Goal: Task Accomplishment & Management: Use online tool/utility

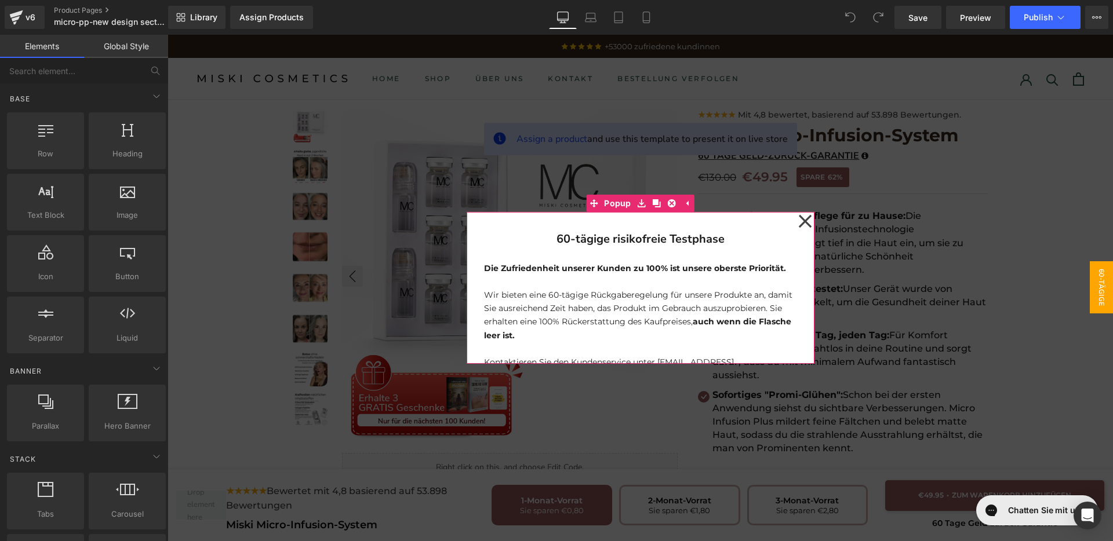
click at [801, 220] on icon at bounding box center [804, 221] width 13 height 13
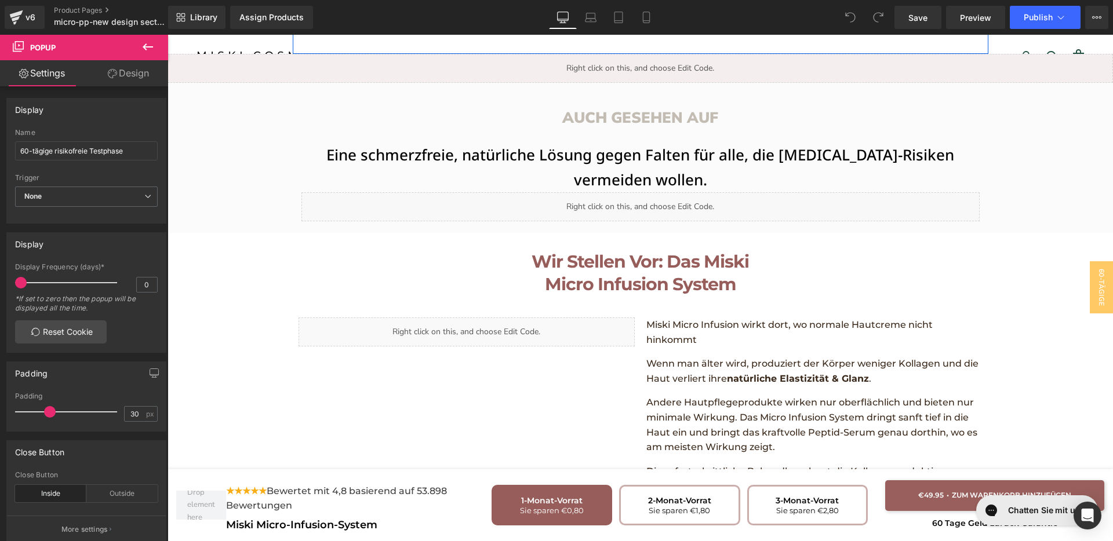
scroll to position [1522, 0]
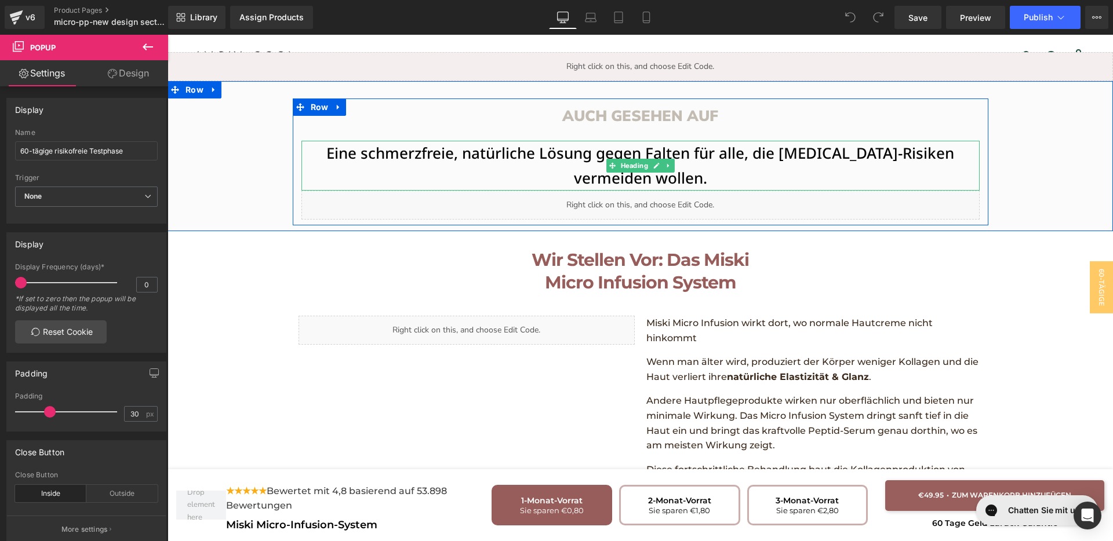
click at [712, 141] on h1 "Eine schmerzfreie, natürliche Lösung gegen Falten für alle, die [MEDICAL_DATA]-…" at bounding box center [640, 166] width 678 height 50
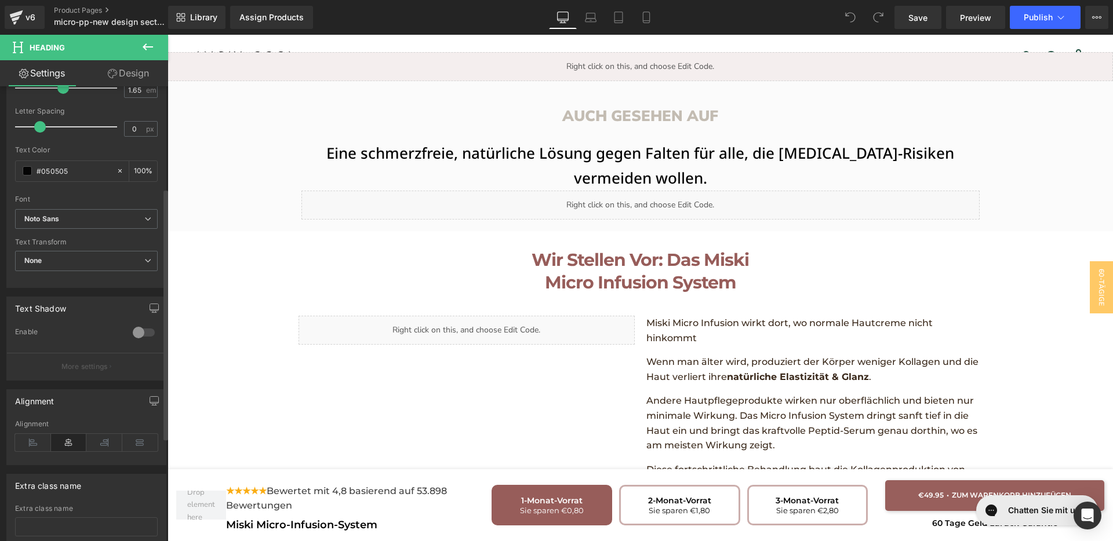
scroll to position [290, 0]
click at [85, 203] on div "Font Default [GEOGRAPHIC_DATA] Abhaya Libre Urbanist Roboto Lato Open Sans Nuni…" at bounding box center [86, 68] width 143 height 280
click at [82, 211] on span "Noto Sans" at bounding box center [86, 218] width 143 height 20
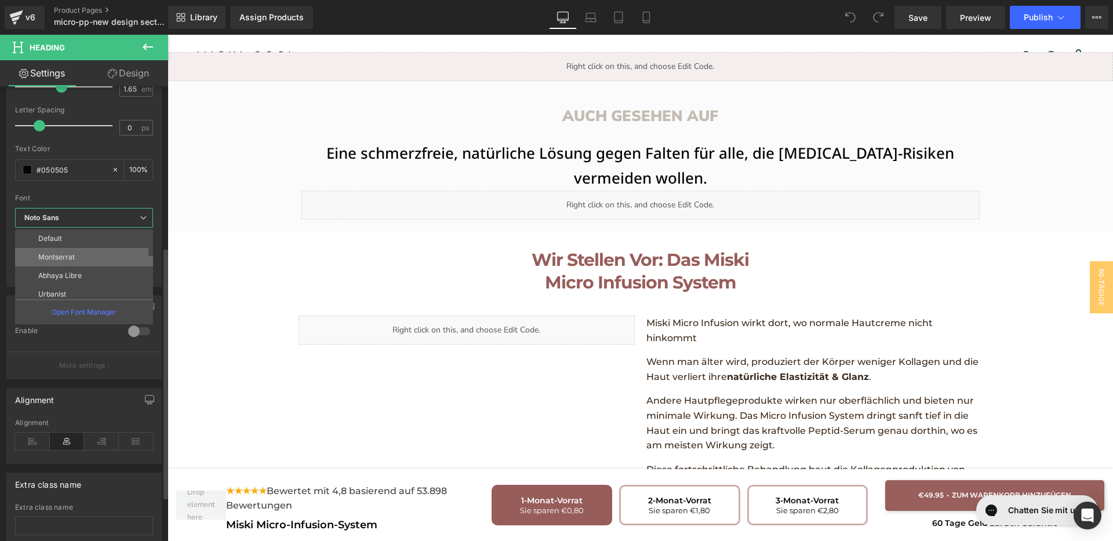
click at [73, 257] on p "Montserrat" at bounding box center [56, 257] width 37 height 8
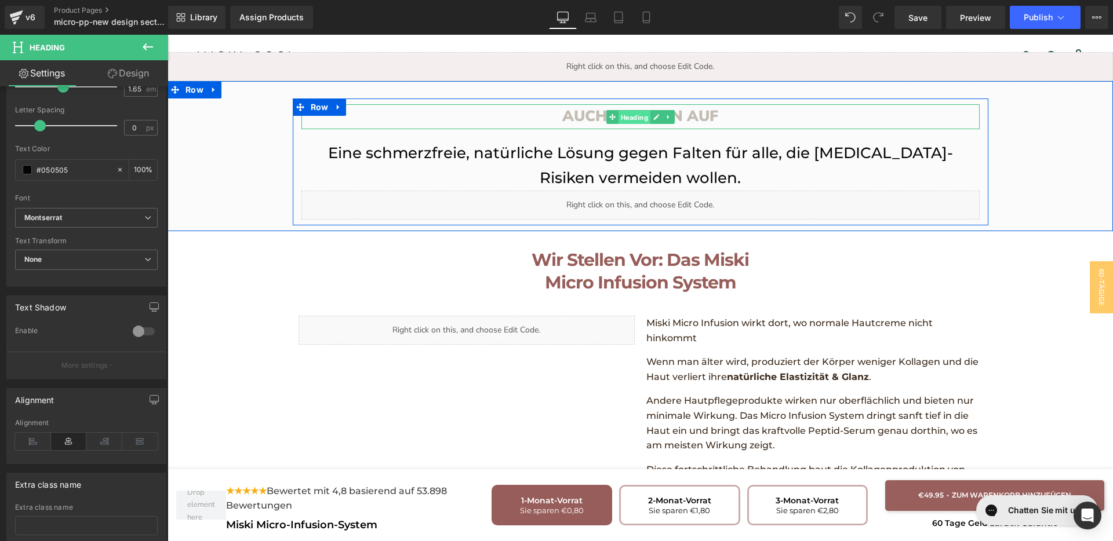
click at [620, 111] on span "Heading" at bounding box center [634, 118] width 32 height 14
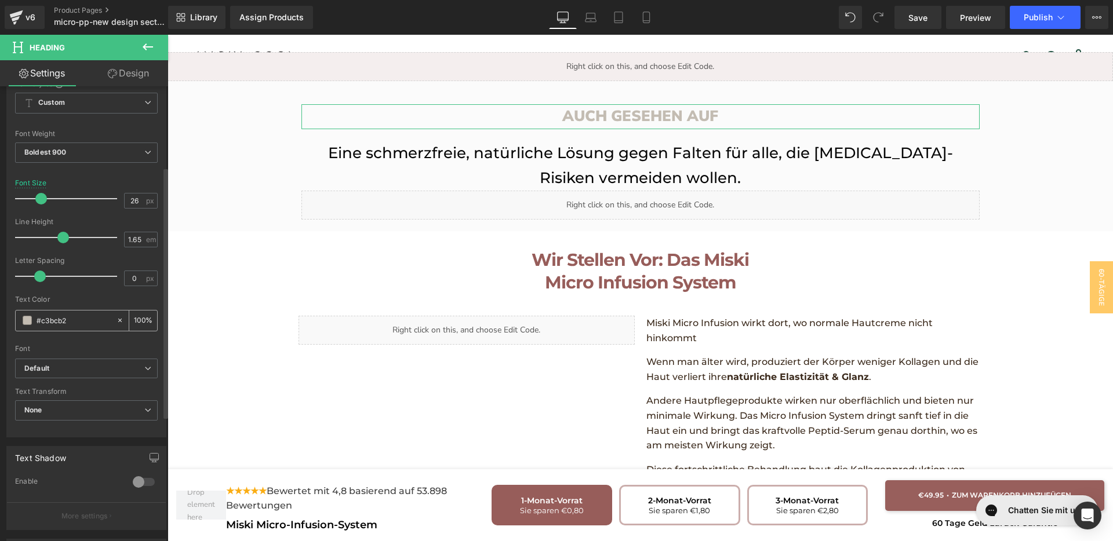
scroll to position [145, 0]
click at [87, 361] on b "Default" at bounding box center [84, 363] width 120 height 10
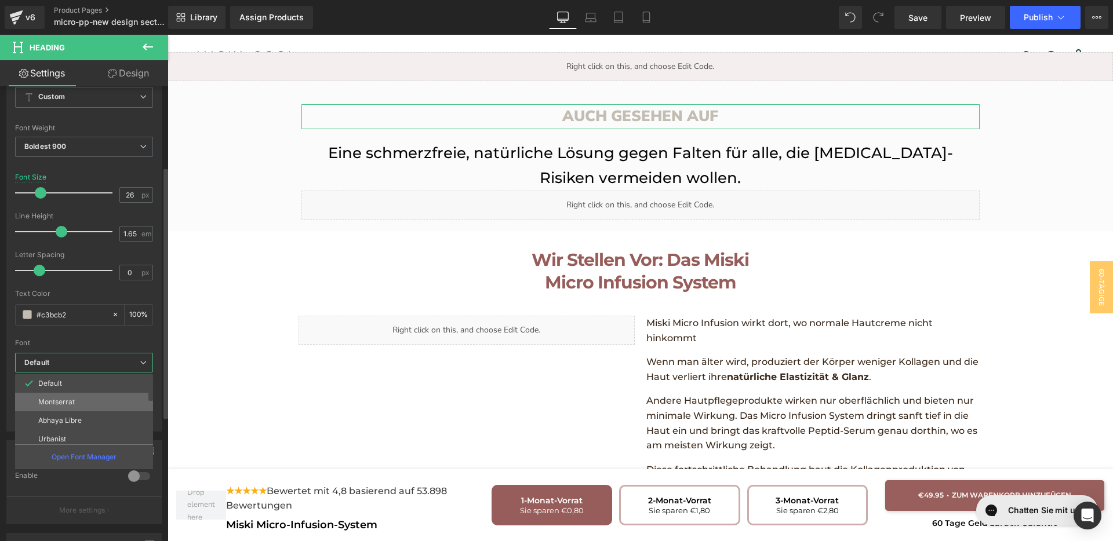
drag, startPoint x: 74, startPoint y: 399, endPoint x: 592, endPoint y: 194, distance: 556.8
click at [74, 399] on p "Montserrat" at bounding box center [56, 402] width 37 height 8
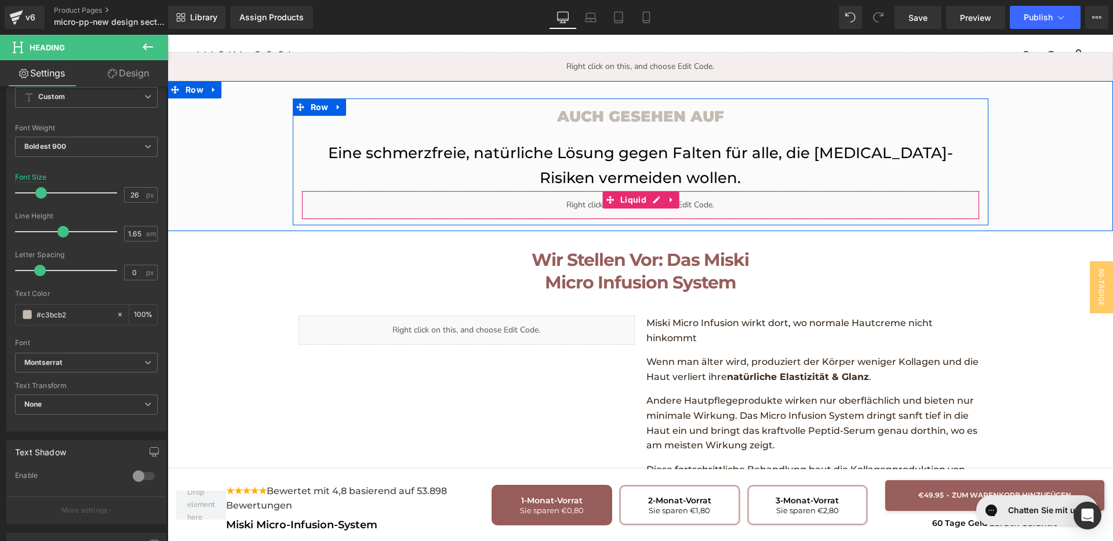
click at [645, 191] on div "Liquid" at bounding box center [640, 205] width 678 height 29
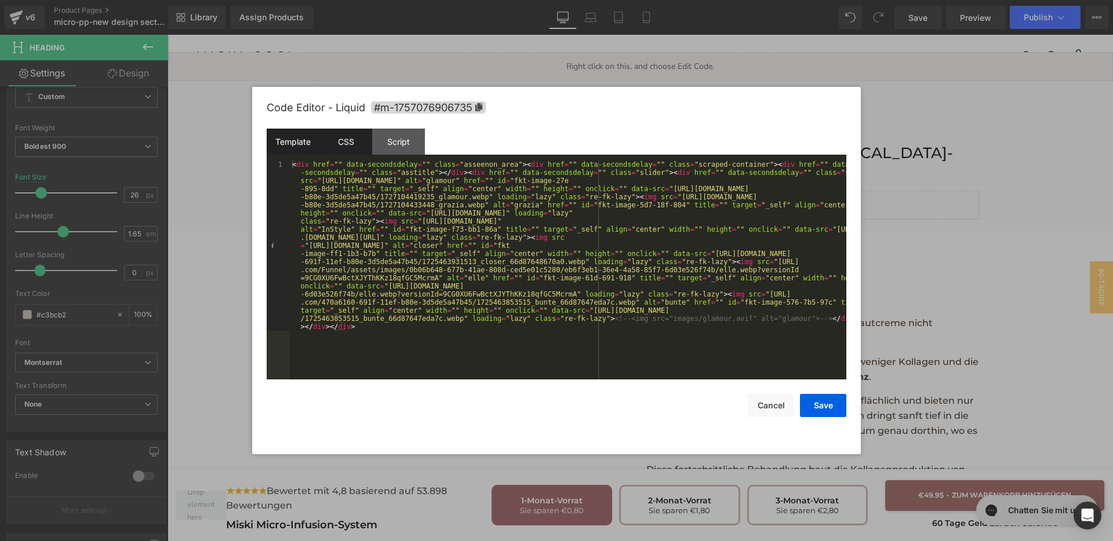
click at [343, 148] on div "CSS" at bounding box center [345, 142] width 53 height 26
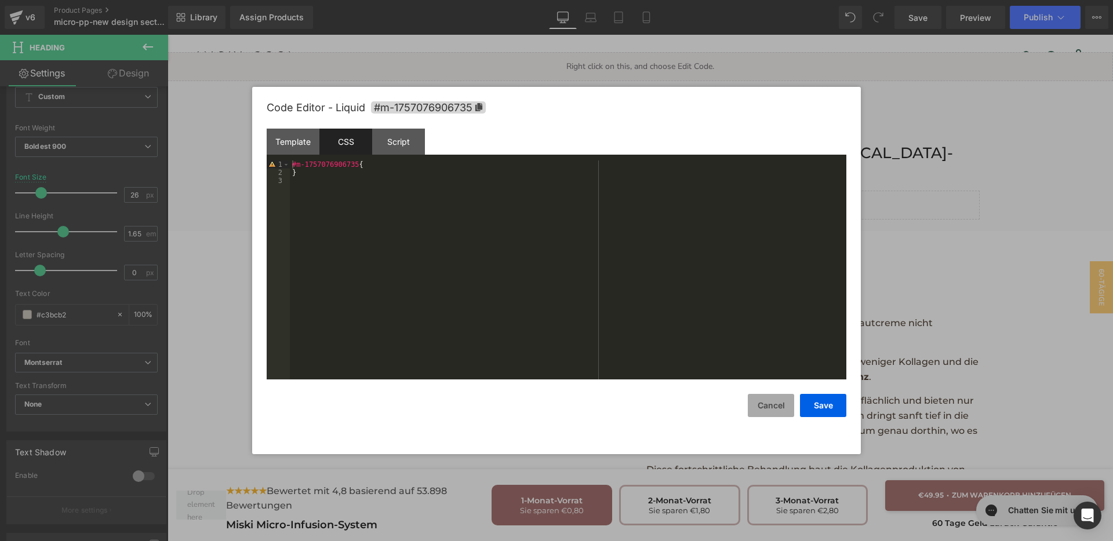
click at [771, 408] on button "Cancel" at bounding box center [771, 405] width 46 height 23
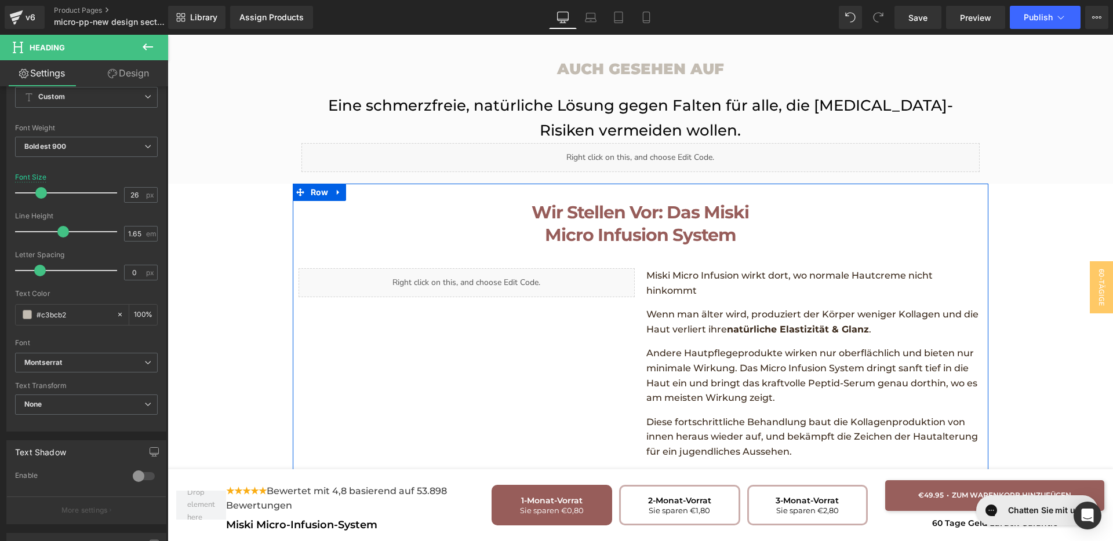
scroll to position [1594, 0]
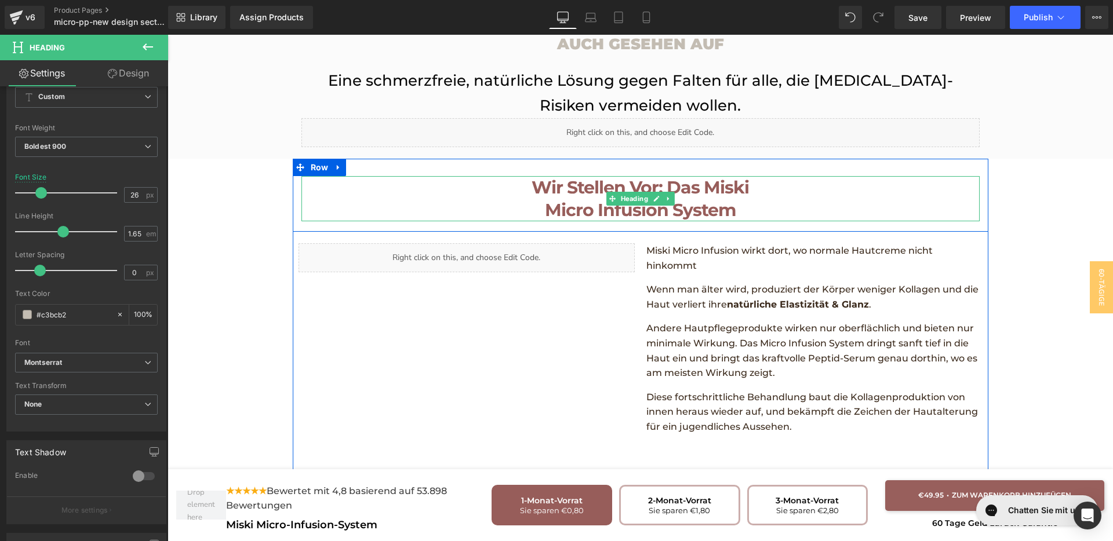
click at [663, 192] on link at bounding box center [669, 199] width 12 height 14
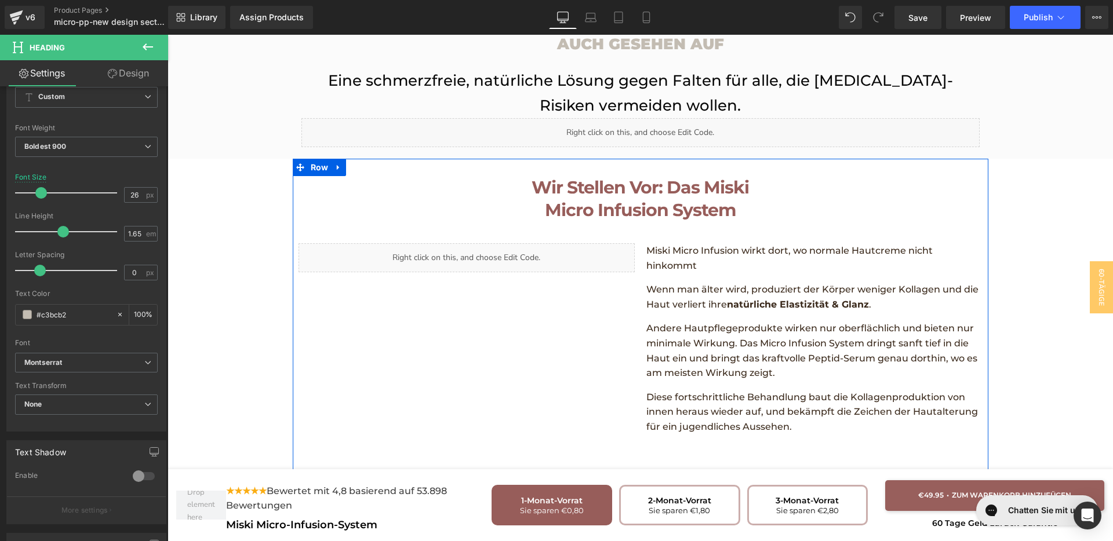
click at [796, 243] on p "Miski Micro Infusion wirkt dort, wo normale Hautcreme nicht hinkommt" at bounding box center [814, 258] width 336 height 30
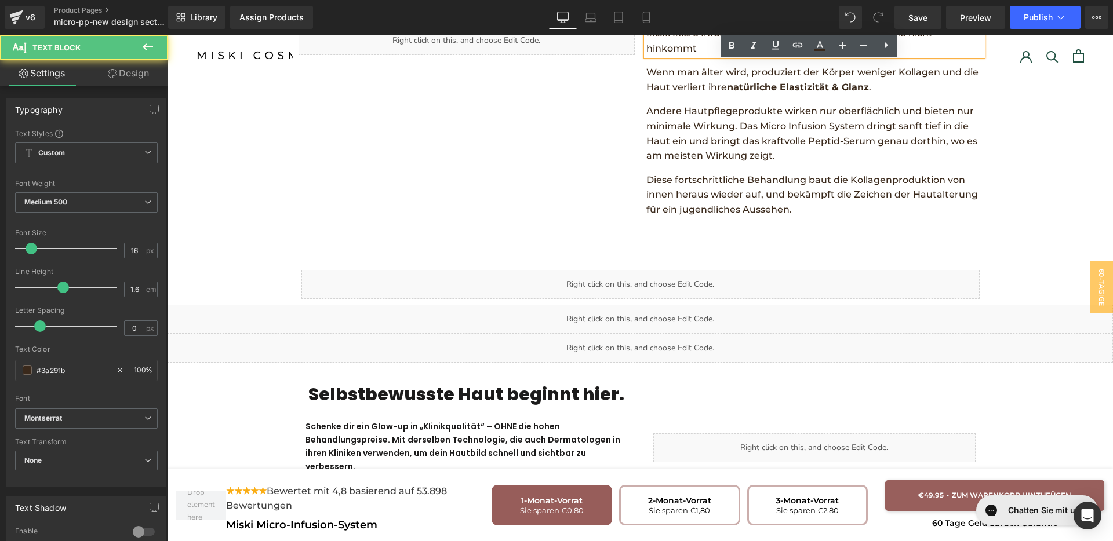
scroll to position [1884, 0]
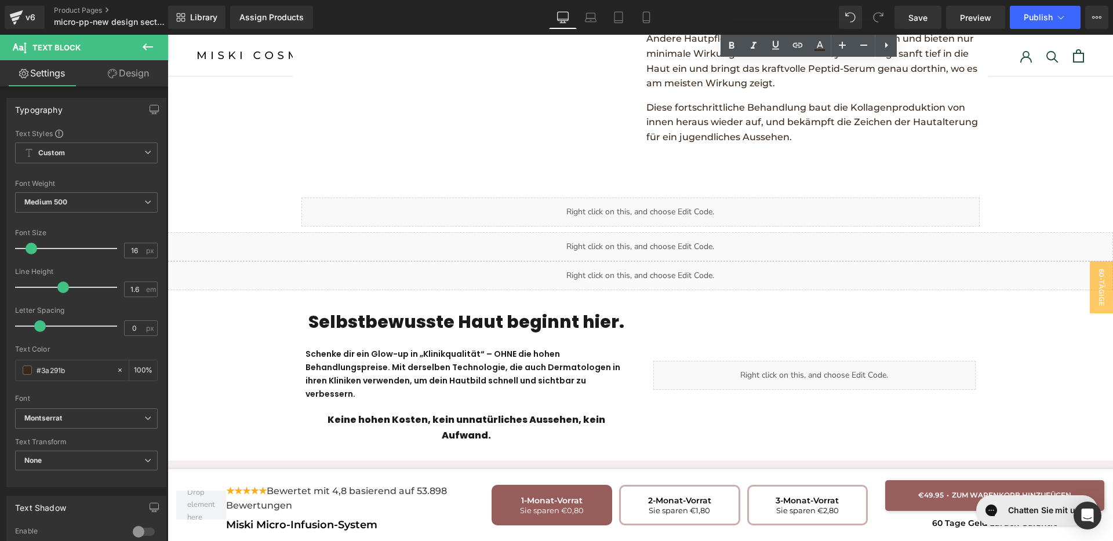
click at [656, 198] on div "Liquid" at bounding box center [640, 212] width 678 height 29
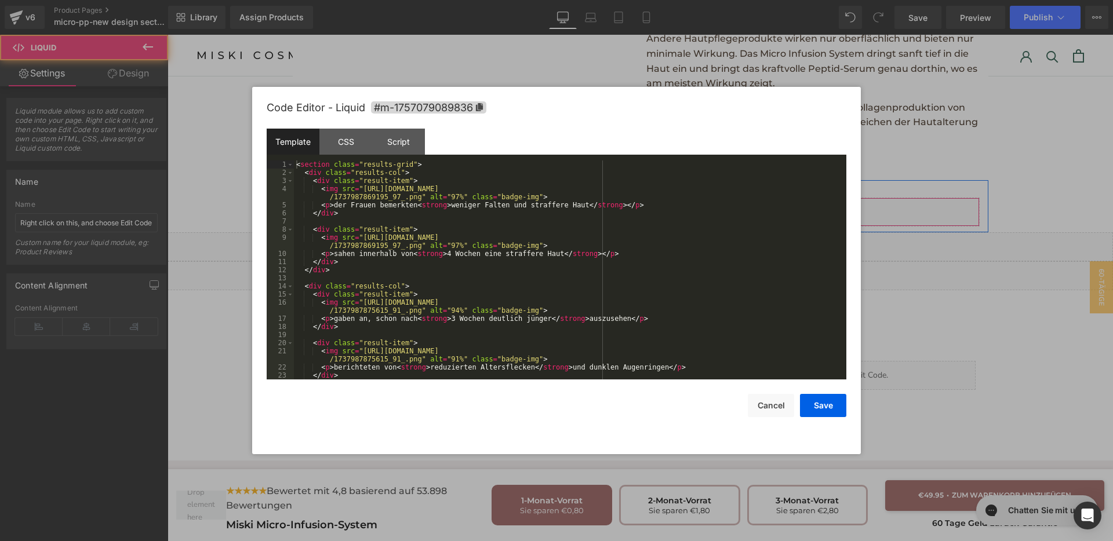
click at [651, 198] on div "Liquid" at bounding box center [640, 212] width 678 height 29
click at [337, 136] on div "CSS" at bounding box center [345, 142] width 53 height 26
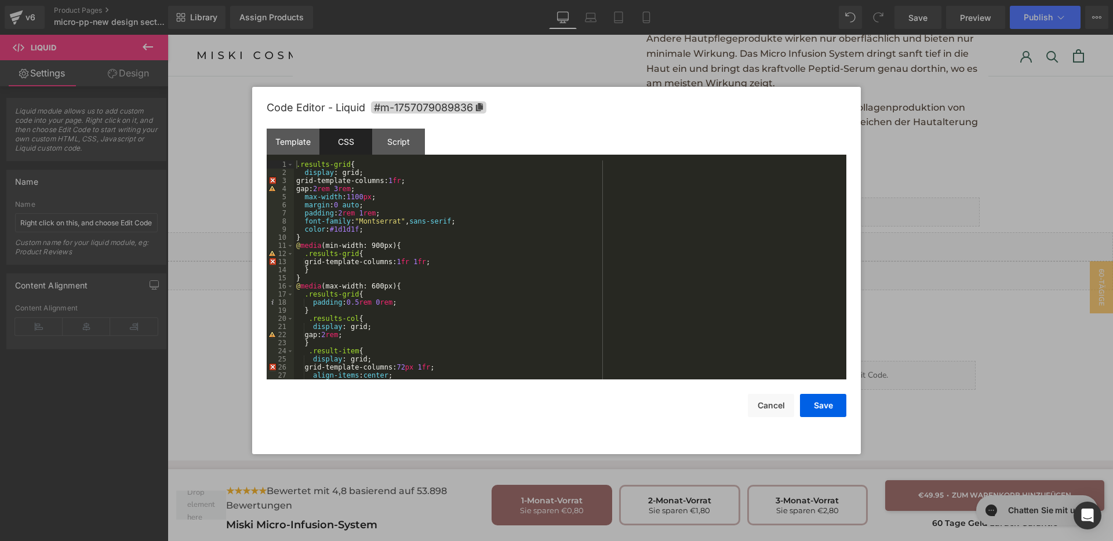
click at [767, 419] on div "Code Editor - Liquid #m-1757079089836 Template CSS Script Data 1 2 3 4 5 6 7 8 …" at bounding box center [557, 271] width 580 height 368
drag, startPoint x: 768, startPoint y: 410, endPoint x: 583, endPoint y: 266, distance: 234.7
click at [768, 410] on button "Cancel" at bounding box center [771, 405] width 46 height 23
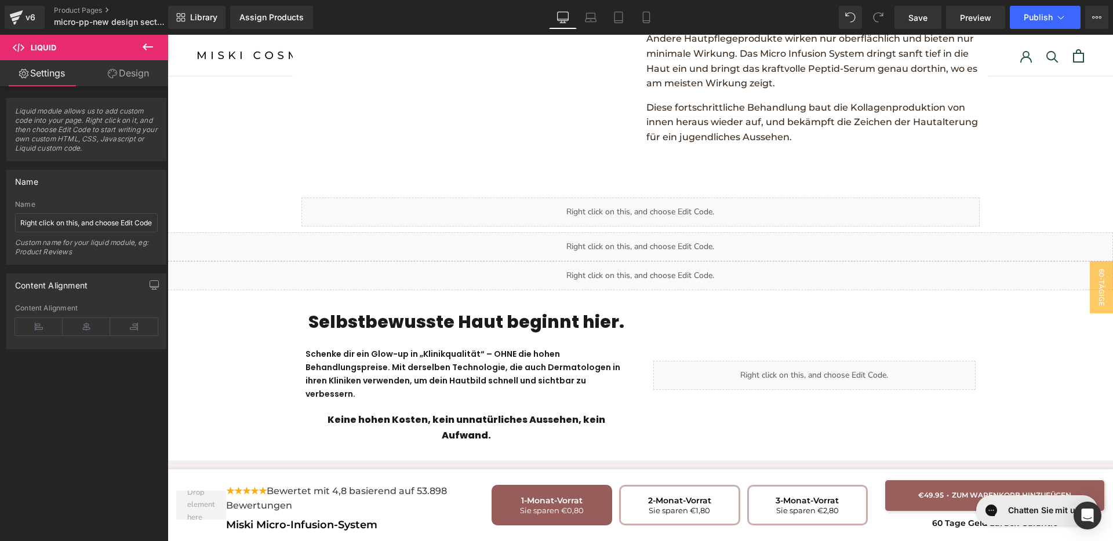
click at [647, 232] on div "Liquid" at bounding box center [640, 246] width 945 height 29
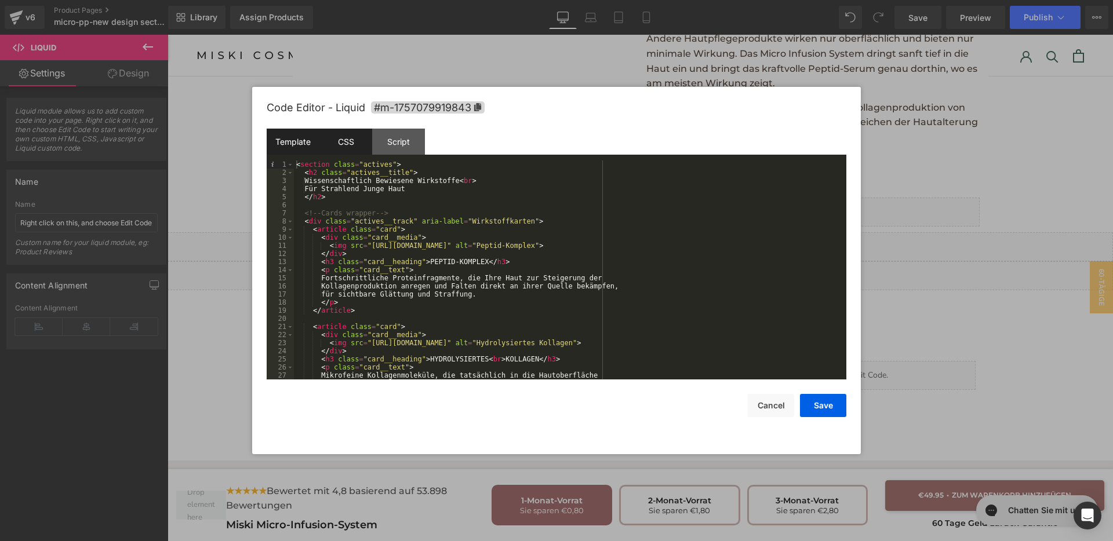
click at [363, 144] on div "CSS" at bounding box center [345, 142] width 53 height 26
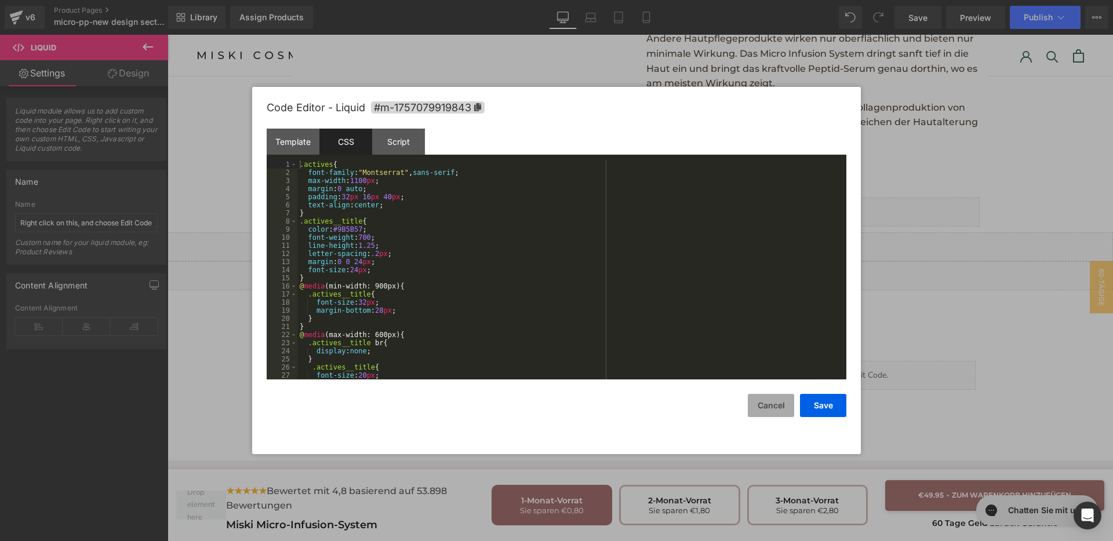
click at [767, 410] on button "Cancel" at bounding box center [771, 405] width 46 height 23
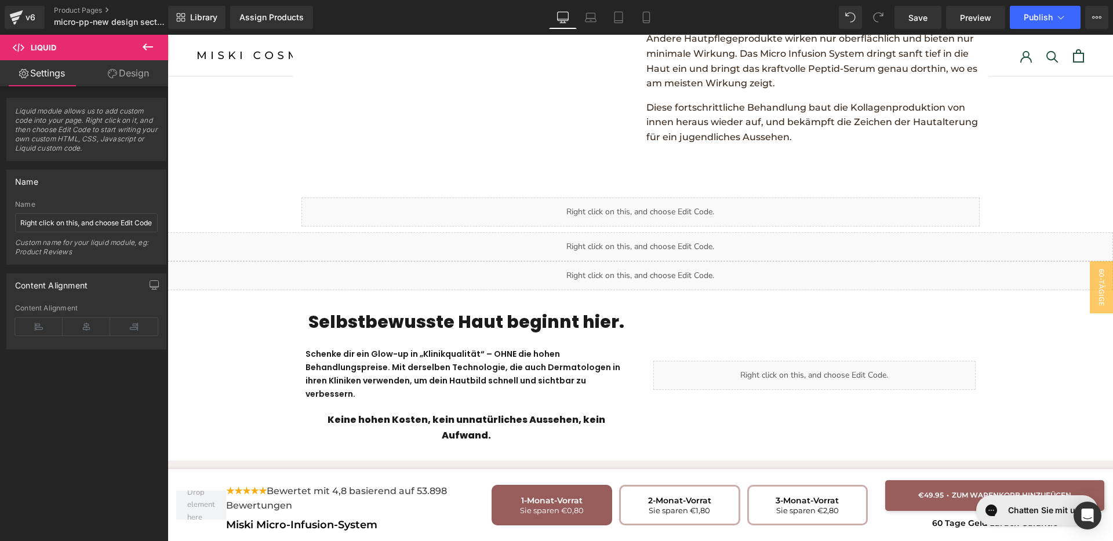
click at [645, 261] on div "Liquid" at bounding box center [640, 275] width 945 height 29
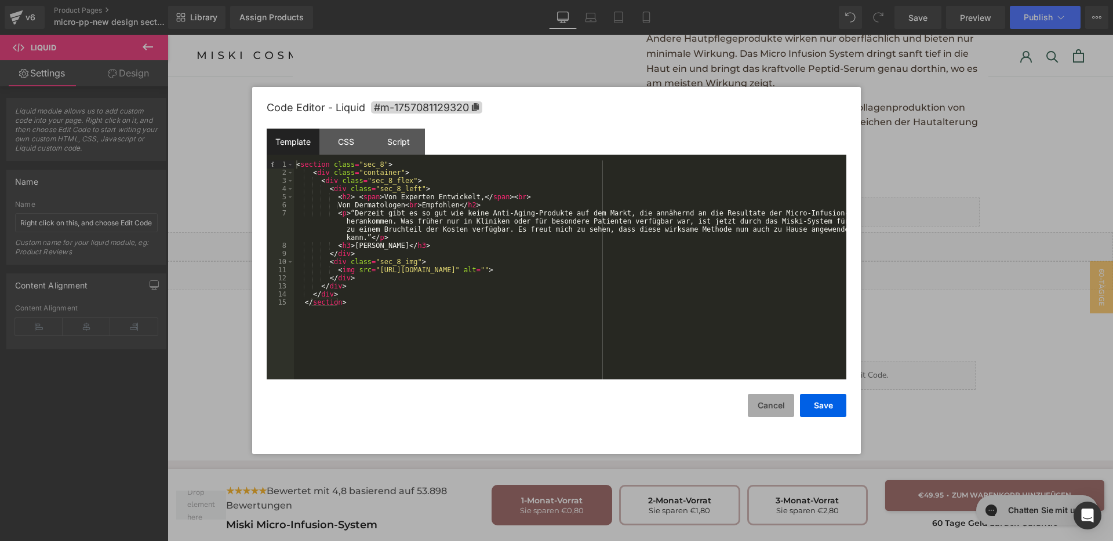
click at [779, 410] on button "Cancel" at bounding box center [771, 405] width 46 height 23
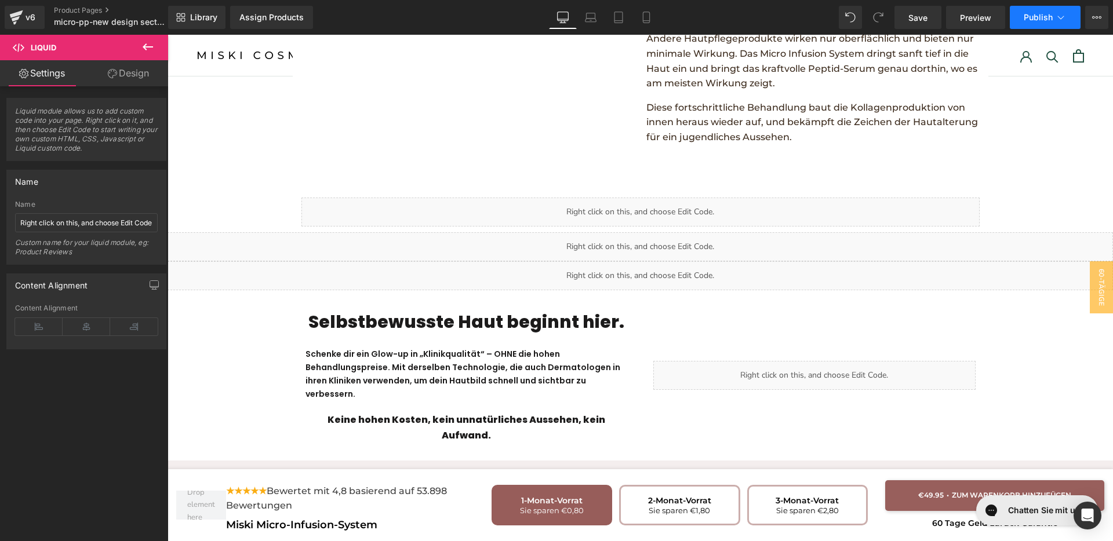
click at [1035, 22] on button "Publish" at bounding box center [1045, 17] width 71 height 23
click at [908, 24] on link "Save" at bounding box center [917, 17] width 47 height 23
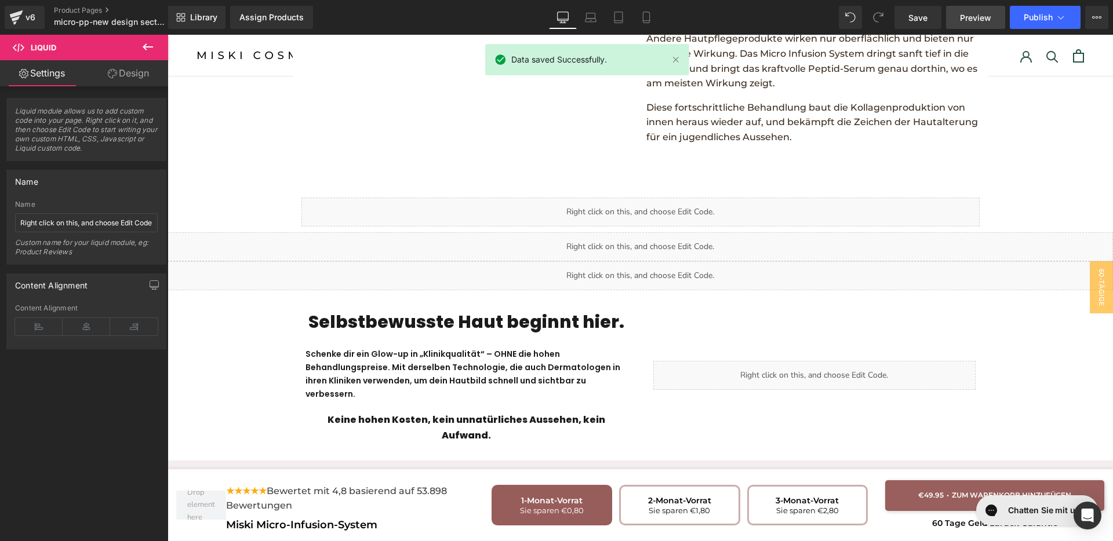
click at [979, 21] on span "Preview" at bounding box center [975, 18] width 31 height 12
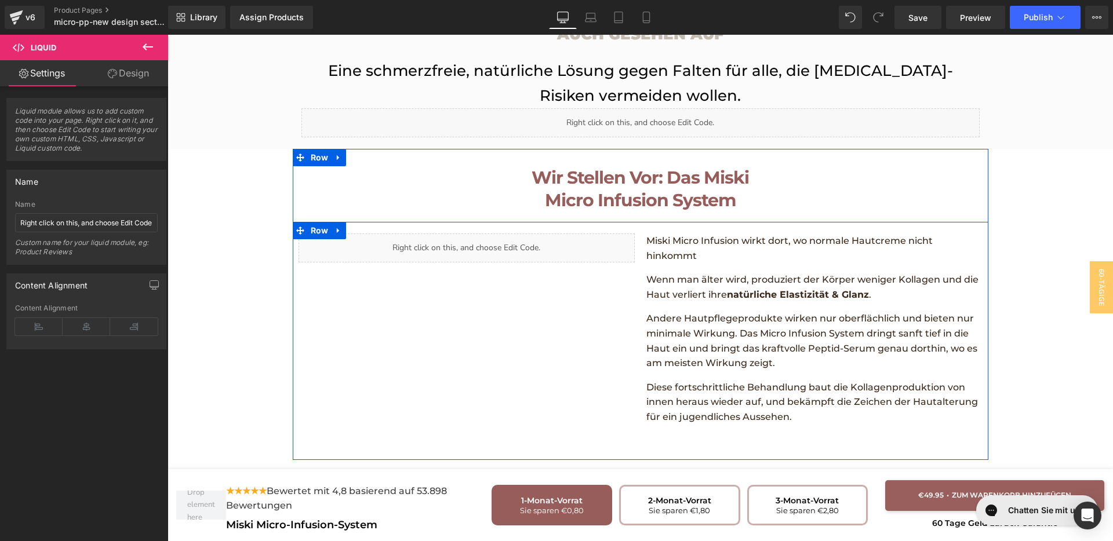
scroll to position [1667, 0]
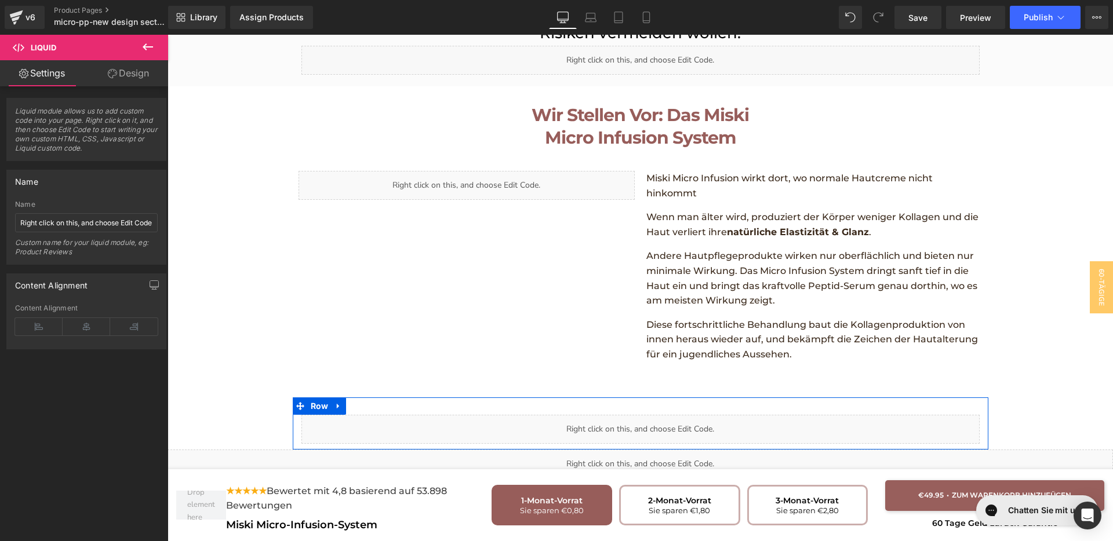
click at [650, 415] on div "Liquid" at bounding box center [640, 429] width 678 height 29
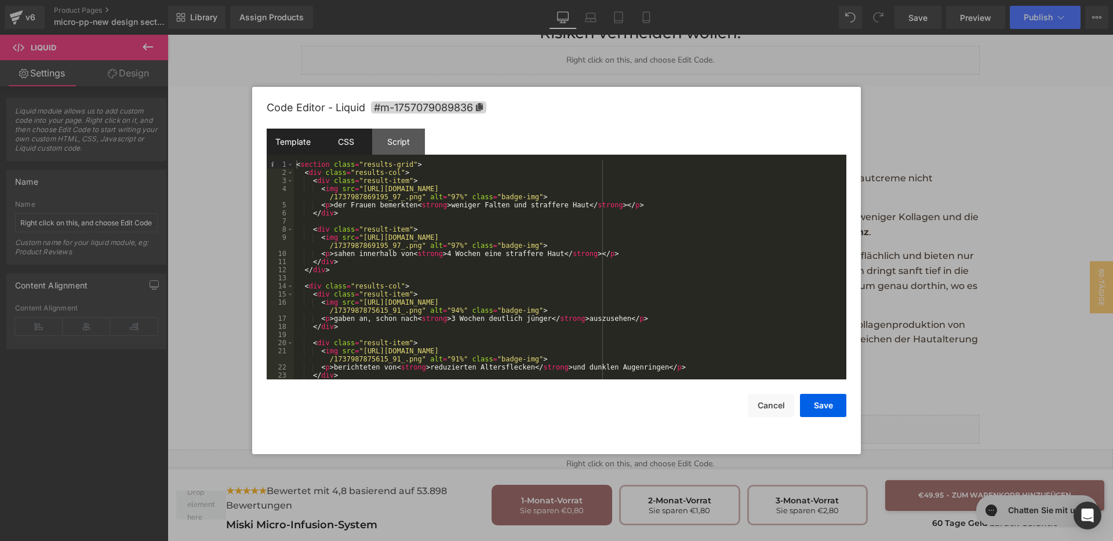
click at [349, 141] on div "CSS" at bounding box center [345, 142] width 53 height 26
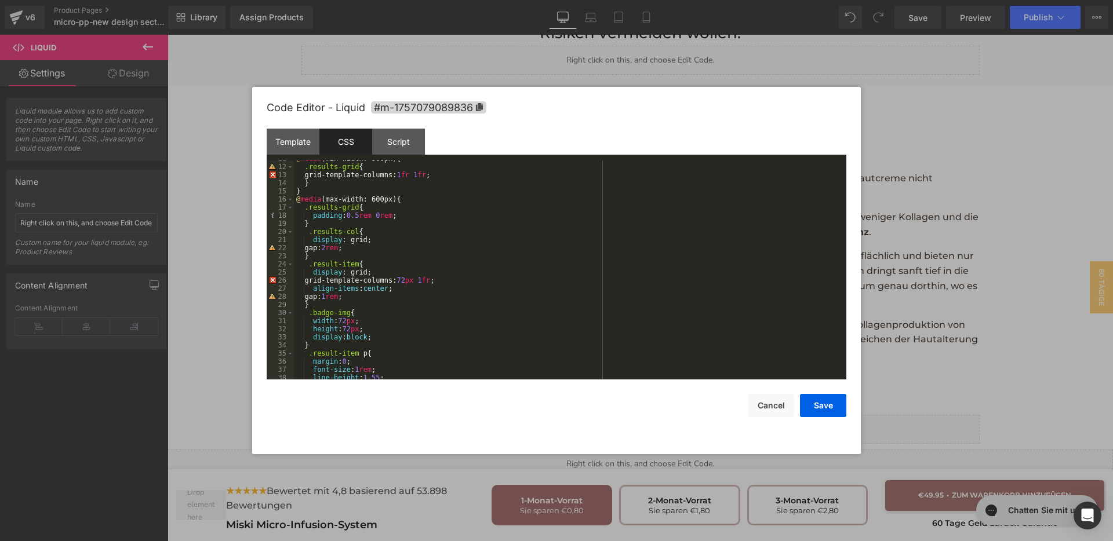
scroll to position [130, 0]
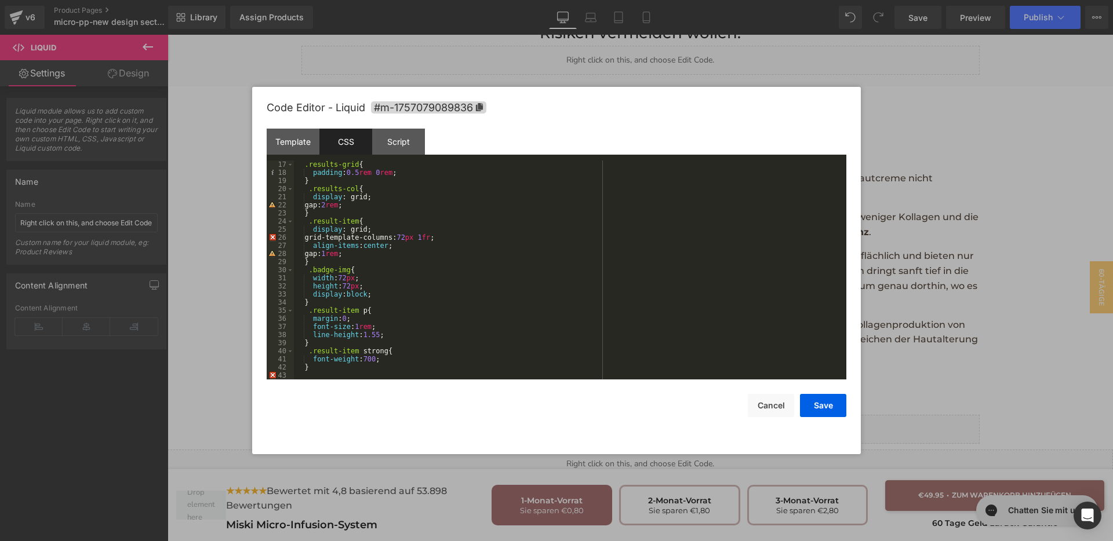
click at [358, 372] on div ".results-grid { padding : 0.5 rem 0 rem ; } .results-col { display : grid; gap:…" at bounding box center [568, 278] width 548 height 235
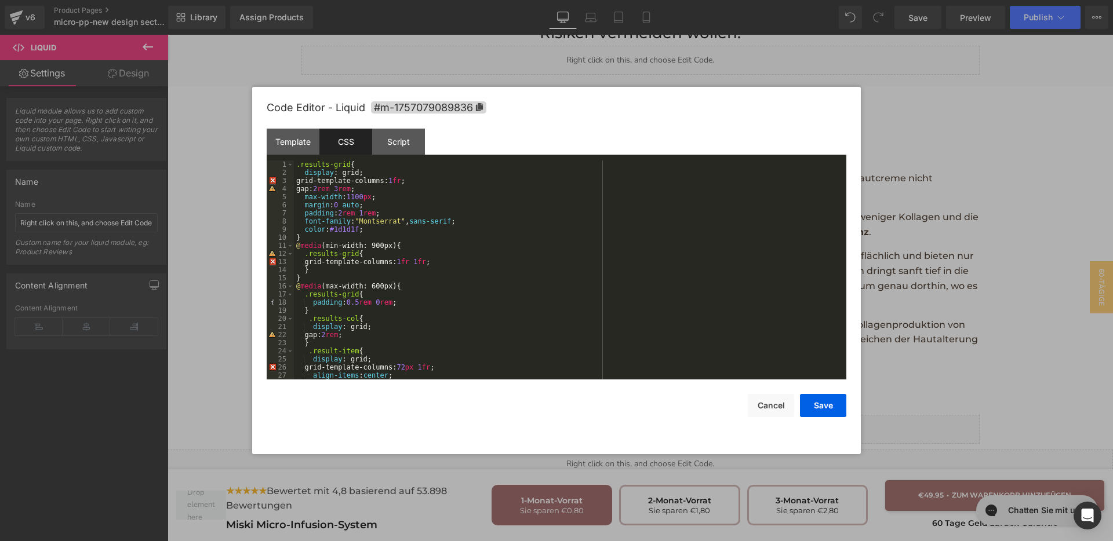
scroll to position [0, 0]
drag, startPoint x: 835, startPoint y: 409, endPoint x: 736, endPoint y: 249, distance: 187.4
click at [835, 409] on button "Save" at bounding box center [823, 405] width 46 height 23
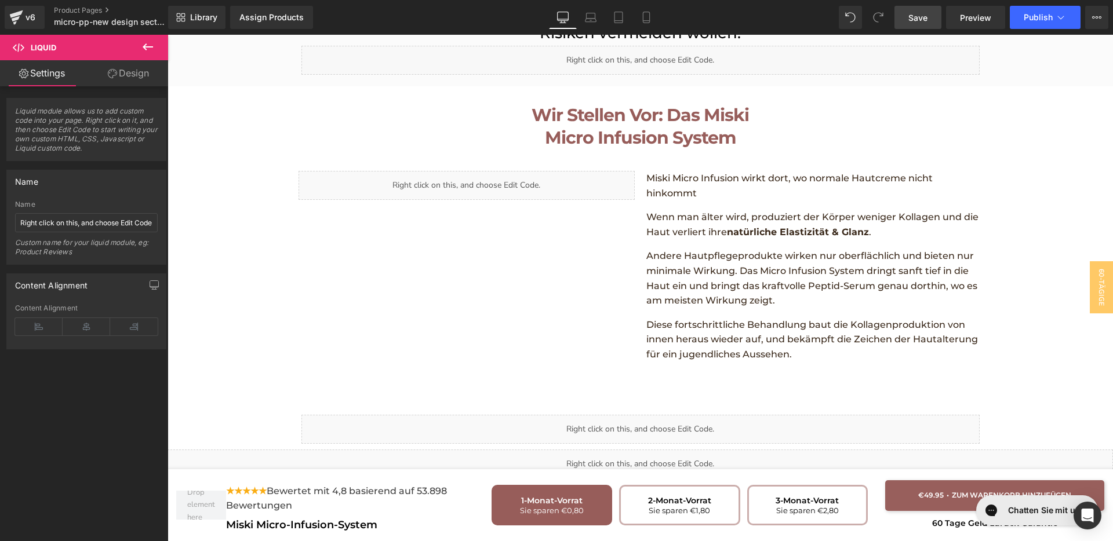
drag, startPoint x: 910, startPoint y: 19, endPoint x: 893, endPoint y: 54, distance: 39.9
click at [910, 18] on span "Save" at bounding box center [917, 18] width 19 height 12
click at [972, 22] on span "Preview" at bounding box center [975, 18] width 31 height 12
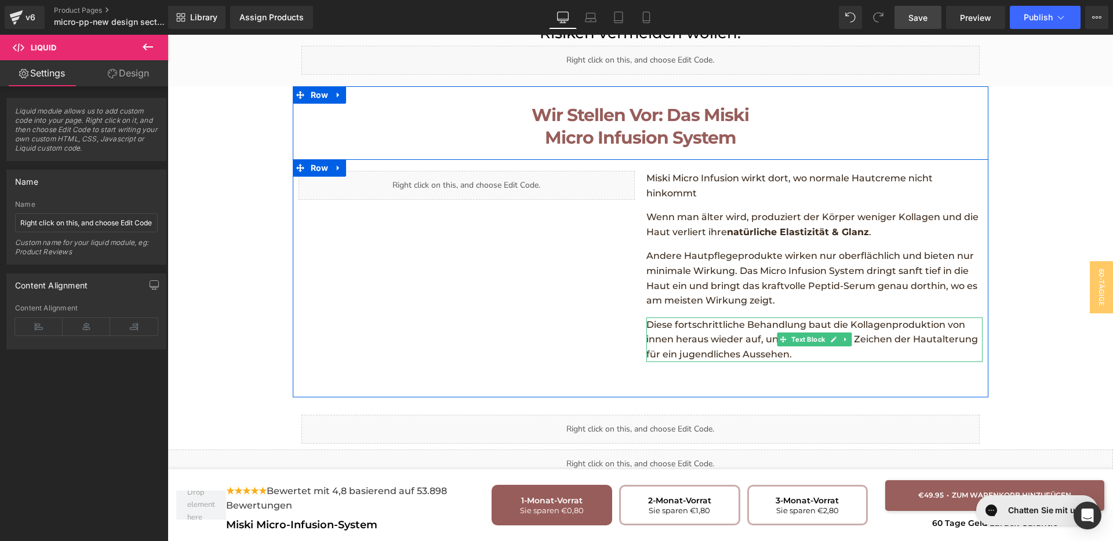
scroll to position [1811, 0]
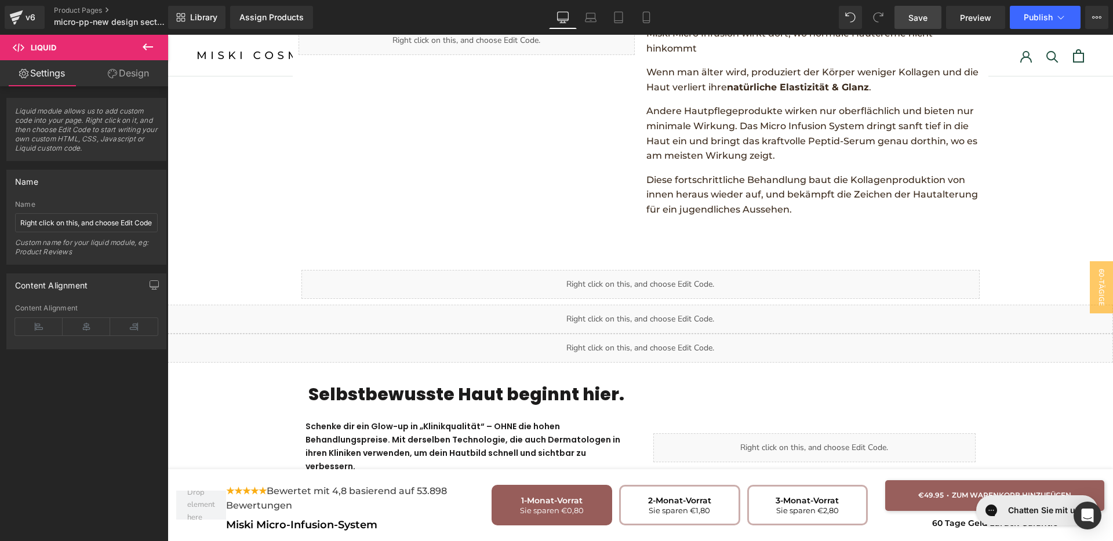
click at [648, 270] on div "Liquid" at bounding box center [640, 284] width 678 height 29
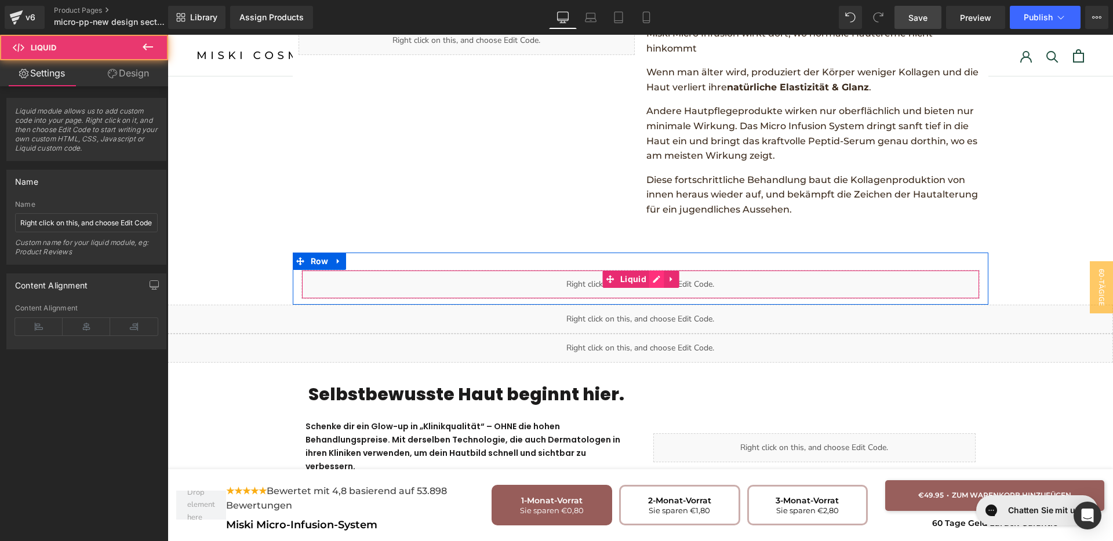
click at [648, 270] on div "Liquid" at bounding box center [640, 284] width 678 height 29
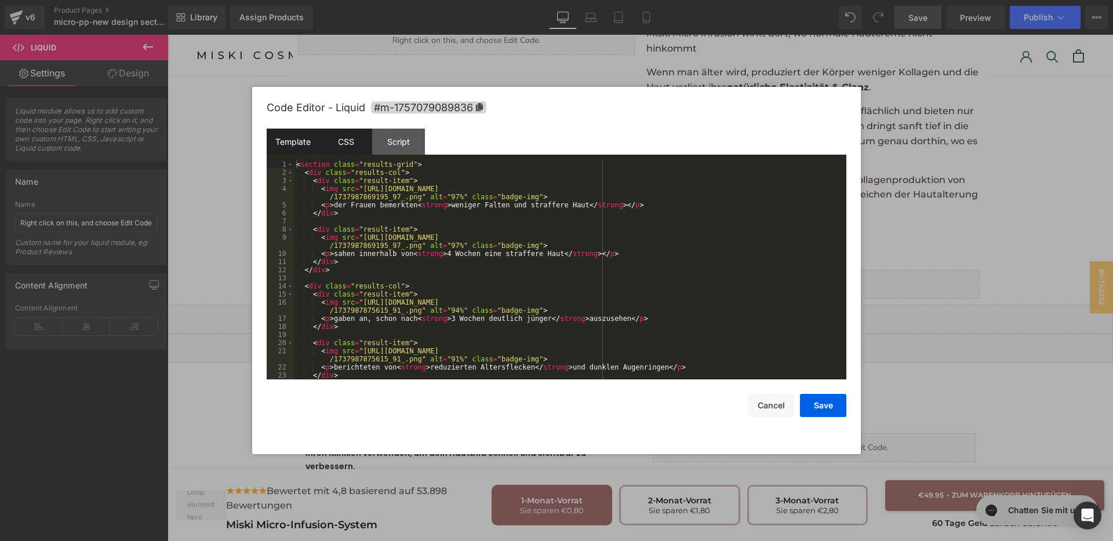
click at [338, 144] on div "CSS" at bounding box center [345, 142] width 53 height 26
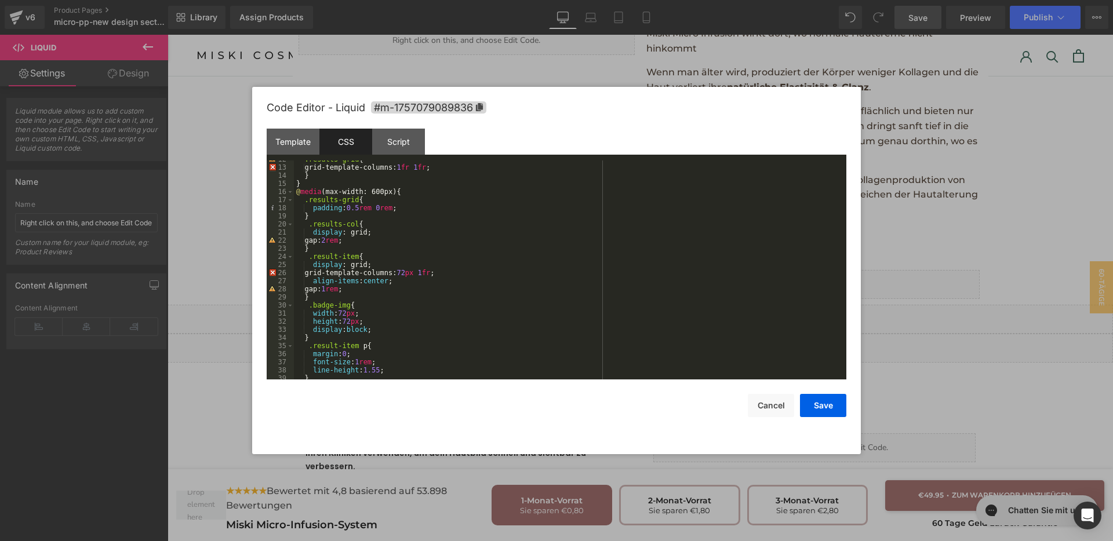
scroll to position [138, 0]
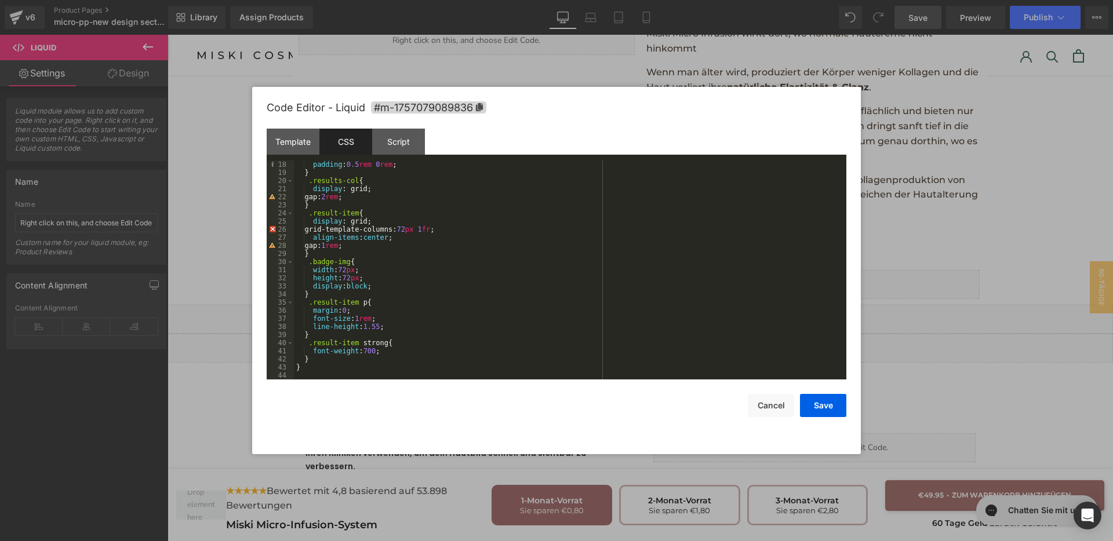
click at [787, 390] on div "Save Cancel" at bounding box center [557, 399] width 580 height 38
drag, startPoint x: 774, startPoint y: 408, endPoint x: 556, endPoint y: 337, distance: 228.6
click at [774, 408] on button "Cancel" at bounding box center [771, 405] width 46 height 23
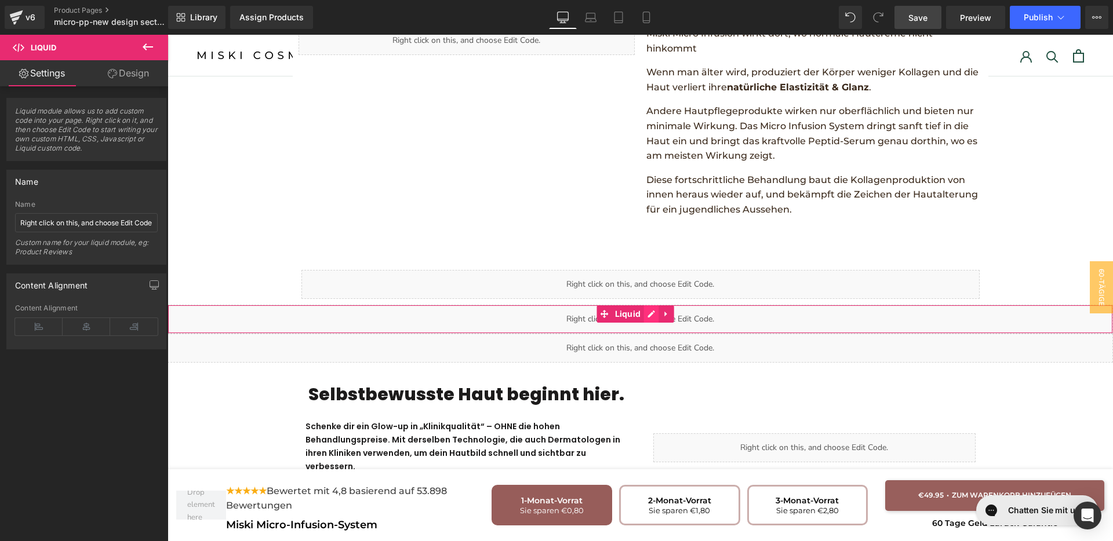
click at [652, 305] on div "Liquid" at bounding box center [640, 319] width 945 height 29
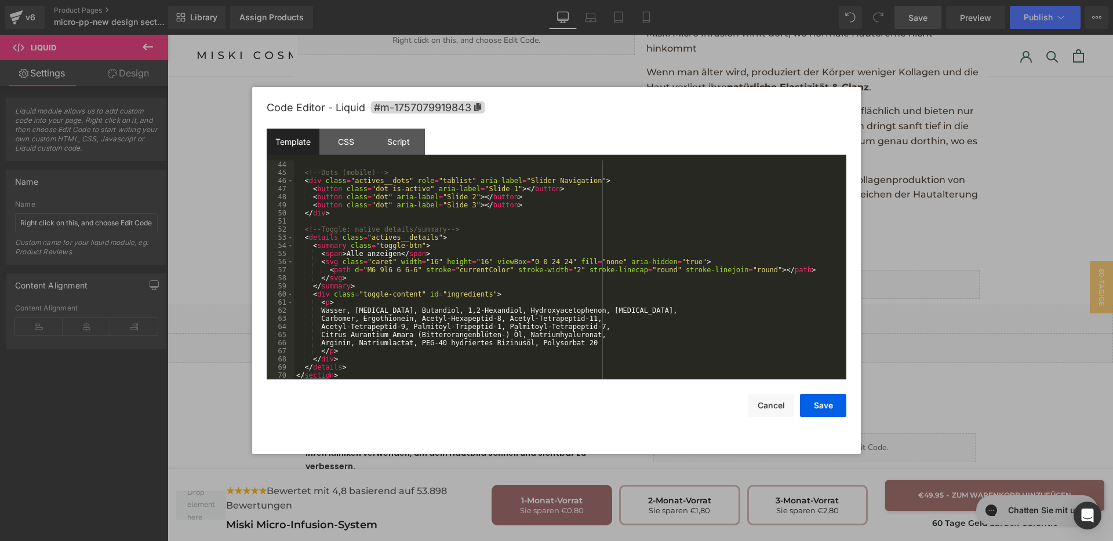
scroll to position [349, 0]
click at [334, 136] on div "CSS" at bounding box center [345, 142] width 53 height 26
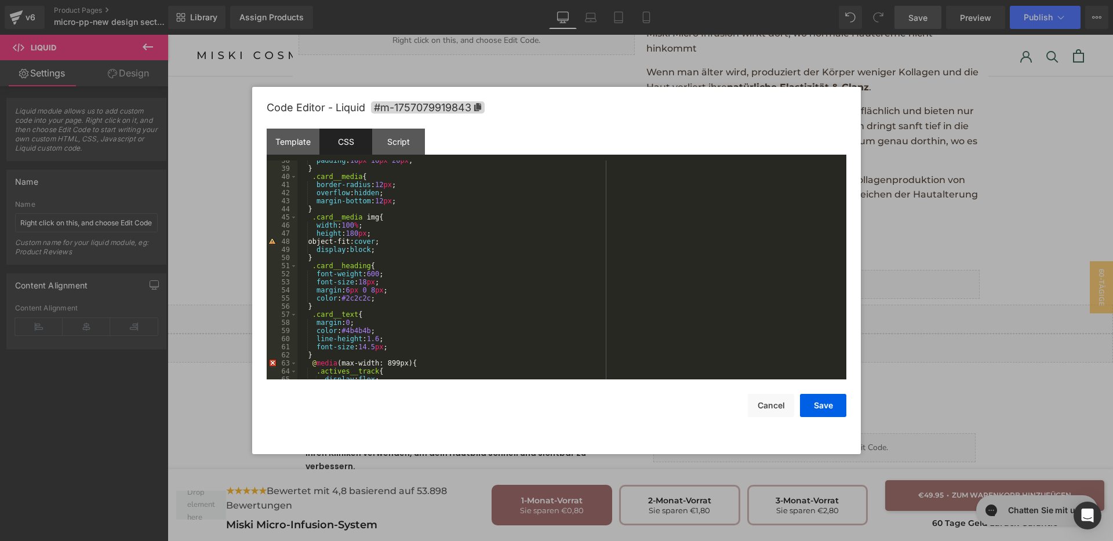
scroll to position [348, 0]
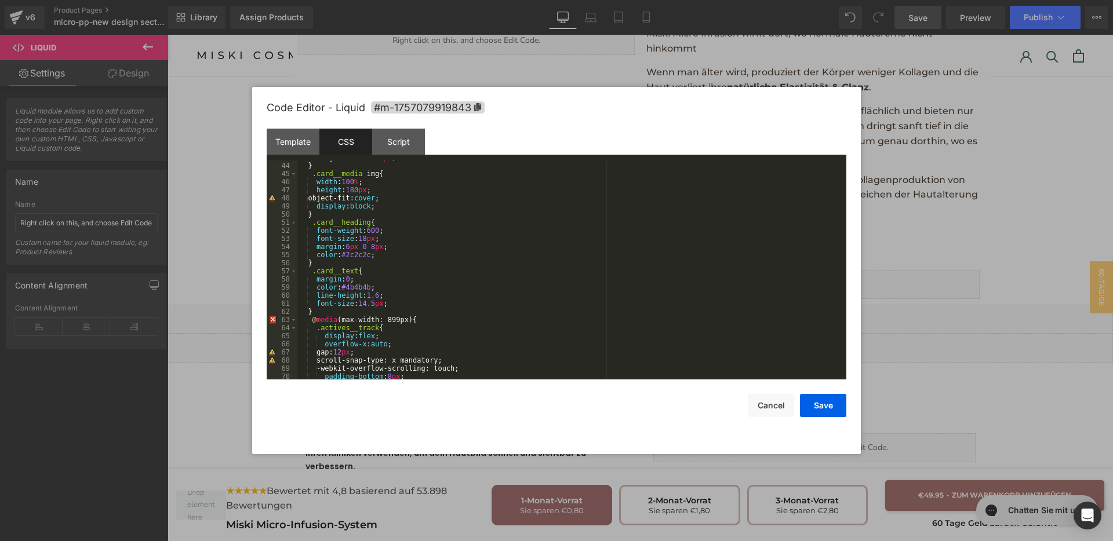
click at [326, 314] on div "margin-bottom : 12 px ; } .card__media img { width : 100 % ; height : 180 px ; …" at bounding box center [569, 271] width 544 height 235
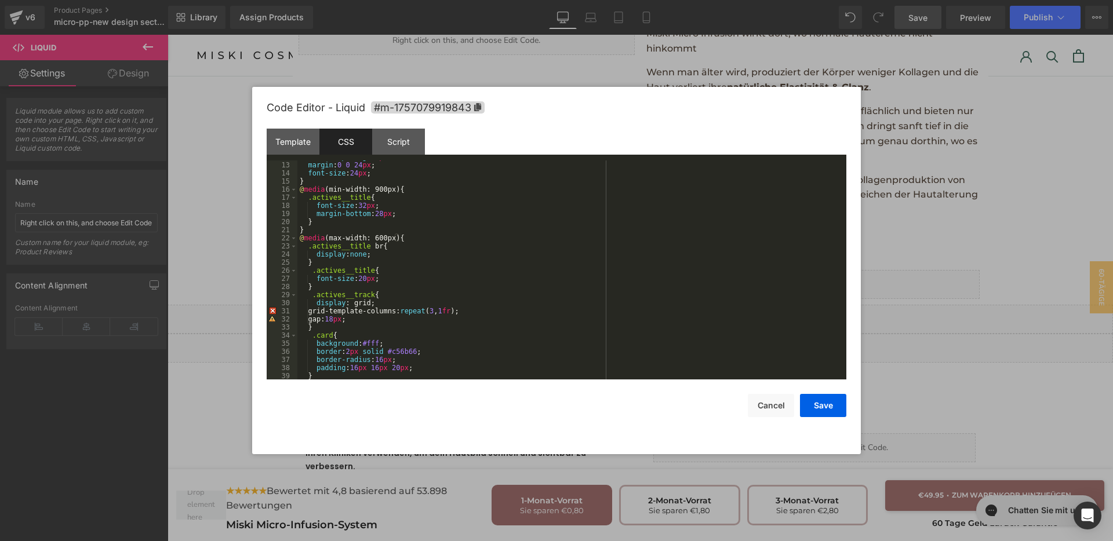
scroll to position [0, 0]
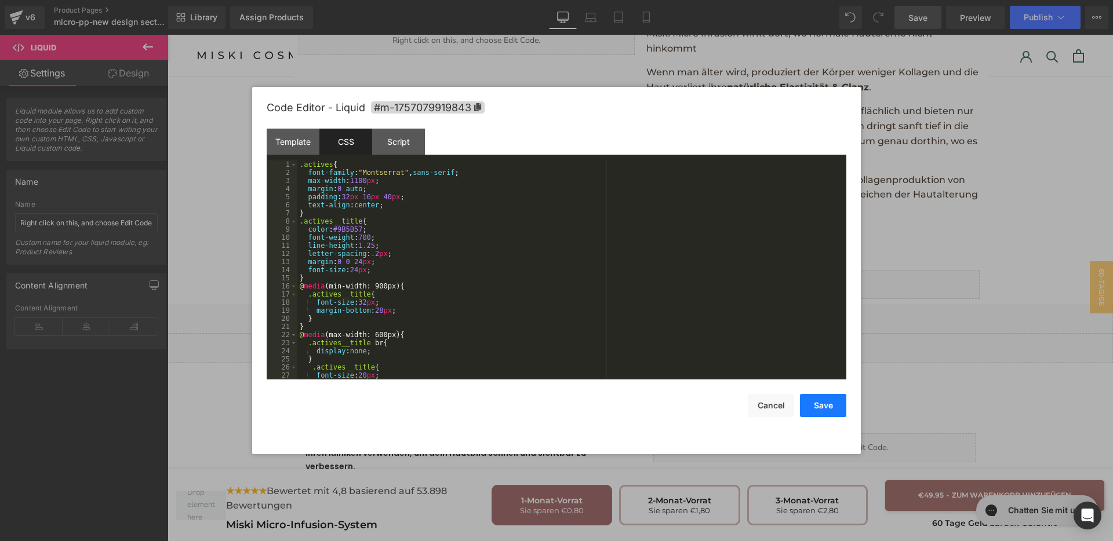
click at [819, 402] on button "Save" at bounding box center [823, 405] width 46 height 23
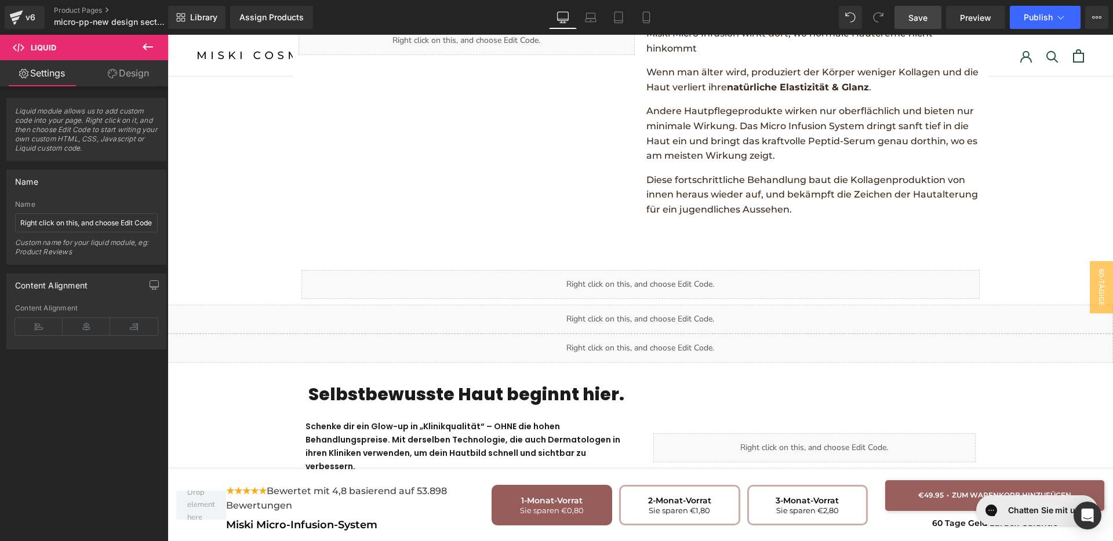
click at [919, 17] on span "Save" at bounding box center [917, 18] width 19 height 12
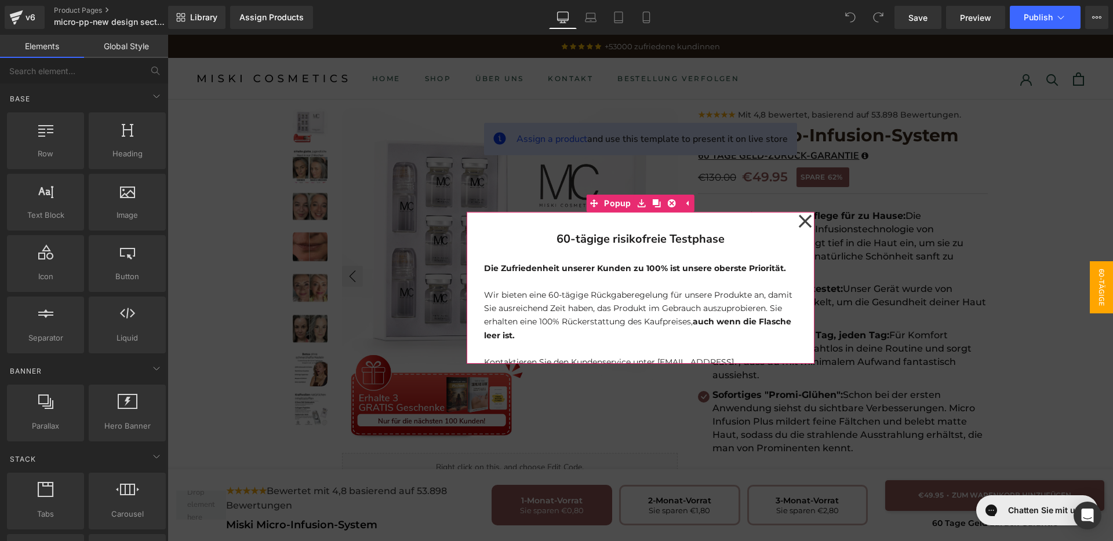
click at [798, 227] on icon at bounding box center [805, 221] width 14 height 58
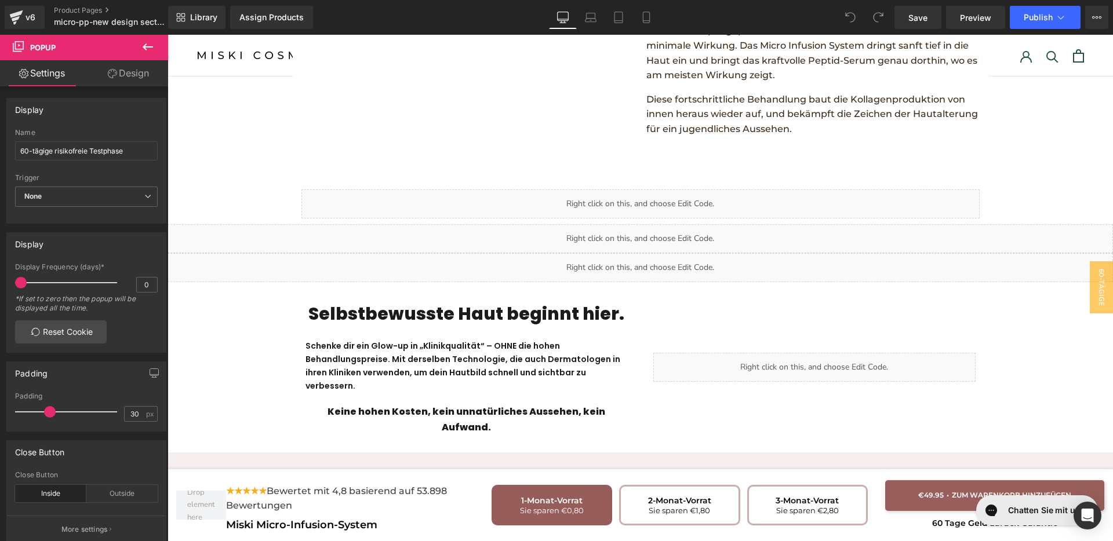
scroll to position [1882, 0]
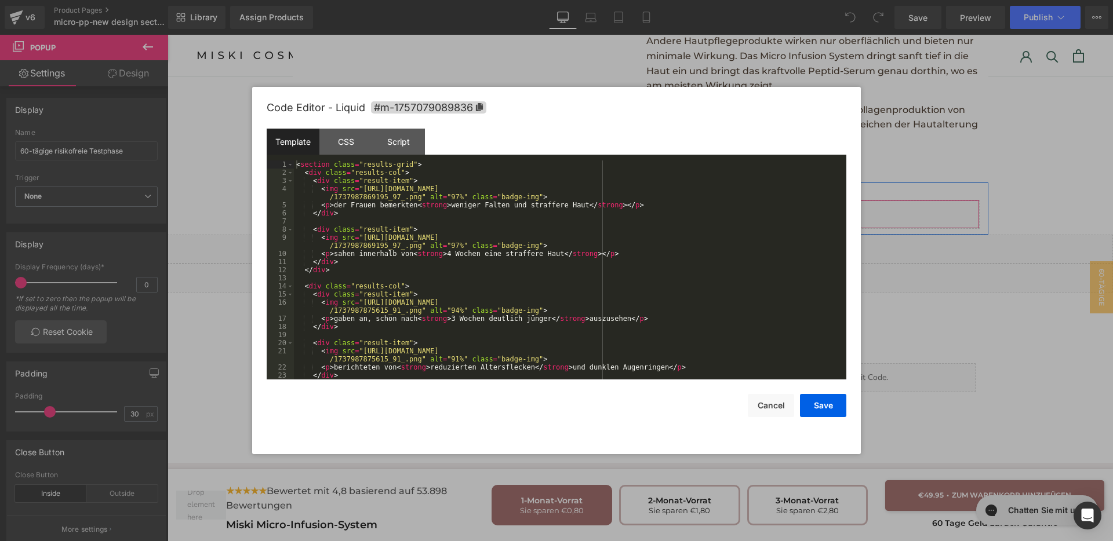
click at [656, 200] on div "Liquid" at bounding box center [640, 214] width 678 height 29
click at [344, 147] on div "CSS" at bounding box center [345, 142] width 53 height 26
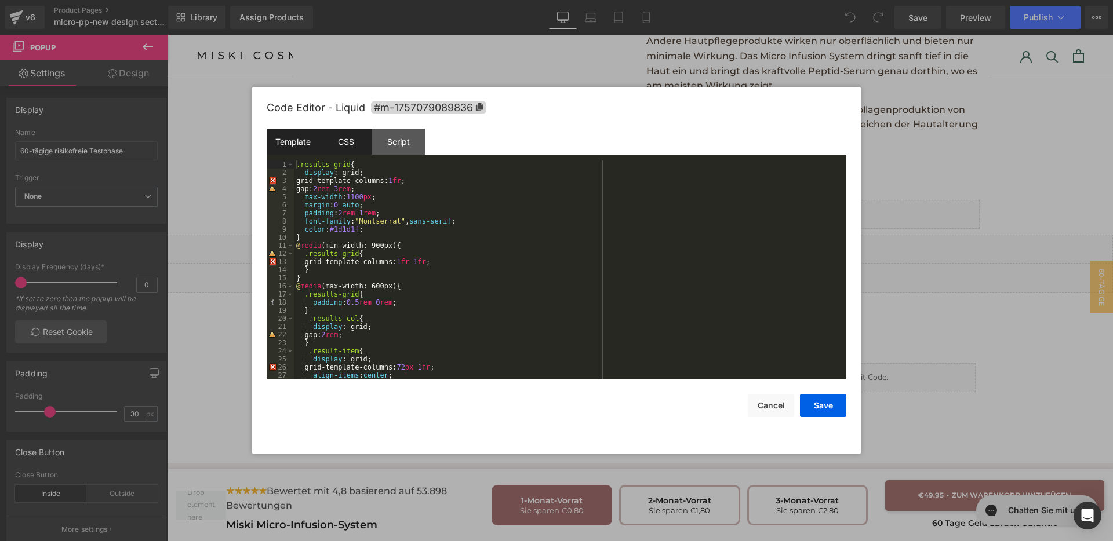
click at [296, 145] on div "Template" at bounding box center [293, 142] width 53 height 26
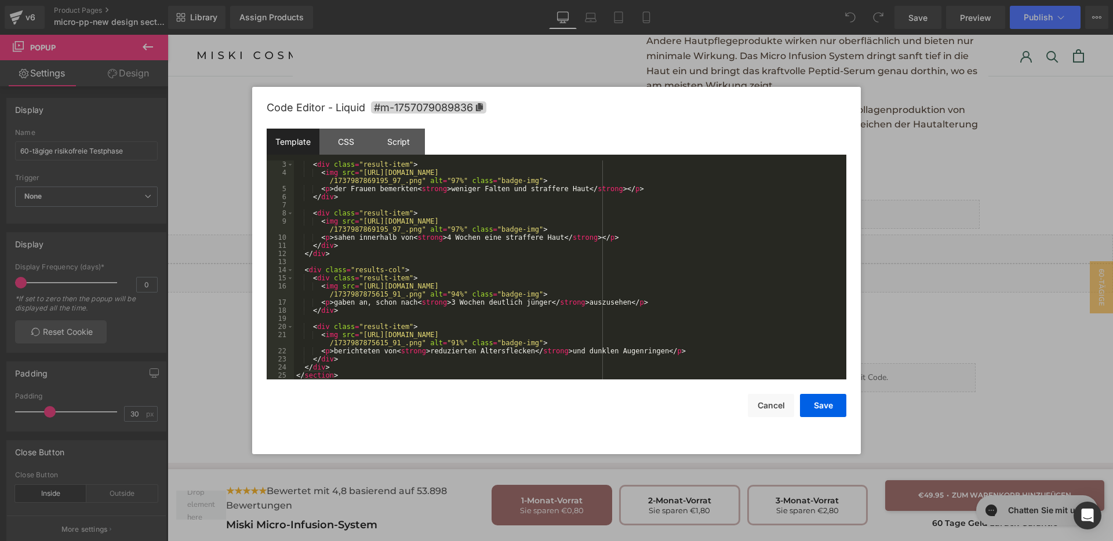
scroll to position [0, 0]
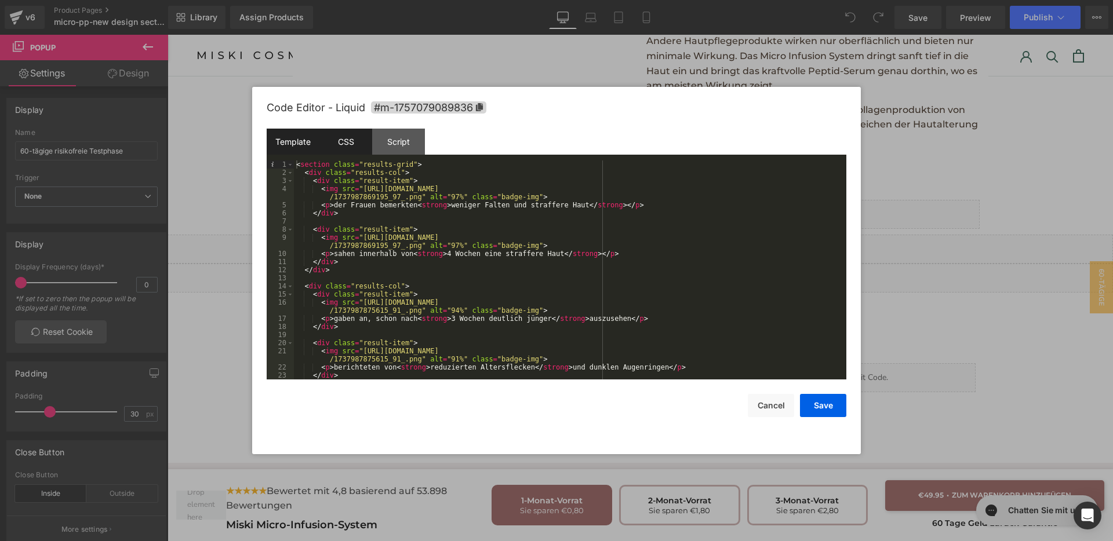
click at [338, 143] on div "CSS" at bounding box center [345, 142] width 53 height 26
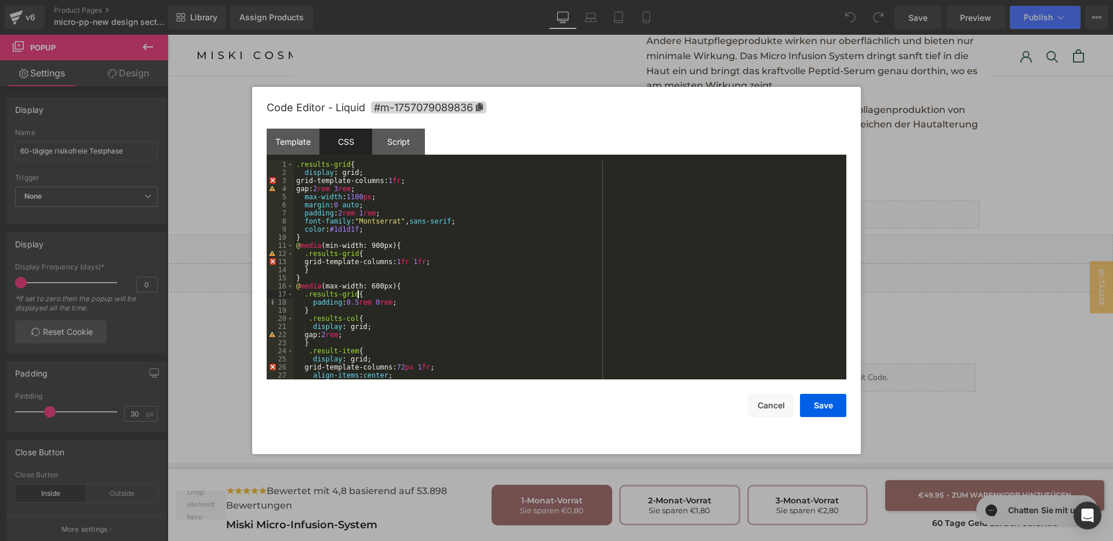
click at [553, 290] on div ".results-grid { display : grid; grid-template-columns: 1 fr ; gap: 2 rem 3 rem …" at bounding box center [568, 278] width 548 height 235
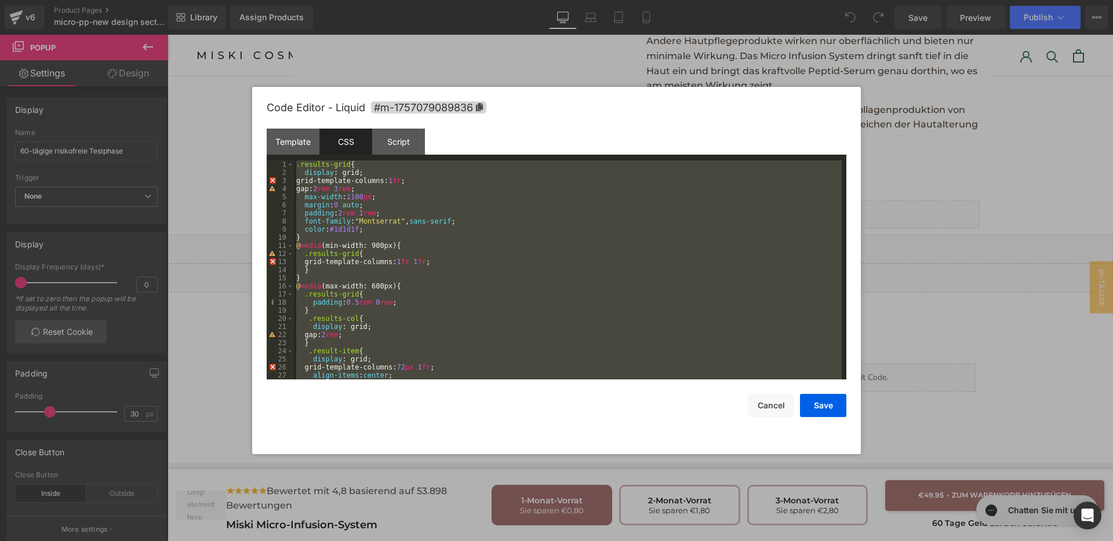
click at [482, 317] on div ".results-grid { display : grid; grid-template-columns: 1 fr ; gap: 2 rem 3 rem …" at bounding box center [568, 270] width 548 height 219
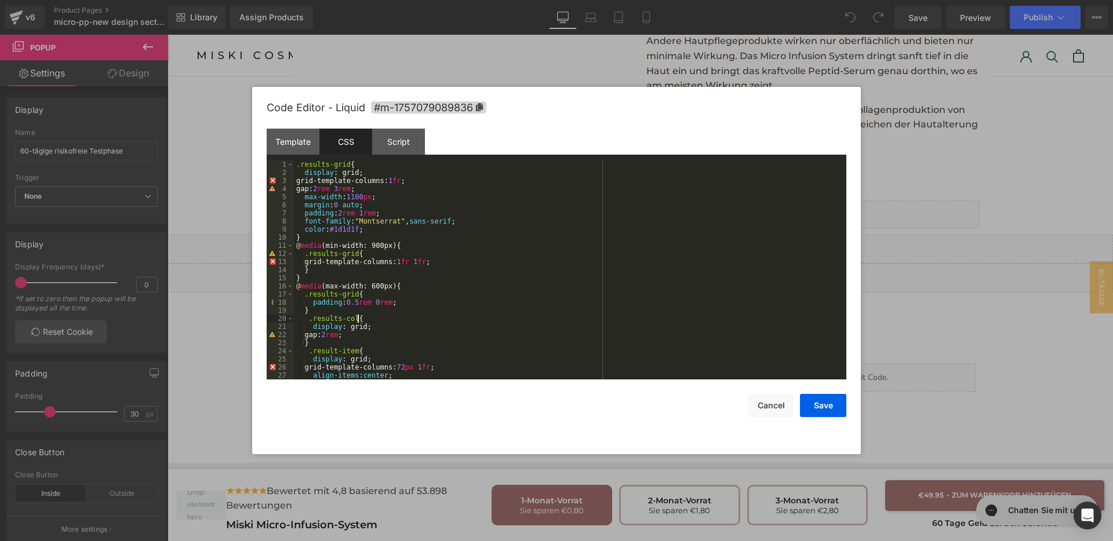
scroll to position [138, 0]
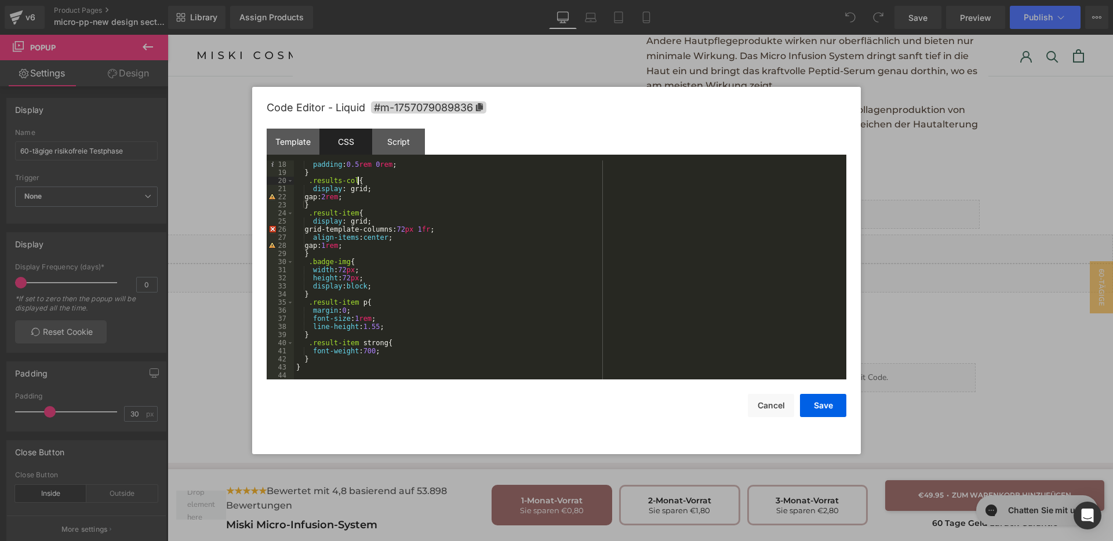
click at [508, 264] on div "padding : 0.5 rem 0 rem ; } .results-col { display : grid; gap: 2 rem ; } .resu…" at bounding box center [568, 278] width 548 height 235
click at [292, 147] on div "Template" at bounding box center [293, 142] width 53 height 26
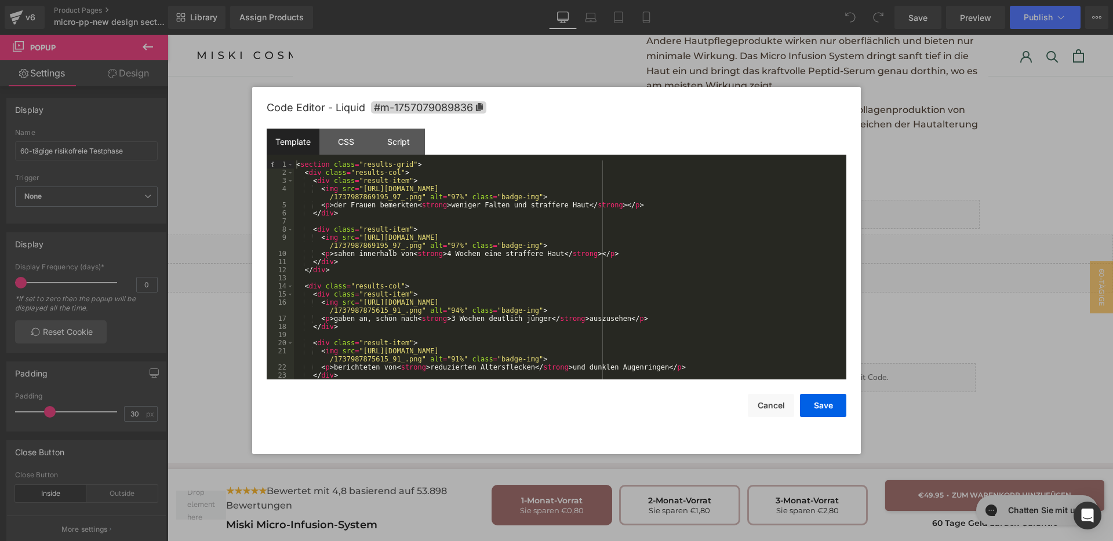
click at [671, 321] on div "< section class = "results-grid" > < div class = "results-col" > < div class = …" at bounding box center [568, 278] width 548 height 235
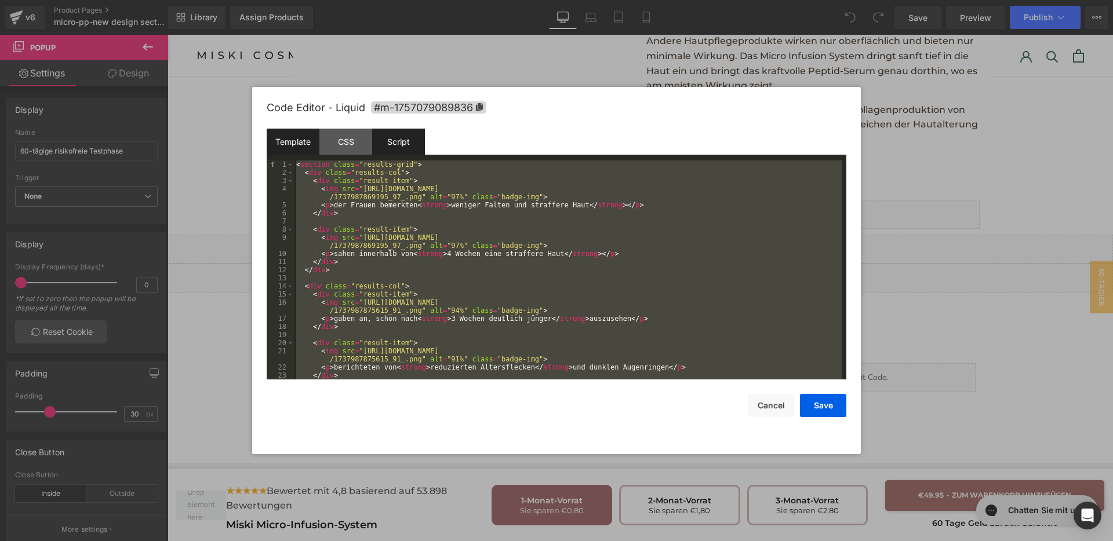
click at [402, 148] on div "Script" at bounding box center [398, 142] width 53 height 26
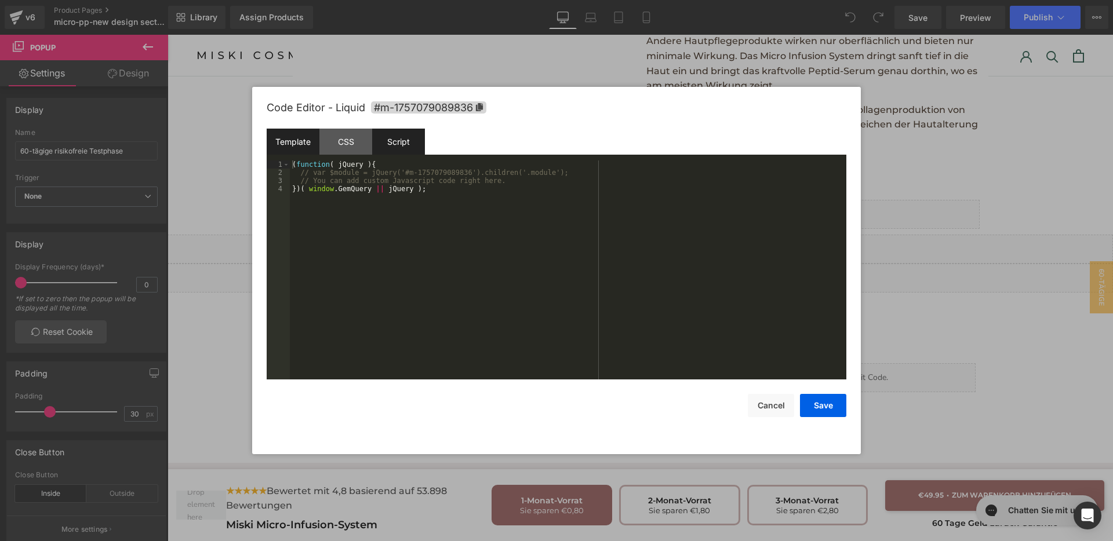
click at [307, 145] on div "Template" at bounding box center [293, 142] width 53 height 26
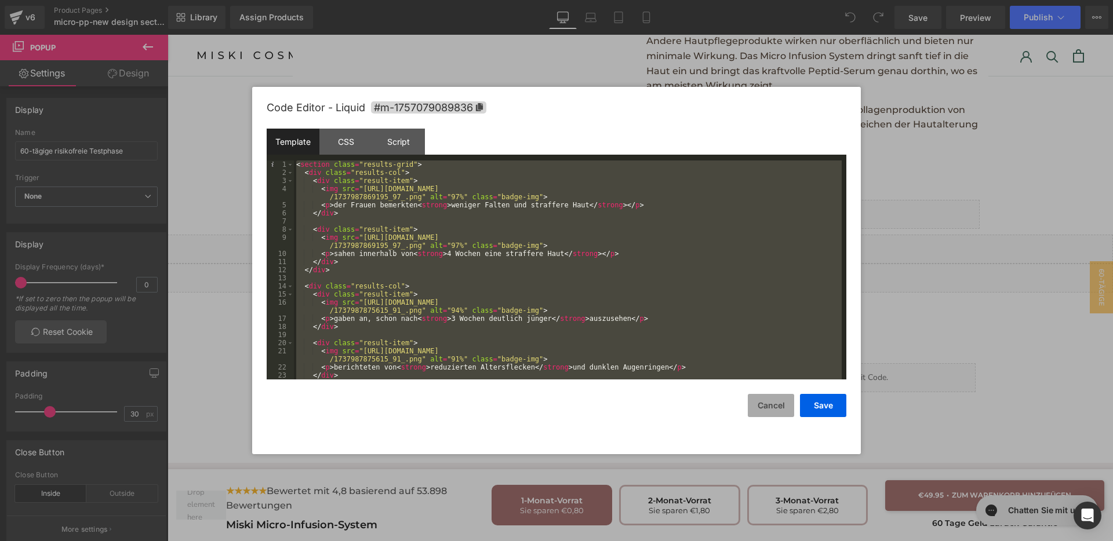
click at [758, 408] on button "Cancel" at bounding box center [771, 405] width 46 height 23
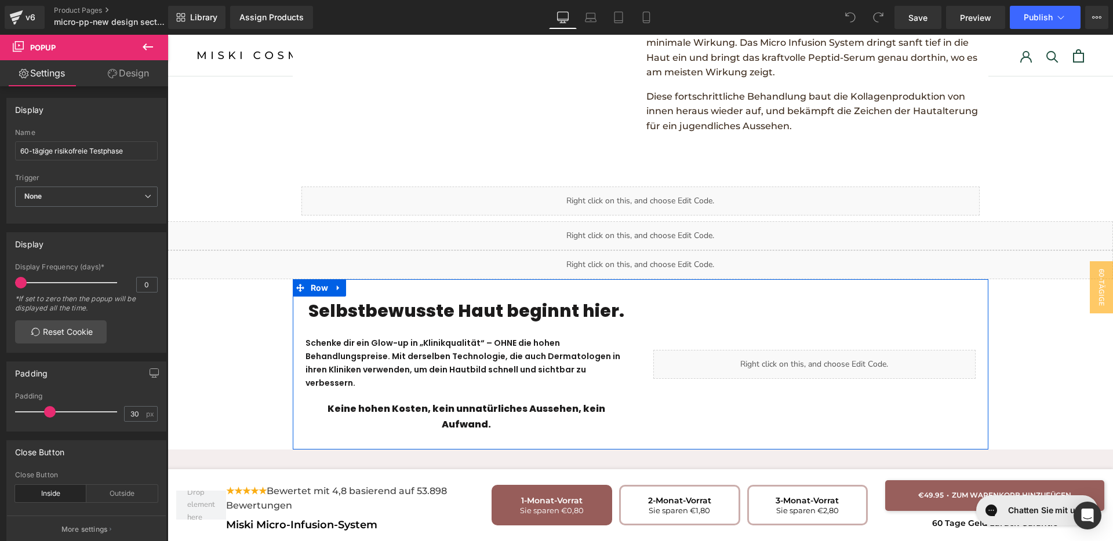
scroll to position [1882, 0]
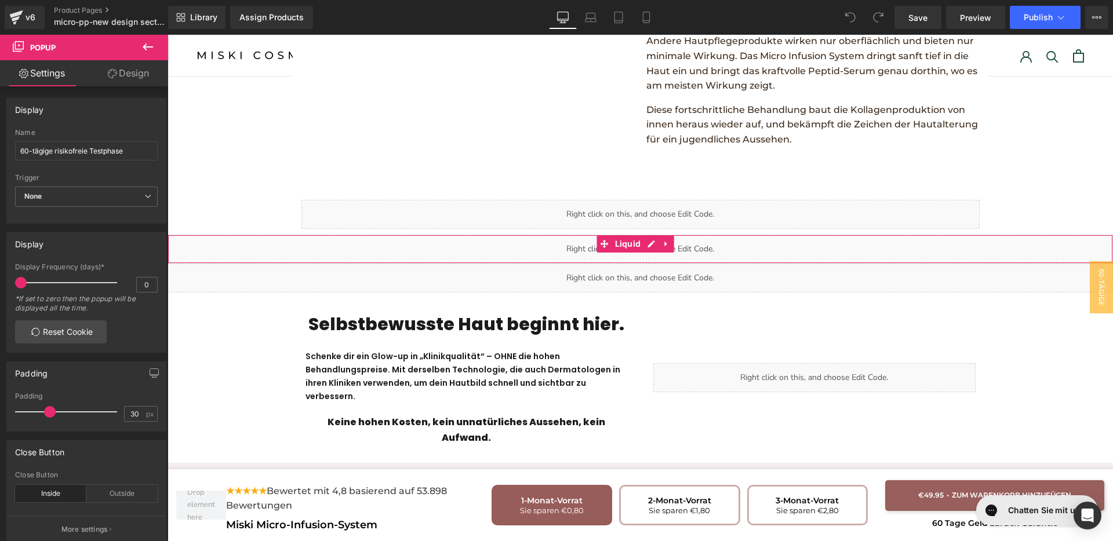
click at [635, 235] on div "Liquid" at bounding box center [640, 249] width 945 height 29
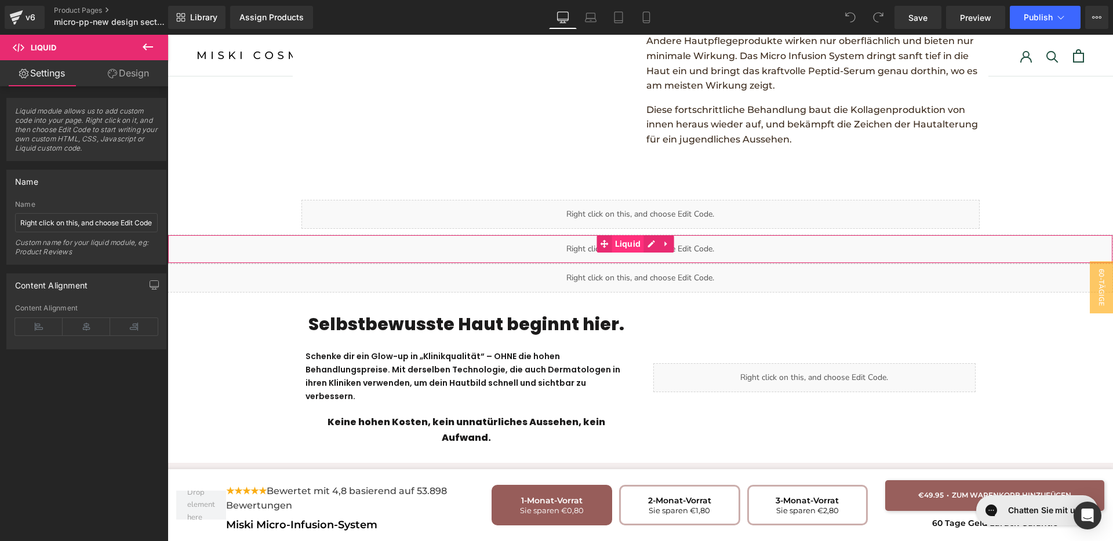
click at [642, 235] on span "Liquid" at bounding box center [628, 243] width 32 height 17
click at [654, 235] on div "Liquid" at bounding box center [640, 249] width 945 height 29
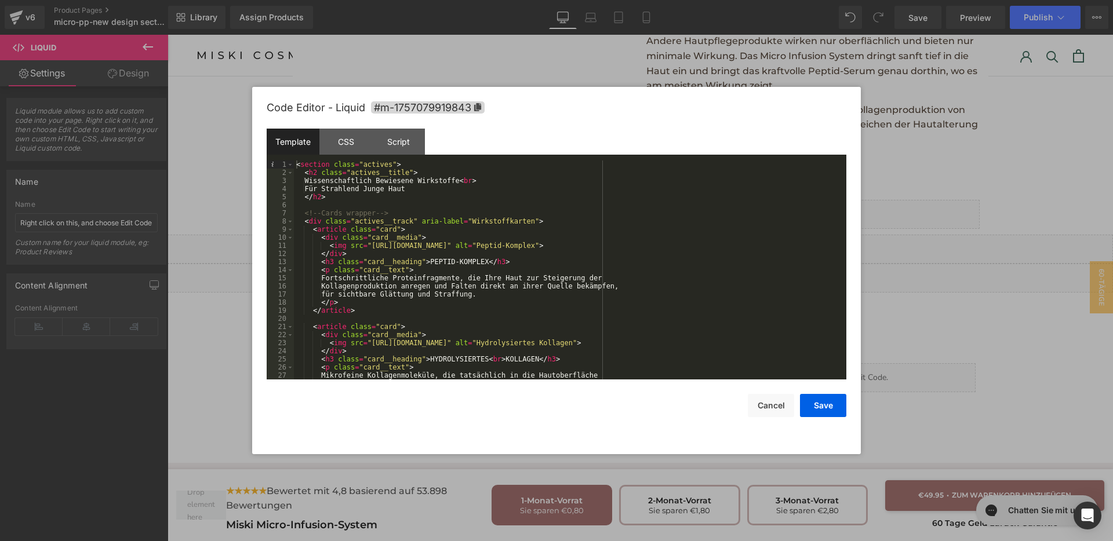
scroll to position [0, 0]
click at [329, 151] on div "CSS" at bounding box center [345, 142] width 53 height 26
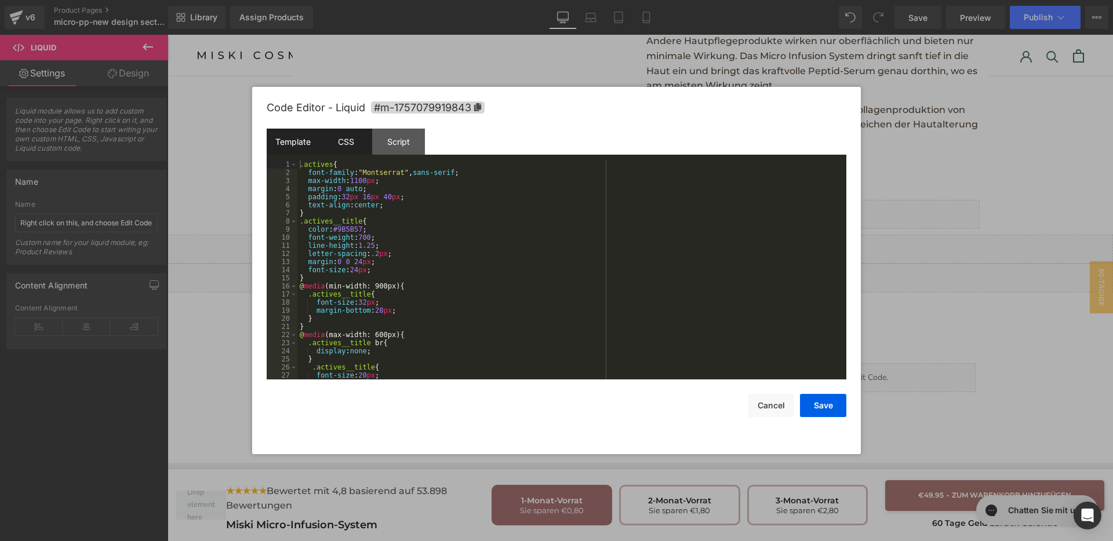
click at [300, 143] on div "Template" at bounding box center [293, 142] width 53 height 26
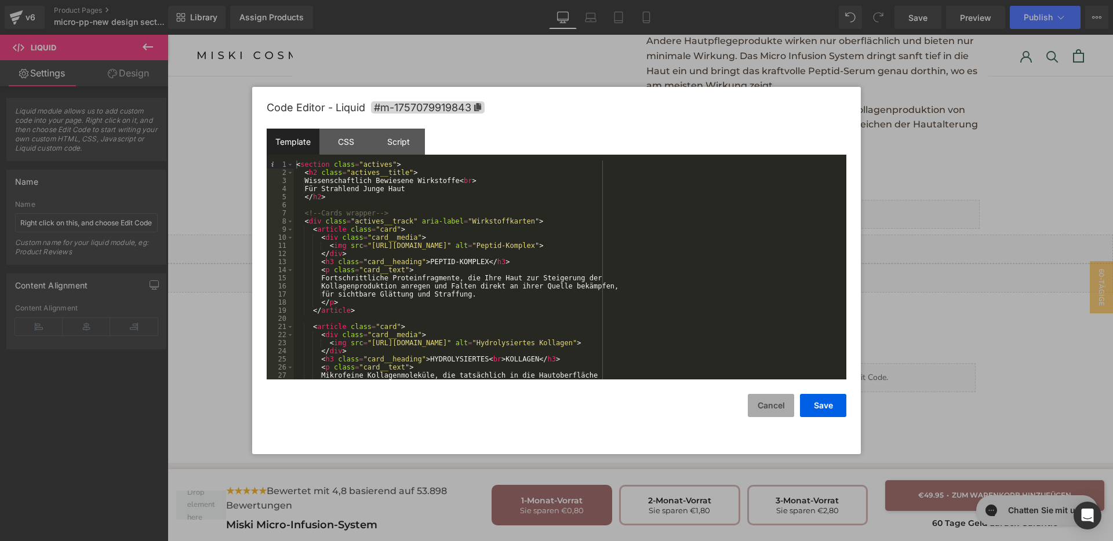
click at [761, 410] on button "Cancel" at bounding box center [771, 405] width 46 height 23
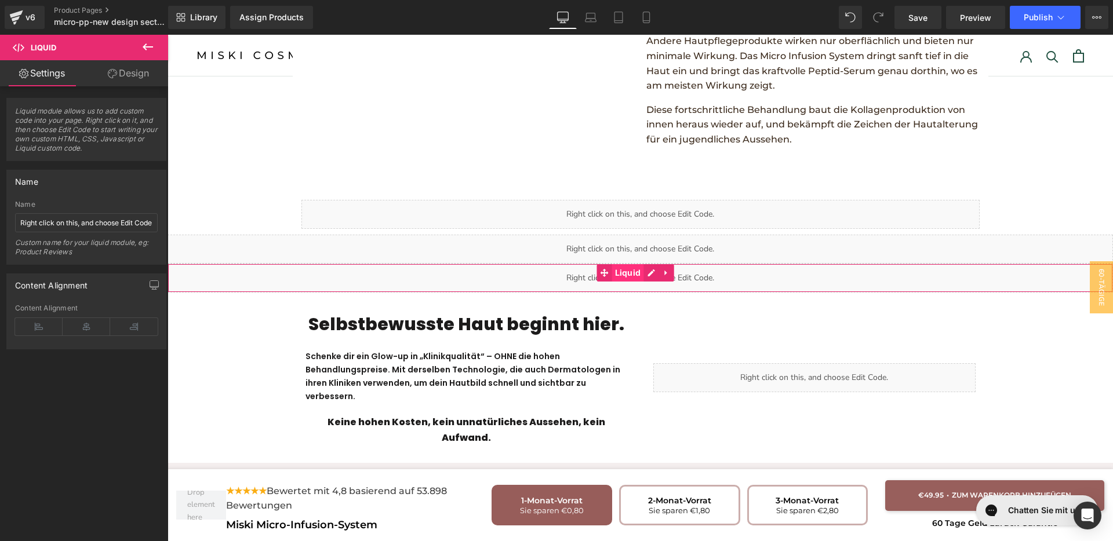
click at [641, 264] on span "Liquid" at bounding box center [628, 272] width 32 height 17
click at [648, 264] on div "Liquid" at bounding box center [640, 278] width 945 height 29
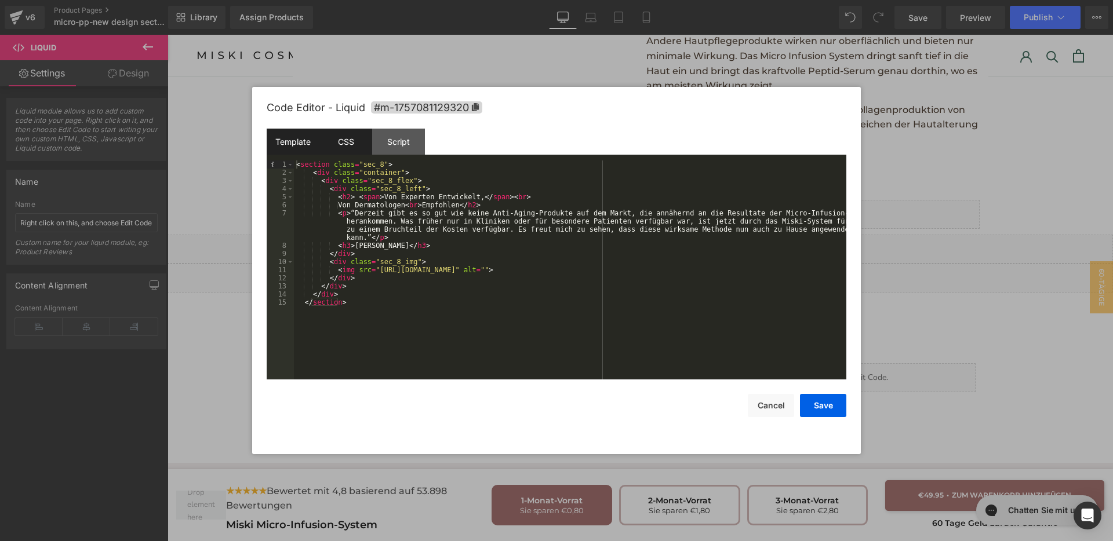
click at [364, 145] on div "CSS" at bounding box center [345, 142] width 53 height 26
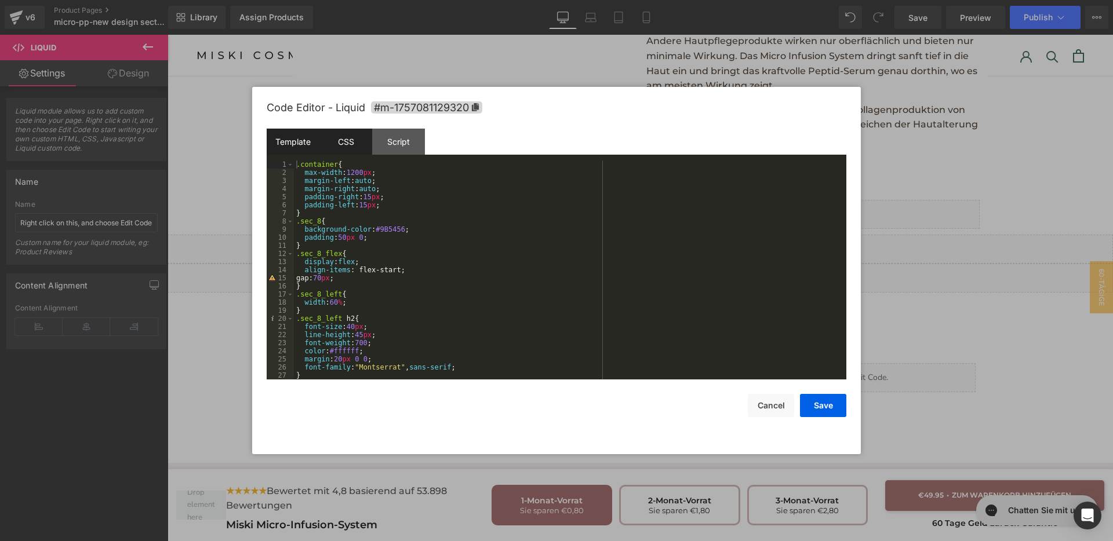
click at [284, 140] on div "Template" at bounding box center [293, 142] width 53 height 26
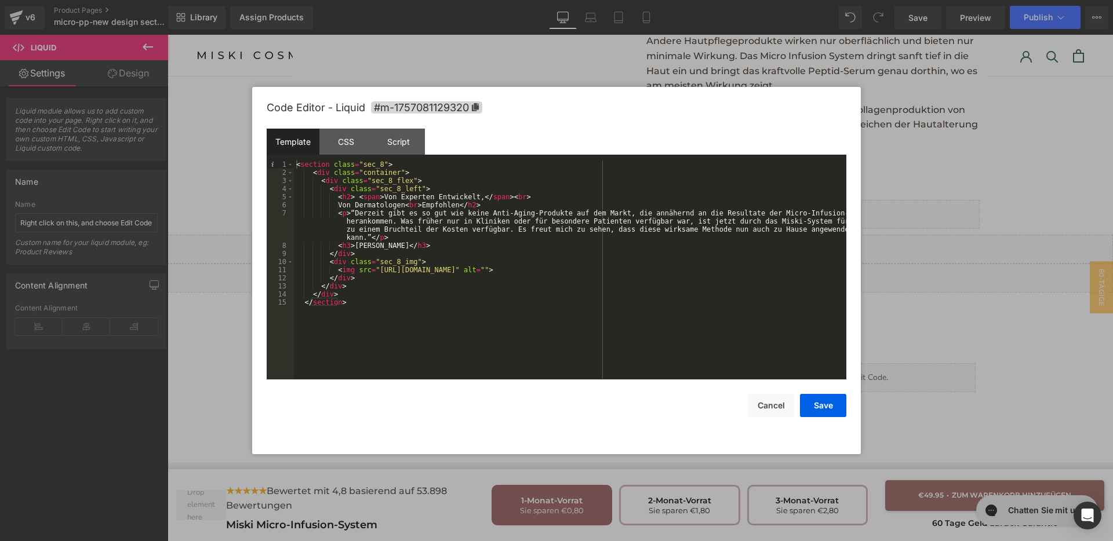
click at [567, 330] on div "< section class = "sec_8" > < div class = "container" > < div class = "sec_8_fl…" at bounding box center [570, 278] width 552 height 235
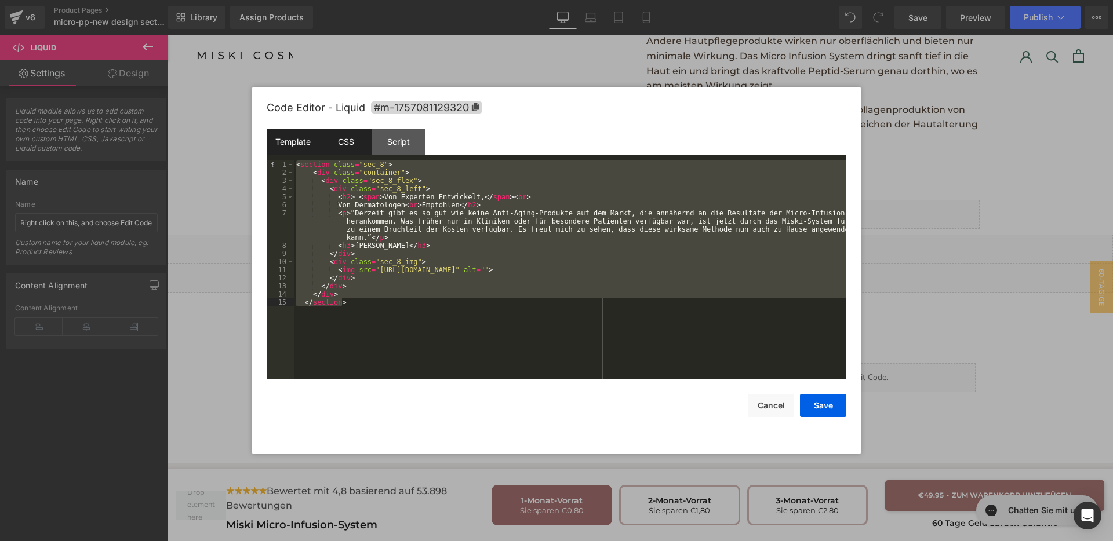
click at [352, 147] on div "CSS" at bounding box center [345, 142] width 53 height 26
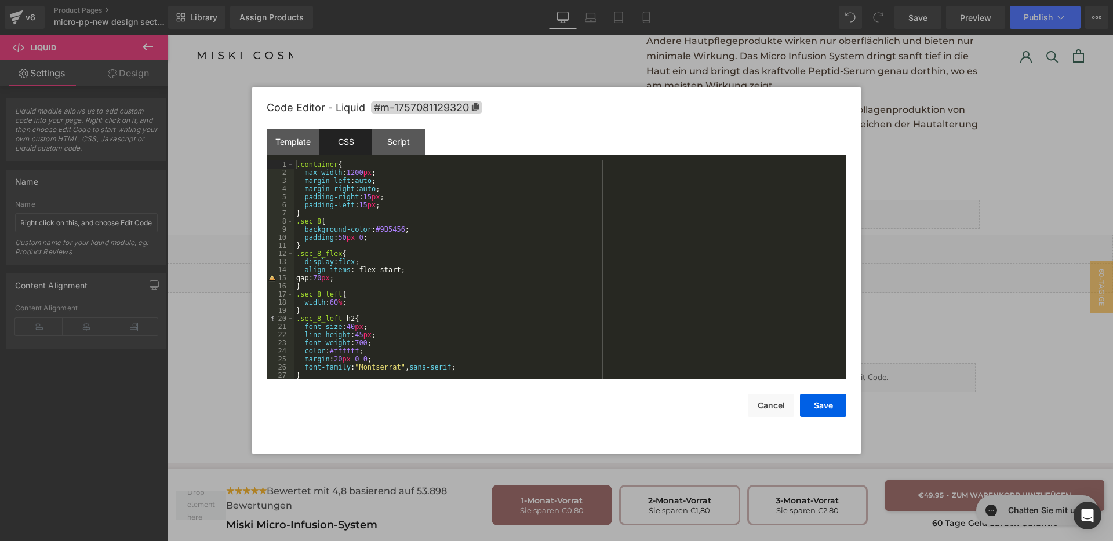
click at [612, 318] on div ".container { max-width : 1200 px ; margin-left : auto ; margin-right : auto ; p…" at bounding box center [568, 278] width 548 height 235
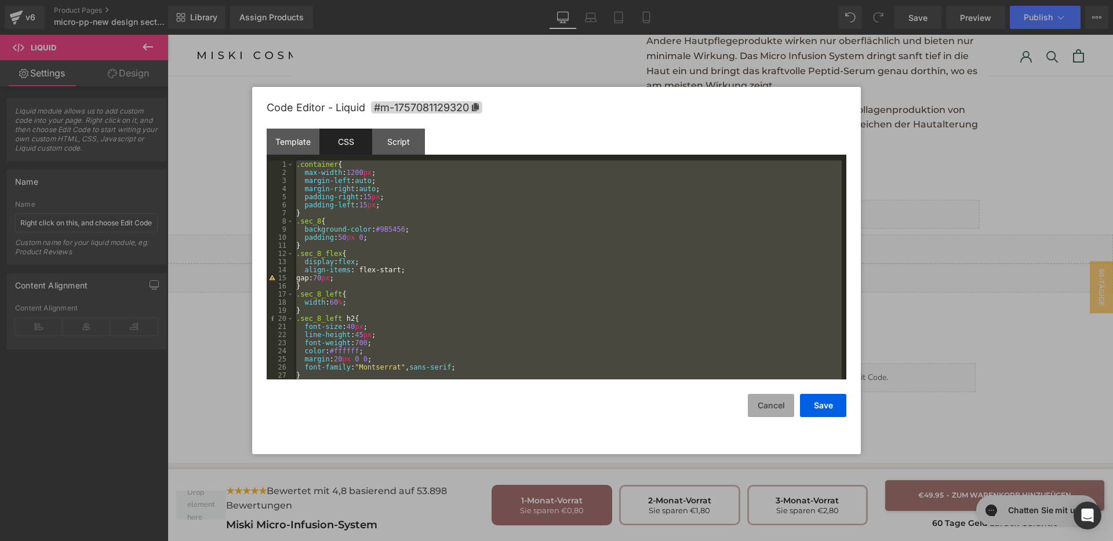
click at [762, 404] on button "Cancel" at bounding box center [771, 405] width 46 height 23
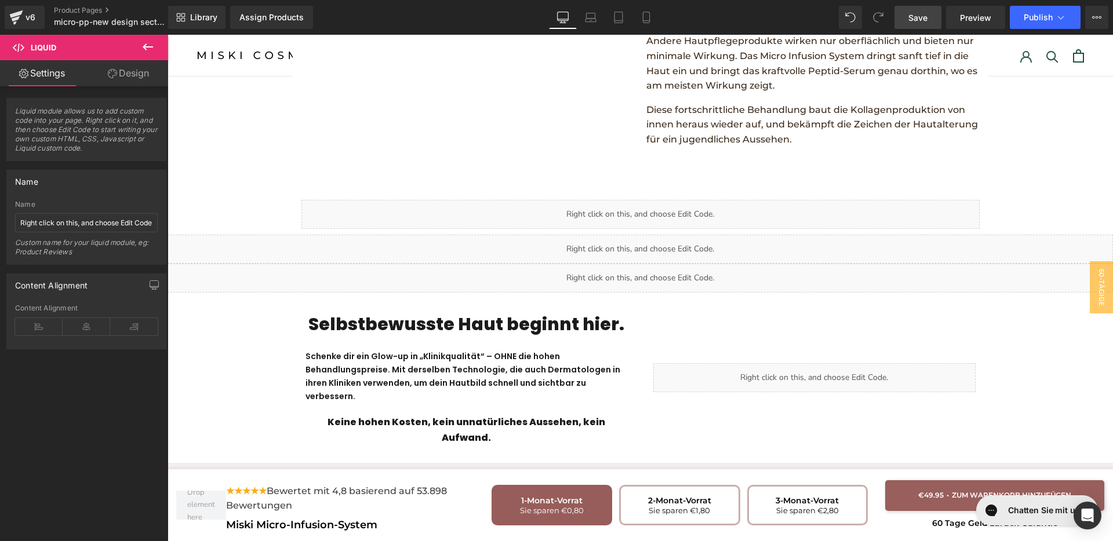
click at [925, 13] on span "Save" at bounding box center [917, 18] width 19 height 12
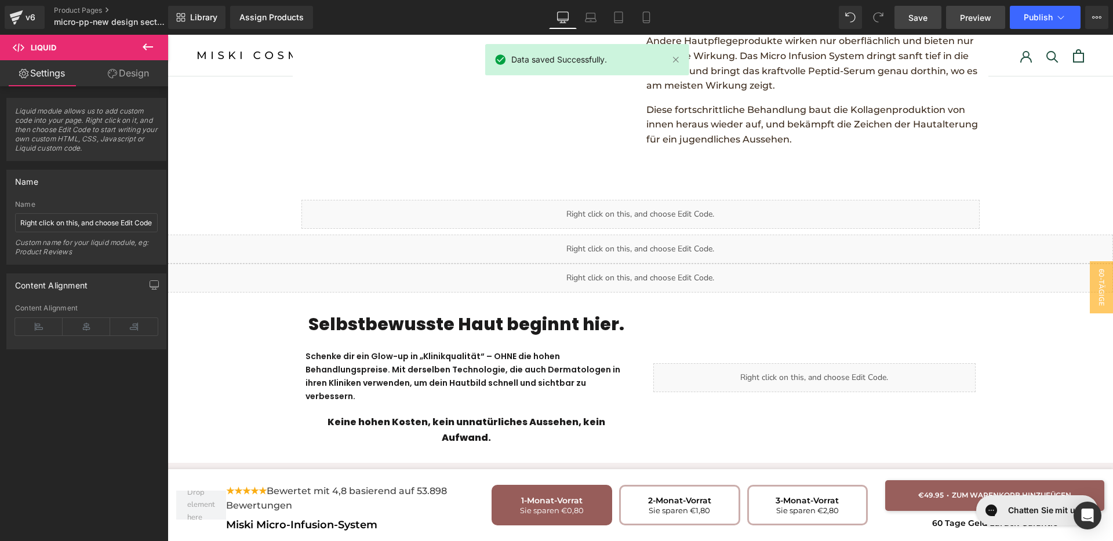
click at [976, 14] on span "Preview" at bounding box center [975, 18] width 31 height 12
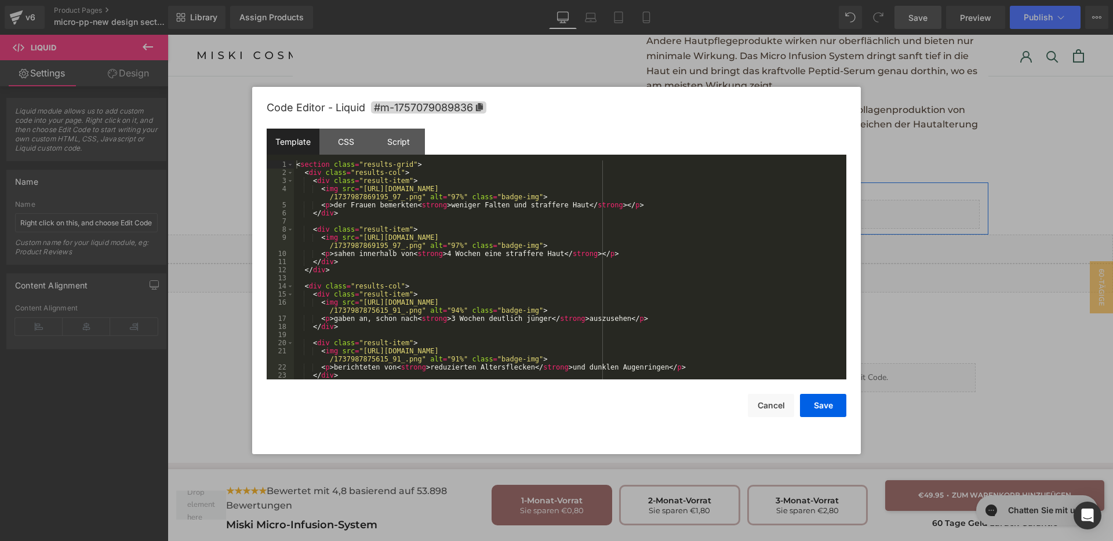
click at [656, 200] on div "Liquid" at bounding box center [640, 214] width 678 height 29
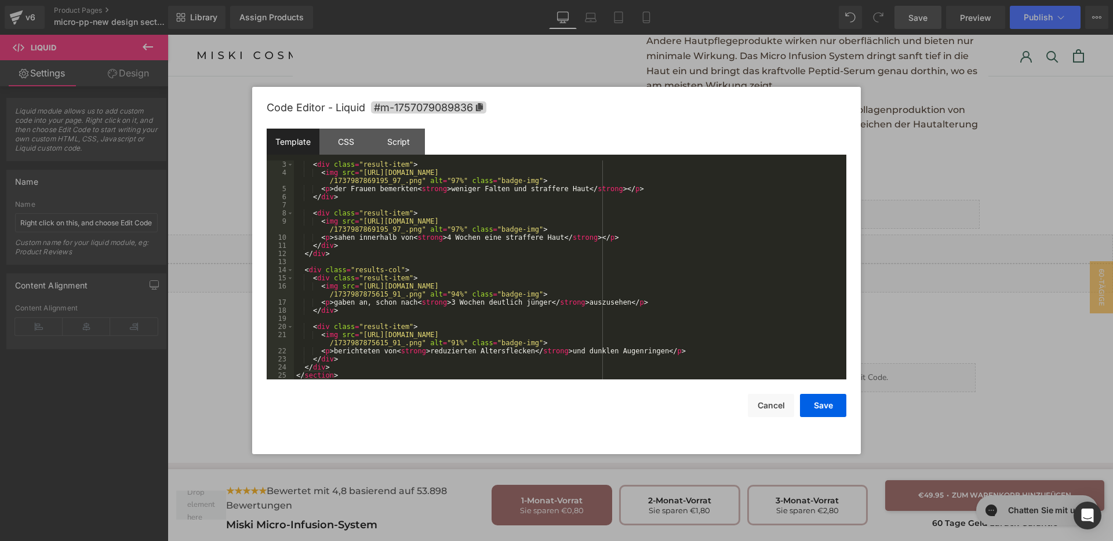
scroll to position [16, 0]
click at [319, 138] on div "CSS" at bounding box center [345, 142] width 53 height 26
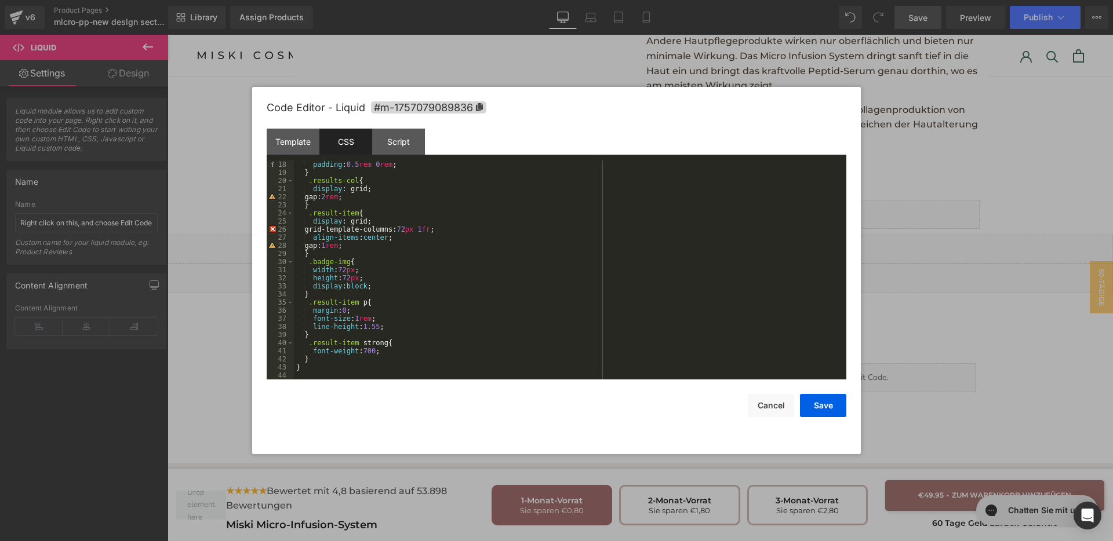
scroll to position [0, 0]
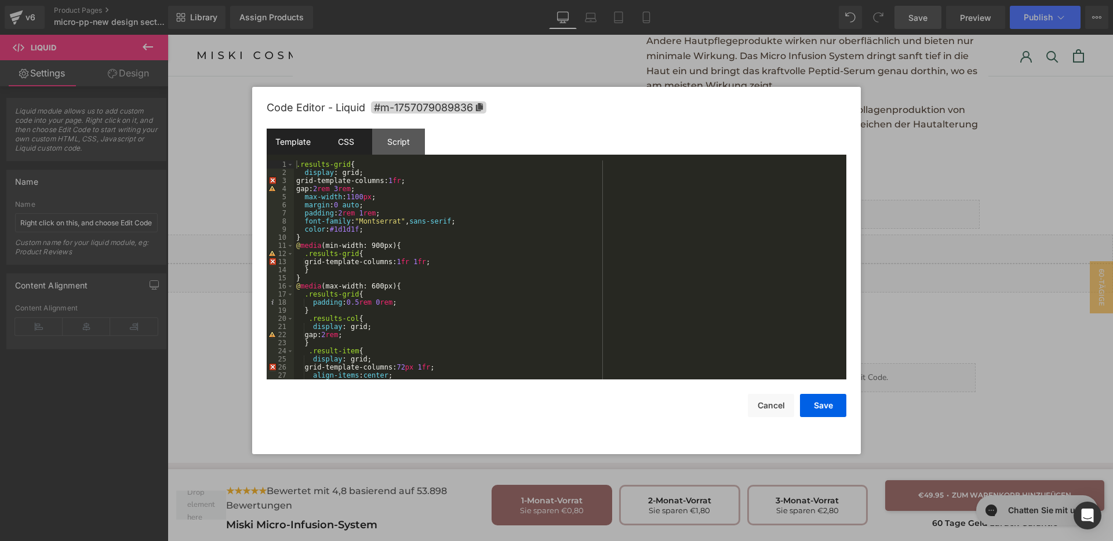
click at [282, 147] on div "Template" at bounding box center [293, 142] width 53 height 26
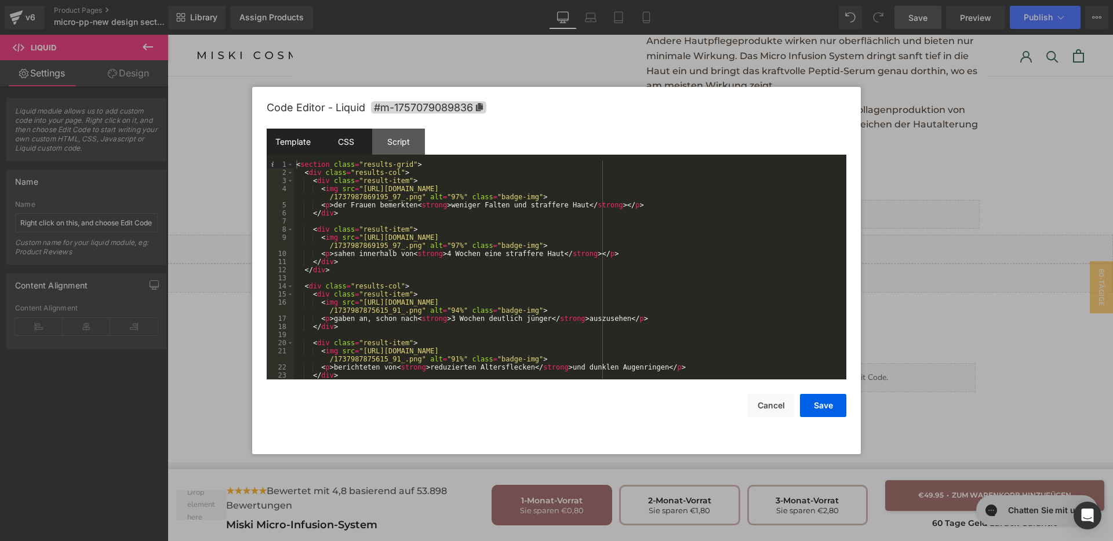
click at [343, 132] on div "CSS" at bounding box center [345, 142] width 53 height 26
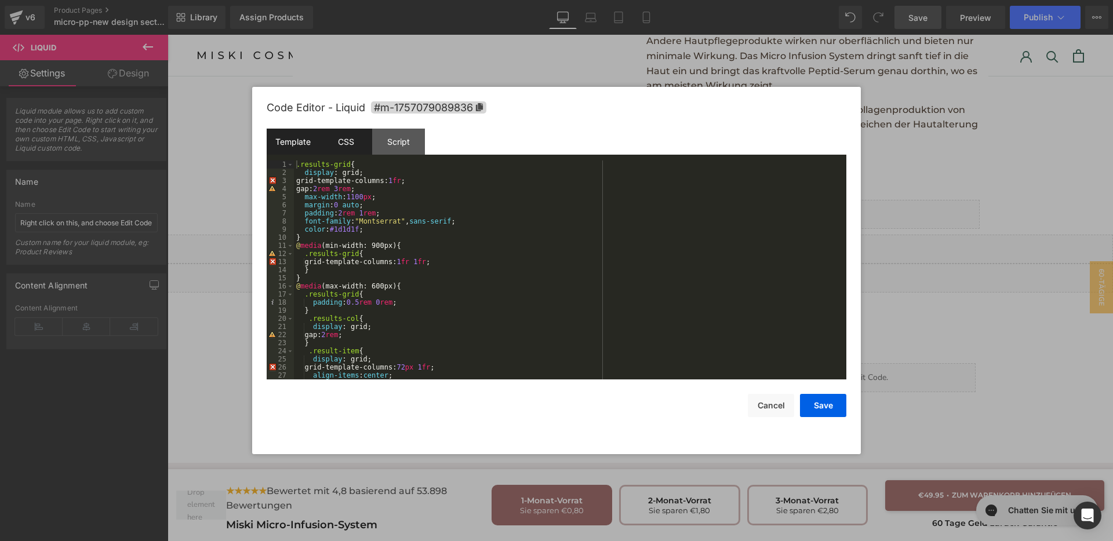
click at [281, 143] on div "Template" at bounding box center [293, 142] width 53 height 26
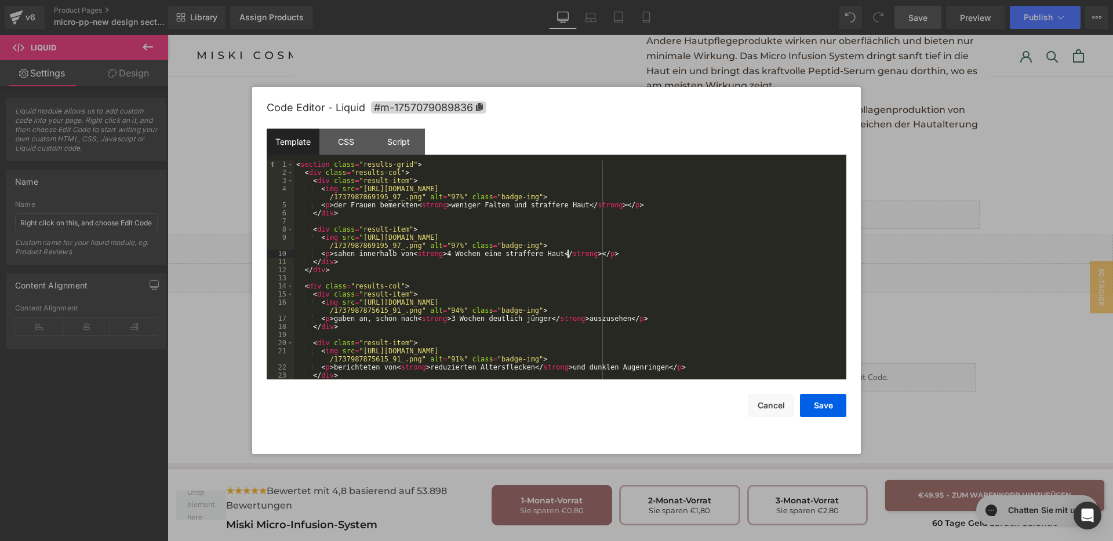
click at [568, 252] on div "< section class = "results-grid" > < div class = "results-col" > < div class = …" at bounding box center [568, 278] width 548 height 235
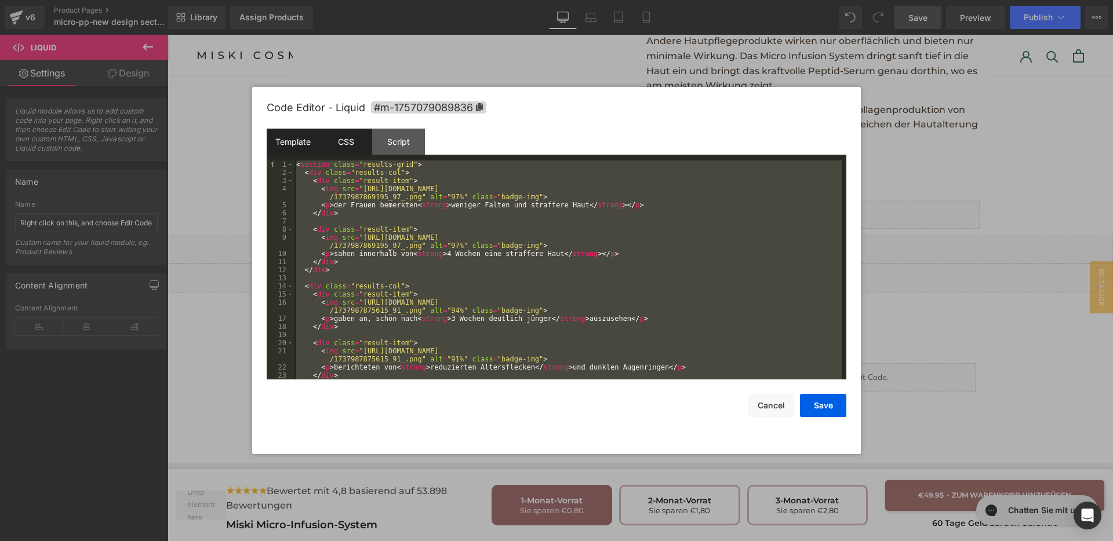
click at [339, 145] on div "CSS" at bounding box center [345, 142] width 53 height 26
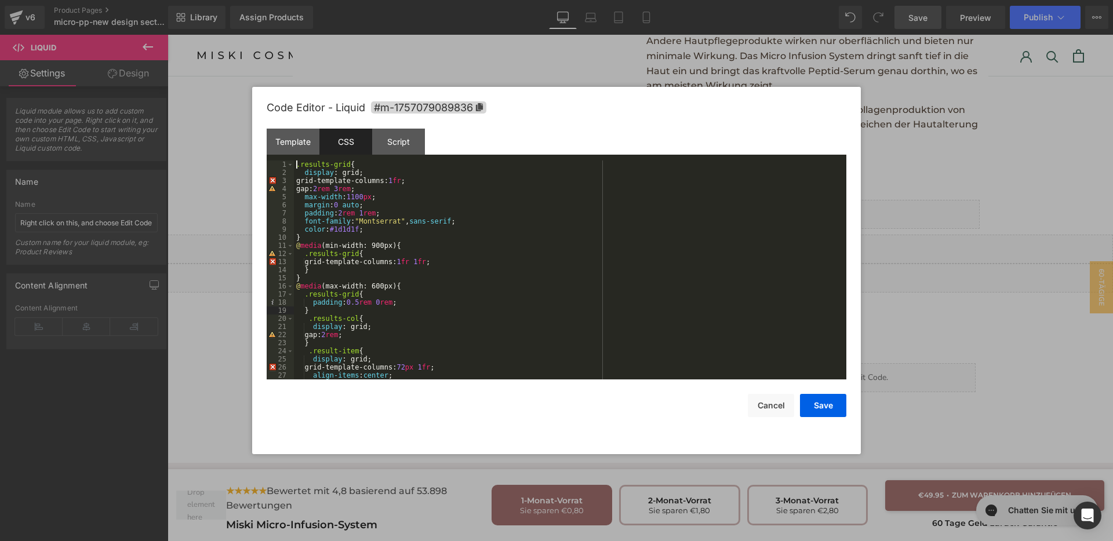
click at [653, 311] on div ".results-grid { display : grid; grid-template-columns: 1 fr ; gap: 2 rem 3 rem …" at bounding box center [568, 278] width 548 height 235
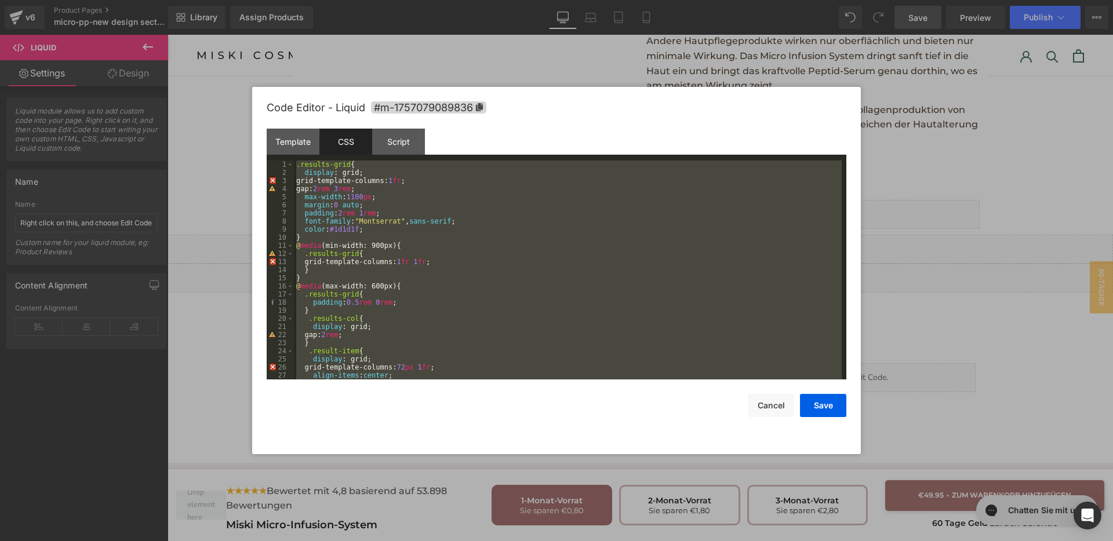
click at [553, 307] on div ".results-grid { display : grid; grid-template-columns: 1 fr ; gap: 2 rem 3 rem …" at bounding box center [568, 270] width 548 height 219
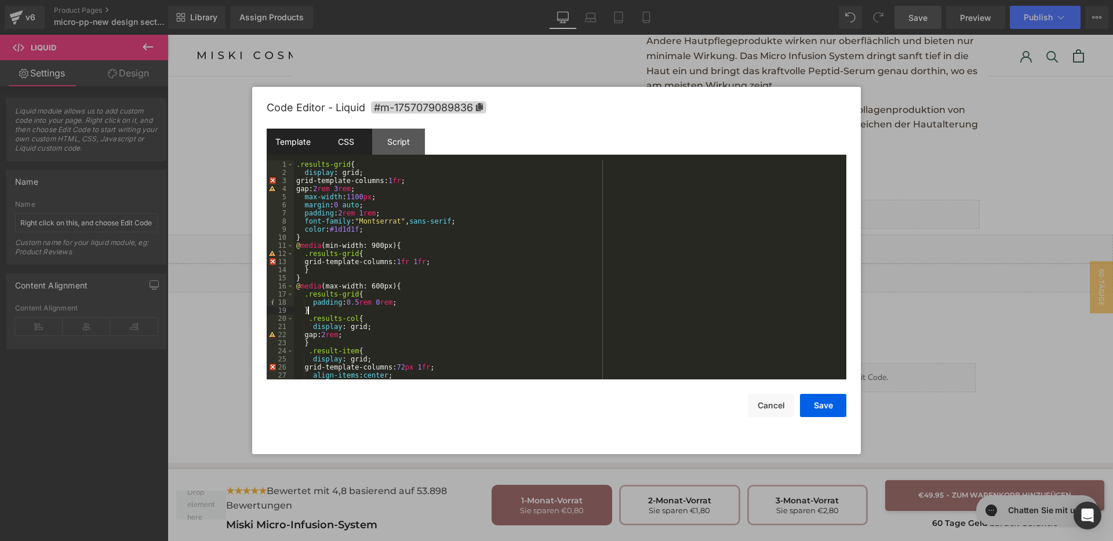
click at [288, 145] on div "Template" at bounding box center [293, 142] width 53 height 26
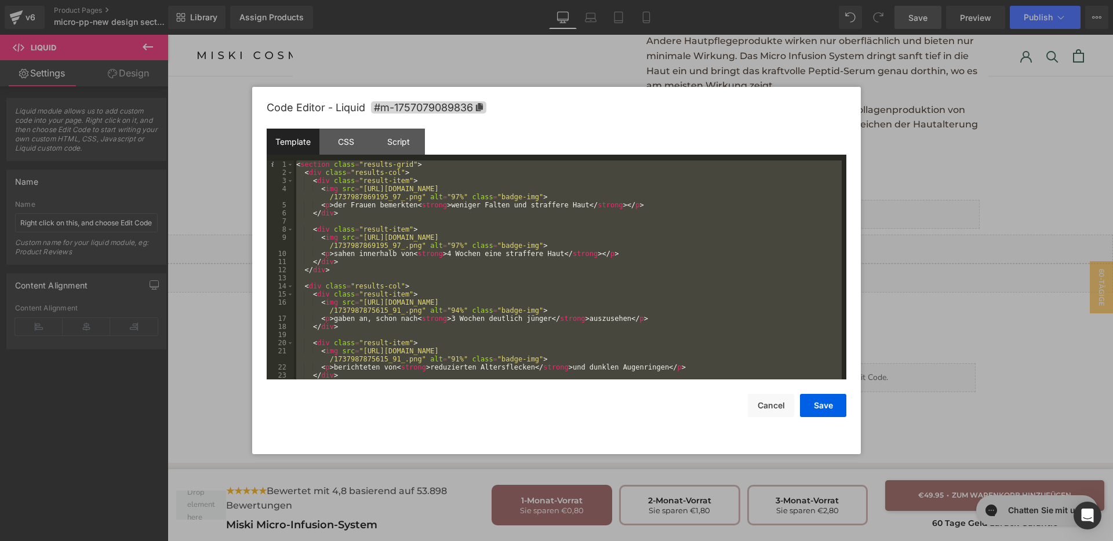
click at [636, 347] on div "< section class = "results-grid" > < div class = "results-col" > < div class = …" at bounding box center [568, 270] width 548 height 219
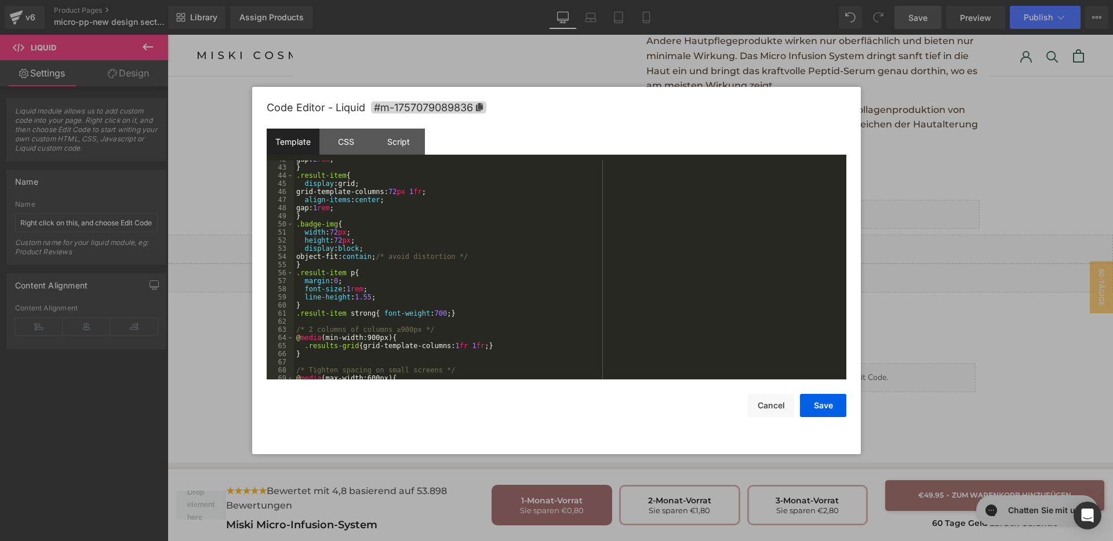
scroll to position [414, 0]
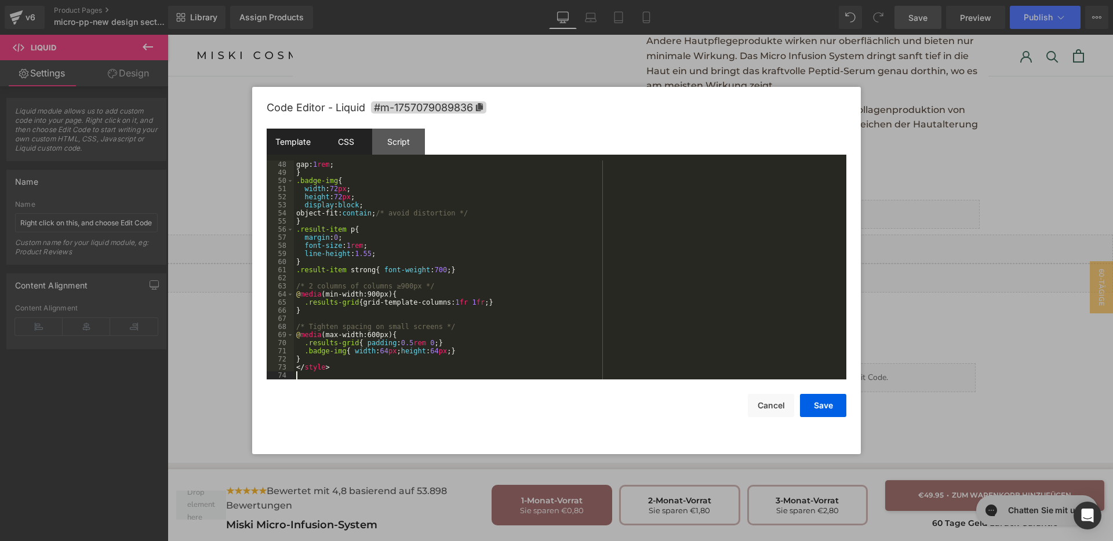
click at [349, 150] on div "CSS" at bounding box center [345, 142] width 53 height 26
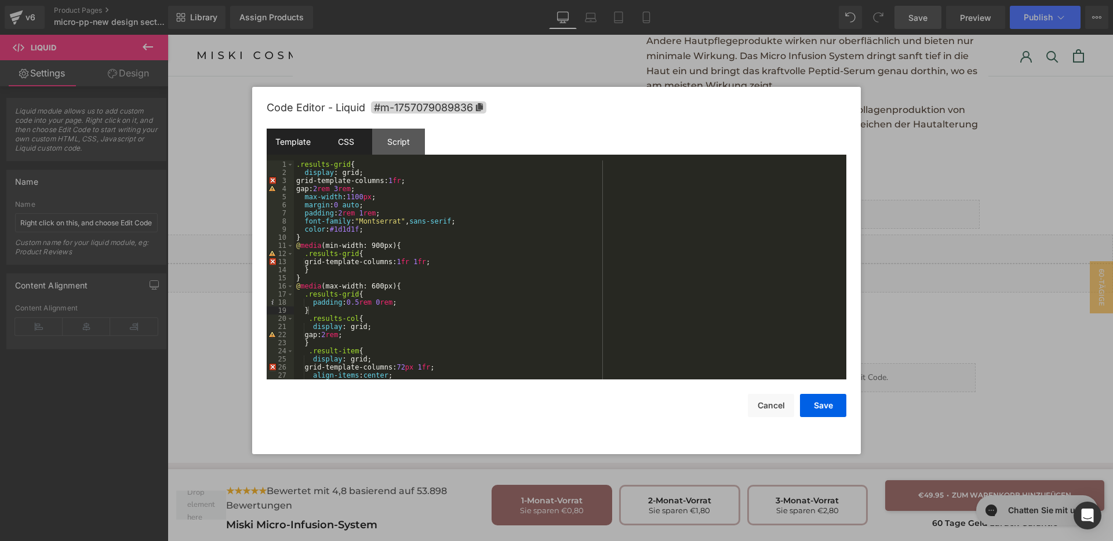
click at [286, 141] on div "Template" at bounding box center [293, 142] width 53 height 26
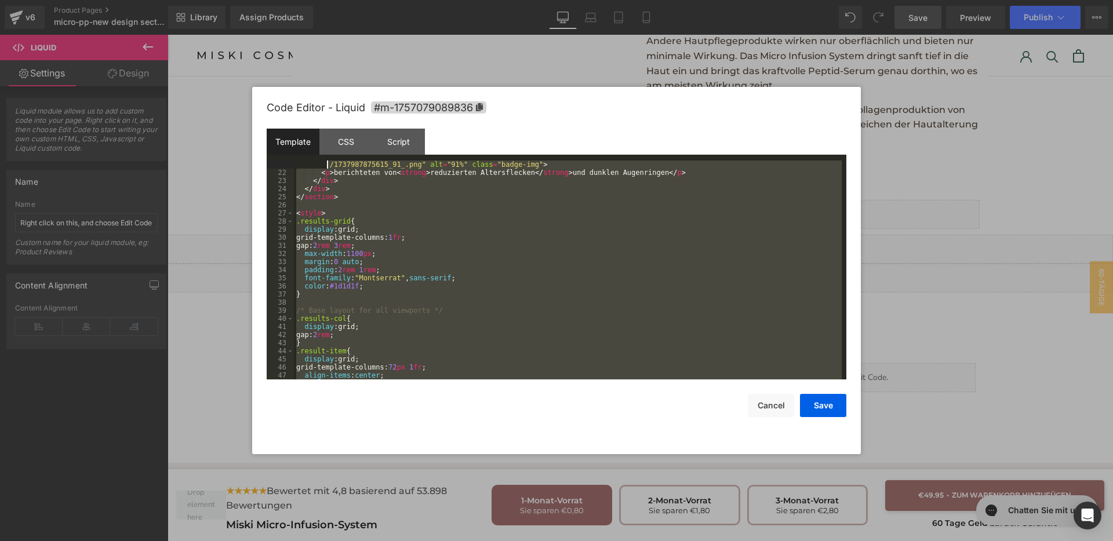
scroll to position [65, 0]
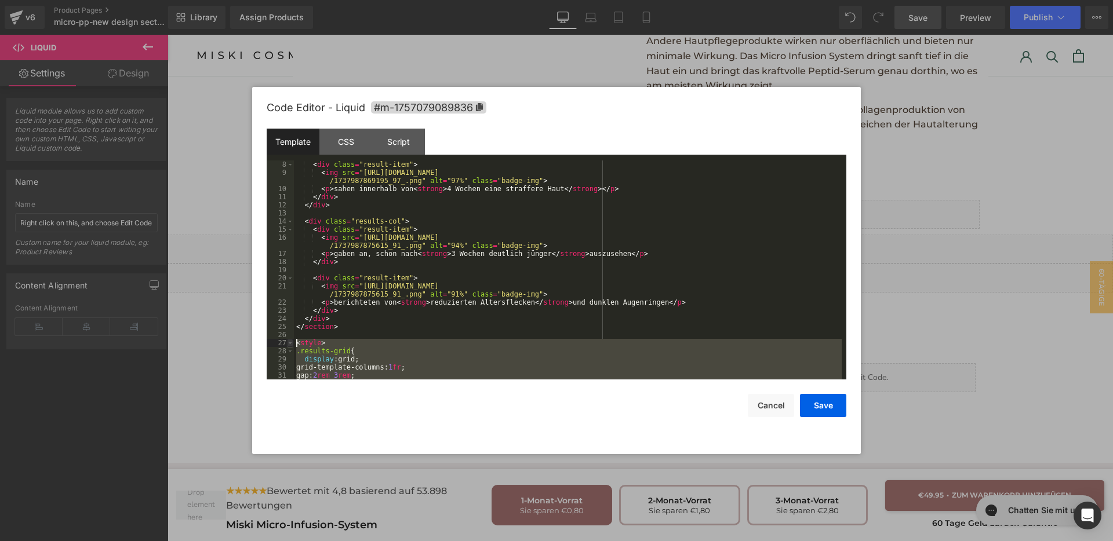
drag, startPoint x: 345, startPoint y: 374, endPoint x: 291, endPoint y: 340, distance: 64.6
click at [291, 340] on pre "8 9 10 11 12 13 14 15 16 17 18 19 20 21 22 23 24 25 26 27 28 29 30 31 32 < div …" at bounding box center [557, 270] width 580 height 219
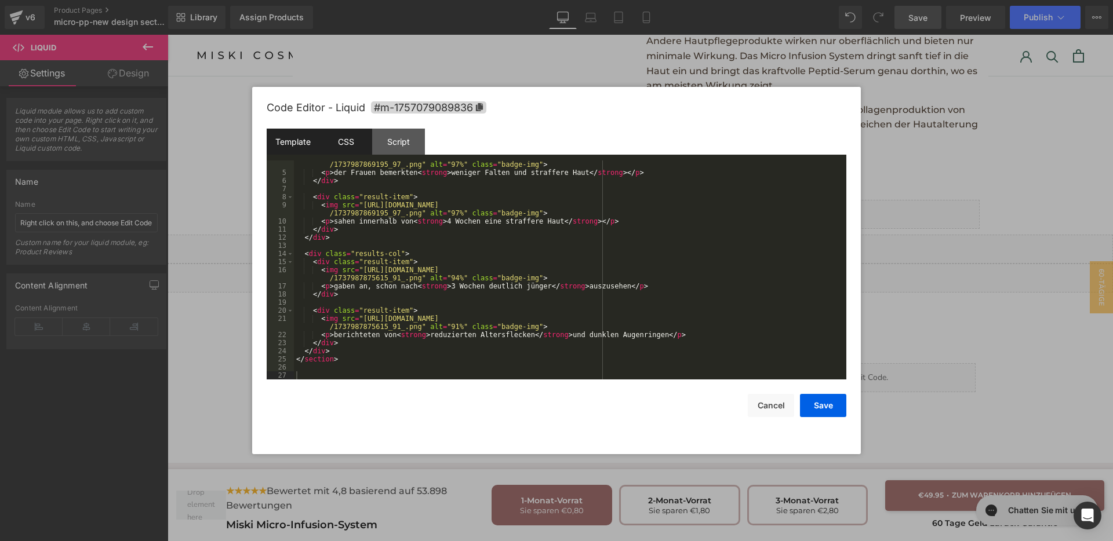
click at [328, 139] on div "CSS" at bounding box center [345, 142] width 53 height 26
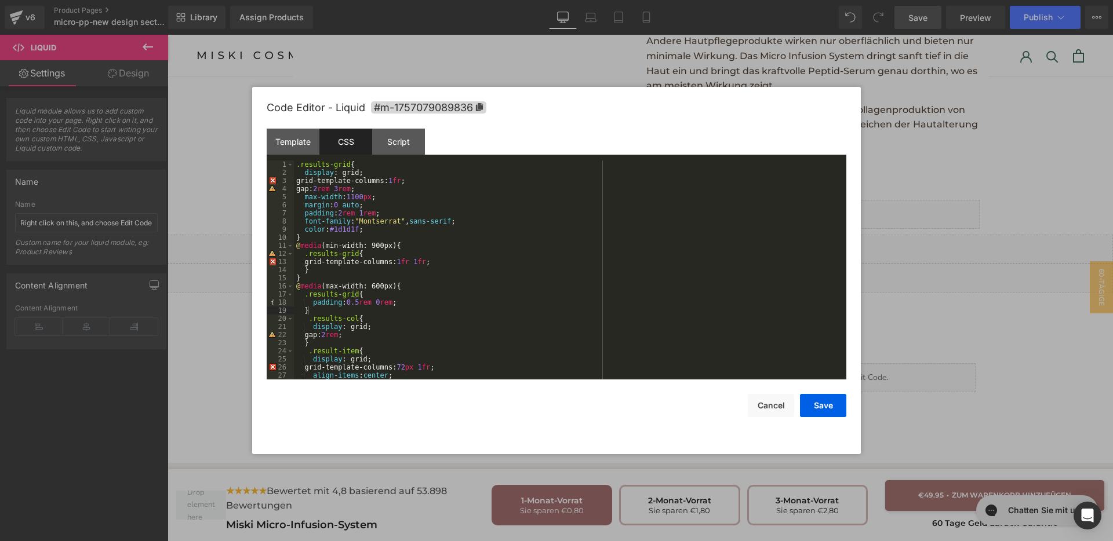
click at [465, 284] on div ".results-grid { display : grid; grid-template-columns: 1 fr ; gap: 2 rem 3 rem …" at bounding box center [568, 278] width 548 height 235
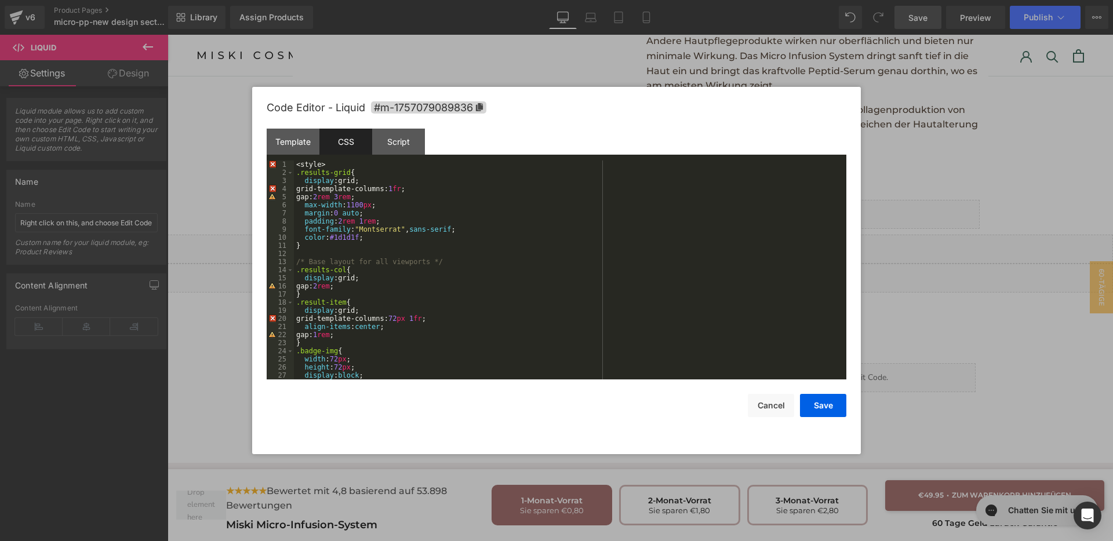
scroll to position [0, 0]
drag, startPoint x: 305, startPoint y: 166, endPoint x: 291, endPoint y: 166, distance: 14.5
click at [291, 166] on pre "1 2 3 4 5 6 7 8 9 10 11 12 13 14 15 16 17 18 19 20 21 22 23 24 25 26 27 28 < st…" at bounding box center [557, 270] width 580 height 219
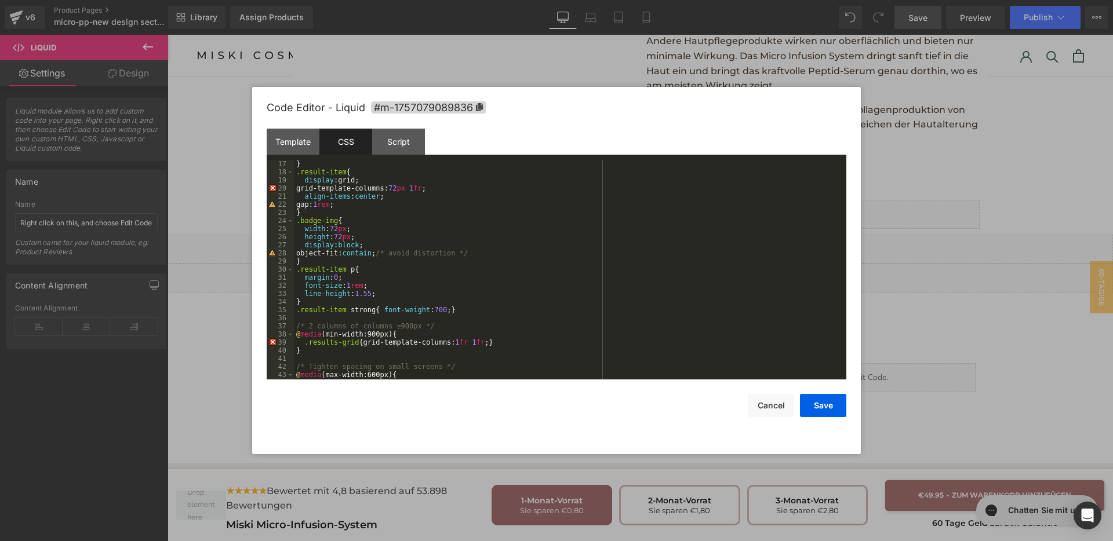
scroll to position [170, 0]
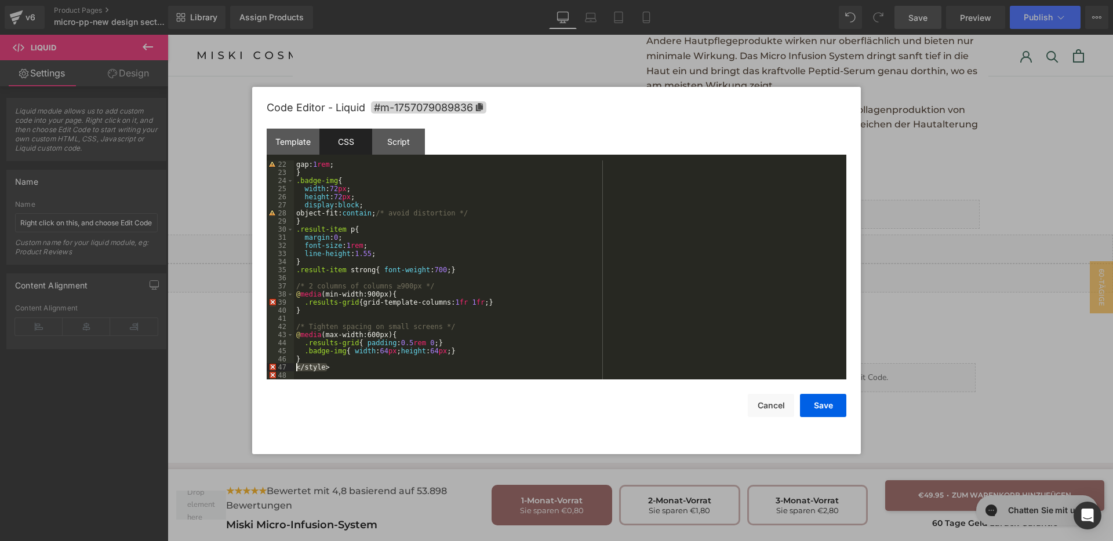
drag, startPoint x: 342, startPoint y: 366, endPoint x: 282, endPoint y: 369, distance: 60.3
click at [282, 369] on pre "22 23 24 25 26 27 28 29 30 31 32 33 34 35 36 37 38 39 40 41 42 43 44 45 46 47 4…" at bounding box center [557, 270] width 580 height 219
click at [803, 400] on button "Save" at bounding box center [823, 405] width 46 height 23
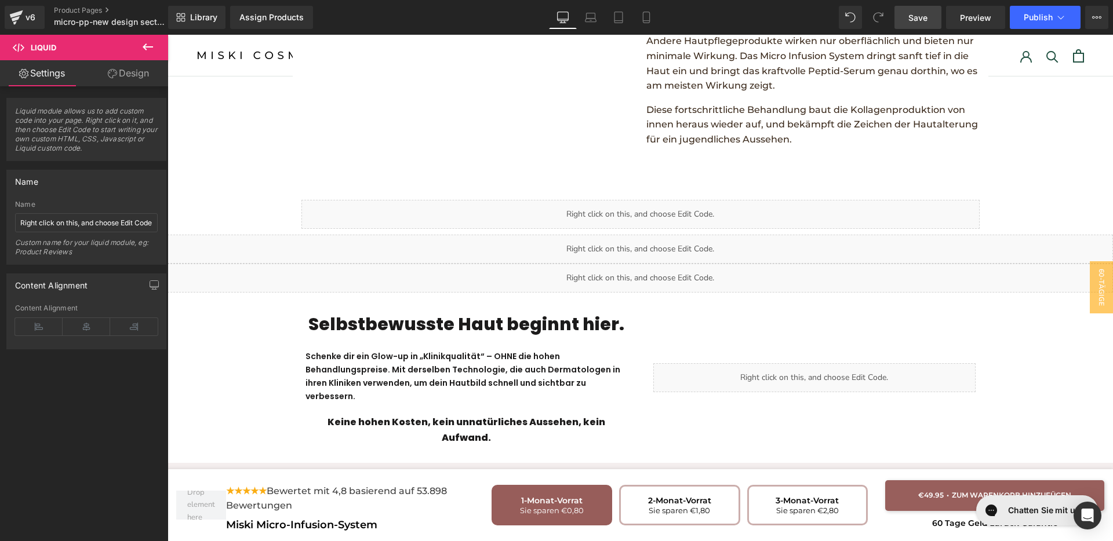
click at [918, 12] on span "Save" at bounding box center [917, 18] width 19 height 12
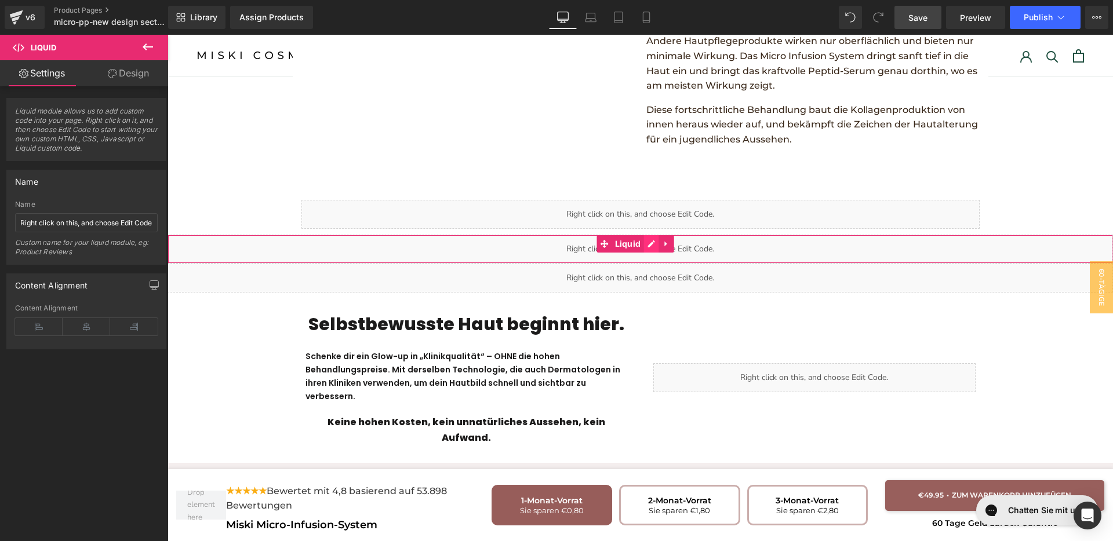
click at [649, 235] on div "Liquid" at bounding box center [640, 249] width 945 height 29
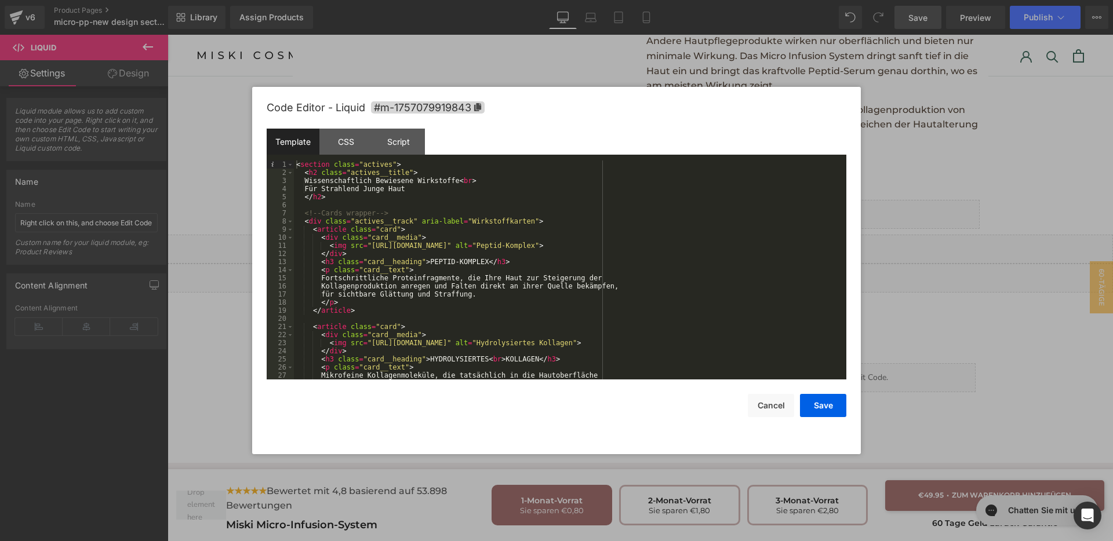
click at [450, 279] on div "< section class = "actives" > < h2 class = "actives__title" > Wissenschaftlich …" at bounding box center [568, 278] width 548 height 235
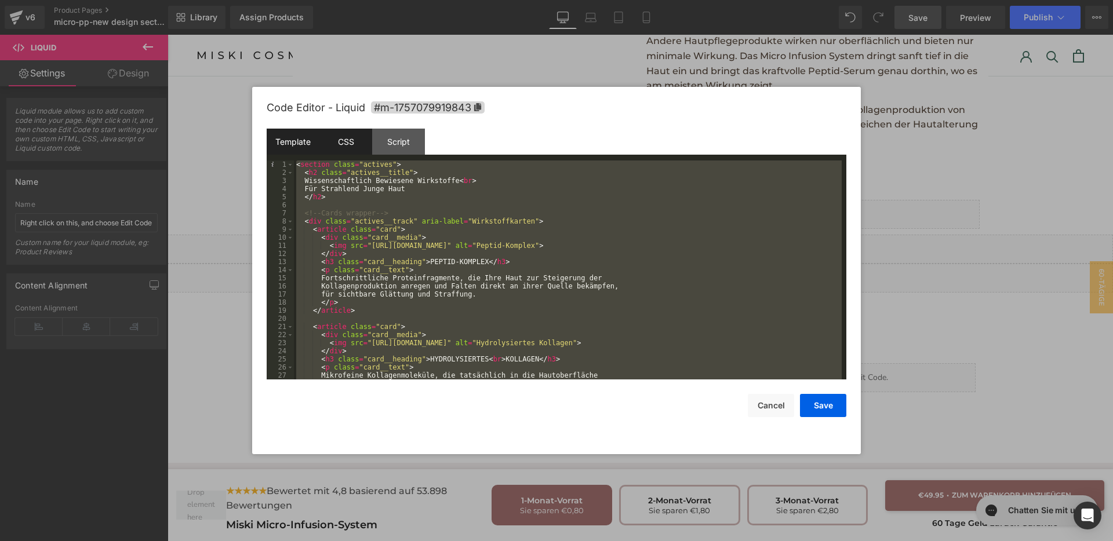
click at [360, 139] on div "CSS" at bounding box center [345, 142] width 53 height 26
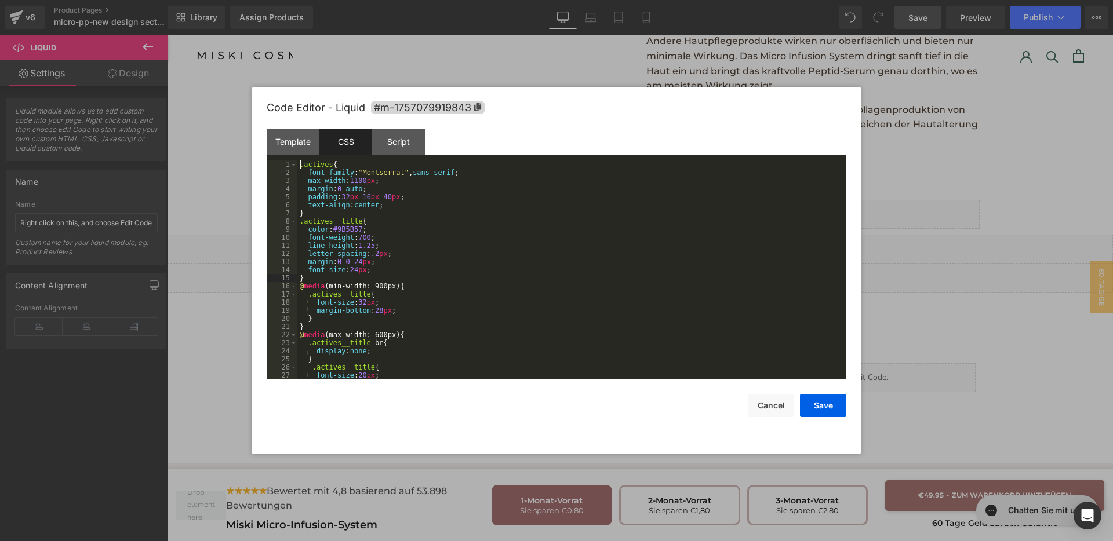
click at [459, 275] on div ".actives { font-family : " Montserrat " , sans-serif ; max-width : 1100 px ; ma…" at bounding box center [569, 278] width 544 height 235
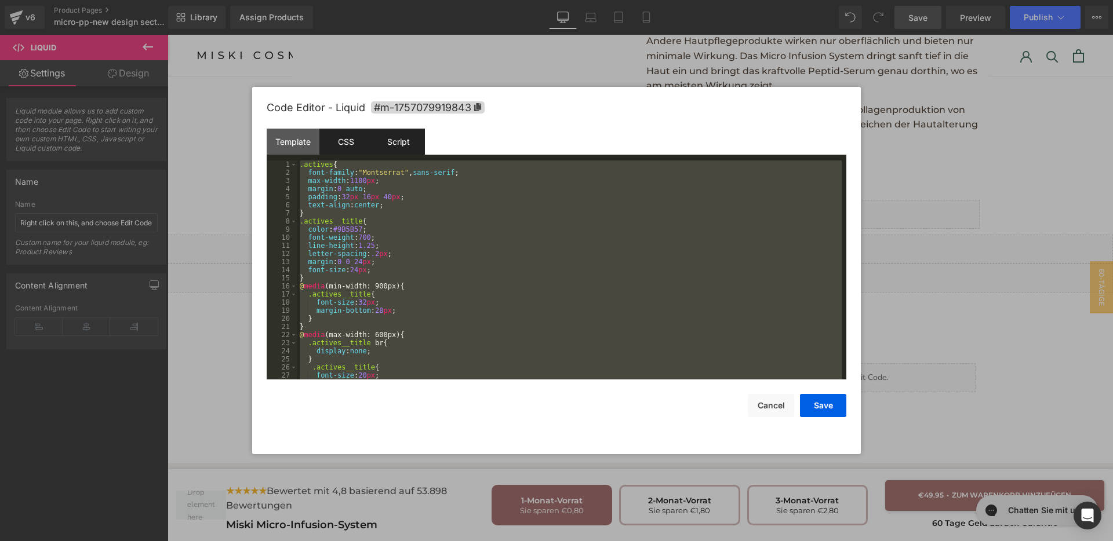
click at [395, 145] on div "Script" at bounding box center [398, 142] width 53 height 26
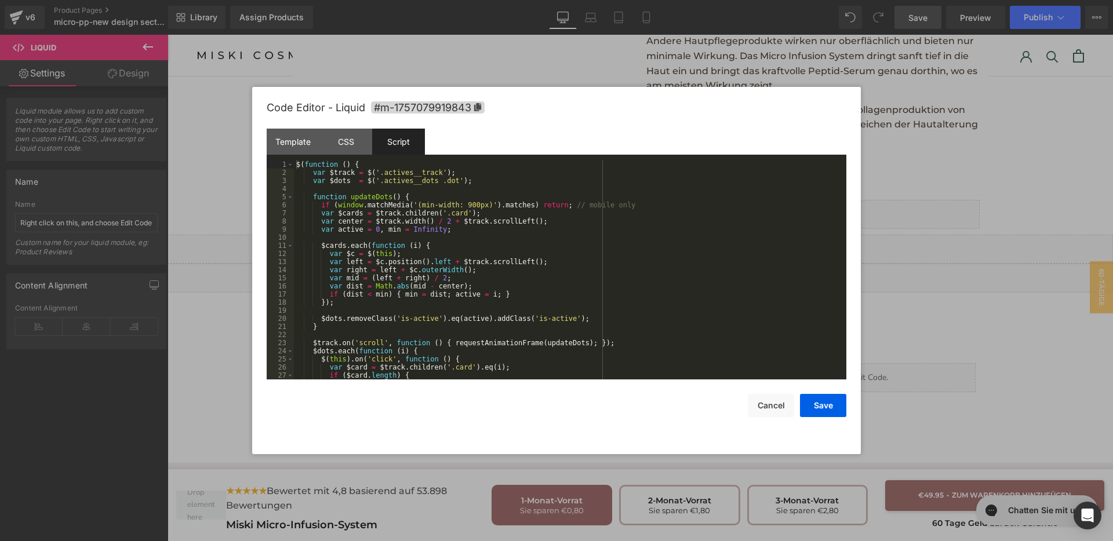
click at [392, 143] on div "Script" at bounding box center [398, 142] width 53 height 26
click at [446, 262] on div "$ ( function ( ) { var $track = $ ( '.actives__track' ) ; var $dots = $ ( '.act…" at bounding box center [568, 278] width 548 height 235
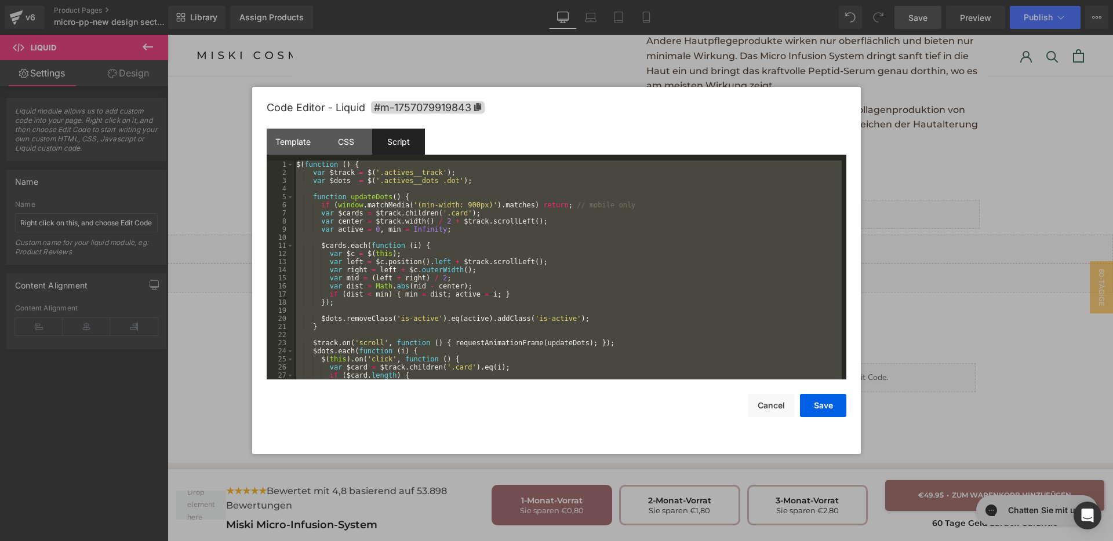
click at [428, 240] on div "$ ( function ( ) { var $track = $ ( '.actives__track' ) ; var $dots = $ ( '.act…" at bounding box center [568, 270] width 548 height 219
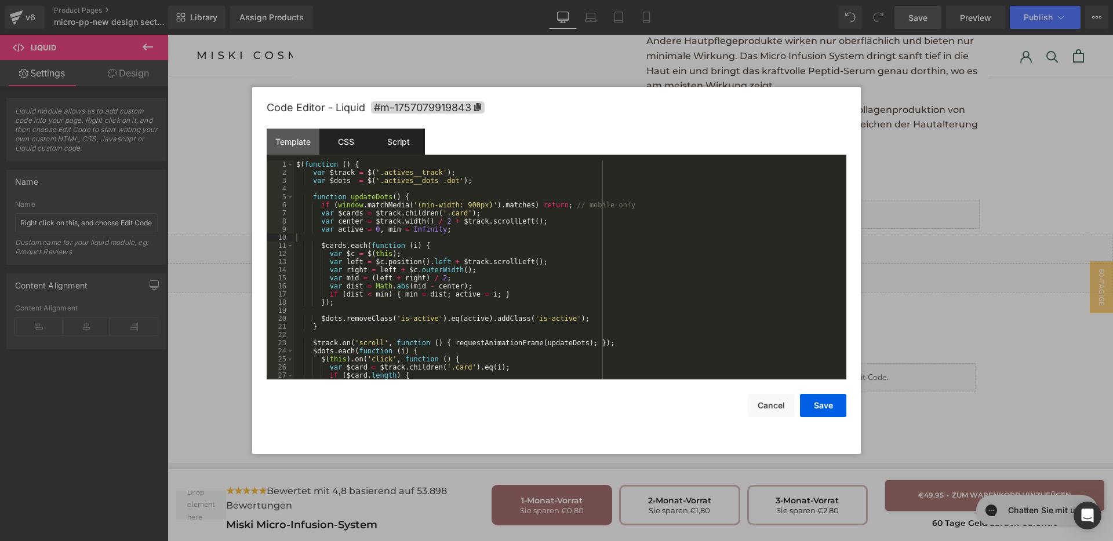
click at [357, 148] on div "CSS" at bounding box center [345, 142] width 53 height 26
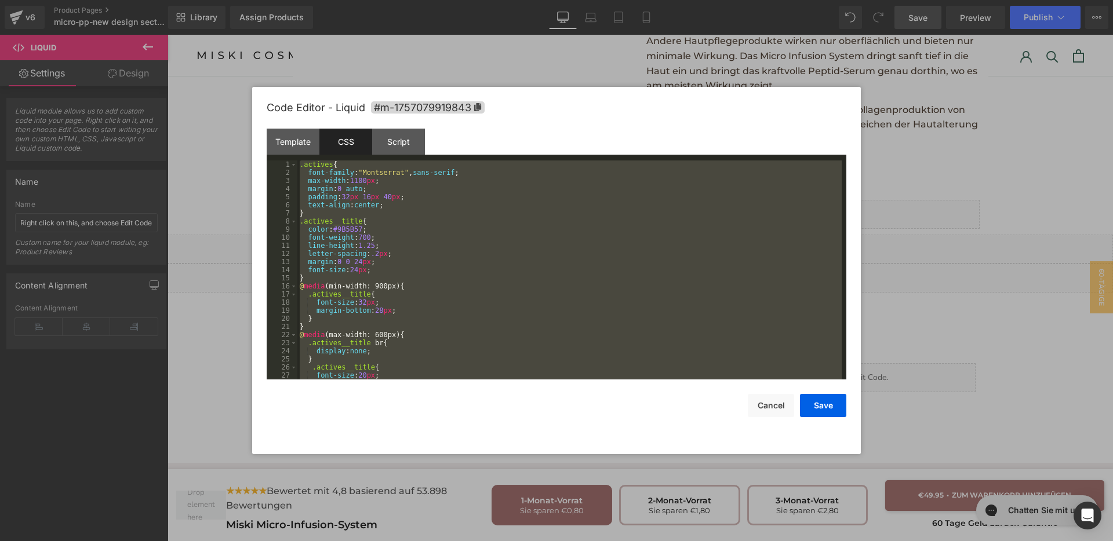
click at [482, 254] on div ".actives { font-family : " Montserrat " , sans-serif ; max-width : 1100 px ; ma…" at bounding box center [569, 270] width 544 height 219
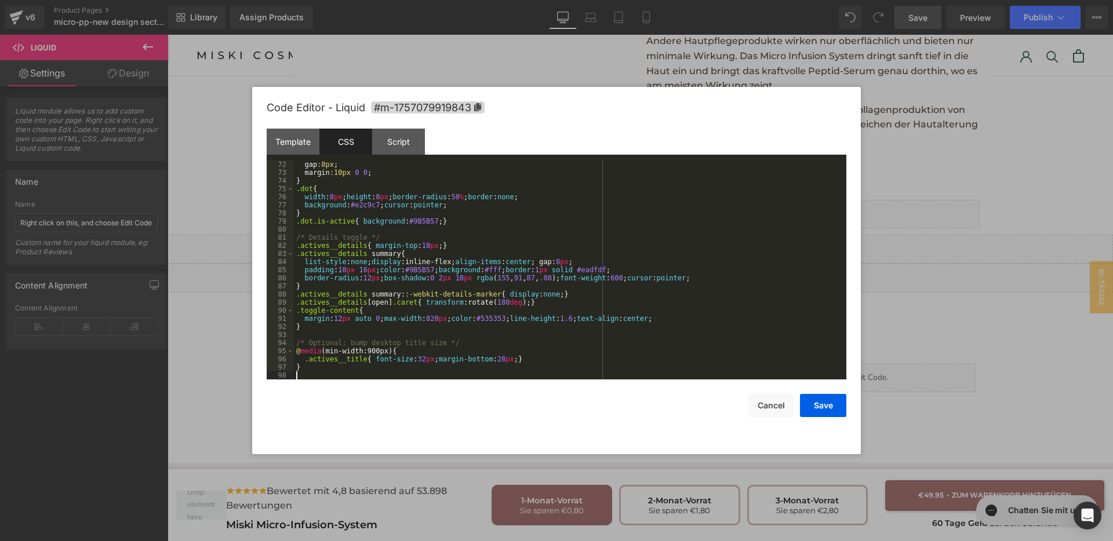
scroll to position [576, 0]
click at [820, 397] on button "Save" at bounding box center [823, 405] width 46 height 23
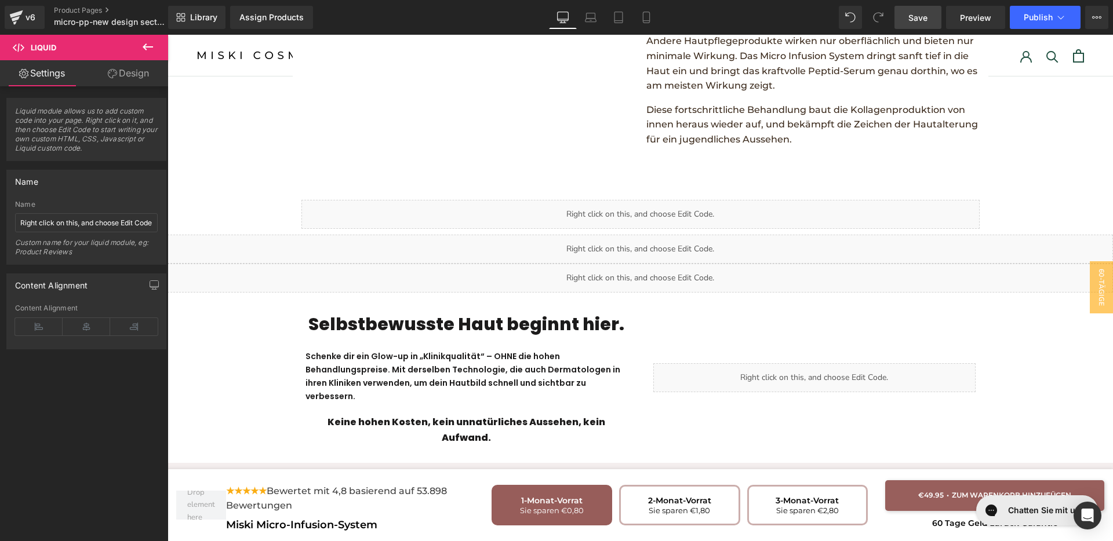
drag, startPoint x: 911, startPoint y: 10, endPoint x: 678, endPoint y: 117, distance: 256.8
click at [911, 10] on link "Save" at bounding box center [917, 17] width 47 height 23
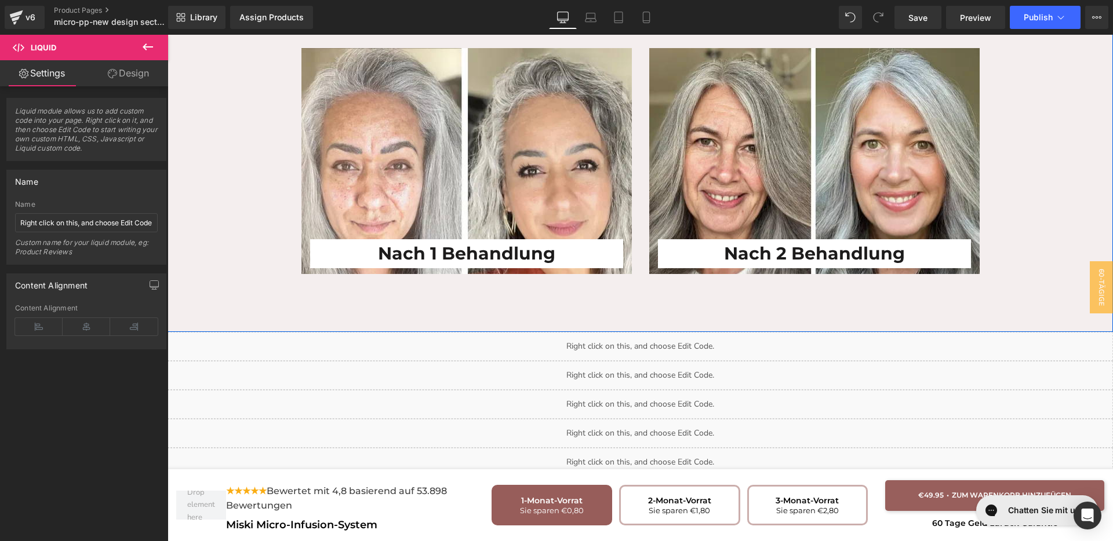
scroll to position [2027, 0]
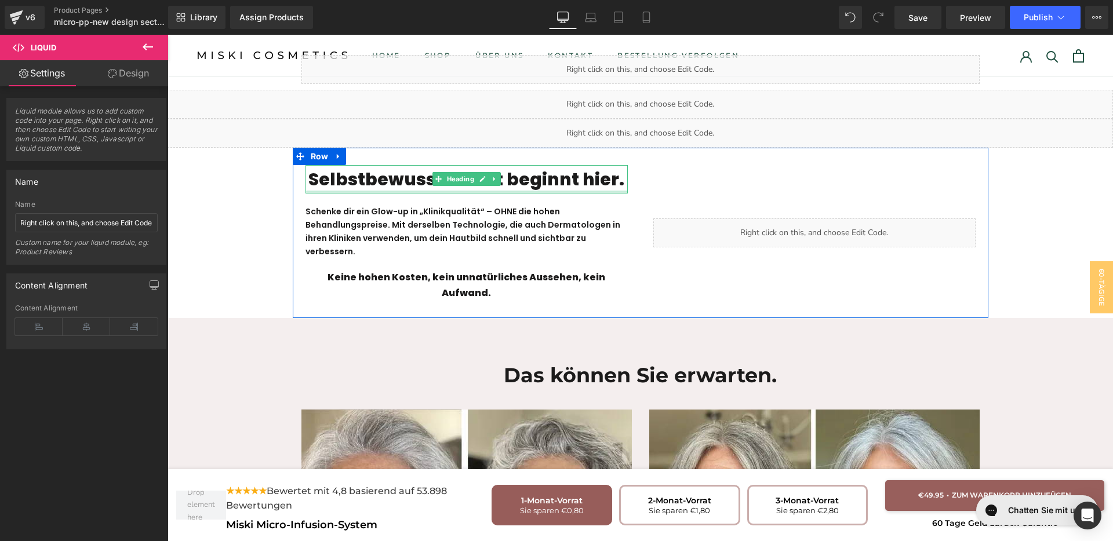
click at [450, 165] on h1 "Selbstbewusste Haut beginnt hier." at bounding box center [466, 179] width 322 height 29
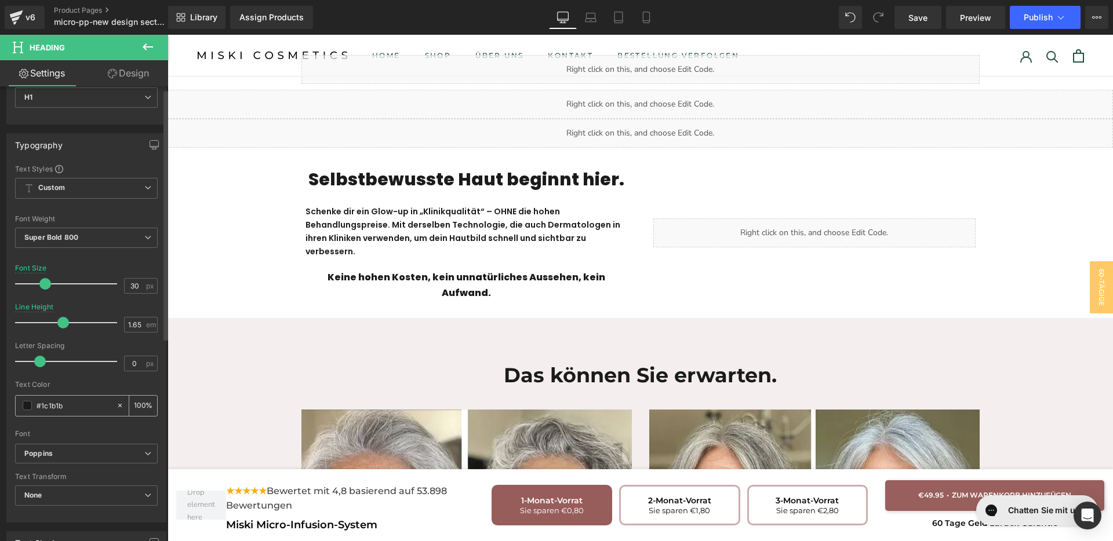
scroll to position [145, 0]
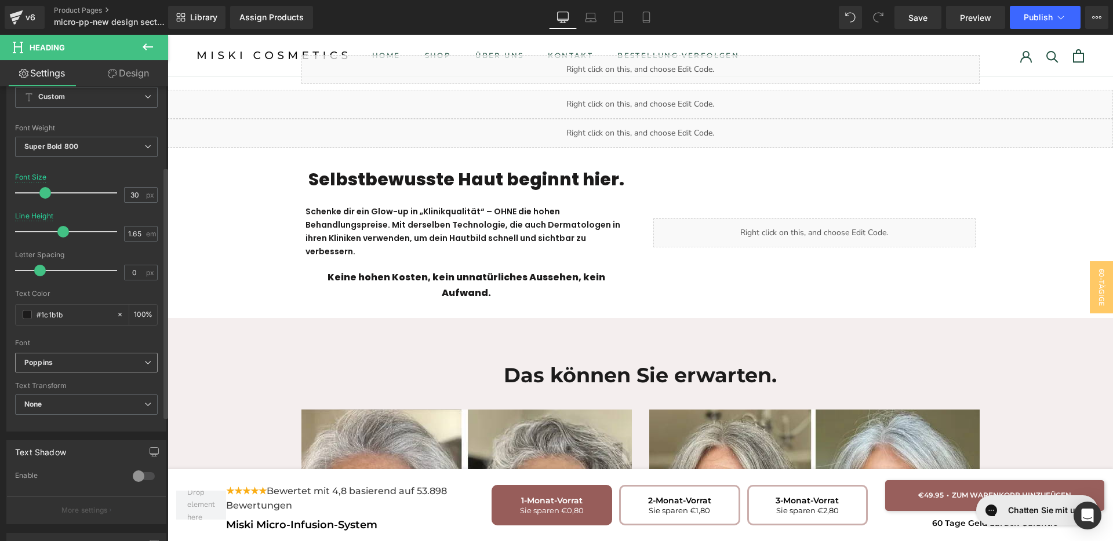
click at [54, 366] on b "Poppins" at bounding box center [84, 363] width 120 height 10
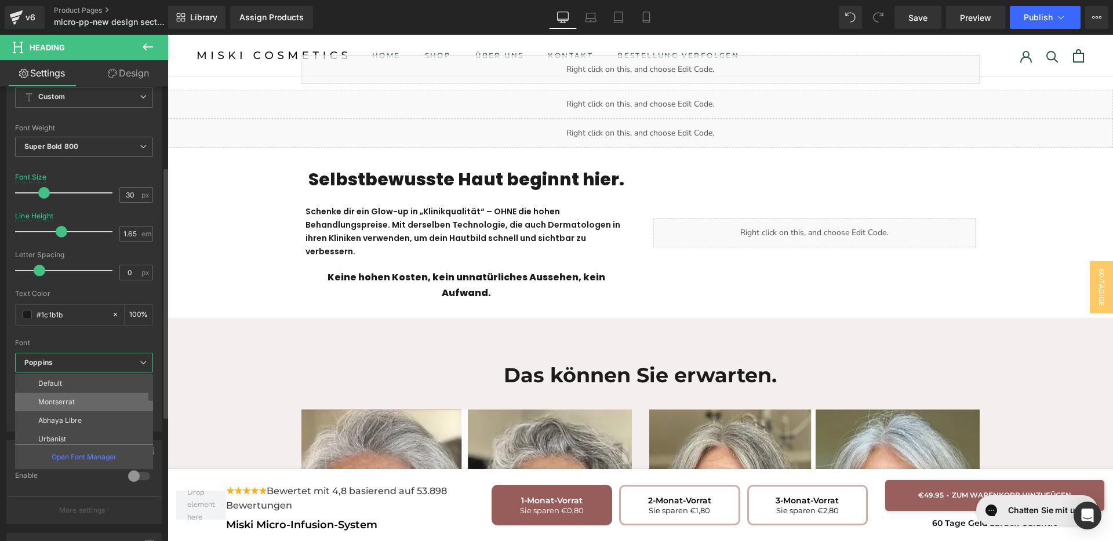
click at [61, 404] on p "Montserrat" at bounding box center [56, 402] width 37 height 8
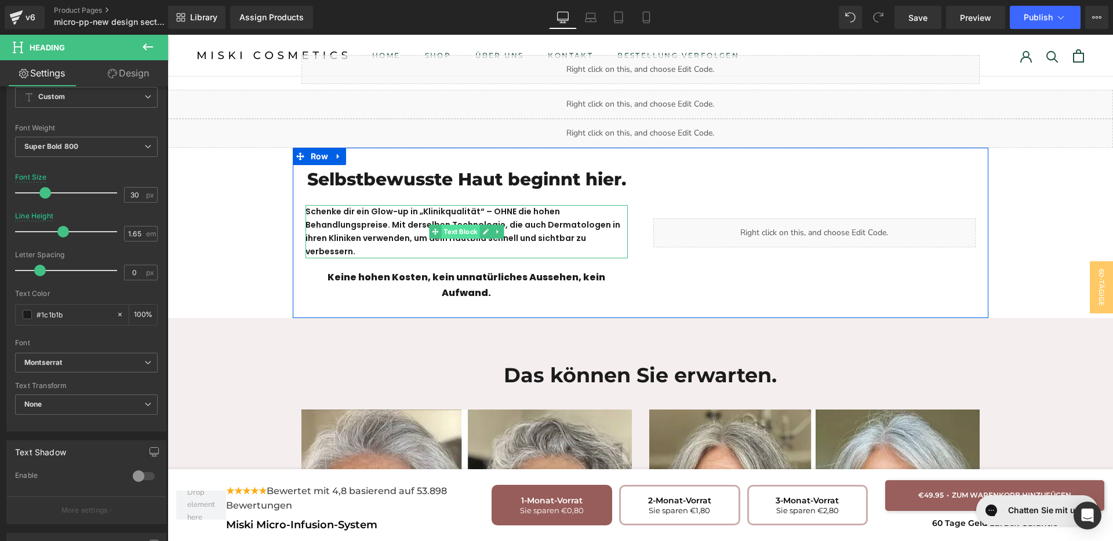
click at [466, 225] on span "Text Block" at bounding box center [460, 232] width 38 height 14
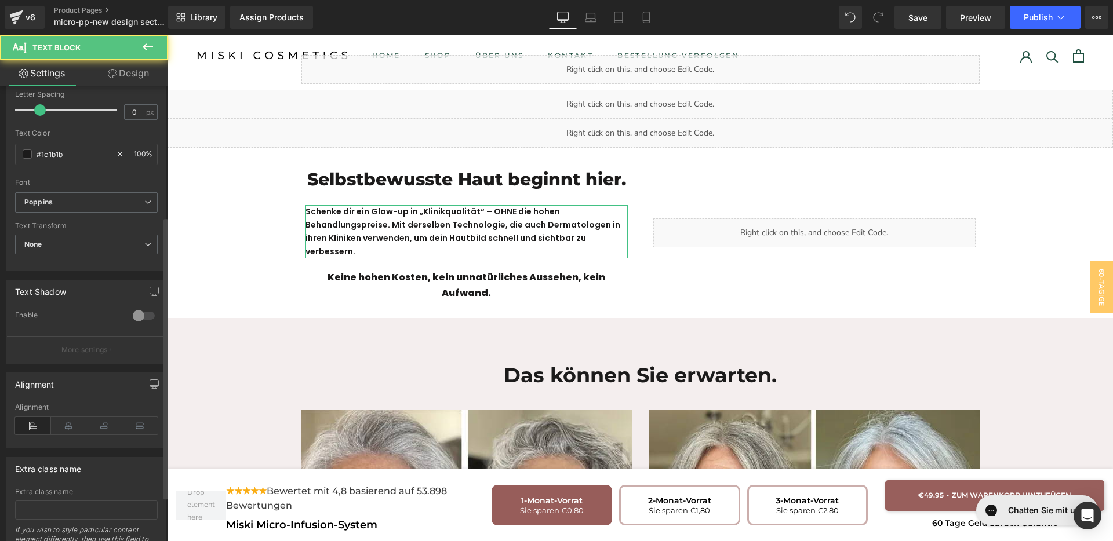
scroll to position [217, 0]
click at [85, 201] on b "Poppins" at bounding box center [84, 202] width 120 height 10
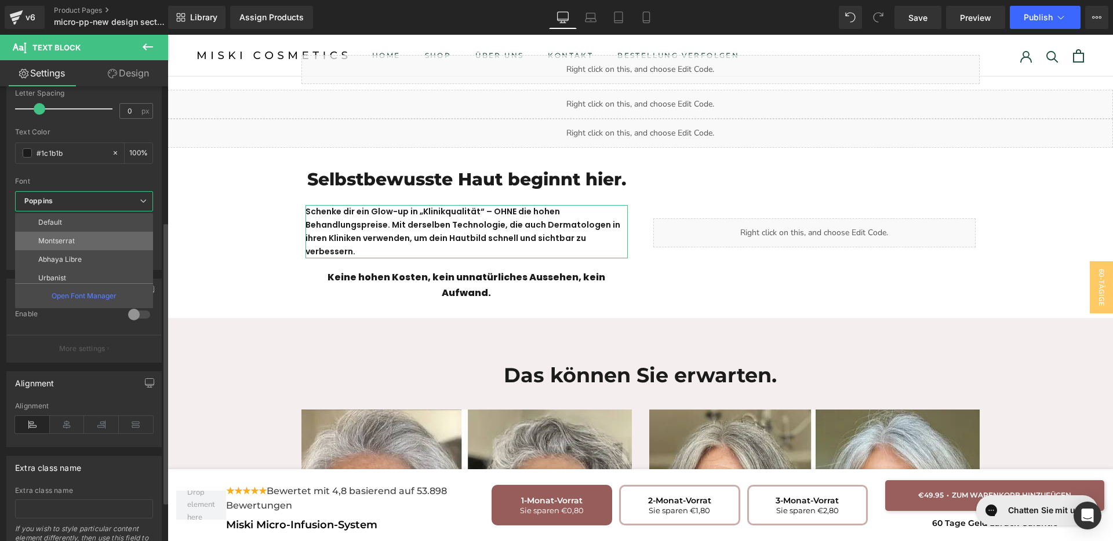
click at [82, 245] on li "Montserrat" at bounding box center [86, 241] width 143 height 19
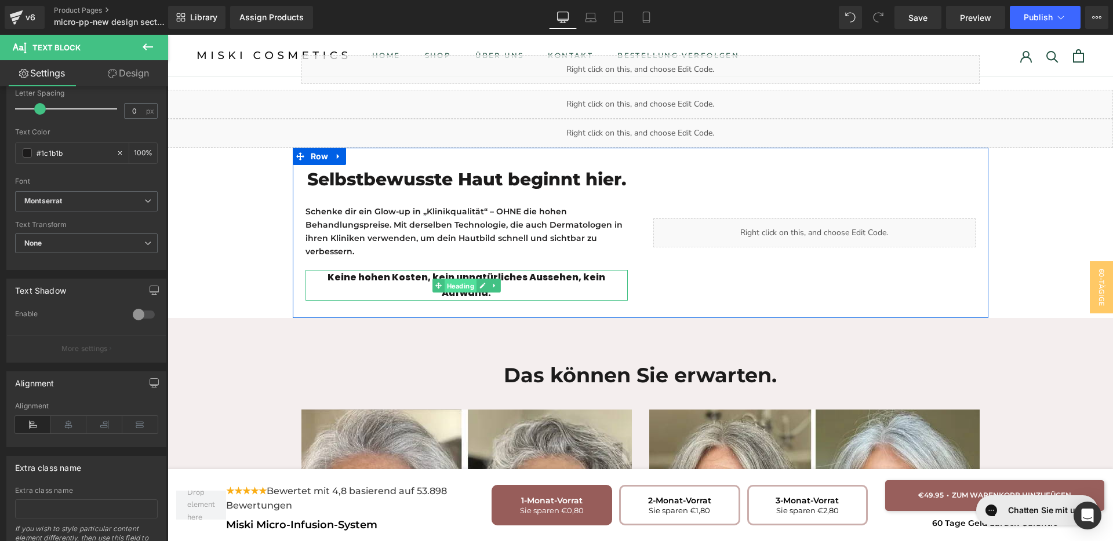
click at [459, 279] on span "Heading" at bounding box center [460, 286] width 32 height 14
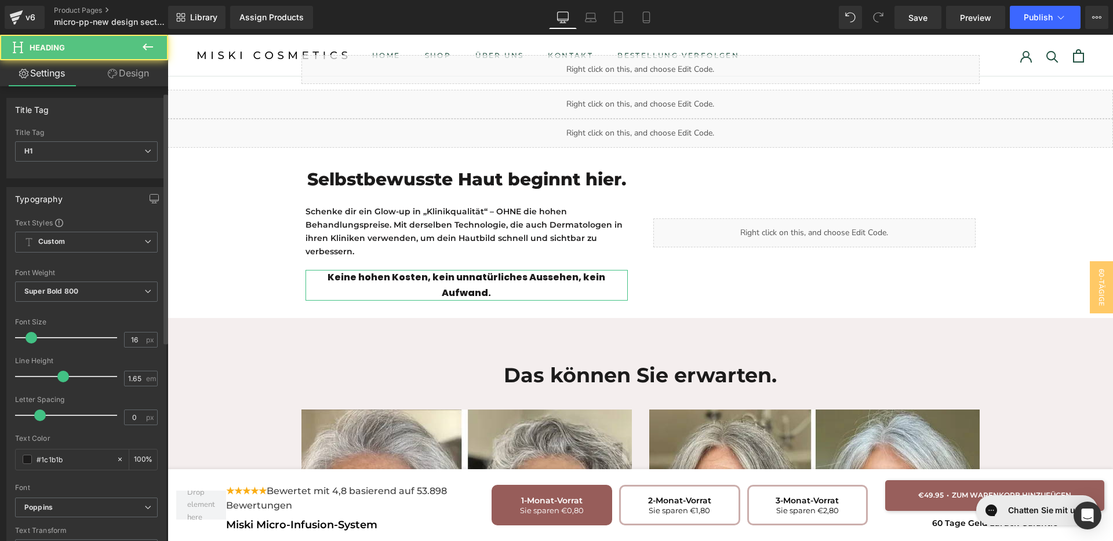
scroll to position [145, 0]
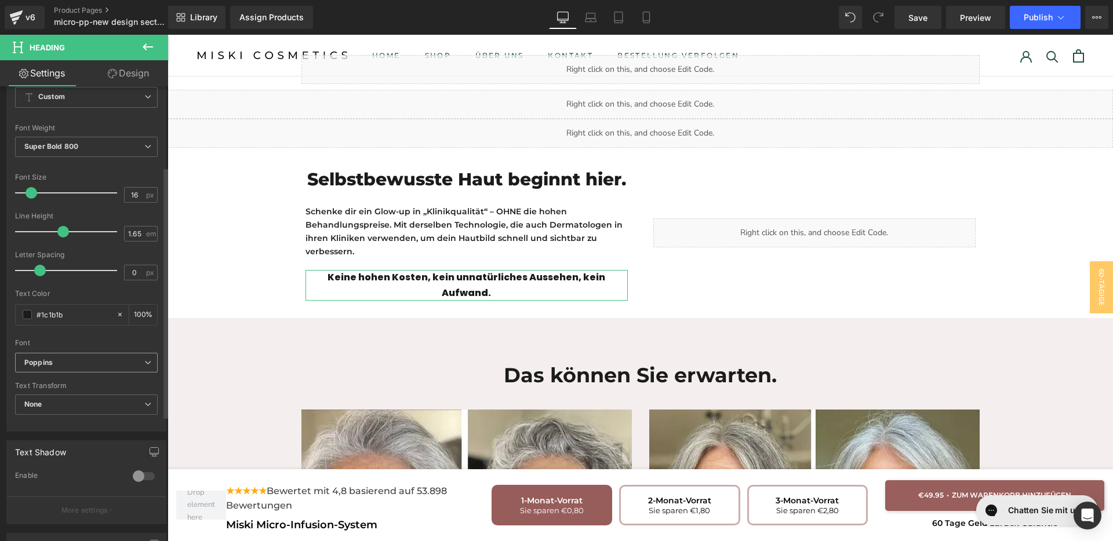
click at [60, 365] on b "Poppins" at bounding box center [84, 363] width 120 height 10
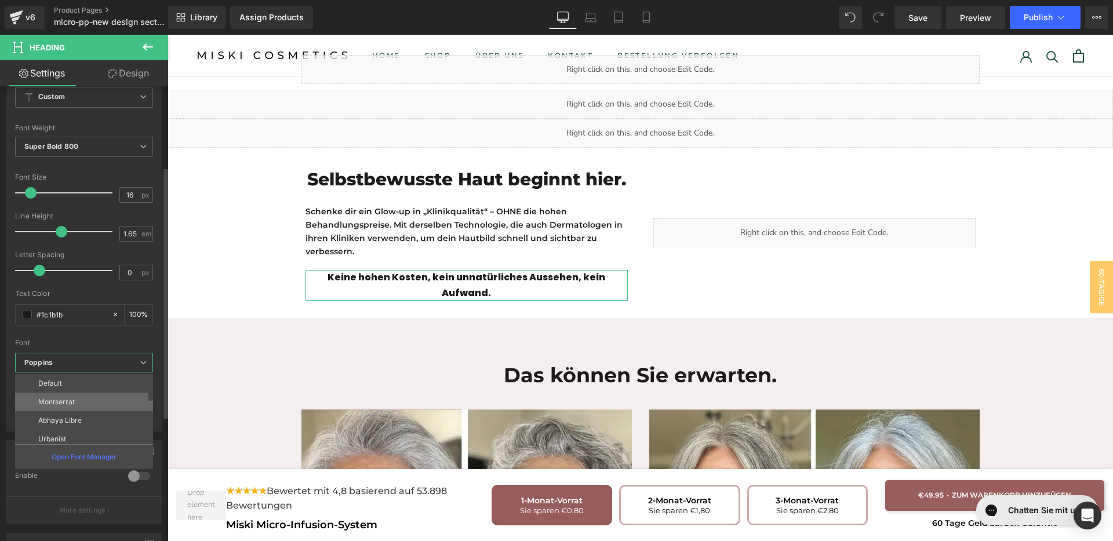
click at [62, 395] on li "Montserrat" at bounding box center [86, 402] width 143 height 19
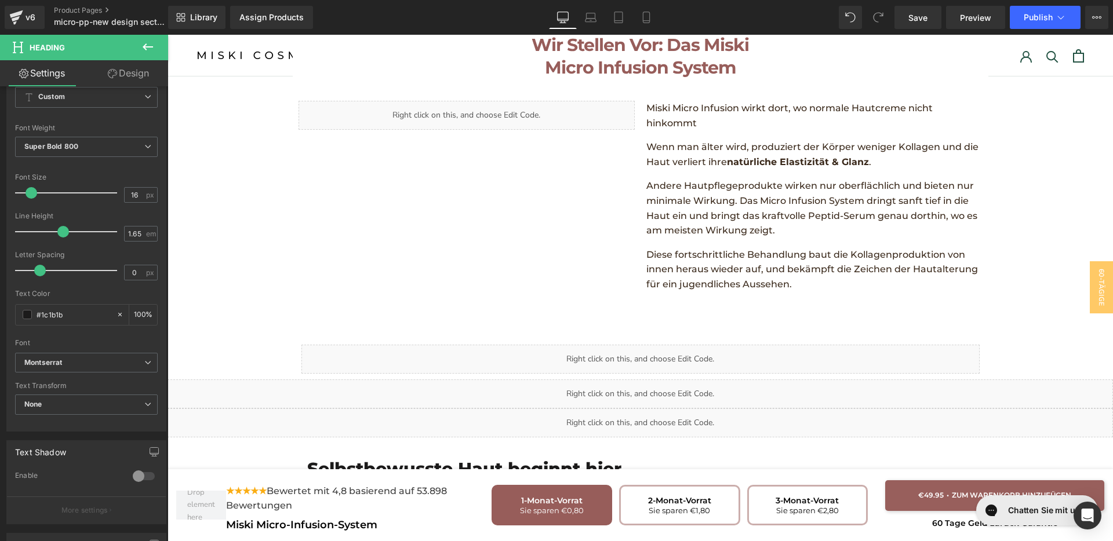
scroll to position [1954, 0]
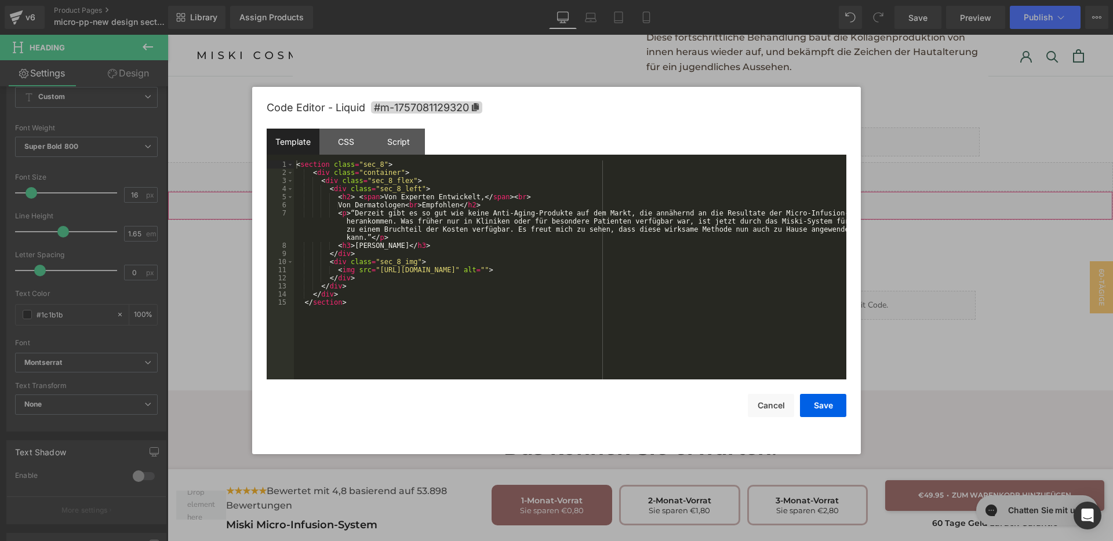
click at [644, 191] on div "Liquid" at bounding box center [640, 205] width 945 height 29
click at [344, 148] on div "CSS" at bounding box center [345, 142] width 53 height 26
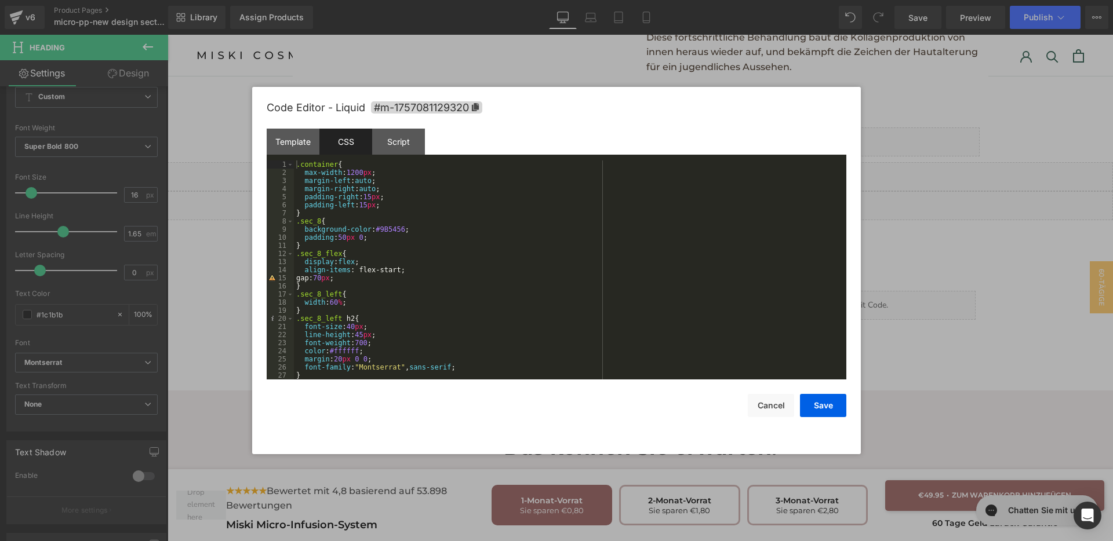
scroll to position [87, 0]
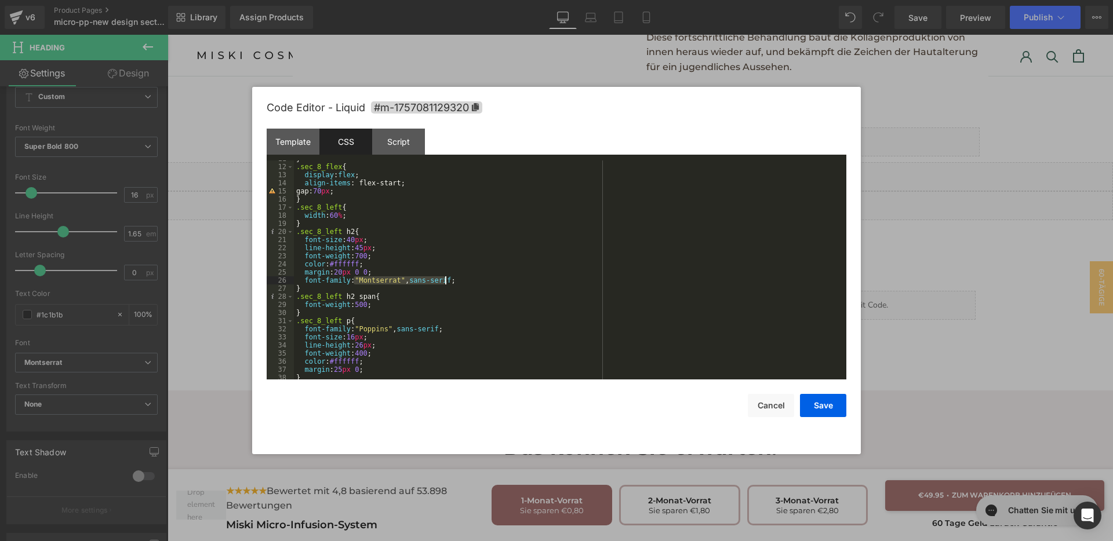
drag, startPoint x: 353, startPoint y: 282, endPoint x: 446, endPoint y: 282, distance: 92.8
click at [446, 282] on div "} .sec_8_flex { display : flex ; align-items : flex-start; gap: 70 px ; } .sec_…" at bounding box center [568, 272] width 548 height 235
drag, startPoint x: 434, startPoint y: 328, endPoint x: 353, endPoint y: 325, distance: 81.2
click at [353, 325] on div "} .sec_8_flex { display : flex ; align-items : flex-start; gap: 70 px ; } .sec_…" at bounding box center [568, 272] width 548 height 235
click at [807, 405] on button "Save" at bounding box center [823, 405] width 46 height 23
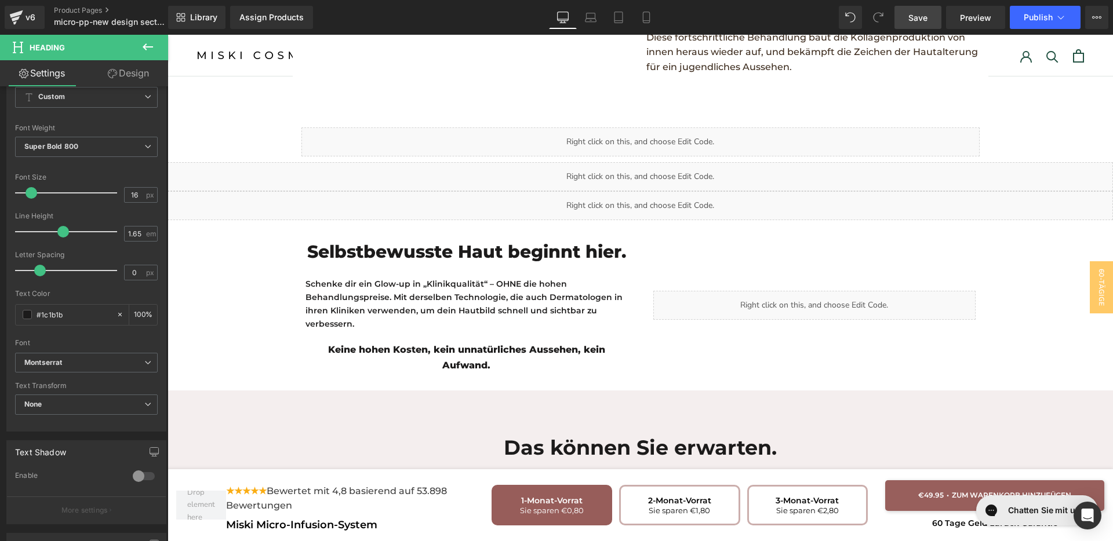
drag, startPoint x: 915, startPoint y: 14, endPoint x: 624, endPoint y: 162, distance: 326.4
click at [915, 14] on span "Save" at bounding box center [917, 18] width 19 height 12
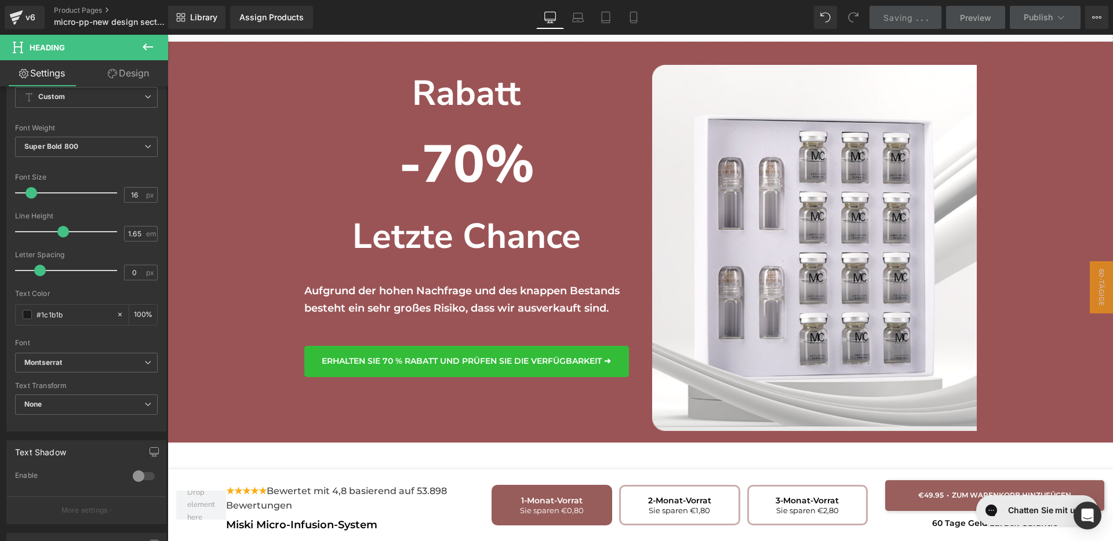
scroll to position [2534, 0]
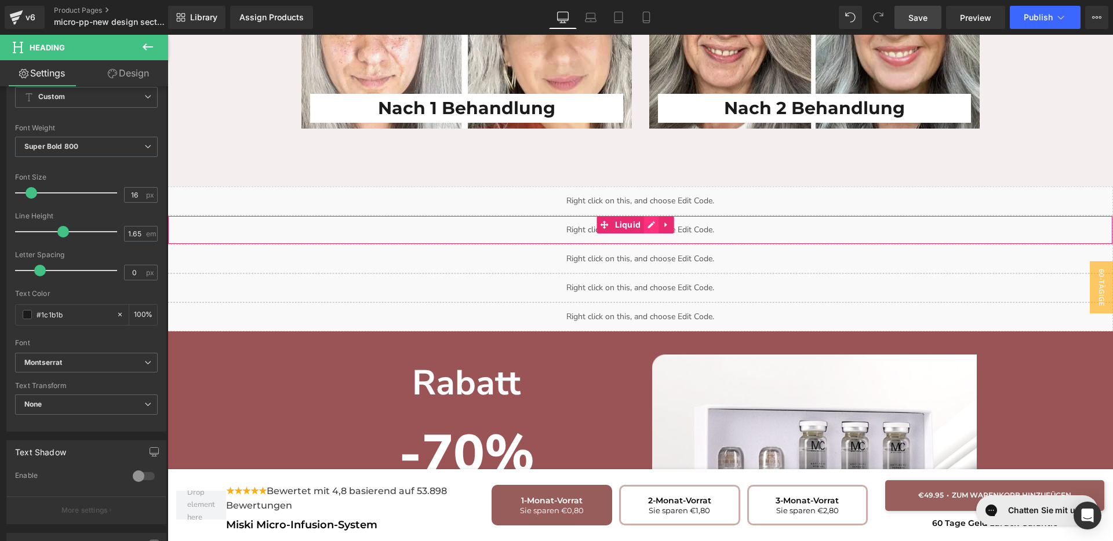
click at [656, 216] on div "Liquid" at bounding box center [640, 230] width 945 height 29
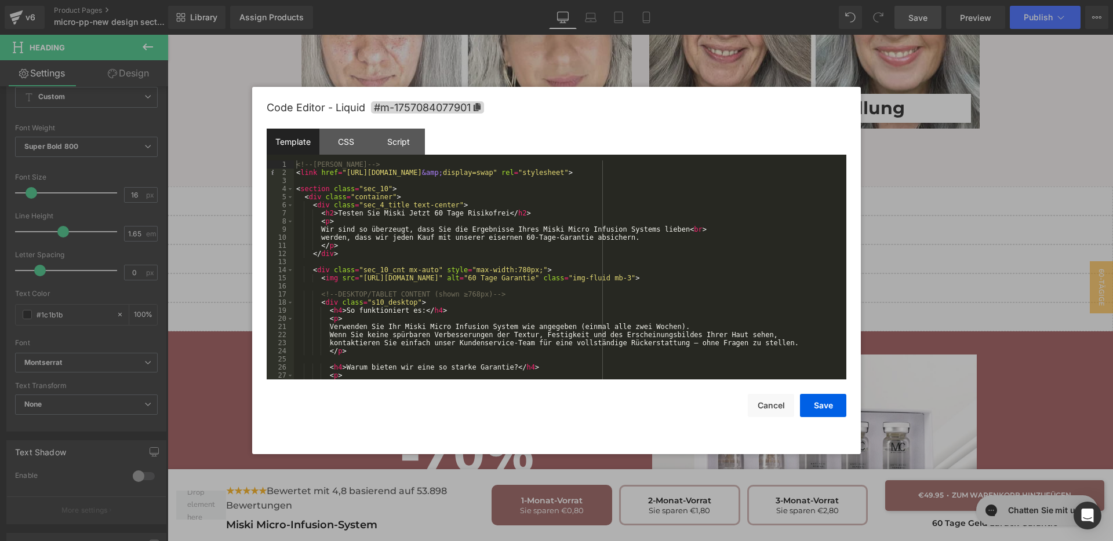
click at [471, 291] on div "<!-- Montserrat font --> < link href = "https://fonts.googleapis.com/css2?famil…" at bounding box center [568, 278] width 548 height 235
click at [488, 344] on div "<!-- Montserrat font --> < link href = "https://fonts.googleapis.com/css2?famil…" at bounding box center [568, 278] width 548 height 235
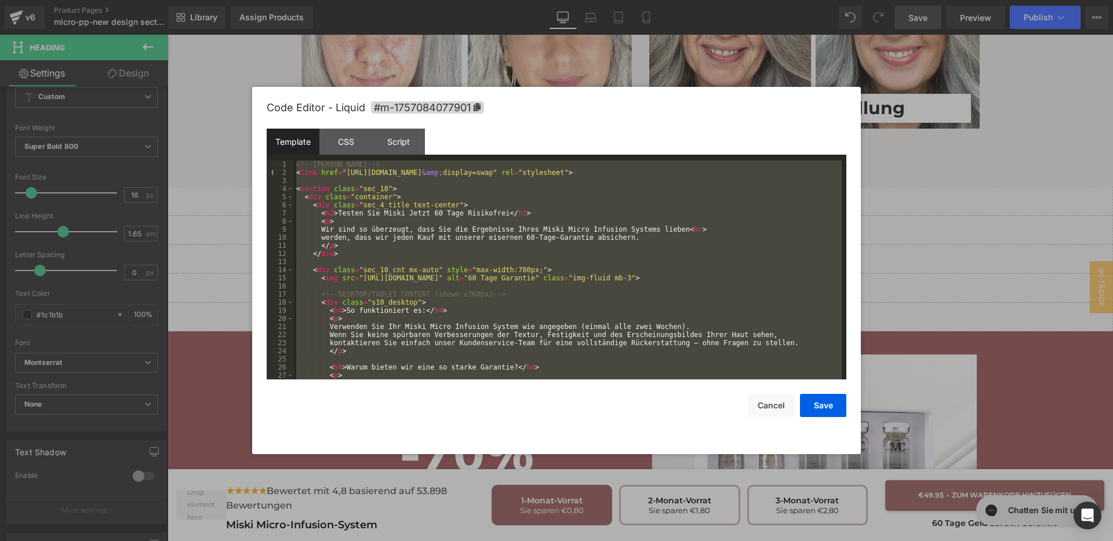
click at [488, 271] on div "<!-- Montserrat font --> < link href = "https://fonts.googleapis.com/css2?famil…" at bounding box center [568, 270] width 548 height 219
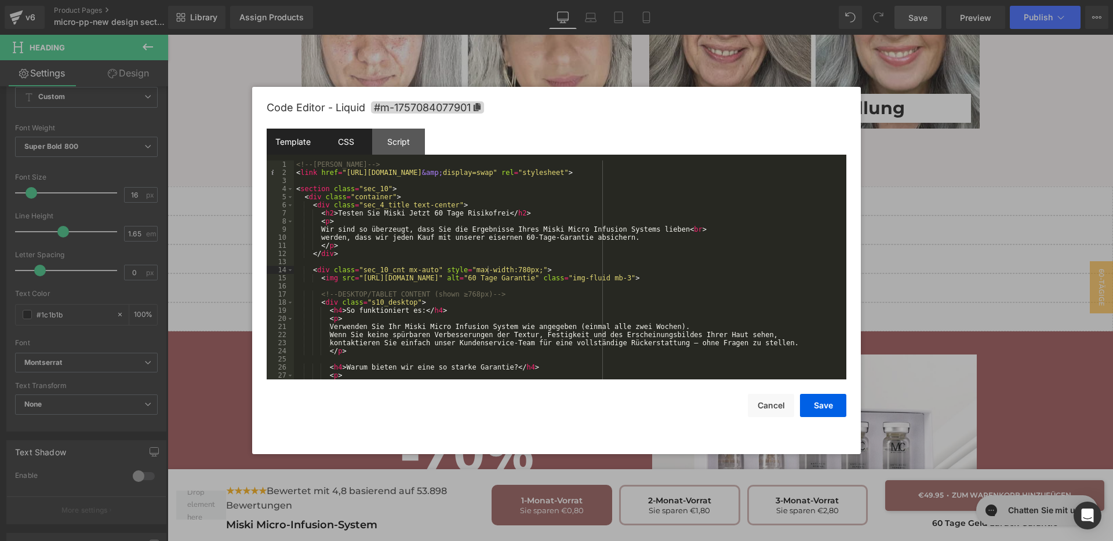
click at [355, 151] on div "CSS" at bounding box center [345, 142] width 53 height 26
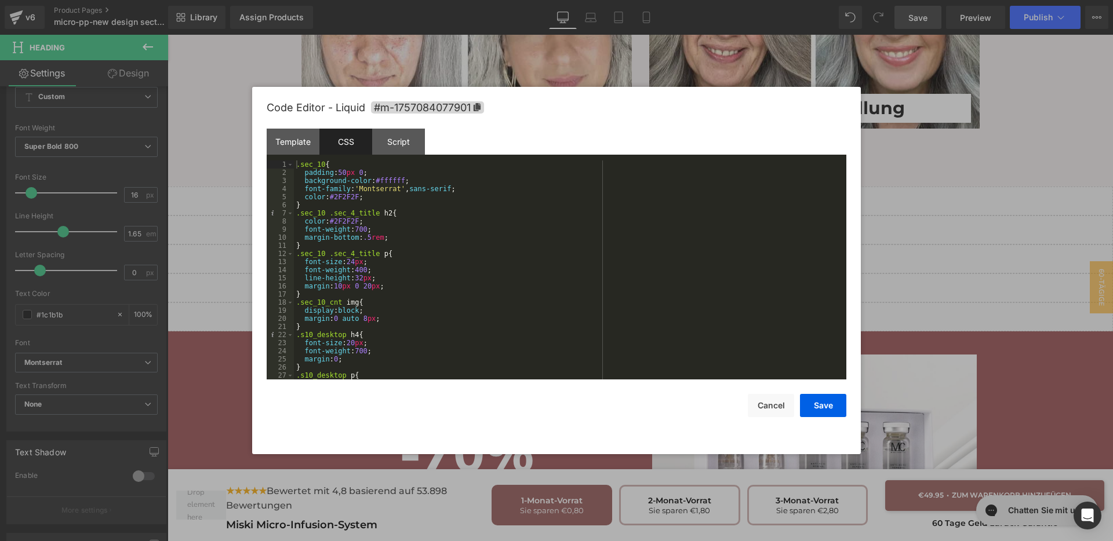
scroll to position [0, 0]
click at [385, 201] on div ".sec_10 { padding : 50 px 0 ; background-color : #ffffff ; font-family : ' Mont…" at bounding box center [568, 278] width 548 height 235
click at [397, 197] on div ".sec_10 { padding : 50 px 0 ; background-color : #ffffff ; font-family : ' Mont…" at bounding box center [568, 278] width 548 height 235
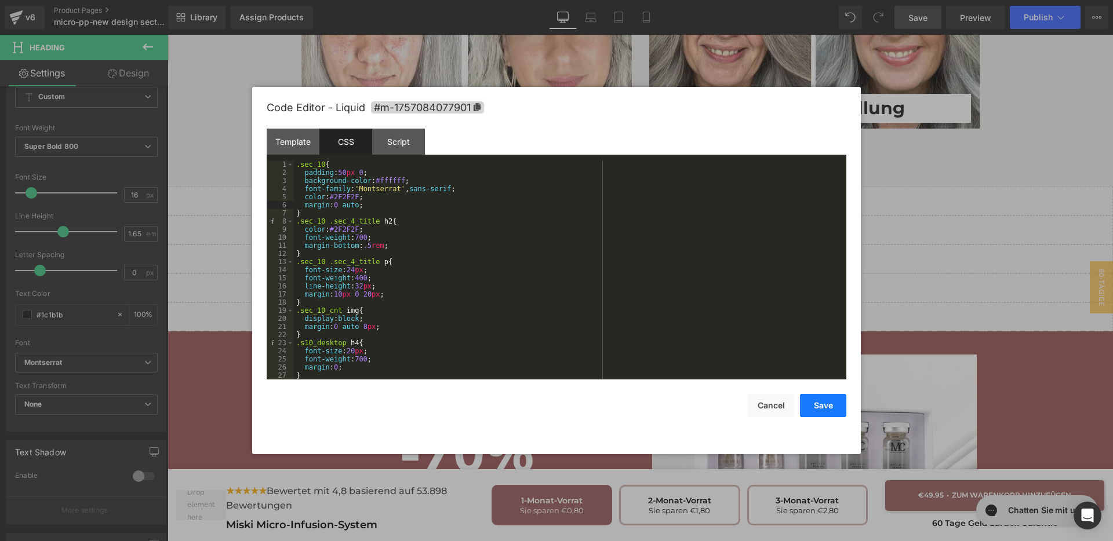
click at [808, 405] on button "Save" at bounding box center [823, 405] width 46 height 23
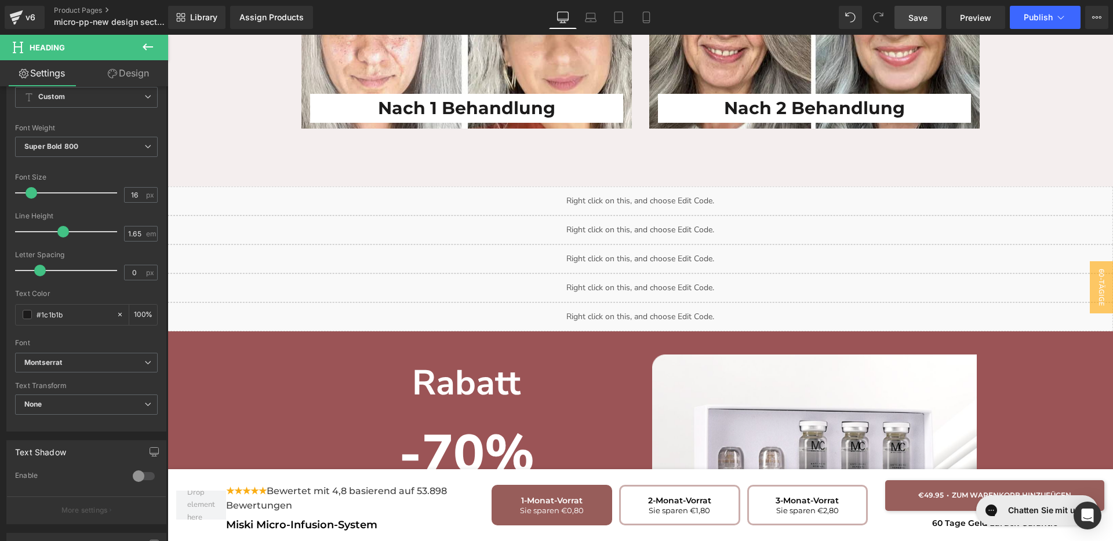
click at [924, 35] on div "Nach 2 Behandlung Heading" at bounding box center [814, 21] width 330 height 203
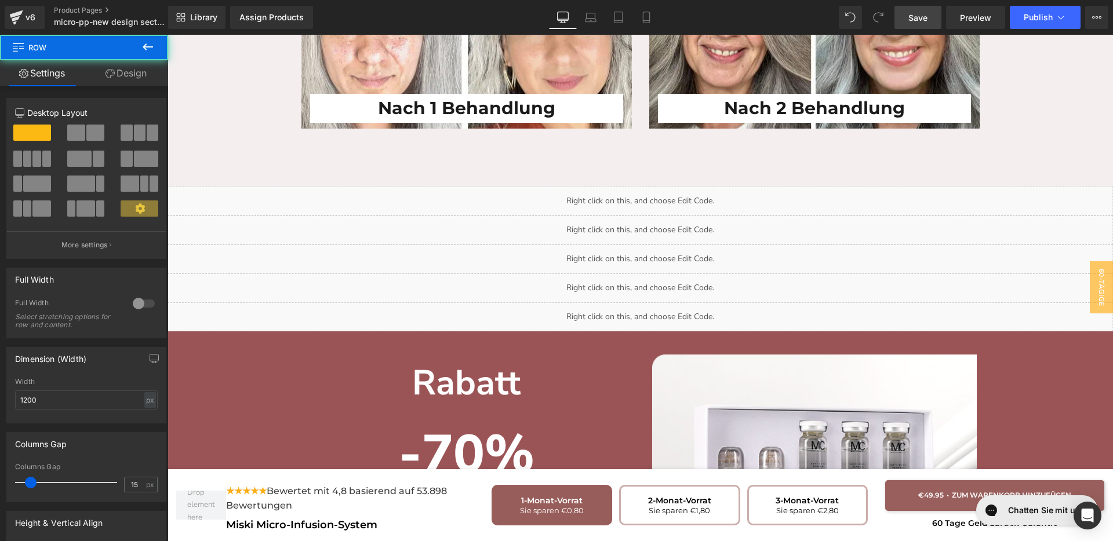
click at [924, 25] on link "Save" at bounding box center [917, 17] width 47 height 23
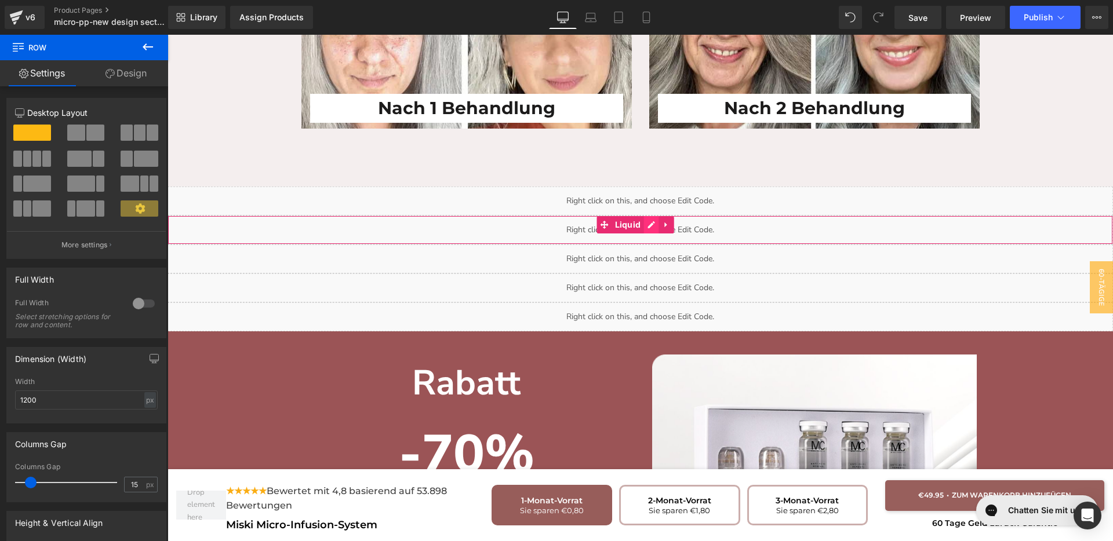
click at [643, 216] on div "Liquid" at bounding box center [640, 230] width 945 height 29
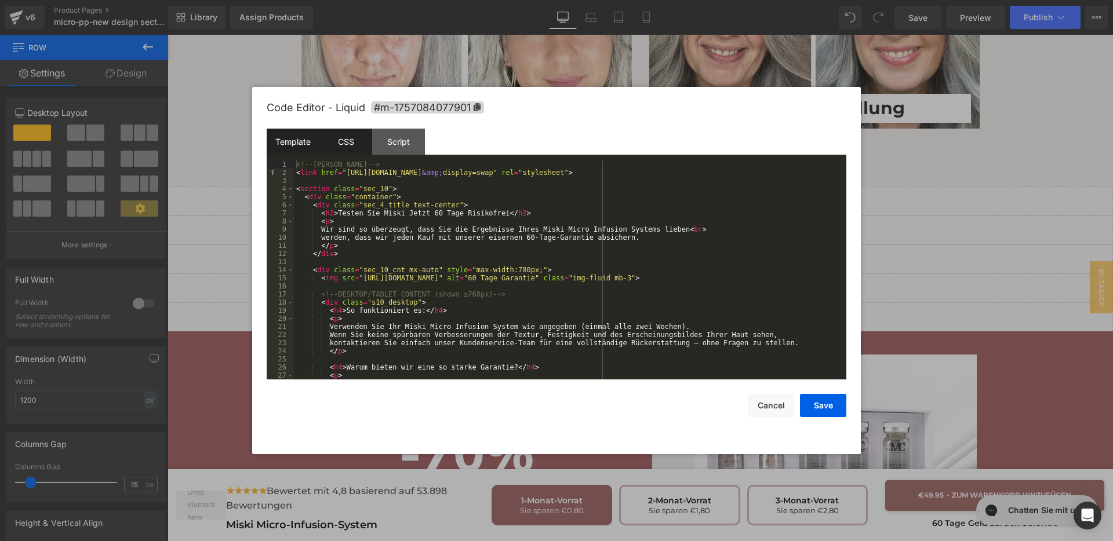
click at [324, 142] on div "CSS" at bounding box center [345, 142] width 53 height 26
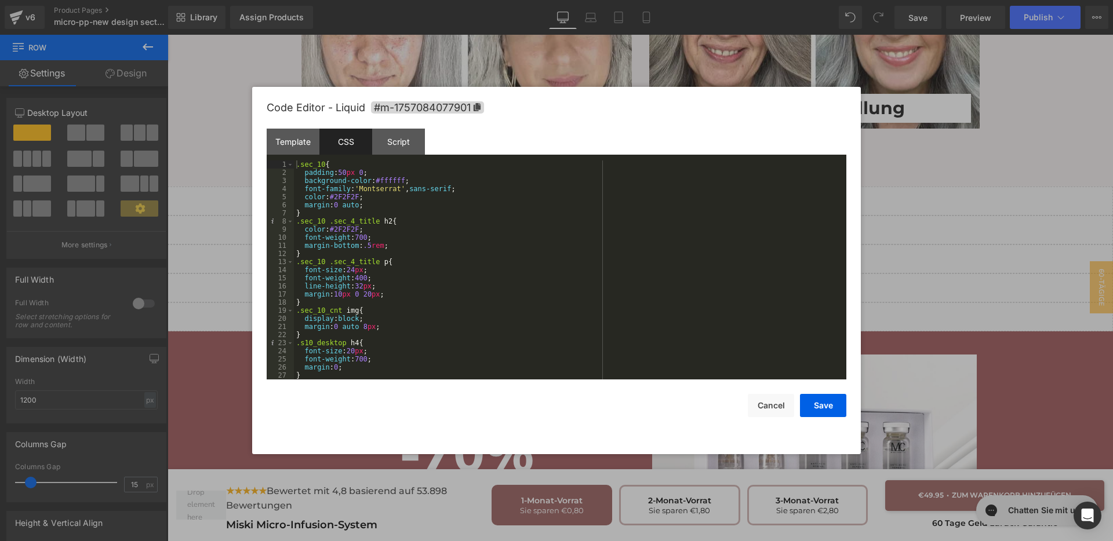
click at [333, 216] on div ".sec_10 { padding : 50 px 0 ; background-color : #ffffff ; font-family : ' Mont…" at bounding box center [568, 278] width 548 height 235
paste textarea
click at [297, 224] on div ".sec_10 { padding : 50 px 0 ; background-color : #ffffff ; font-family : ' Mont…" at bounding box center [568, 278] width 548 height 235
drag, startPoint x: 301, startPoint y: 206, endPoint x: 361, endPoint y: 201, distance: 59.4
click at [361, 201] on div ".sec_10 { padding : 50 px 0 ; background-color : #ffffff ; font-family : ' Mont…" at bounding box center [568, 278] width 548 height 235
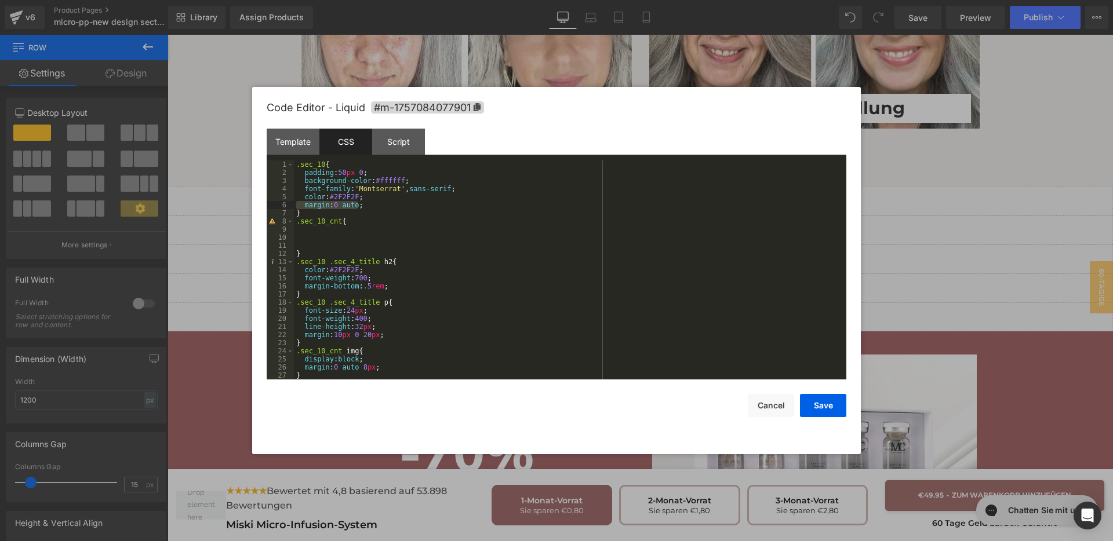
click at [341, 232] on div ".sec_10 { padding : 50 px 0 ; background-color : #ffffff ; font-family : ' Mont…" at bounding box center [568, 278] width 548 height 235
click at [829, 412] on button "Save" at bounding box center [823, 405] width 46 height 23
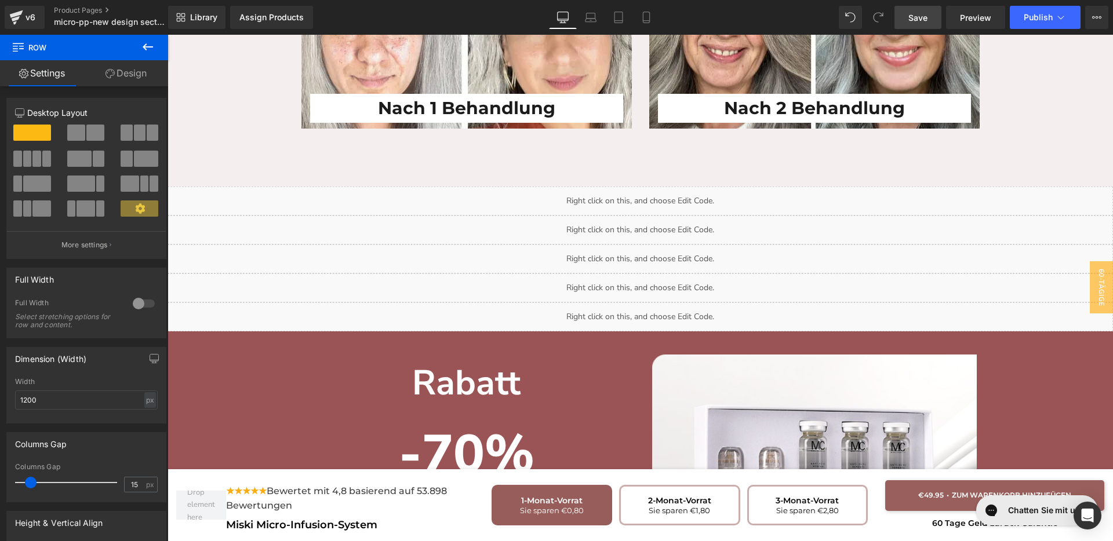
click at [922, 27] on link "Save" at bounding box center [917, 17] width 47 height 23
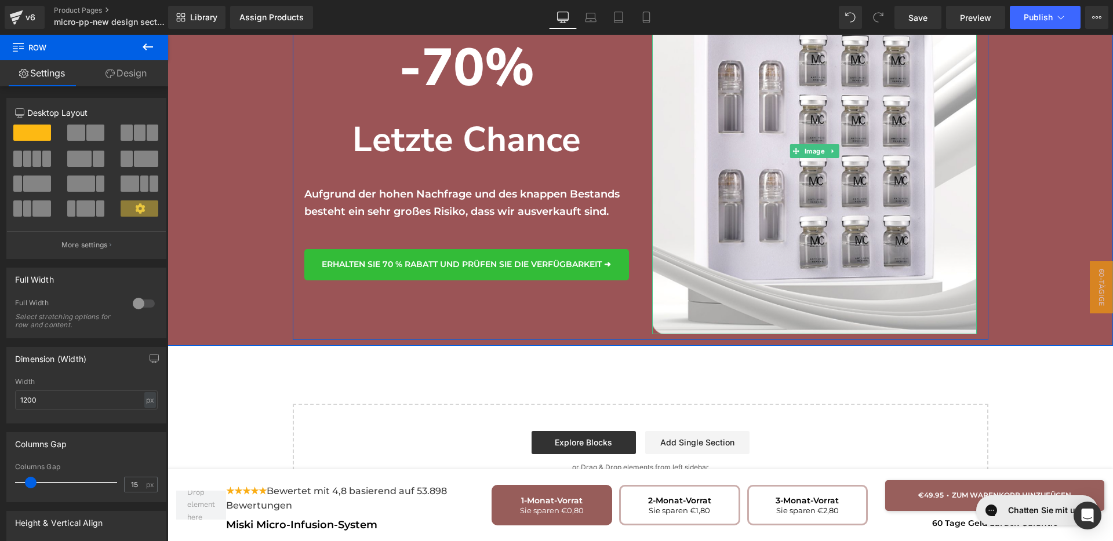
scroll to position [2896, 0]
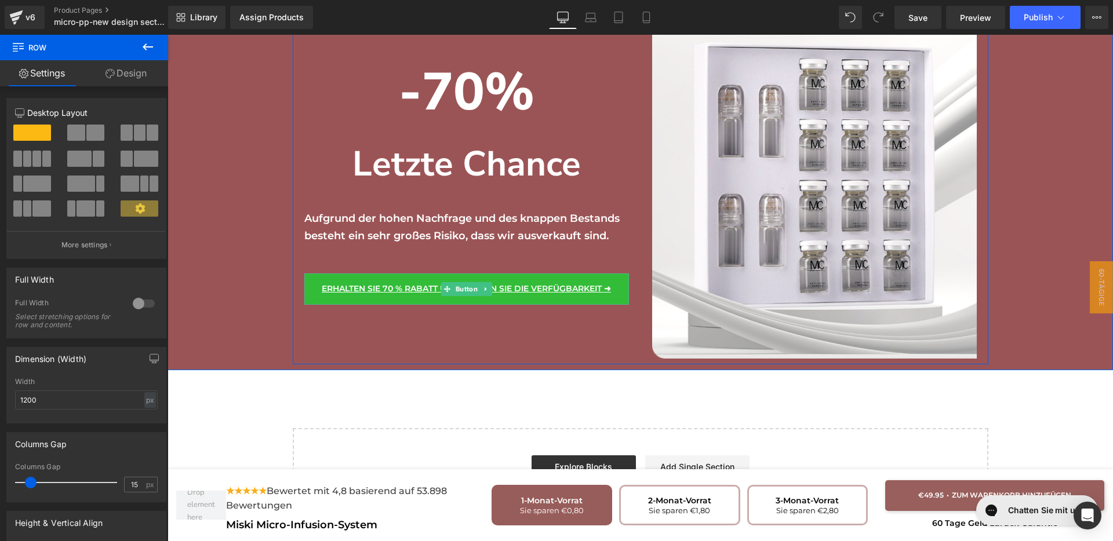
click at [515, 282] on span "Erhalten Sie 70 % Rabatt und prüfen Sie die Verfügbarkeit ➜" at bounding box center [466, 288] width 289 height 13
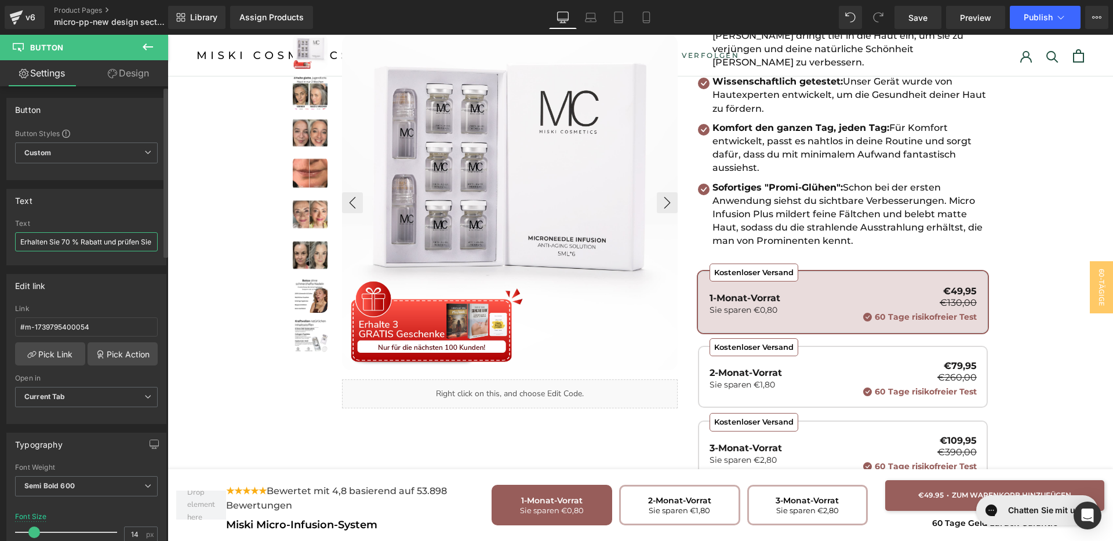
click at [117, 236] on input "Erhalten Sie 70 % Rabatt und prüfen Sie die Verfügbarkeit ➜" at bounding box center [86, 241] width 143 height 19
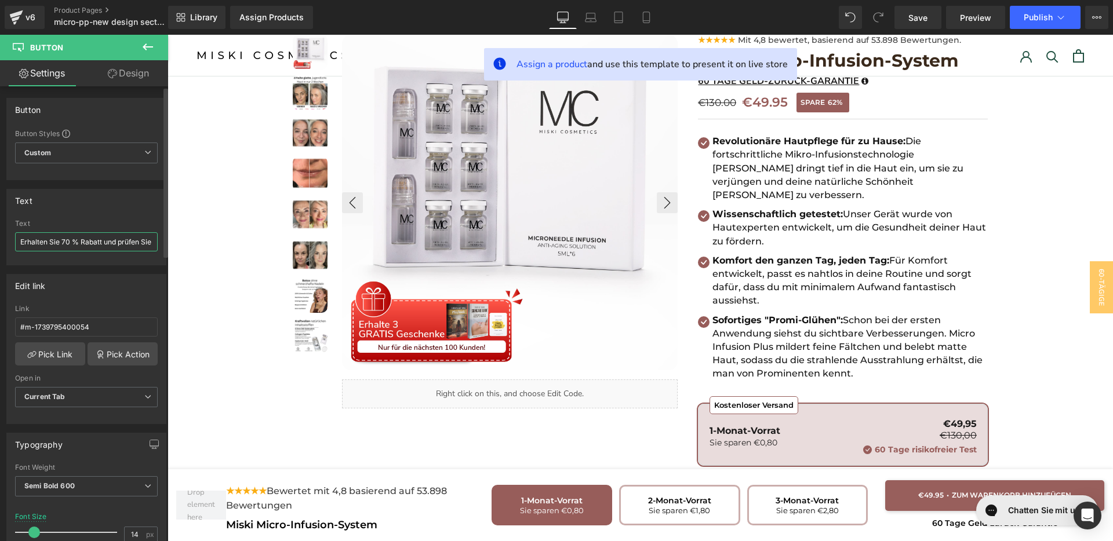
scroll to position [48, 0]
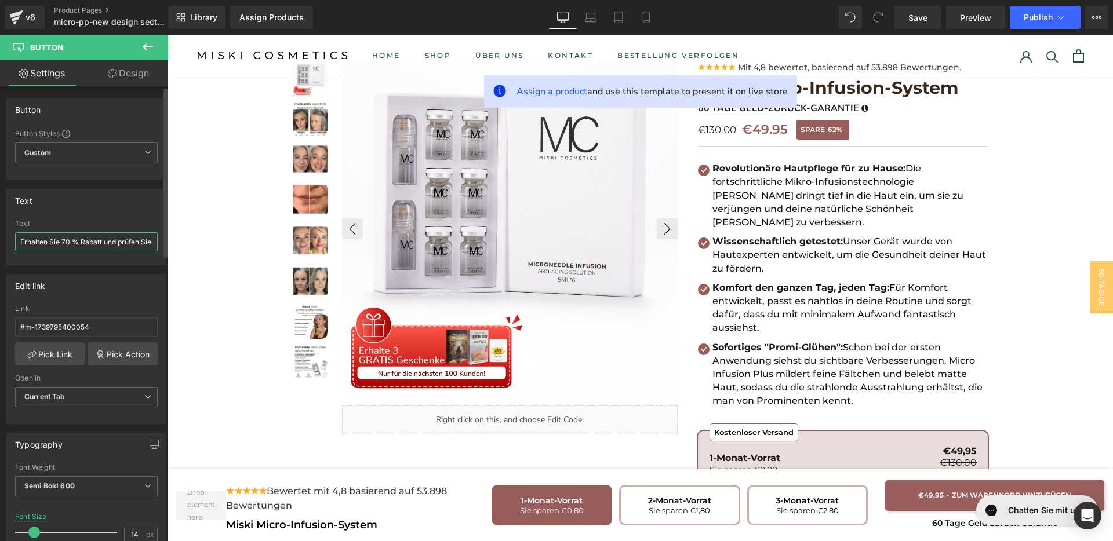
paste input "Zum Warenkorb hinzufügen"
type input "Zum Warenkorb hinzufügen"
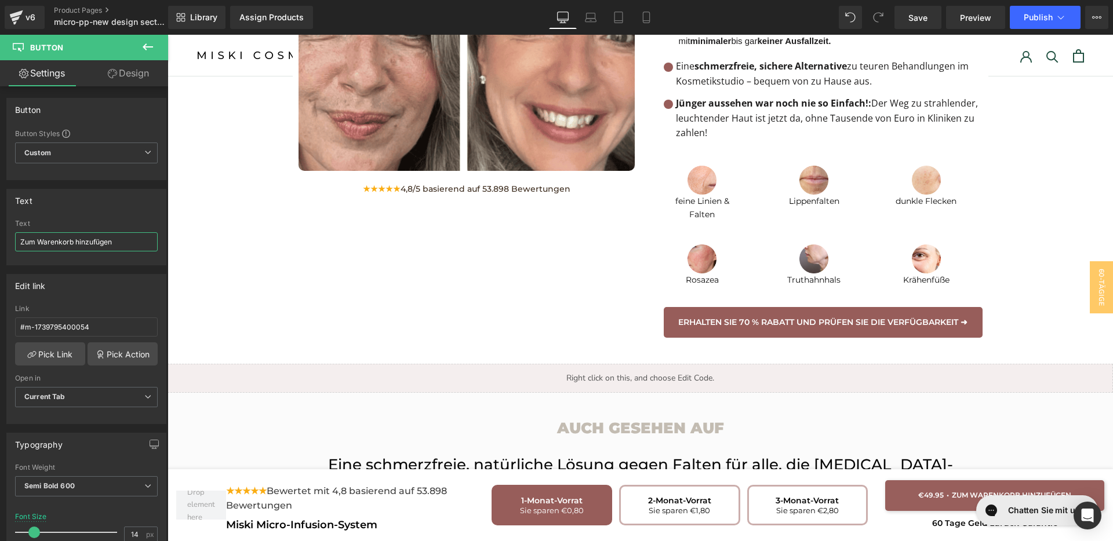
scroll to position [1134, 0]
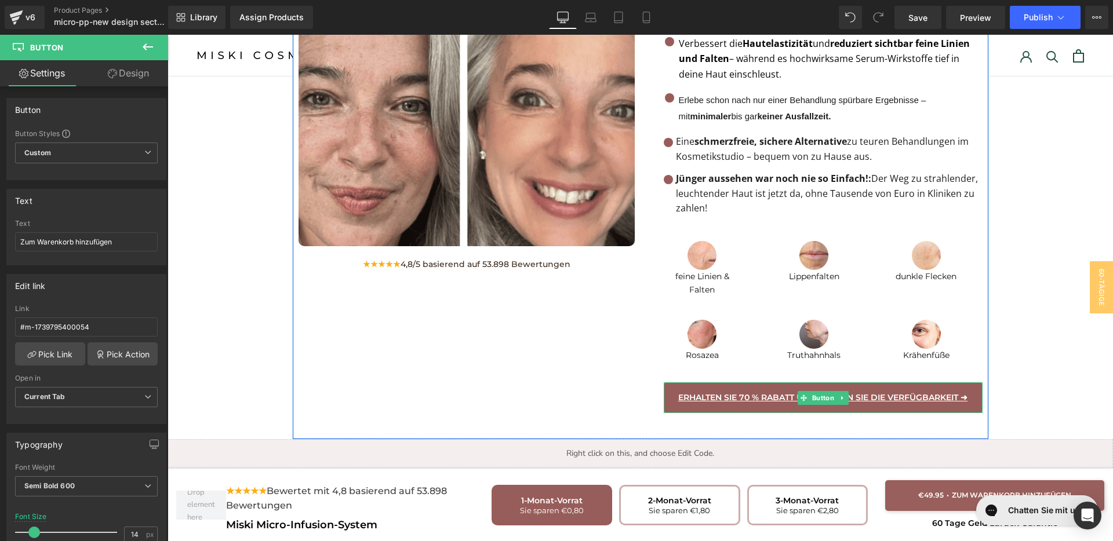
click at [788, 391] on span "Erhalten Sie 70 % Rabatt und prüfen Sie die Verfügbarkeit ➜" at bounding box center [822, 397] width 289 height 13
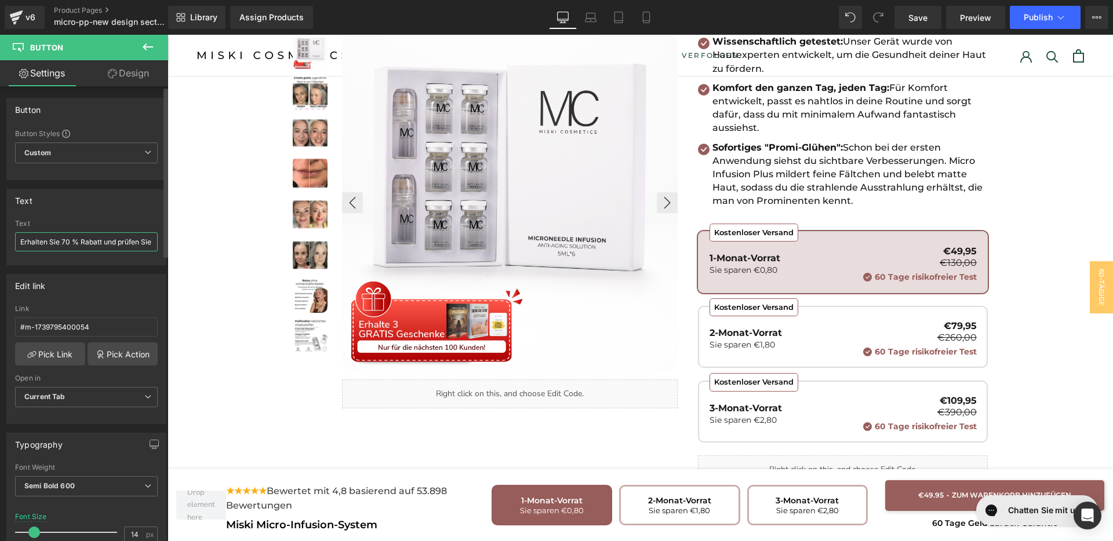
click at [89, 247] on input "Erhalten Sie 70 % Rabatt und prüfen Sie die Verfügbarkeit ➜" at bounding box center [86, 241] width 143 height 19
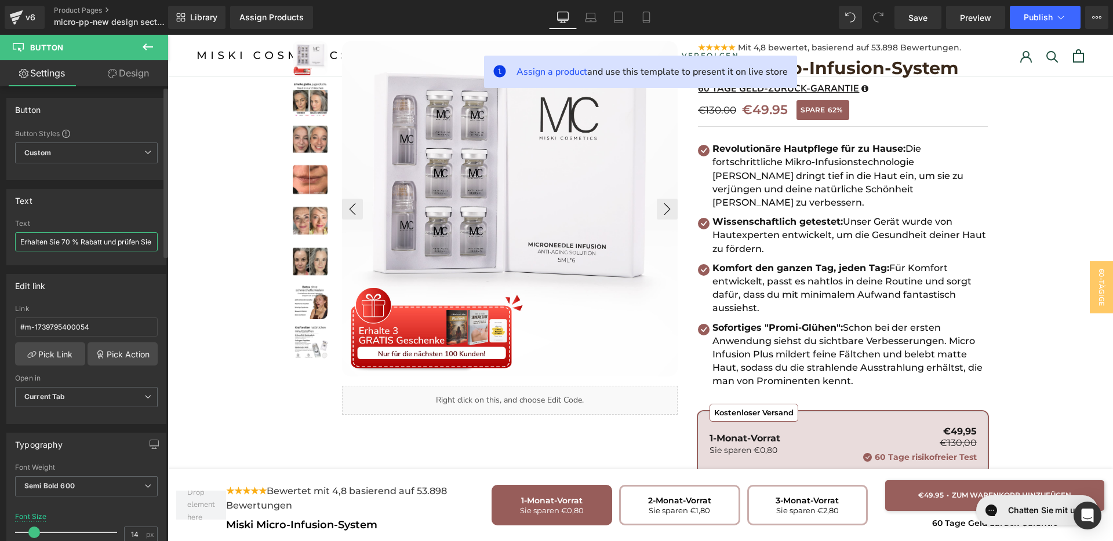
scroll to position [66, 0]
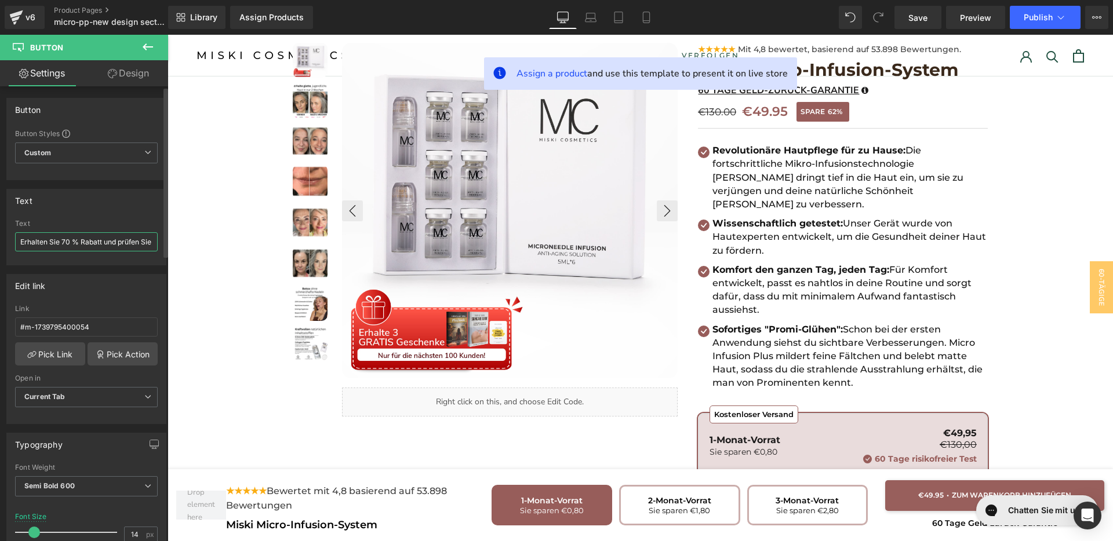
paste input "Zum Warenkorb hinzufügen"
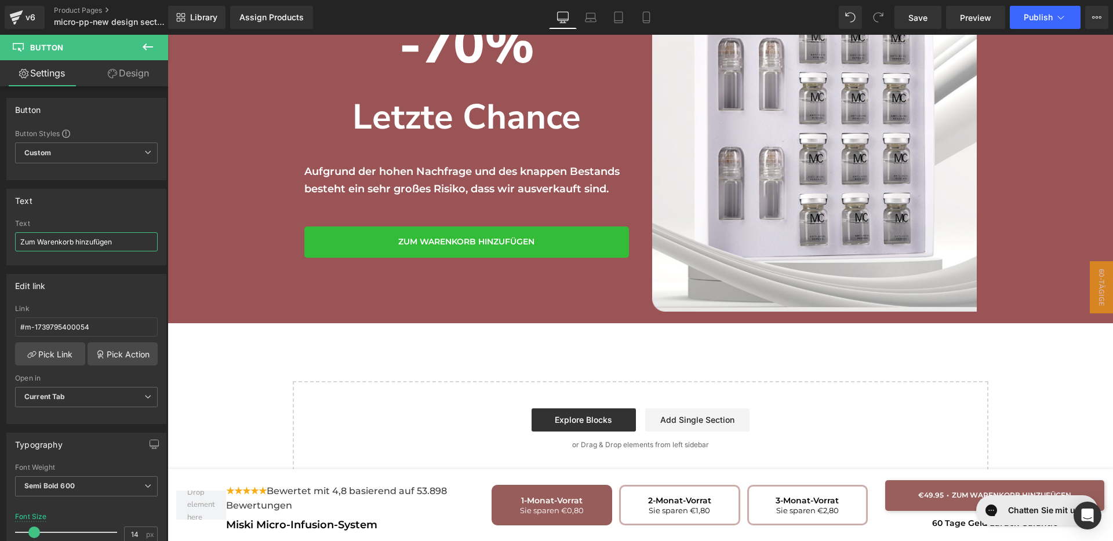
scroll to position [3109, 0]
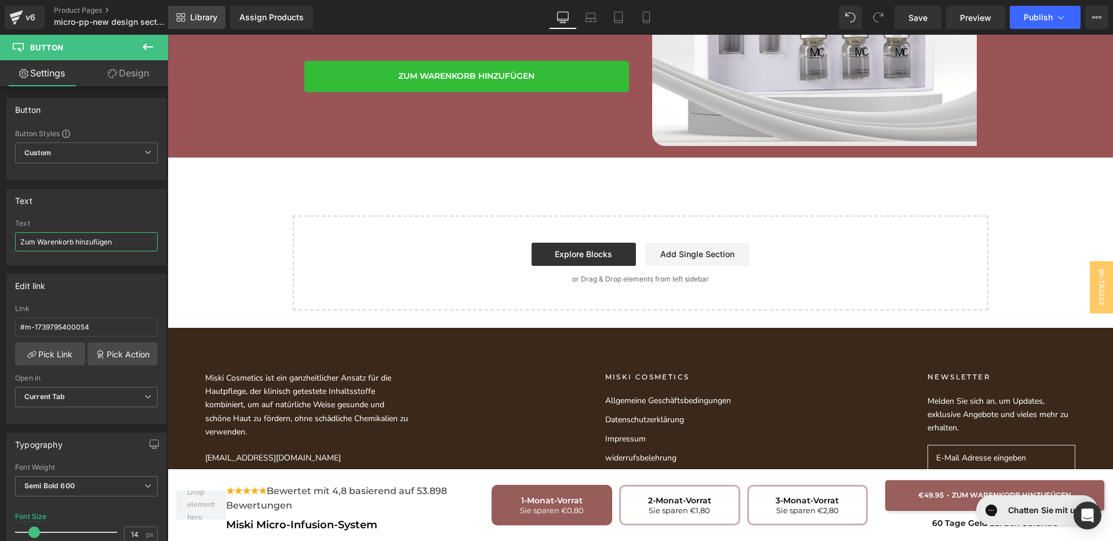
type input "Zum Warenkorb hinzufügen"
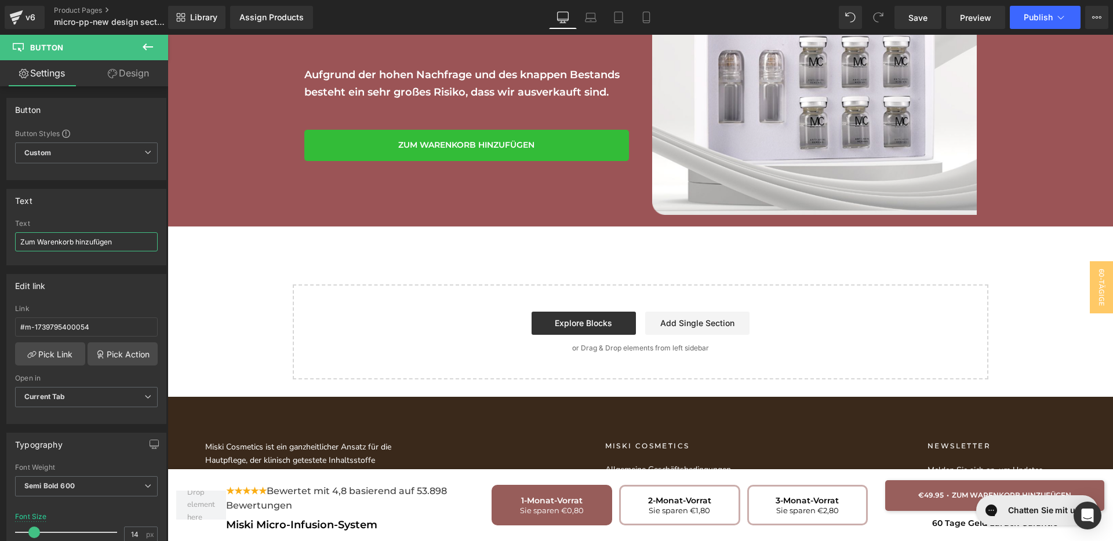
scroll to position [2964, 0]
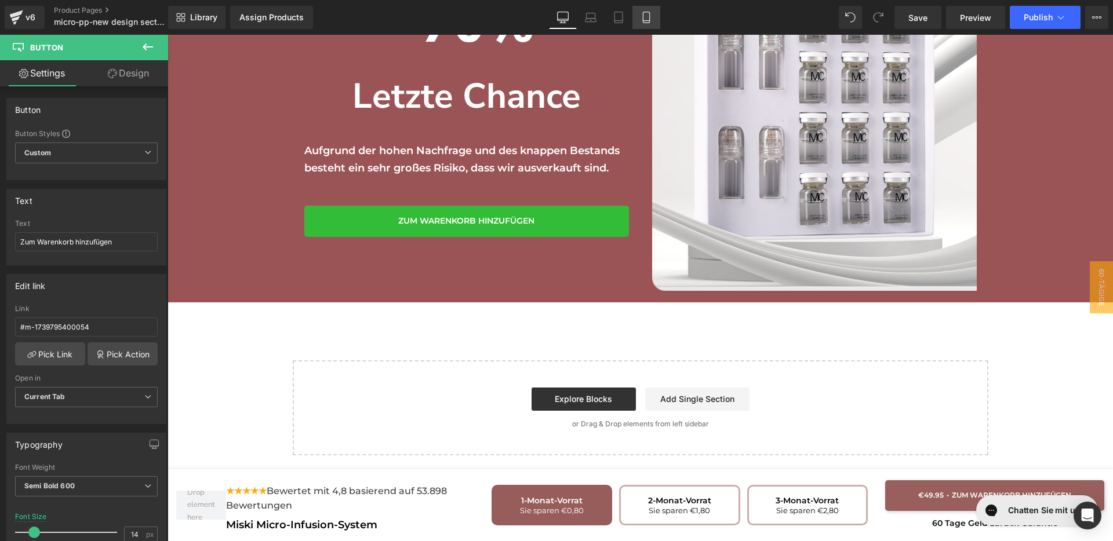
click at [648, 23] on link "Mobile" at bounding box center [646, 17] width 28 height 23
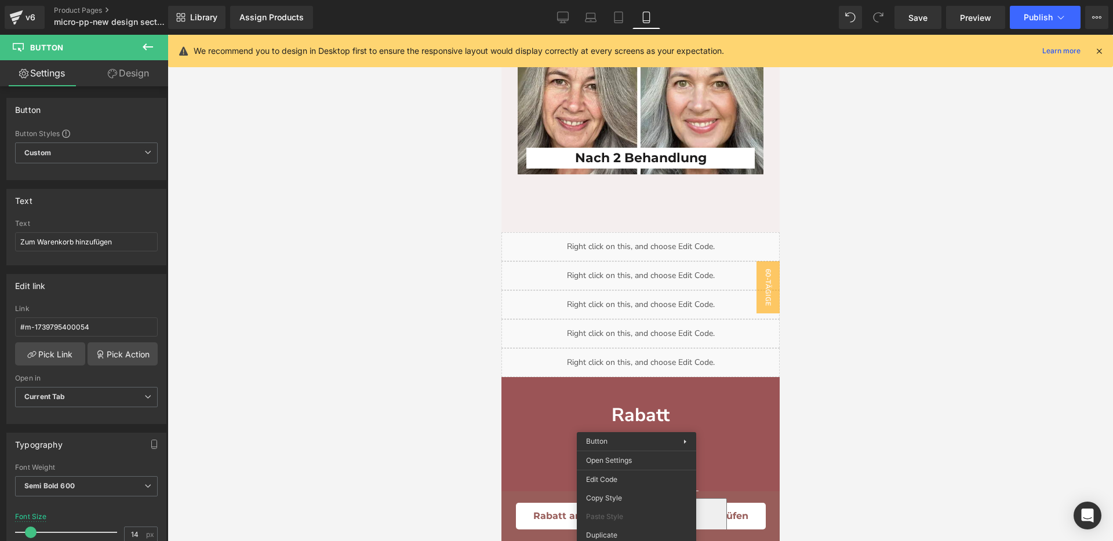
scroll to position [3363, 0]
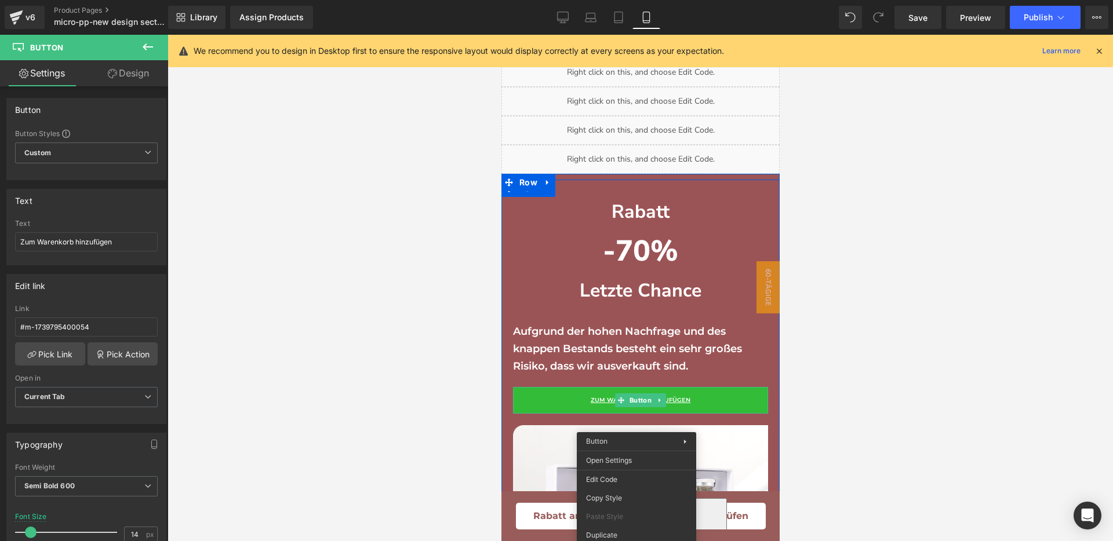
click at [554, 414] on link "Zum Warenkorb hinzufügen" at bounding box center [639, 400] width 255 height 27
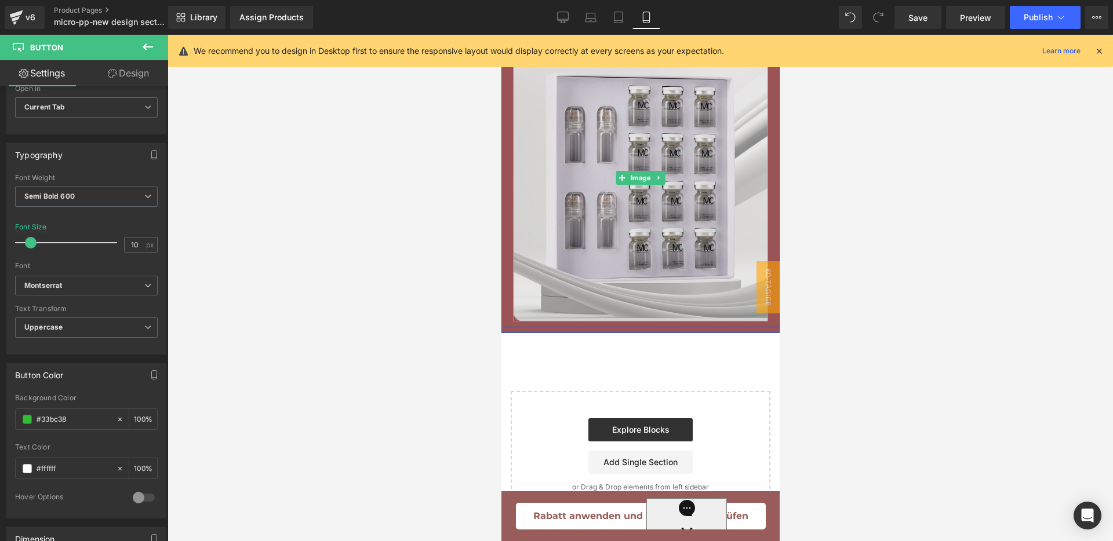
scroll to position [3610, 0]
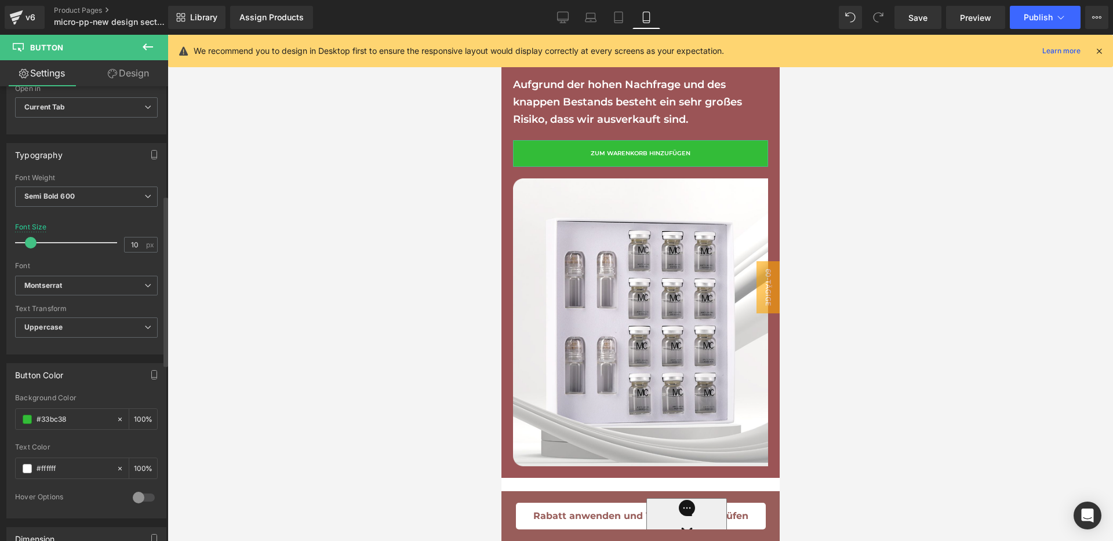
click at [32, 243] on span at bounding box center [31, 243] width 12 height 12
click at [557, 20] on icon at bounding box center [563, 18] width 12 height 12
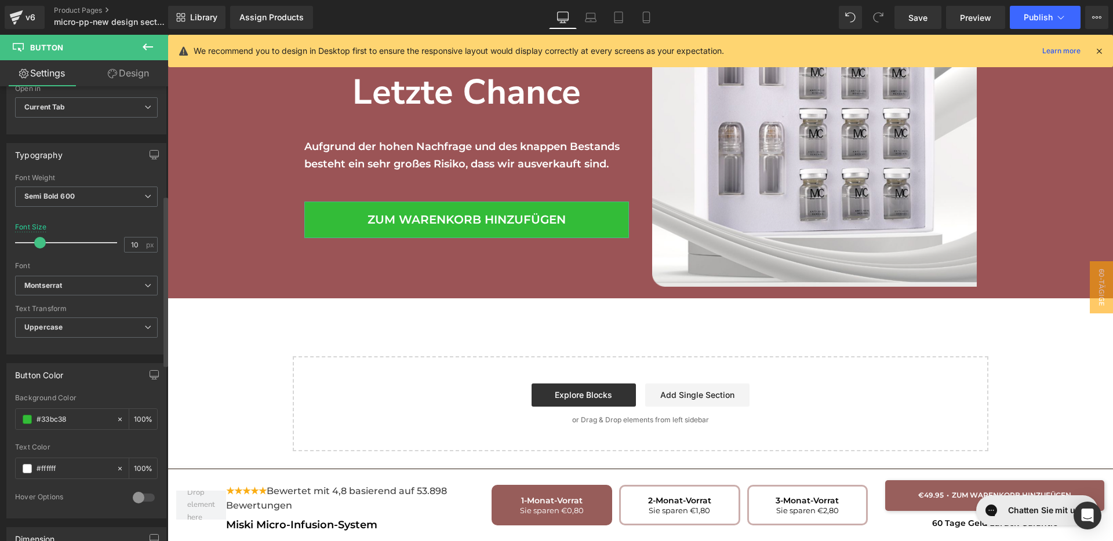
click at [39, 240] on span at bounding box center [40, 243] width 12 height 12
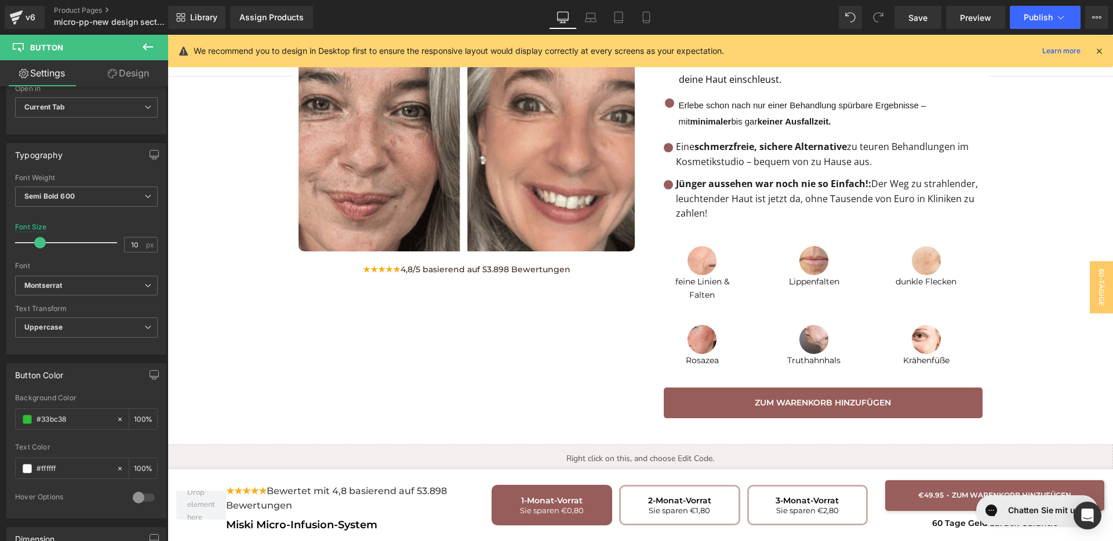
scroll to position [1229, 0]
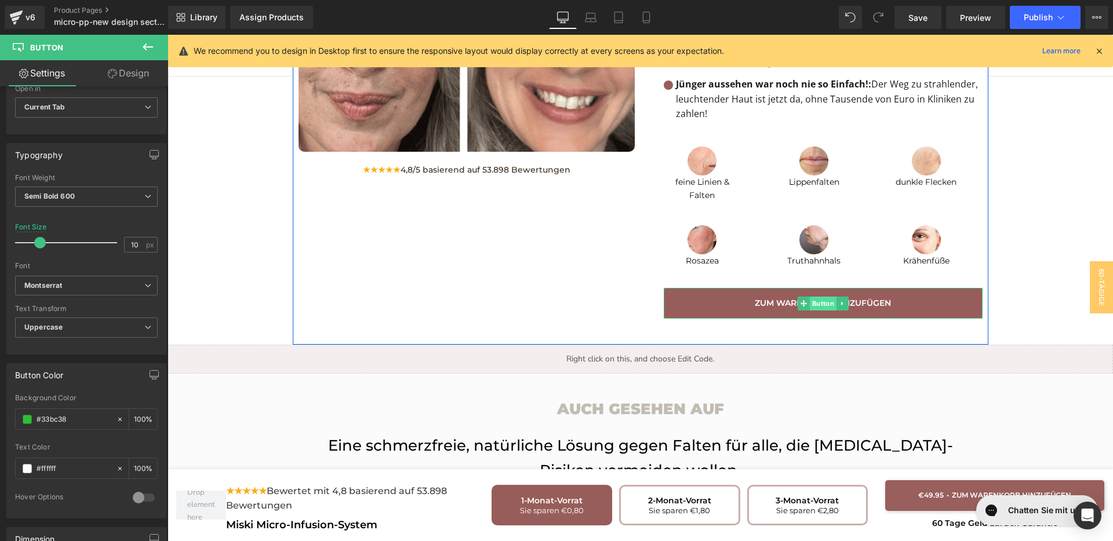
click at [824, 297] on span "Button" at bounding box center [822, 304] width 27 height 14
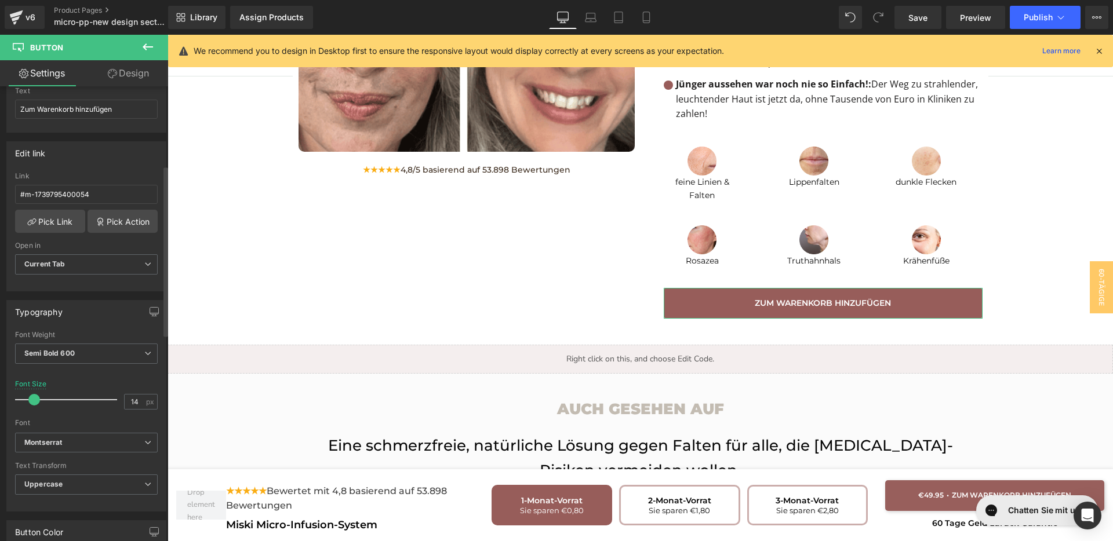
scroll to position [217, 0]
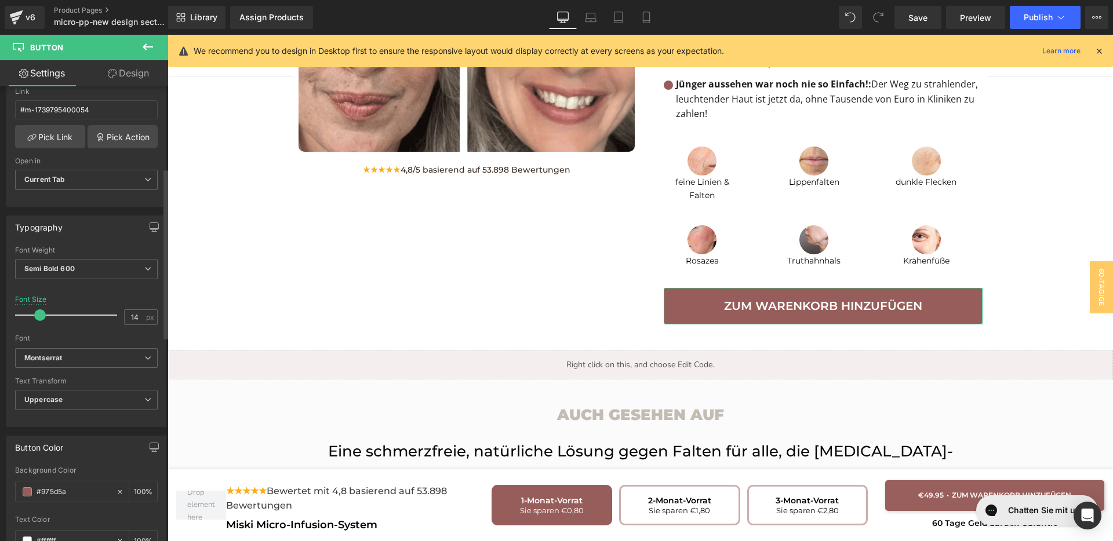
drag, startPoint x: 34, startPoint y: 319, endPoint x: 39, endPoint y: 318, distance: 5.9
click at [39, 318] on span at bounding box center [40, 316] width 12 height 12
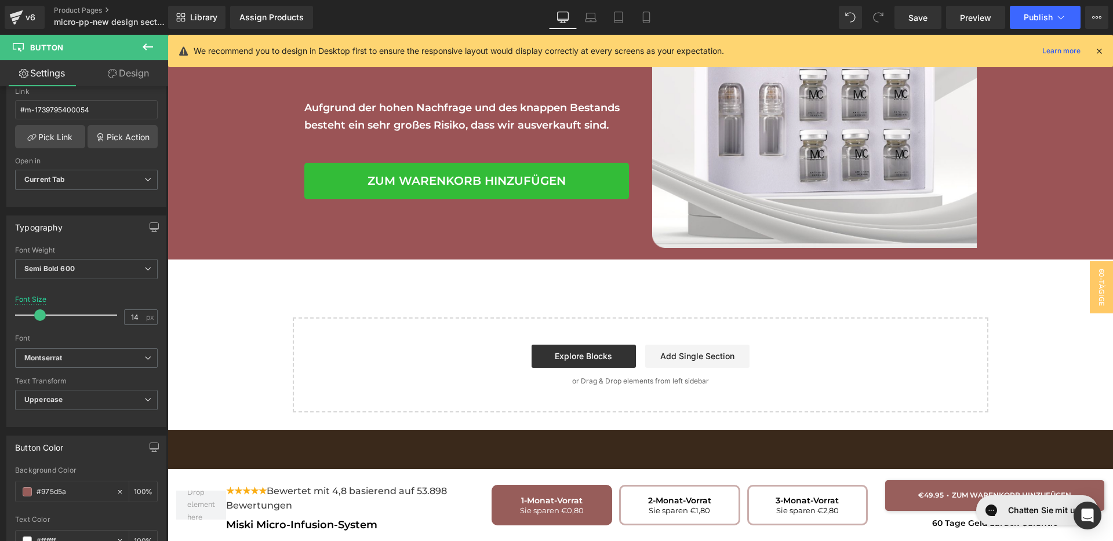
scroll to position [3113, 0]
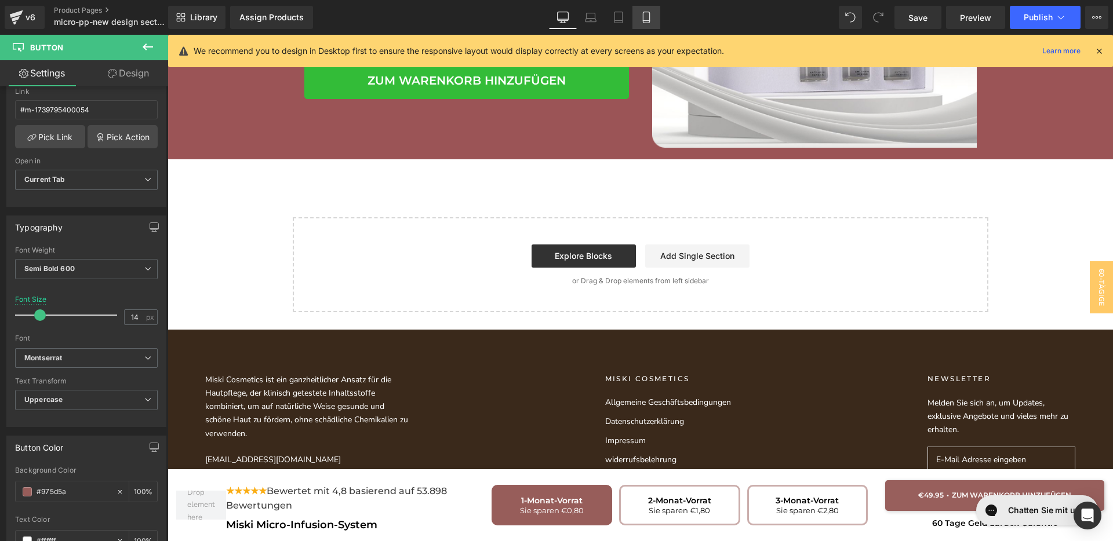
click at [642, 20] on icon at bounding box center [647, 18] width 12 height 12
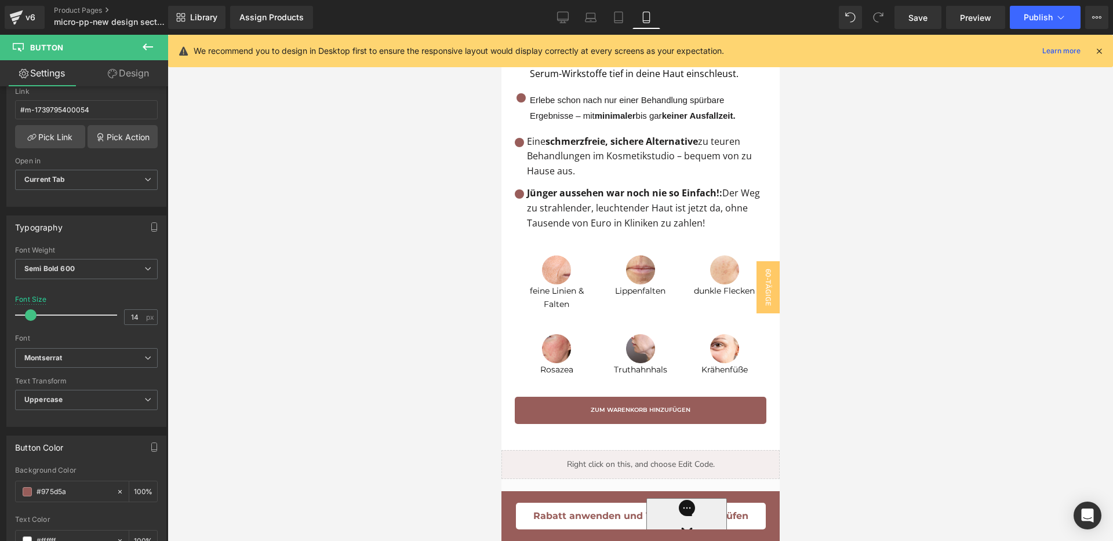
scroll to position [1769, 0]
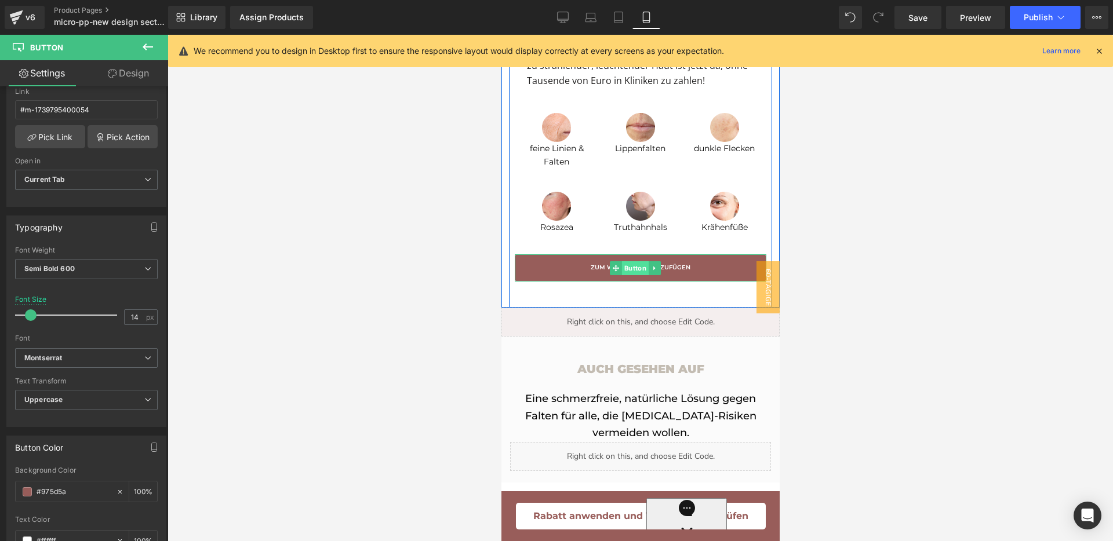
click at [634, 275] on span "Button" at bounding box center [634, 268] width 27 height 14
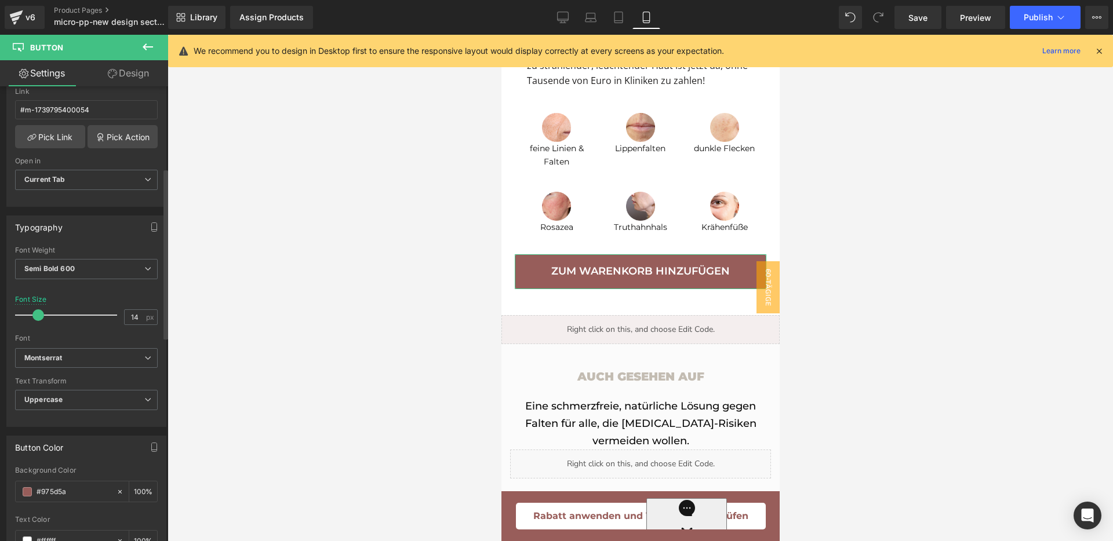
drag, startPoint x: 31, startPoint y: 315, endPoint x: 38, endPoint y: 314, distance: 7.7
click at [38, 314] on span at bounding box center [38, 316] width 12 height 12
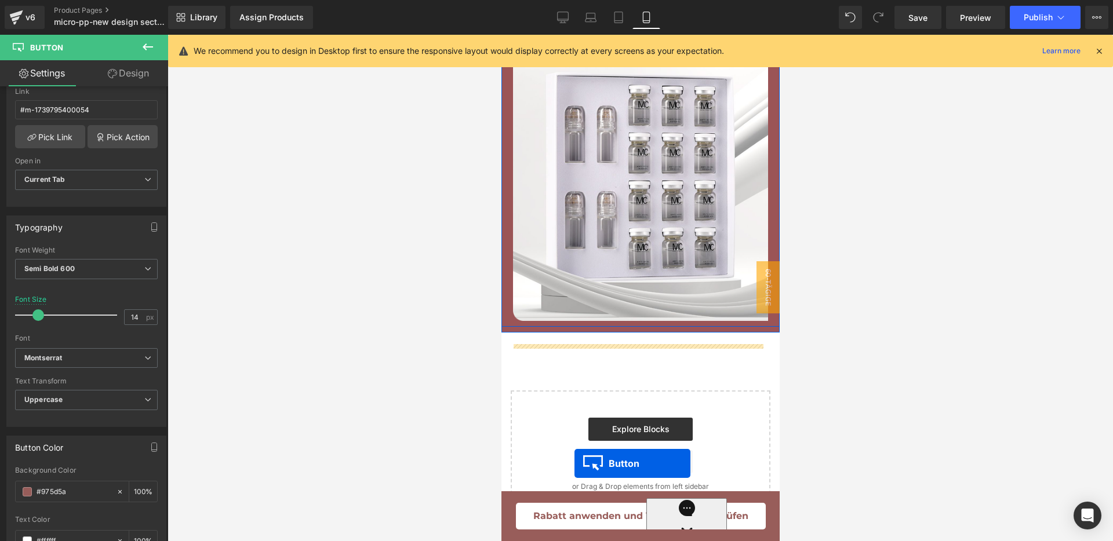
scroll to position [3838, 0]
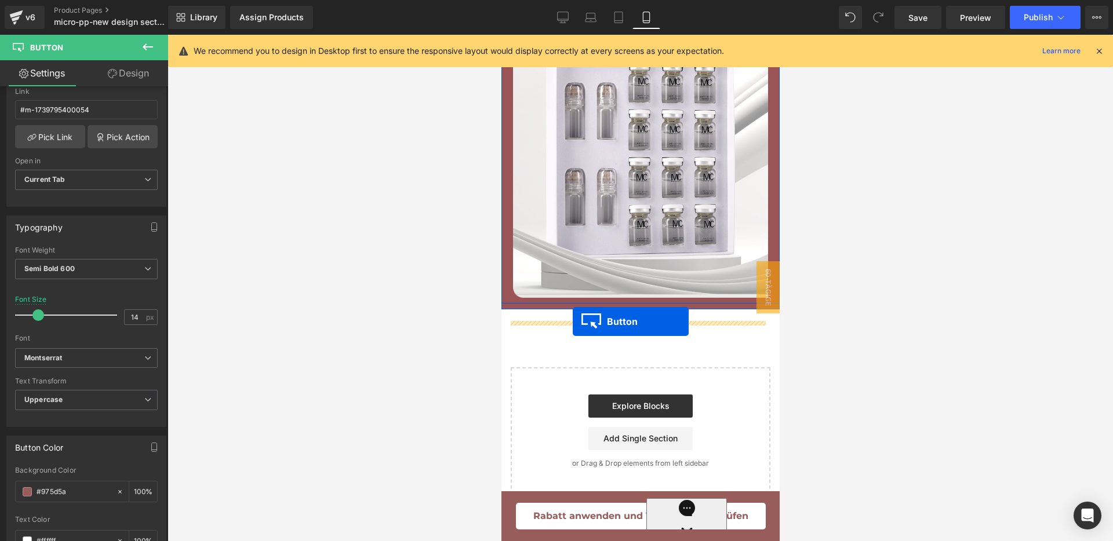
drag, startPoint x: 614, startPoint y: 190, endPoint x: 572, endPoint y: 322, distance: 138.8
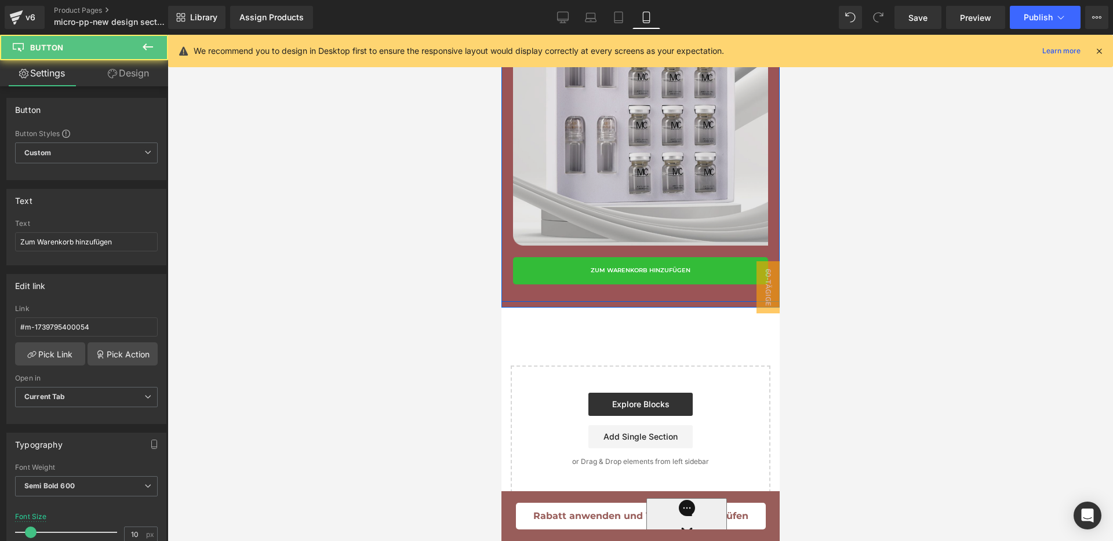
scroll to position [3786, 0]
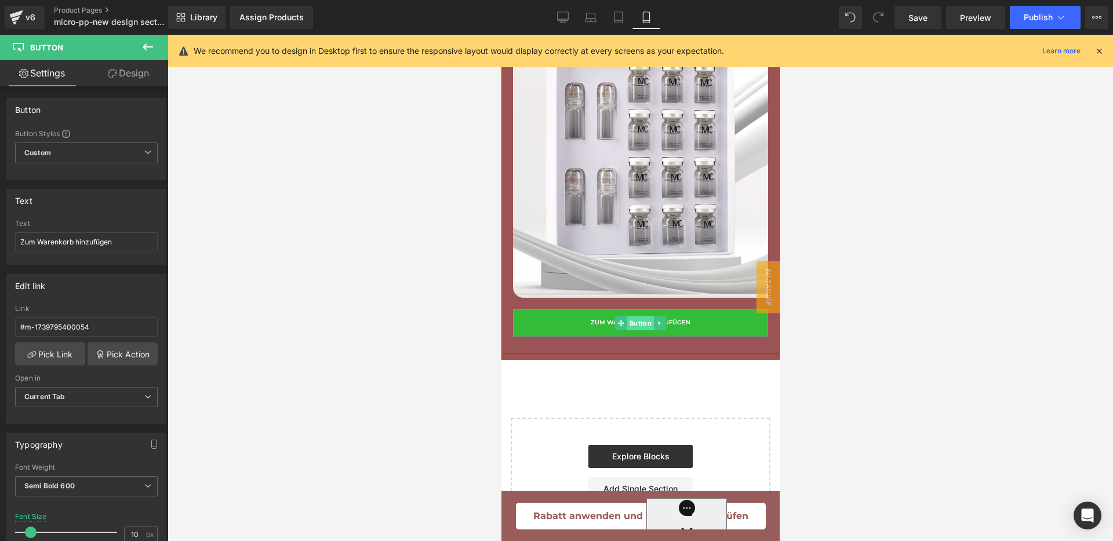
click at [629, 330] on span "Button" at bounding box center [640, 324] width 27 height 14
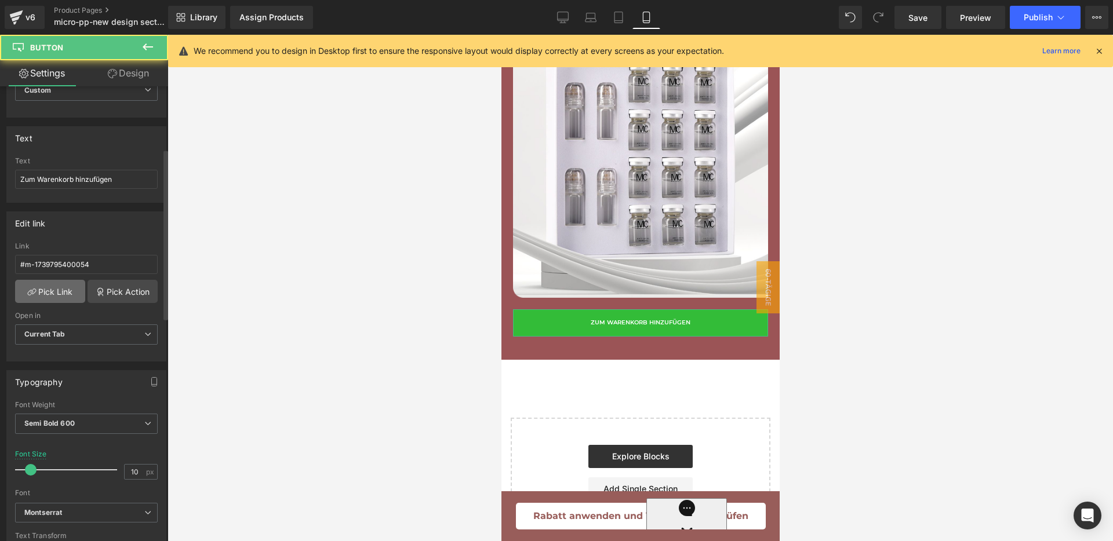
scroll to position [290, 0]
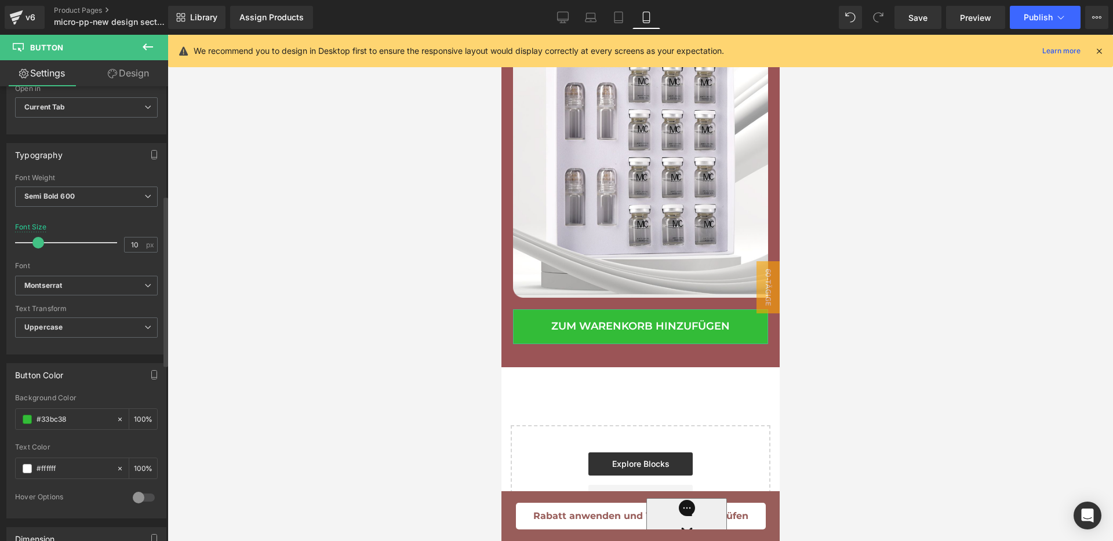
drag, startPoint x: 30, startPoint y: 242, endPoint x: 37, endPoint y: 242, distance: 7.5
click at [37, 242] on span at bounding box center [38, 243] width 12 height 12
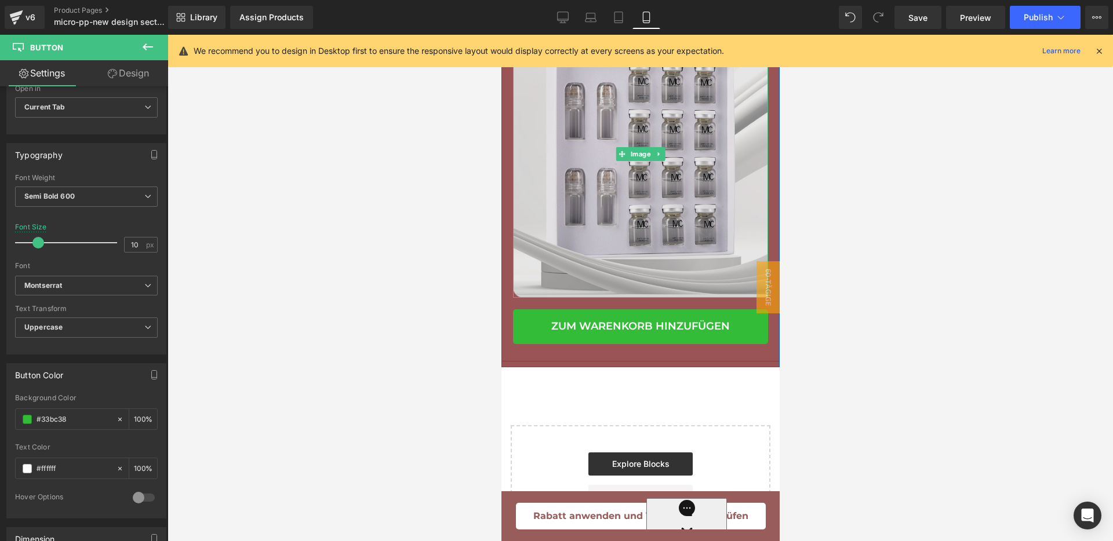
scroll to position [3568, 0]
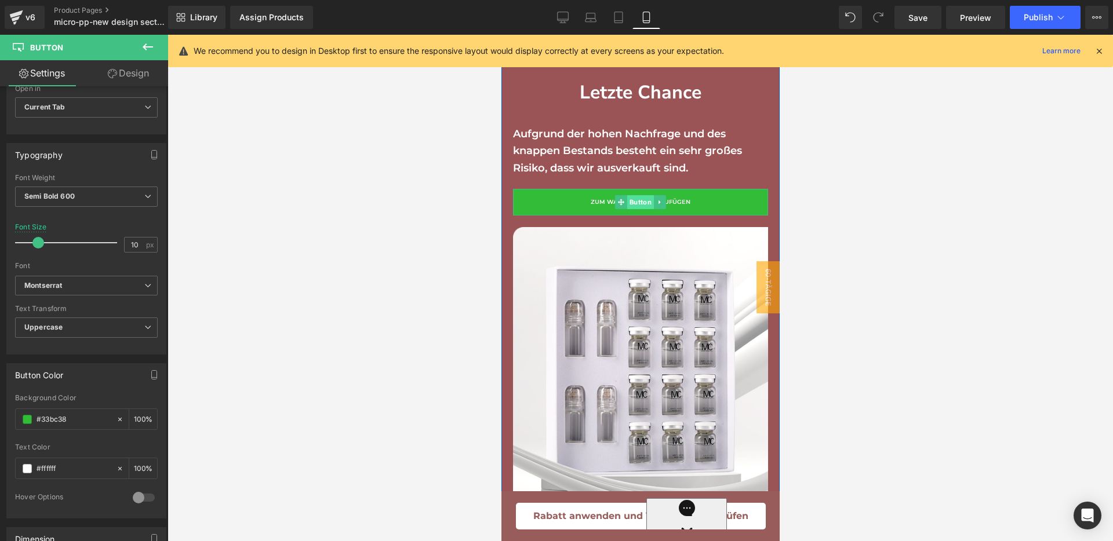
drag, startPoint x: 636, startPoint y: 224, endPoint x: 747, endPoint y: 226, distance: 110.2
click at [636, 209] on span "Button" at bounding box center [640, 202] width 27 height 14
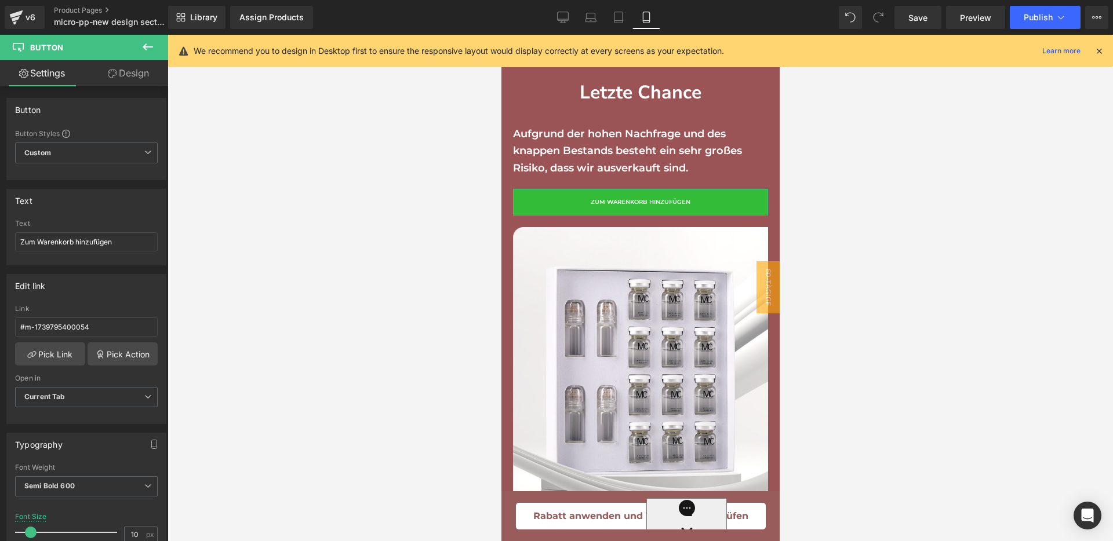
click at [104, 68] on link "Design" at bounding box center [128, 73] width 84 height 26
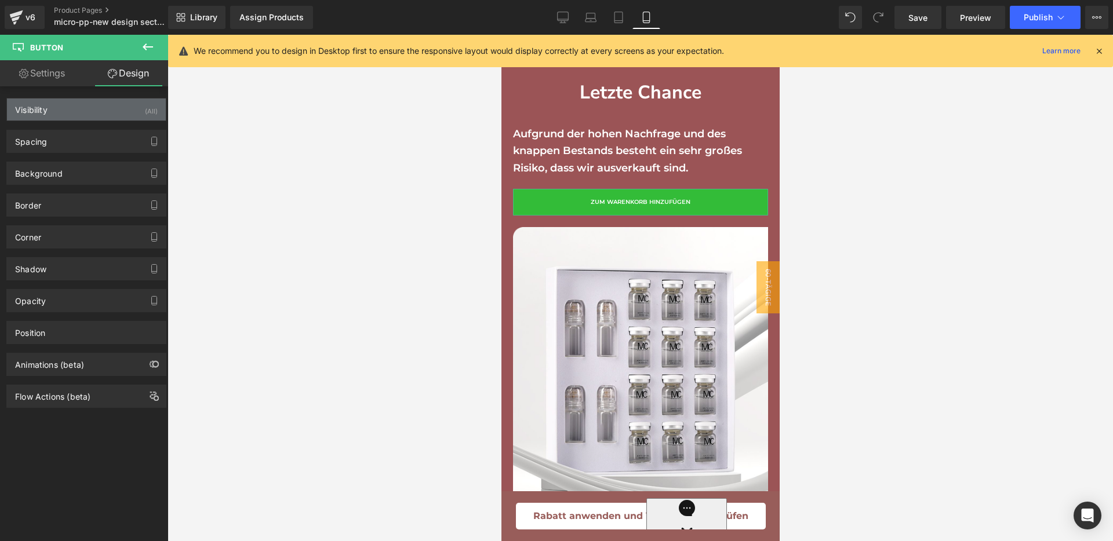
click at [72, 117] on div "Visibility (All)" at bounding box center [86, 110] width 159 height 22
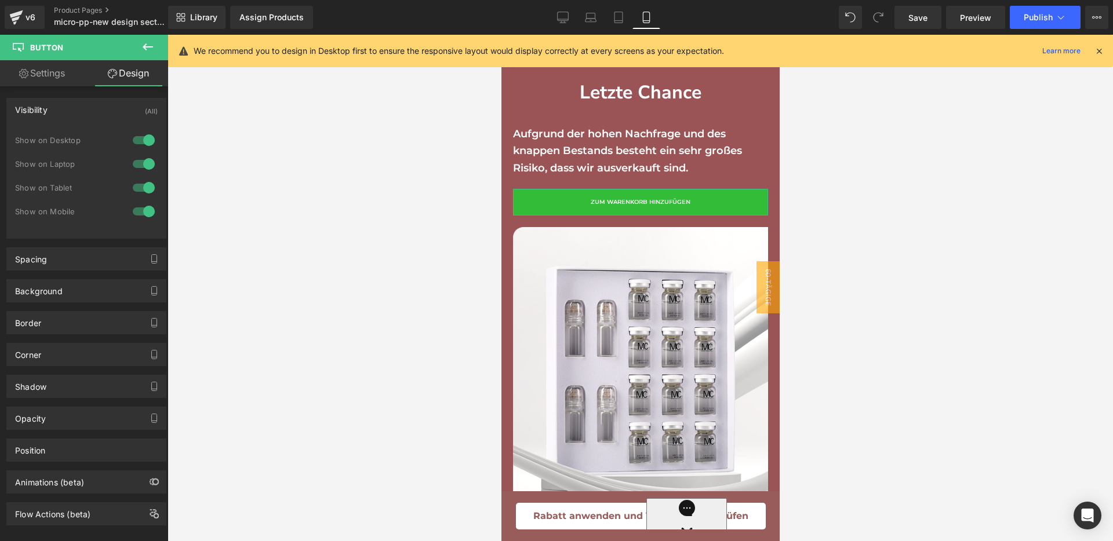
click at [136, 212] on div at bounding box center [144, 211] width 28 height 19
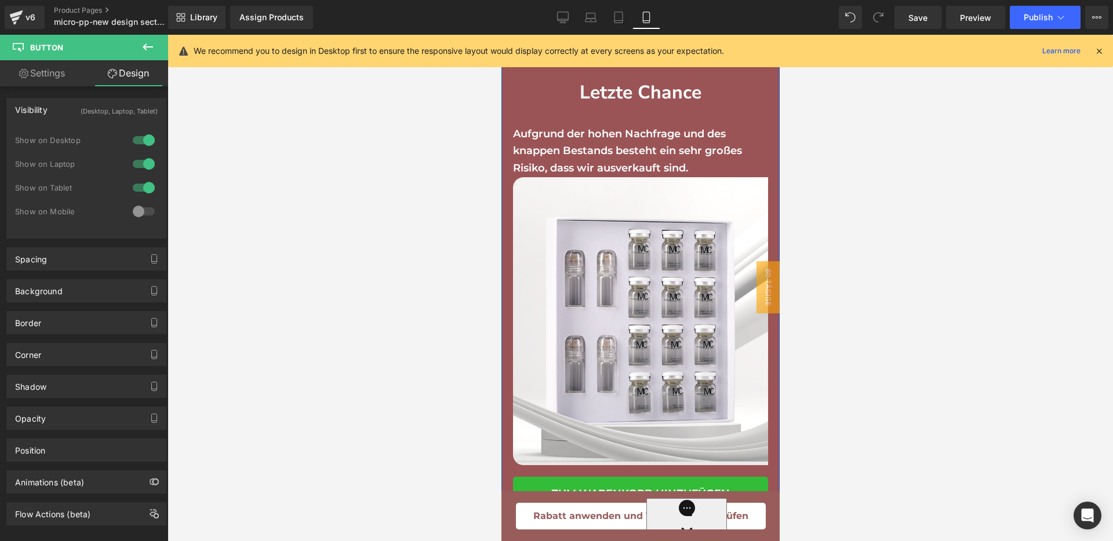
click at [645, 169] on div "Aufgrund der hohen Nachfrage und des knappen Bestands besteht ein sehr großes R…" at bounding box center [639, 152] width 255 height 52
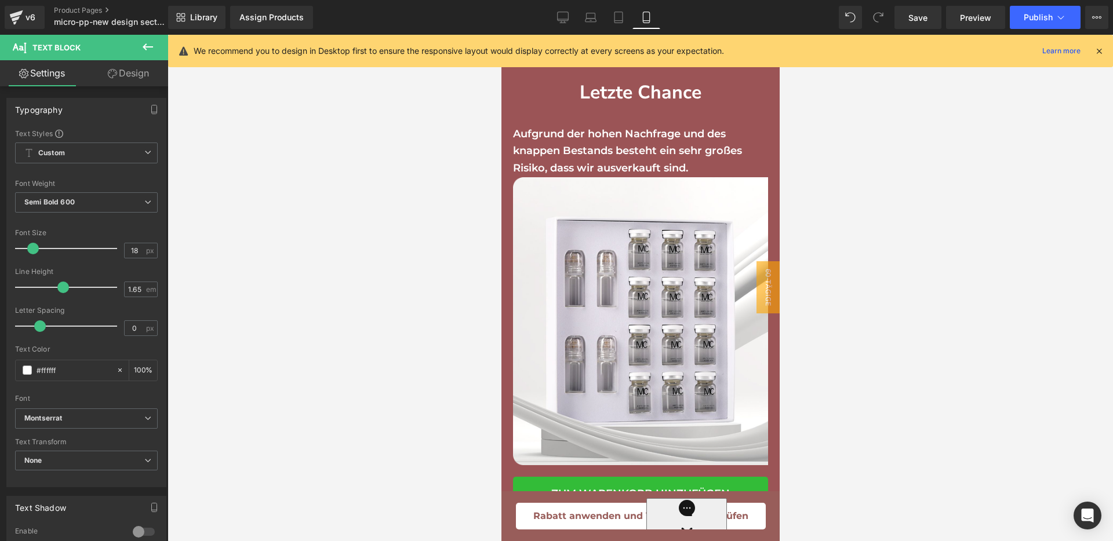
click at [141, 74] on link "Design" at bounding box center [128, 73] width 84 height 26
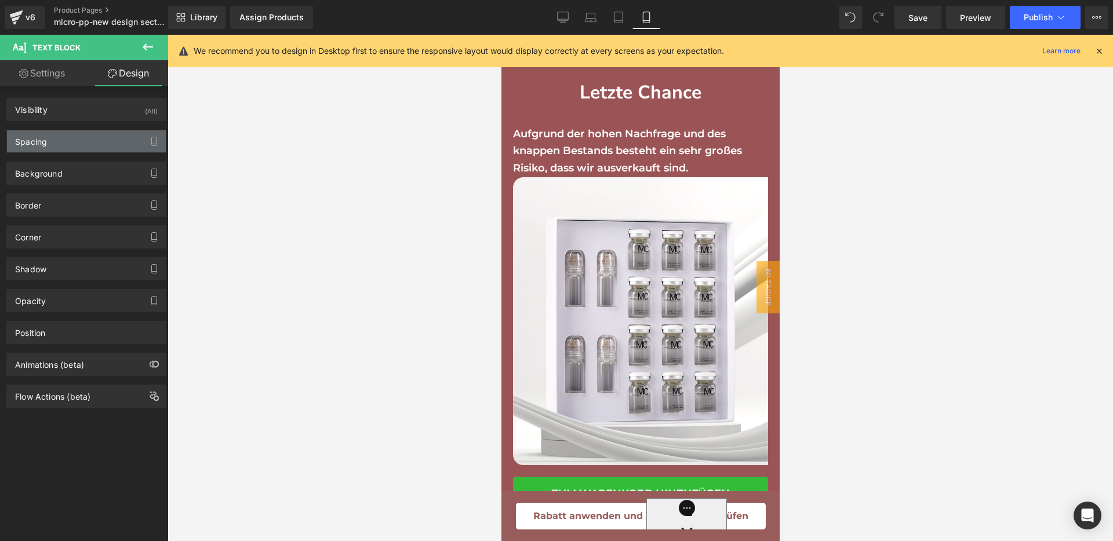
click at [52, 145] on div "Spacing" at bounding box center [86, 141] width 159 height 22
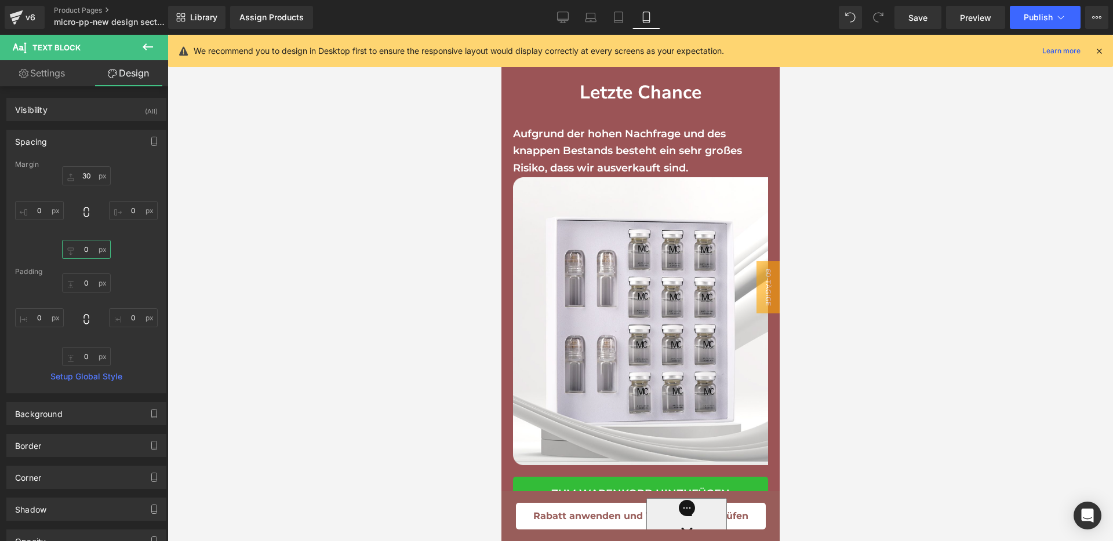
click at [87, 245] on input "text" at bounding box center [86, 249] width 49 height 19
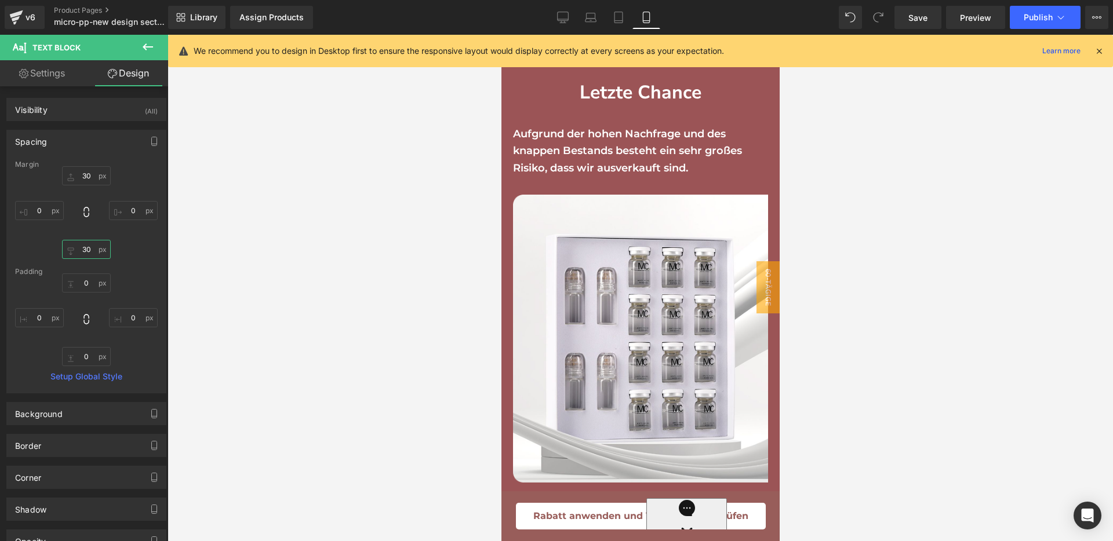
type input "30"
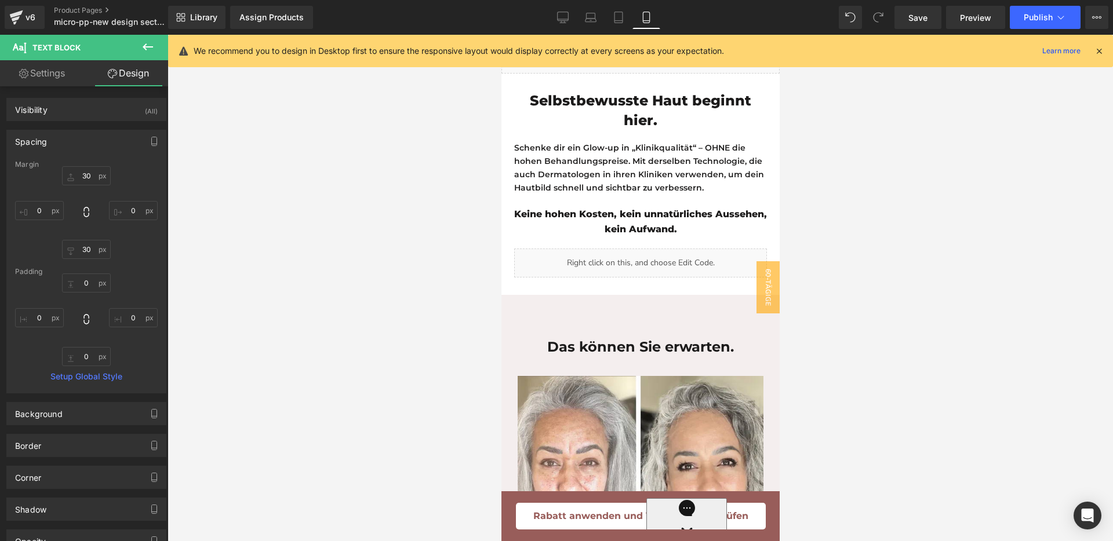
scroll to position [2627, 0]
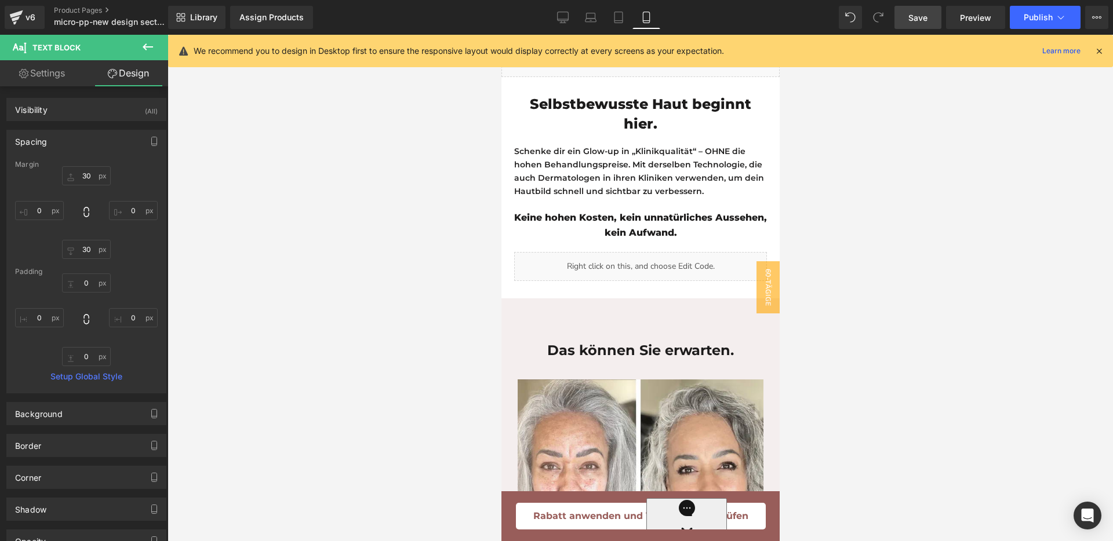
click at [922, 17] on span "Save" at bounding box center [917, 18] width 19 height 12
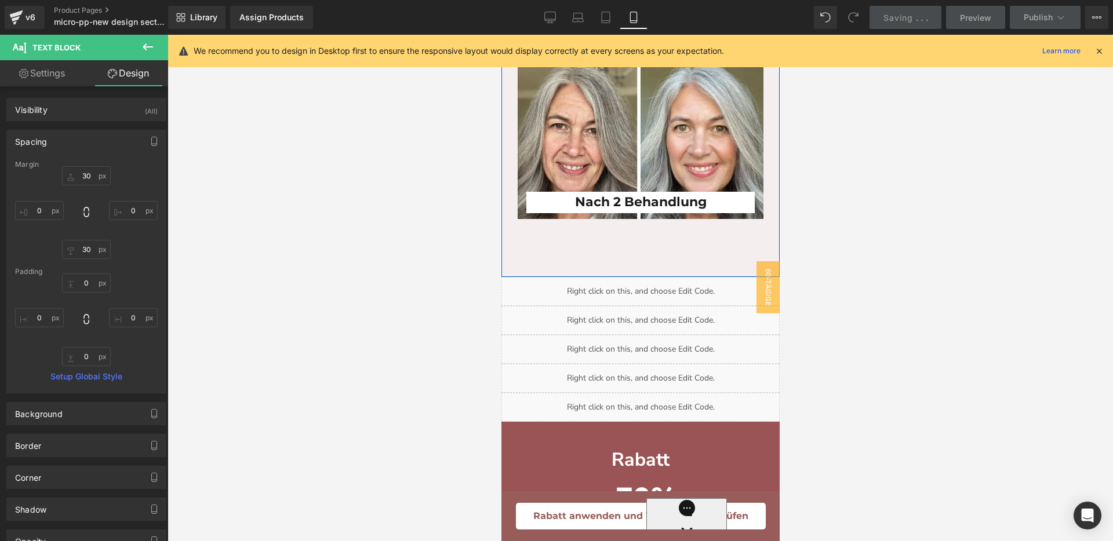
scroll to position [3134, 0]
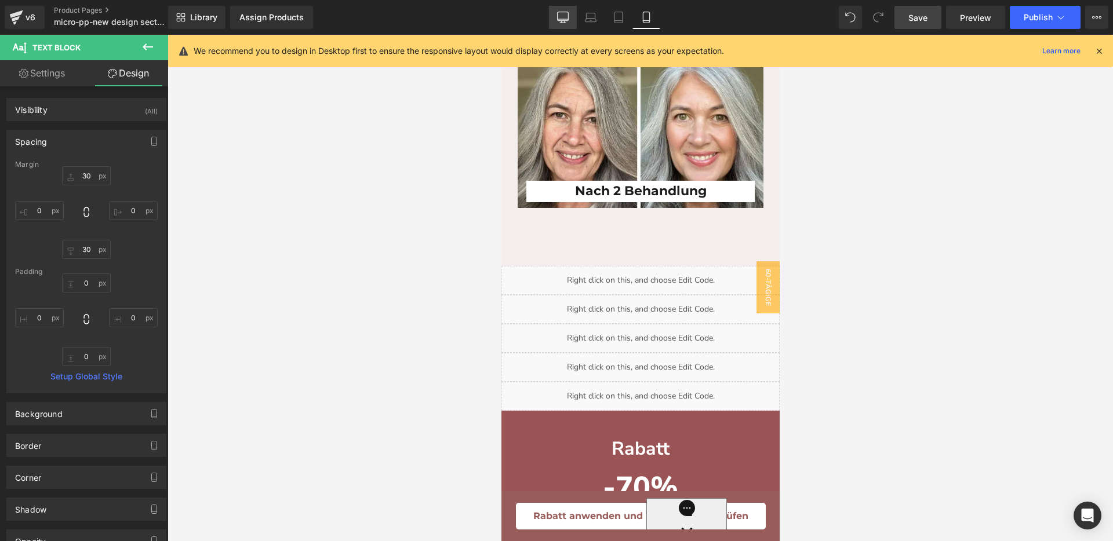
click at [556, 18] on link "Desktop" at bounding box center [563, 17] width 28 height 23
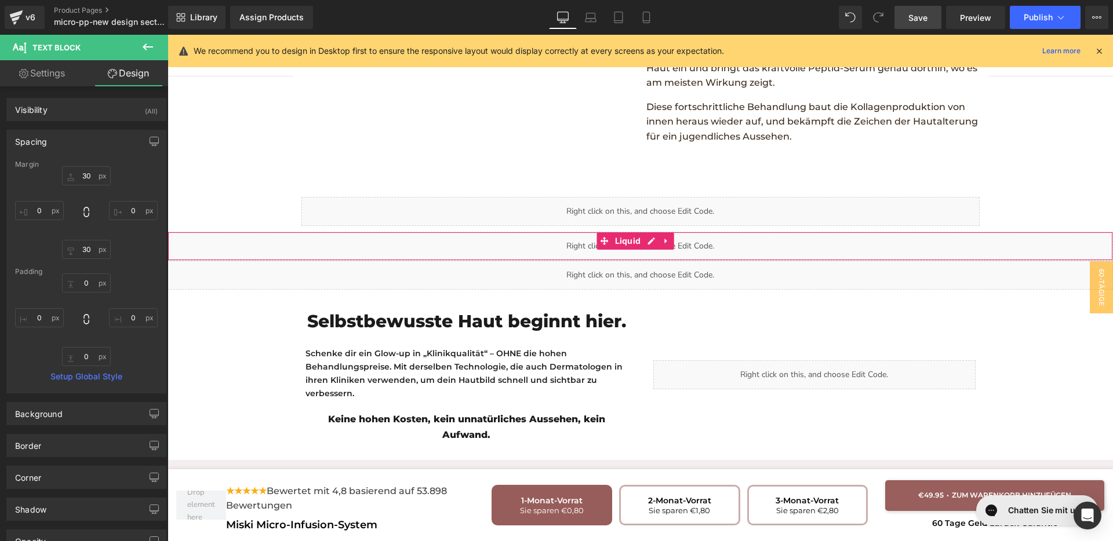
scroll to position [1911, 0]
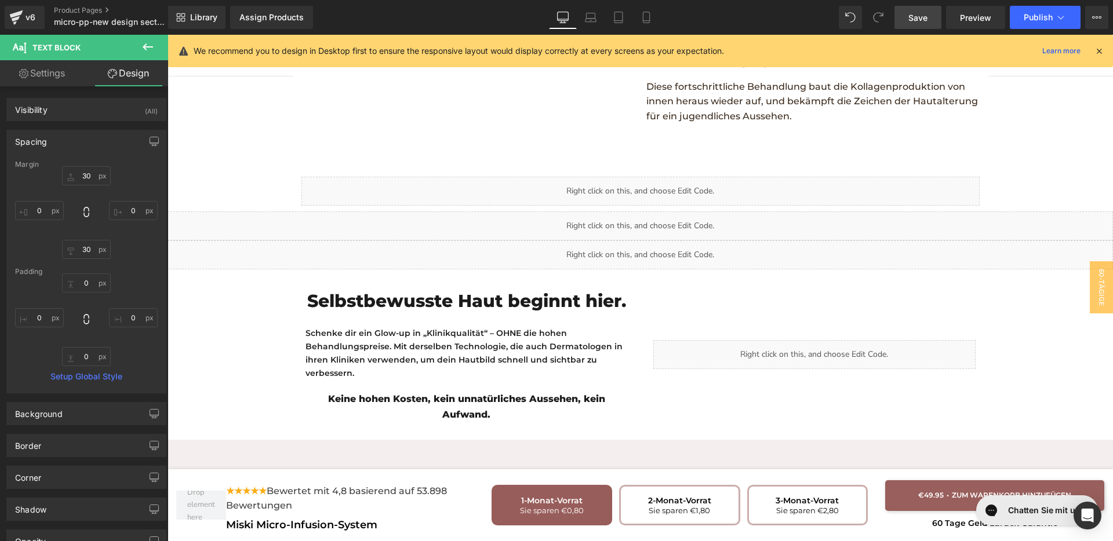
click at [147, 50] on icon at bounding box center [148, 47] width 14 height 14
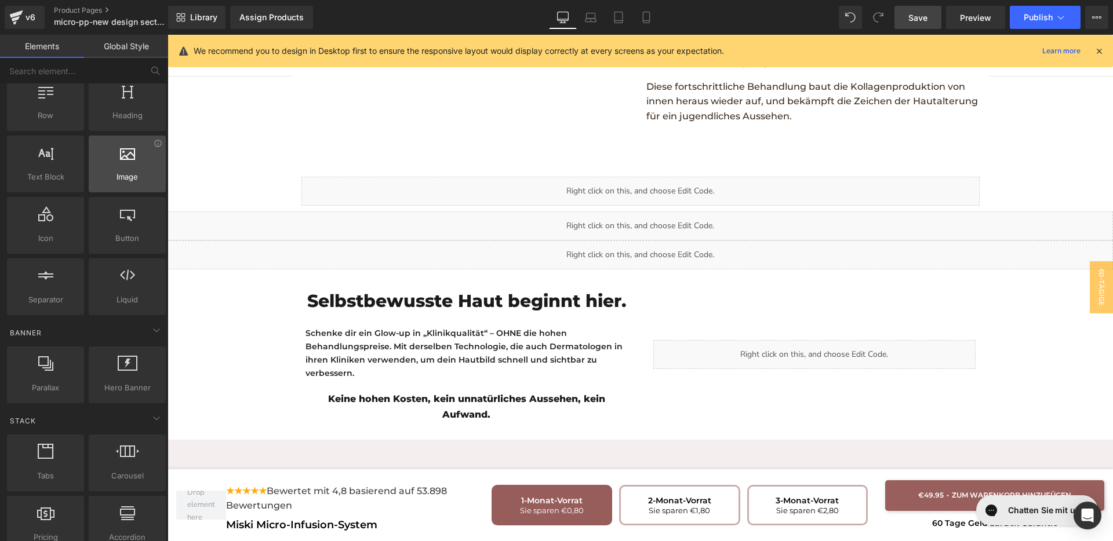
scroll to position [145, 0]
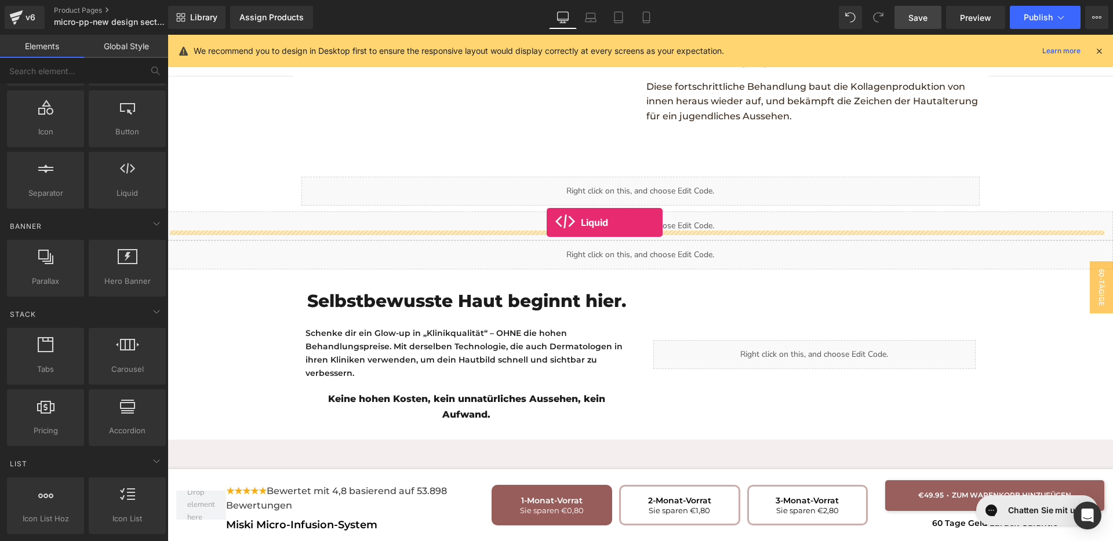
drag, startPoint x: 296, startPoint y: 223, endPoint x: 547, endPoint y: 223, distance: 251.0
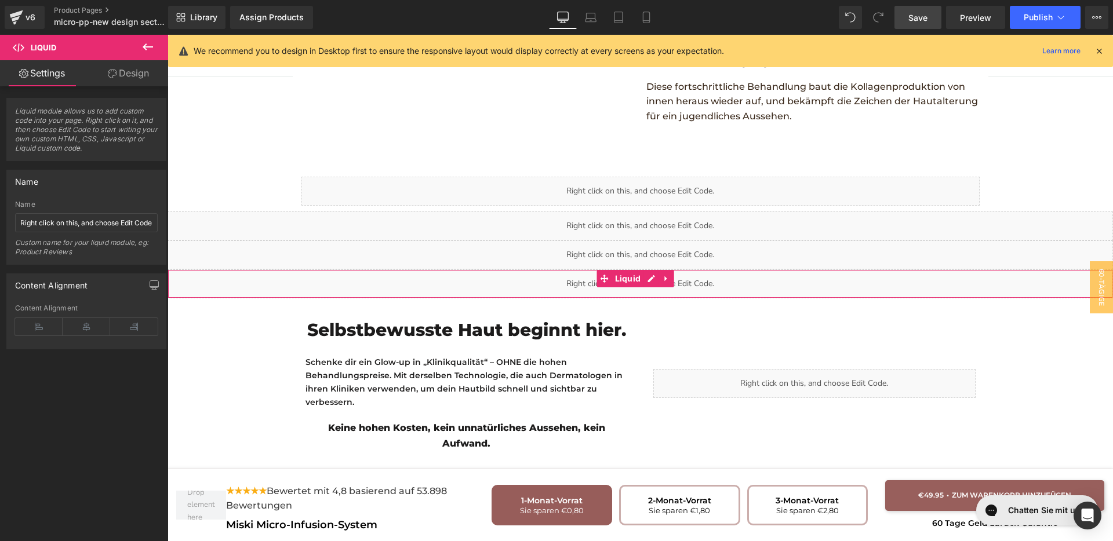
click at [644, 270] on div "Liquid" at bounding box center [640, 284] width 945 height 29
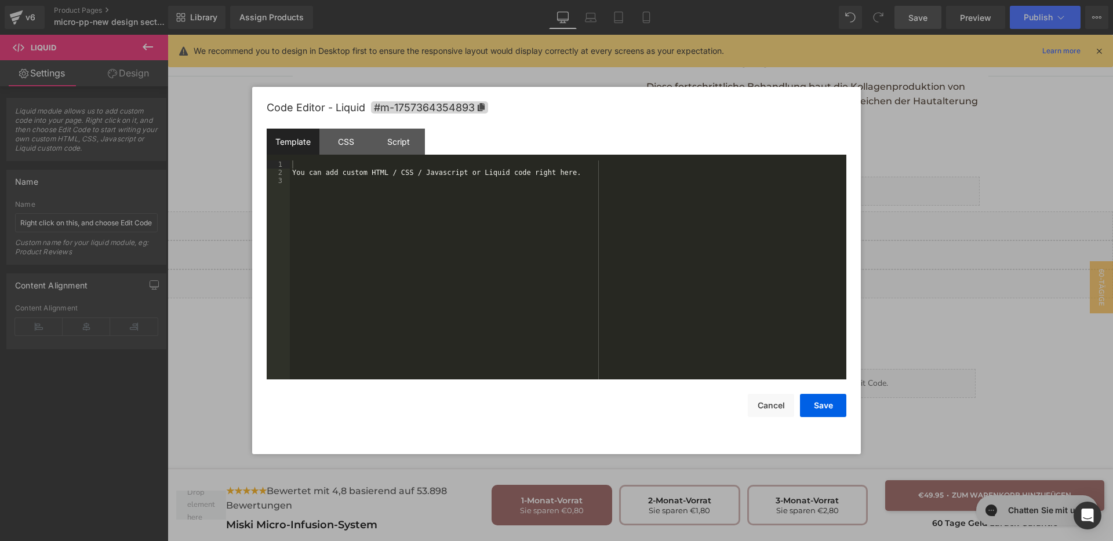
click at [478, 297] on div "You can add custom HTML / CSS / Javascript or Liquid code right here." at bounding box center [568, 278] width 556 height 235
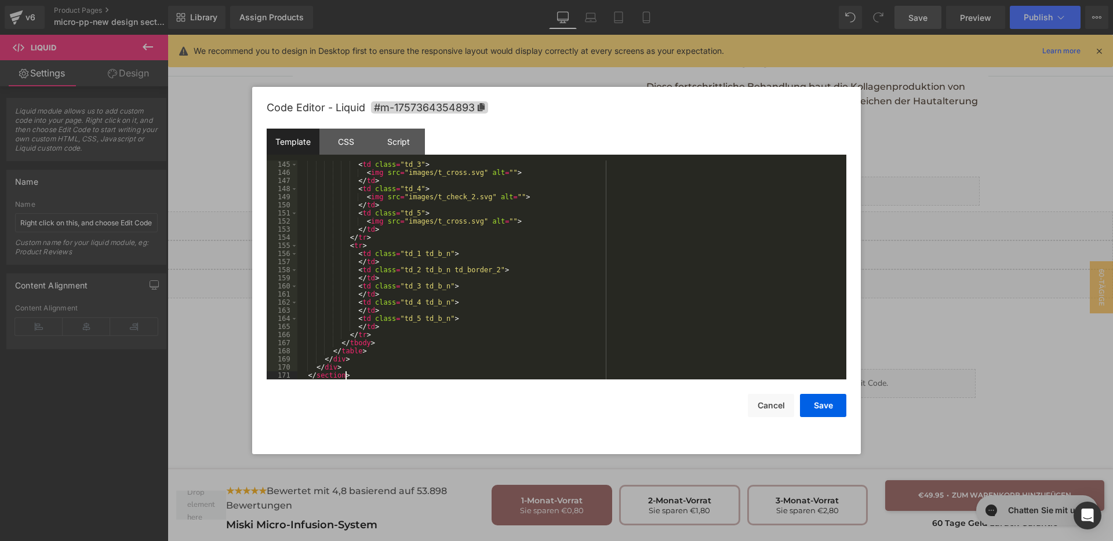
scroll to position [1169, 0]
click at [497, 314] on div "< td class = "td_3" > < img src = "images/t_cross.svg" alt = "" > </ td > < td …" at bounding box center [569, 278] width 544 height 235
click at [363, 149] on div "CSS" at bounding box center [345, 142] width 53 height 26
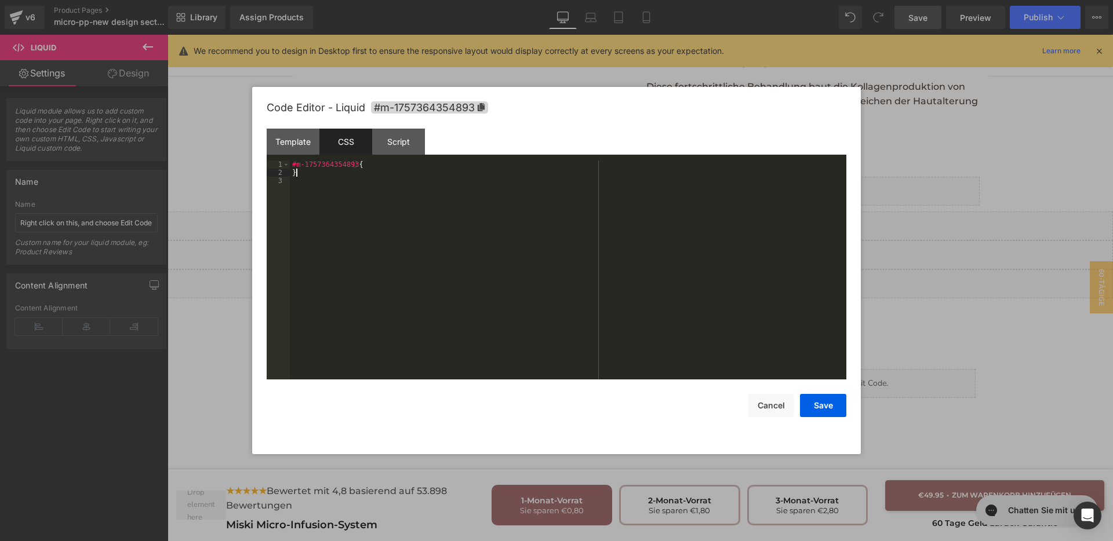
click at [375, 170] on div "#m-1757364354893 { }" at bounding box center [568, 278] width 556 height 235
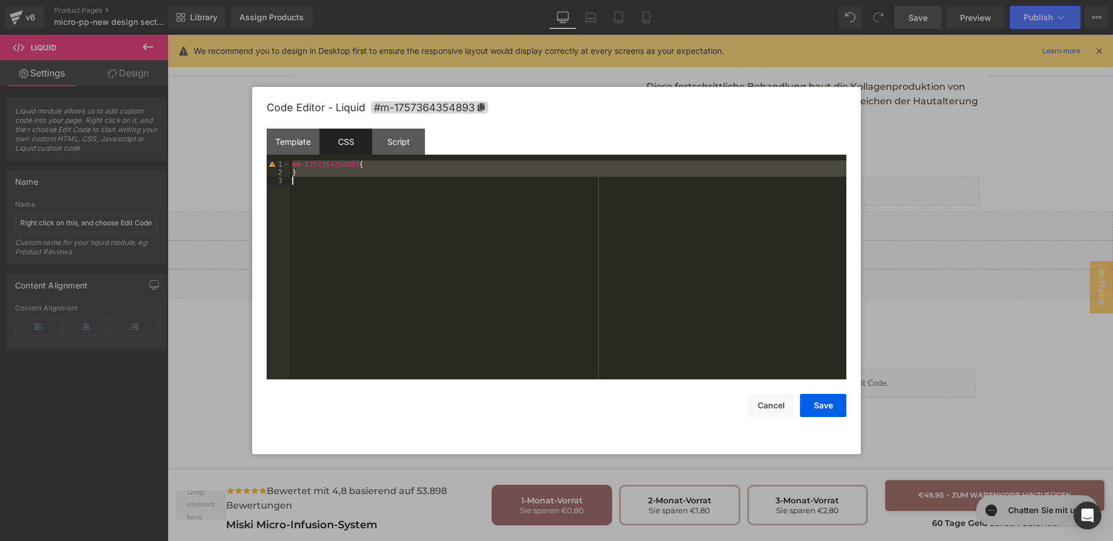
scroll to position [576, 0]
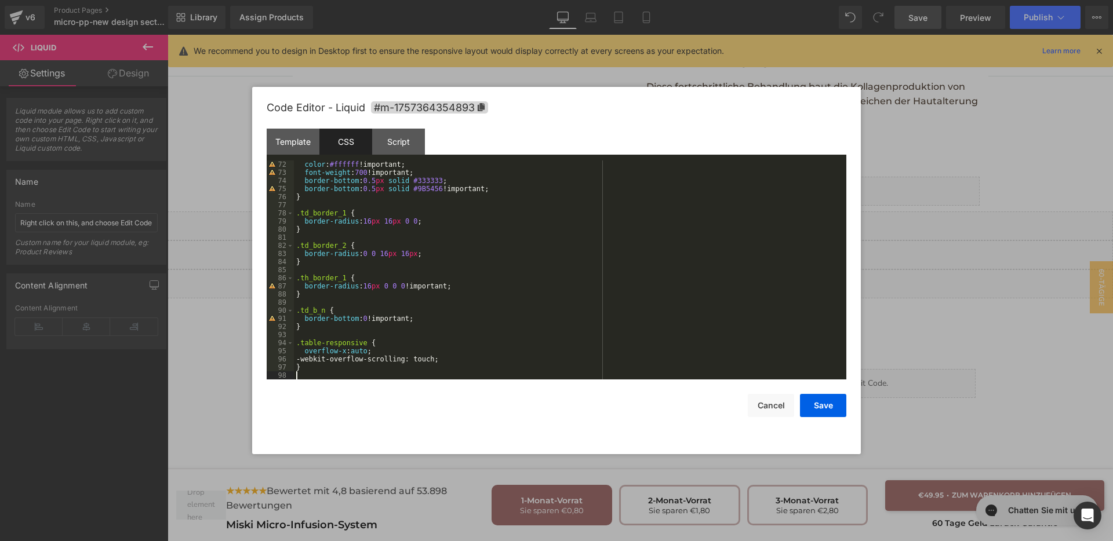
paste textarea
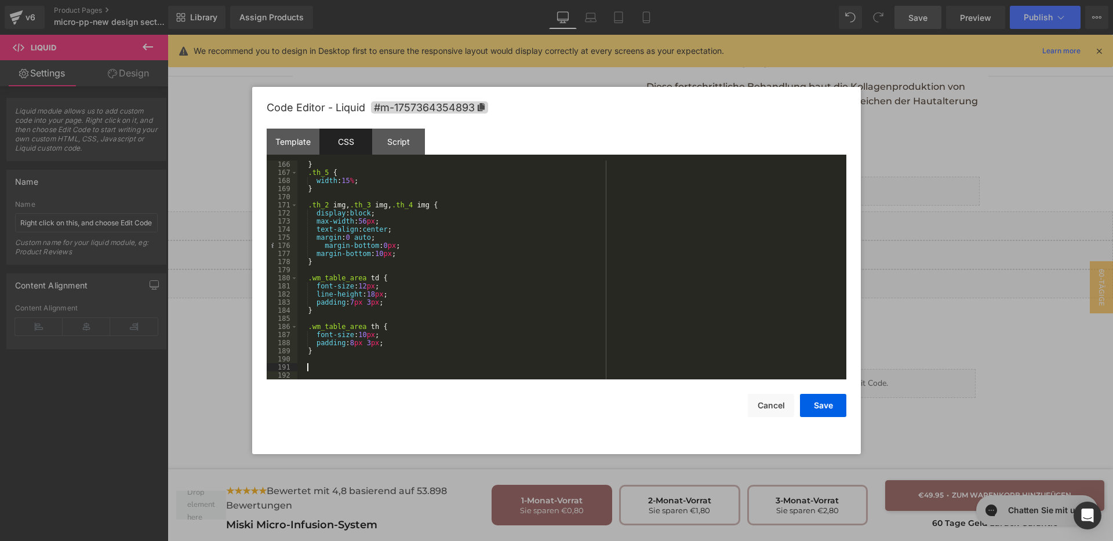
scroll to position [1404, 0]
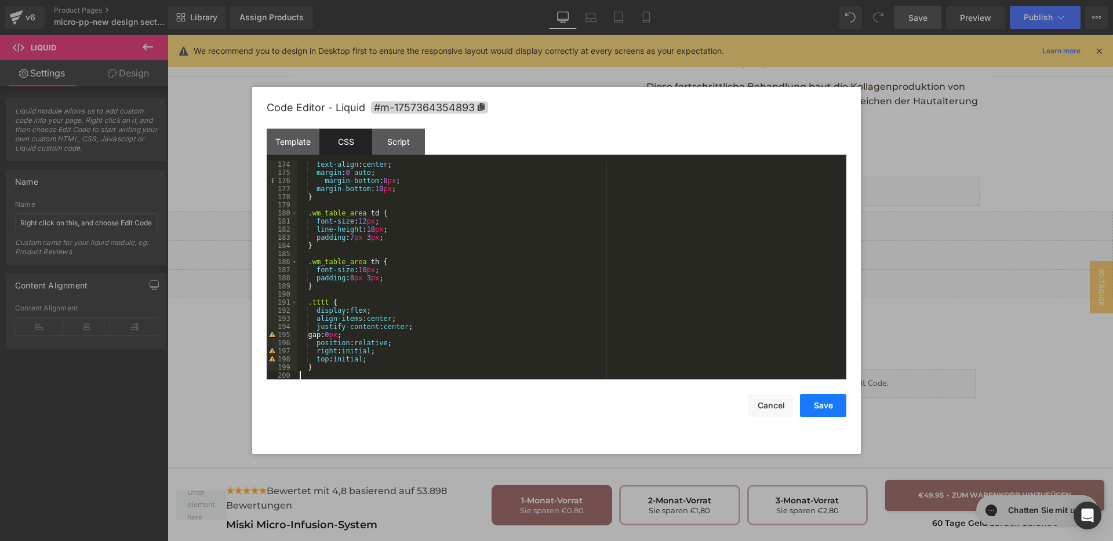
click at [828, 409] on button "Save" at bounding box center [823, 405] width 46 height 23
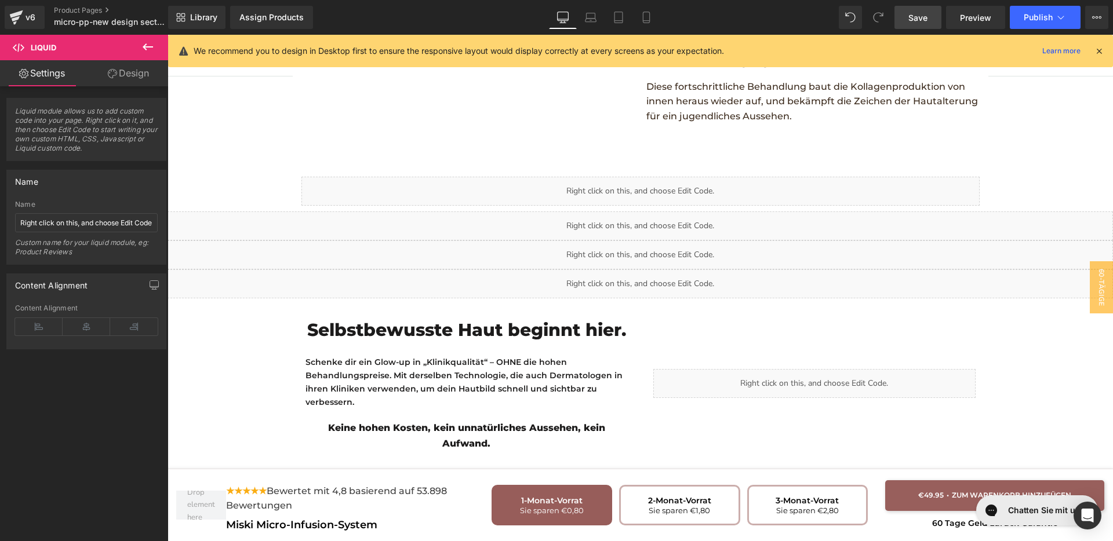
click at [909, 25] on link "Save" at bounding box center [917, 17] width 47 height 23
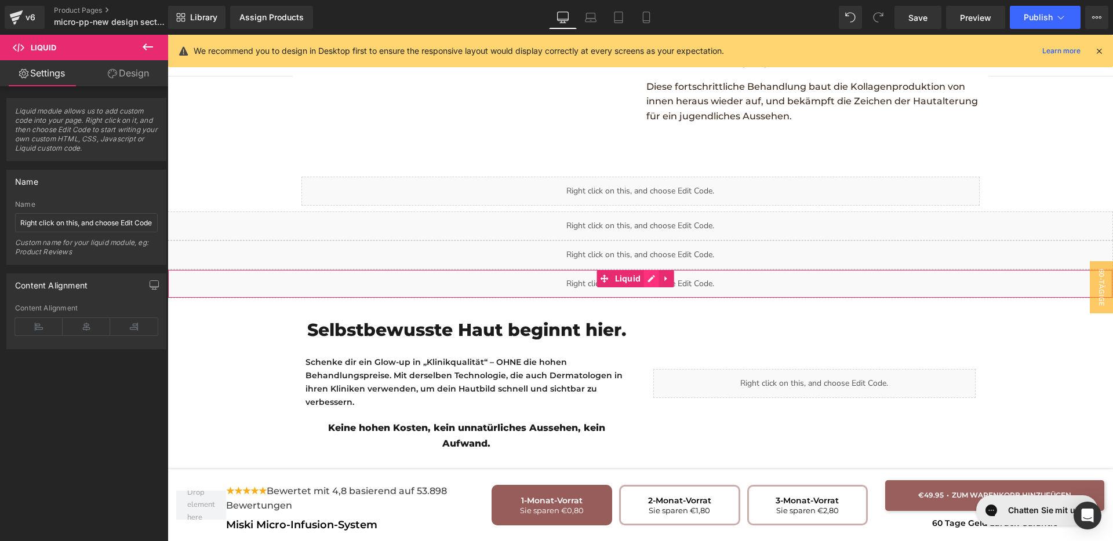
click at [649, 270] on div "Liquid" at bounding box center [640, 284] width 945 height 29
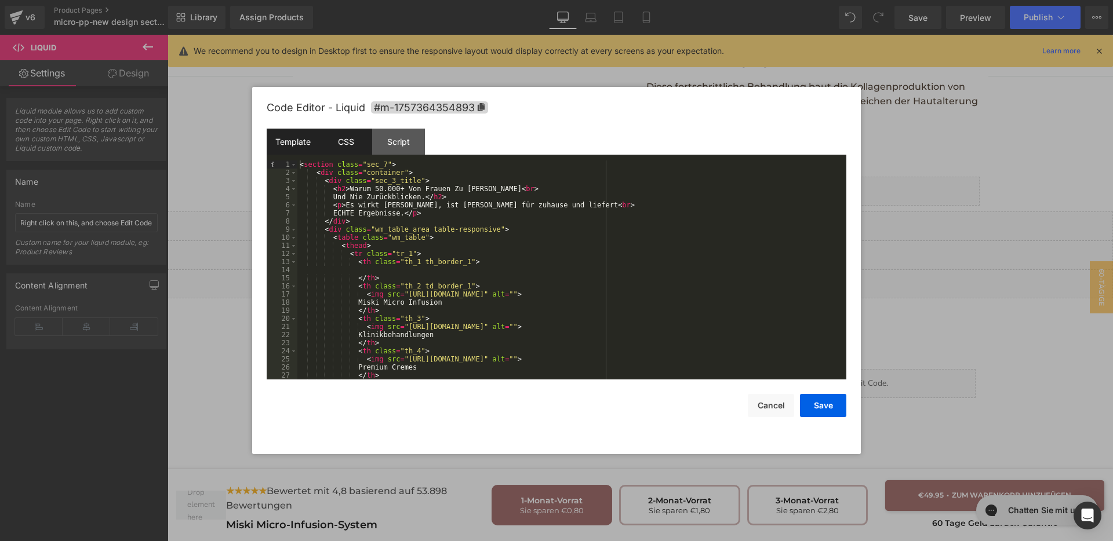
click at [348, 140] on div "CSS" at bounding box center [345, 142] width 53 height 26
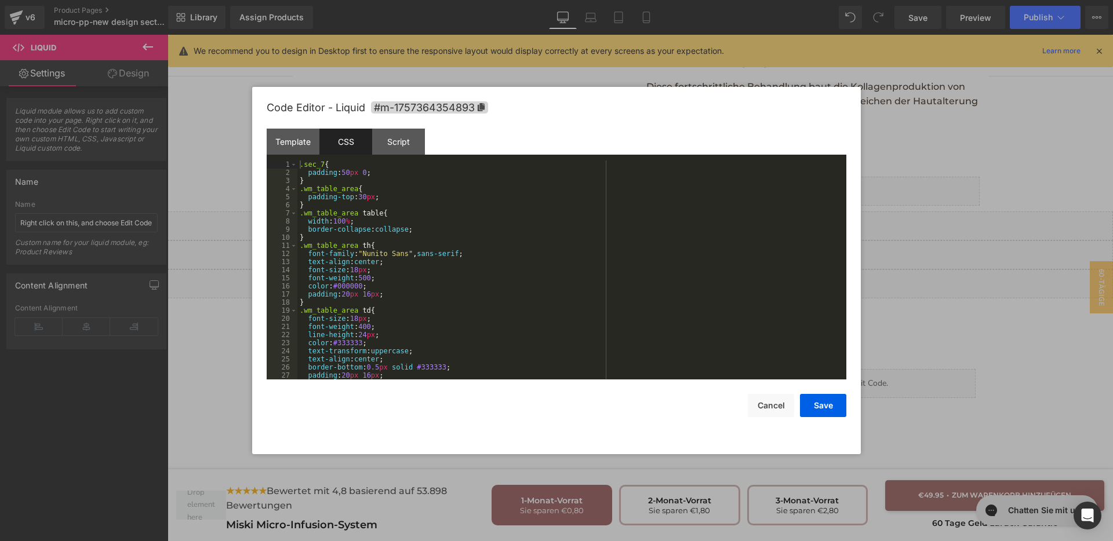
click at [315, 231] on div ".sec_7 { padding : 50 px 0 ; } .wm_table_area { padding-top : 30 px ; } .wm_tab…" at bounding box center [569, 278] width 544 height 235
click at [314, 239] on div ".sec_7 { padding : 50 px 0 ; } .wm_table_area { padding-top : 30 px ; } .wm_tab…" at bounding box center [569, 278] width 544 height 235
click at [300, 166] on div ".sec_7 { padding : 50 px 0 ; } .wm_table_area { padding-top : 30 px ; } .wm_tab…" at bounding box center [569, 278] width 544 height 235
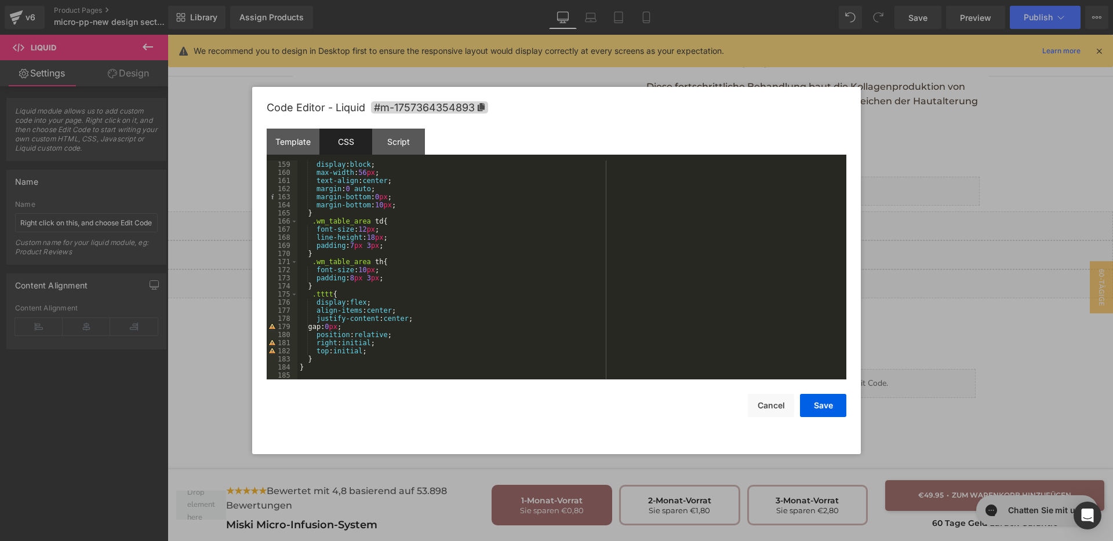
scroll to position [1282, 0]
click at [323, 363] on div "display : block ; max-width : 56 px ; text-align : center ; margin : 0 auto ; m…" at bounding box center [569, 278] width 544 height 235
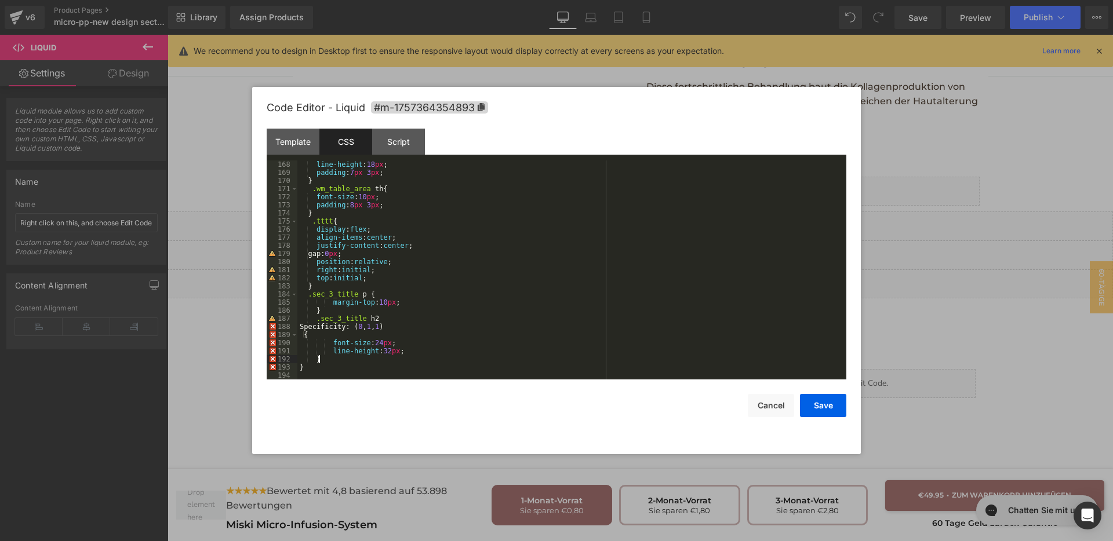
scroll to position [1355, 0]
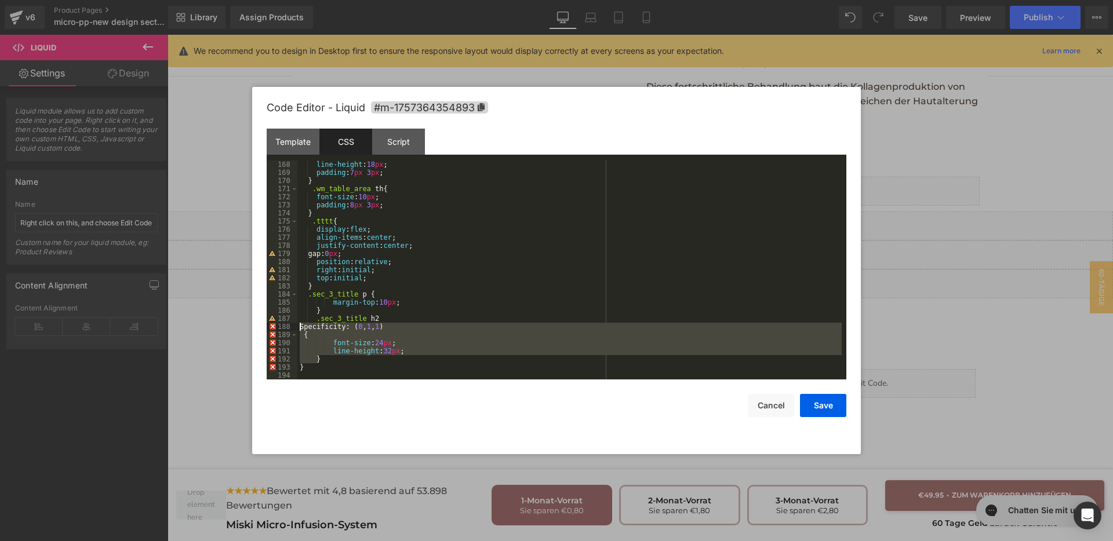
drag, startPoint x: 331, startPoint y: 361, endPoint x: 301, endPoint y: 328, distance: 44.3
click at [301, 328] on div "line-height : 18 px ; padding : 7 px 3 px ; } .wm_table_area th { font-size : 1…" at bounding box center [569, 278] width 544 height 235
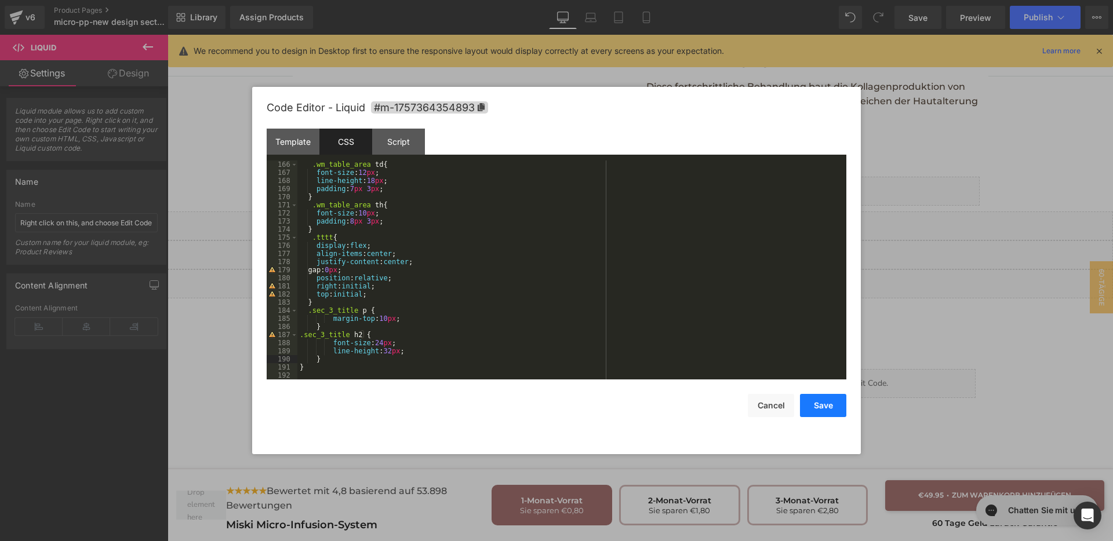
click at [812, 400] on button "Save" at bounding box center [823, 405] width 46 height 23
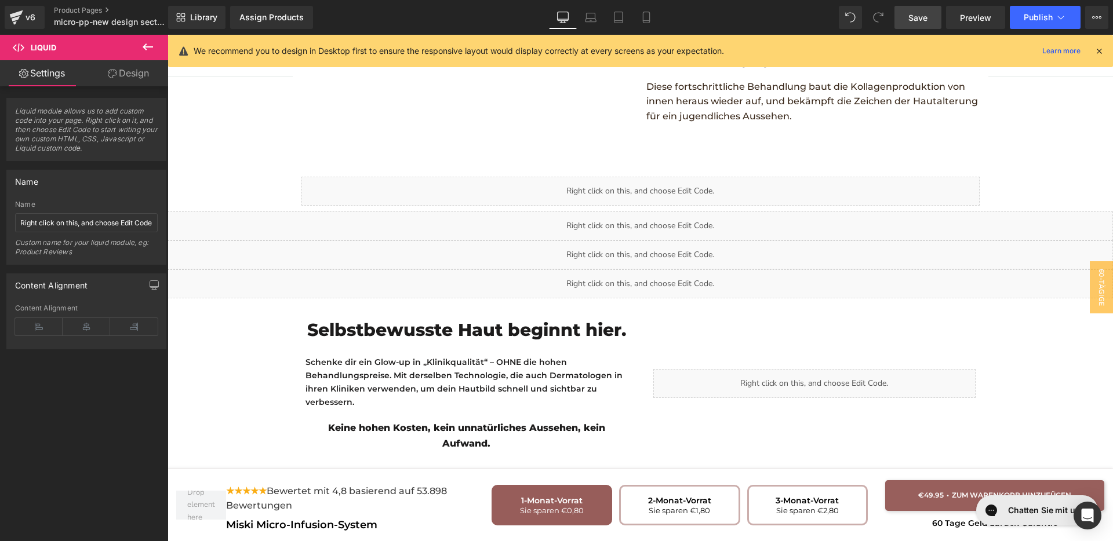
click at [917, 17] on span "Save" at bounding box center [917, 18] width 19 height 12
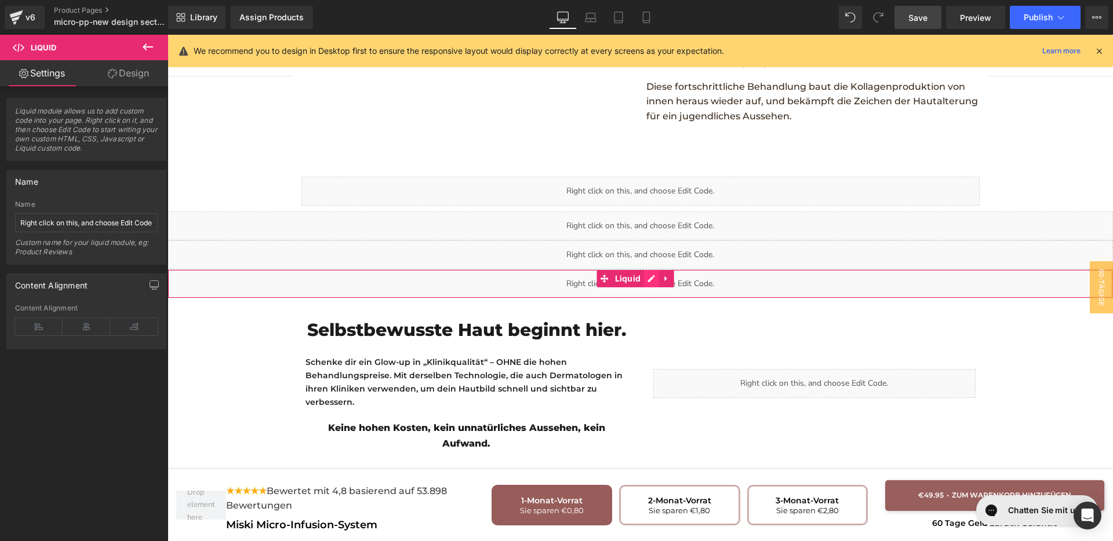
click at [651, 270] on div "Liquid" at bounding box center [640, 284] width 945 height 29
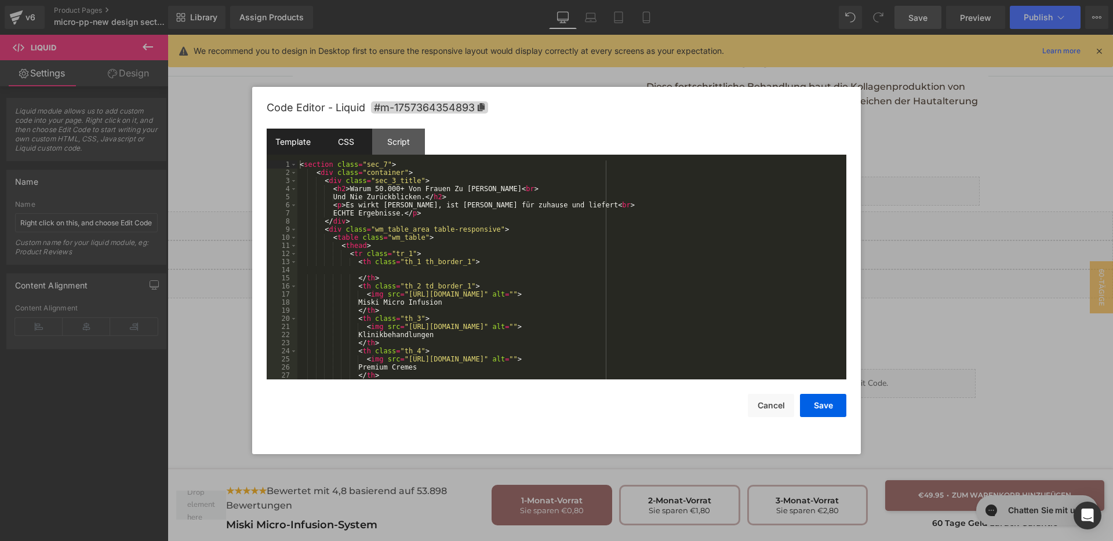
click at [330, 150] on div "CSS" at bounding box center [345, 142] width 53 height 26
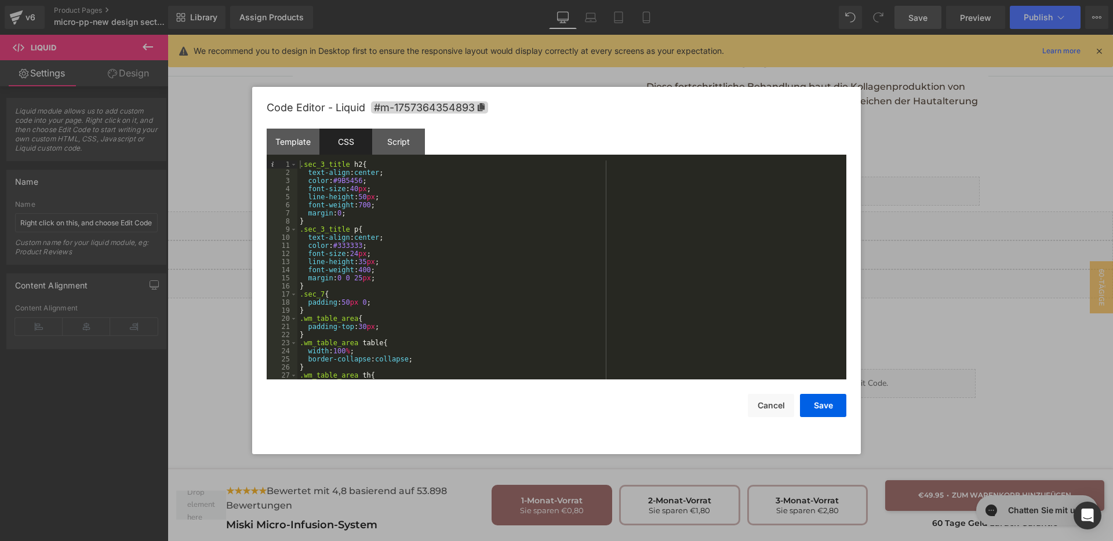
click at [362, 214] on div ".sec_3_title h2 { text-align : center ; color : #9B5456 ; font-size : 40 px ; l…" at bounding box center [569, 278] width 544 height 235
paste textarea
click at [396, 285] on div ".sec_3_title h2 { text-align : center ; color : #9B5456 ; font-size : 40 px ; l…" at bounding box center [569, 278] width 544 height 235
paste textarea
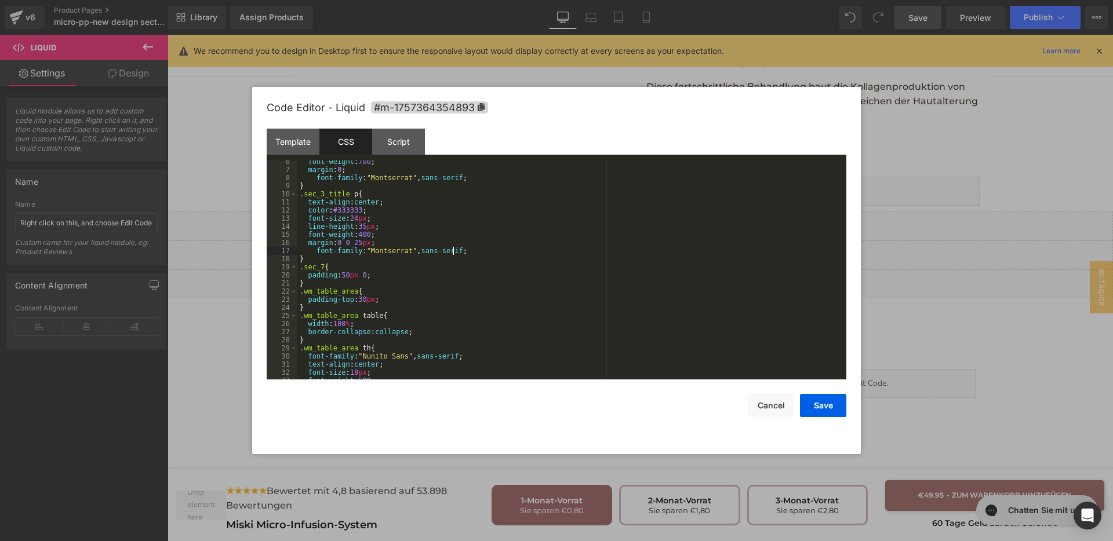
scroll to position [43, 0]
click at [380, 274] on div "font-weight : 700 ; margin : 0 ; font-family : " Montserrat " , sans-serif ; } …" at bounding box center [569, 275] width 544 height 235
click at [807, 410] on button "Save" at bounding box center [823, 405] width 46 height 23
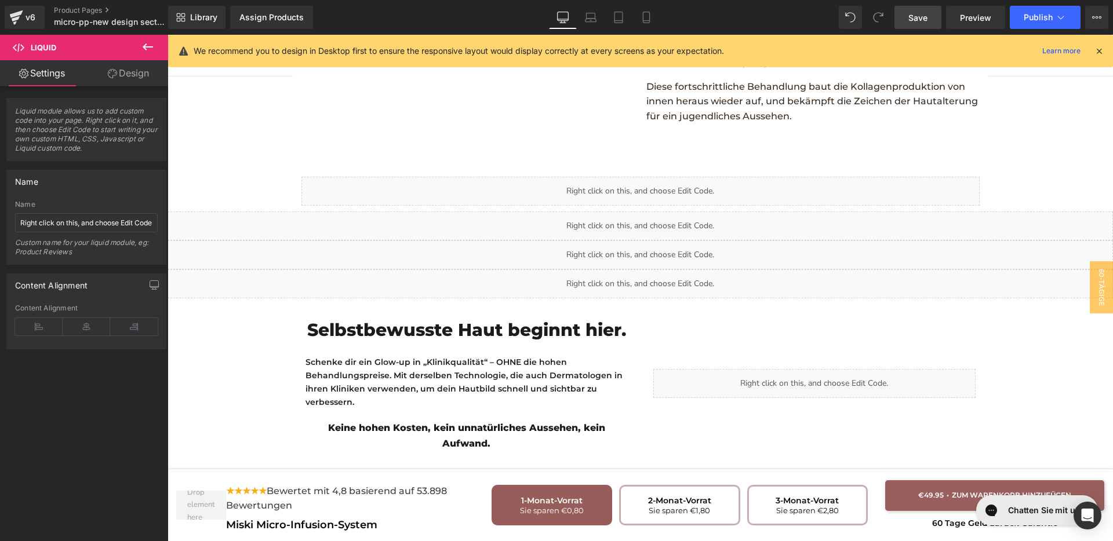
click at [926, 26] on link "Save" at bounding box center [917, 17] width 47 height 23
drag, startPoint x: 922, startPoint y: 22, endPoint x: 654, endPoint y: 185, distance: 313.5
click at [922, 22] on span "Save" at bounding box center [917, 18] width 19 height 12
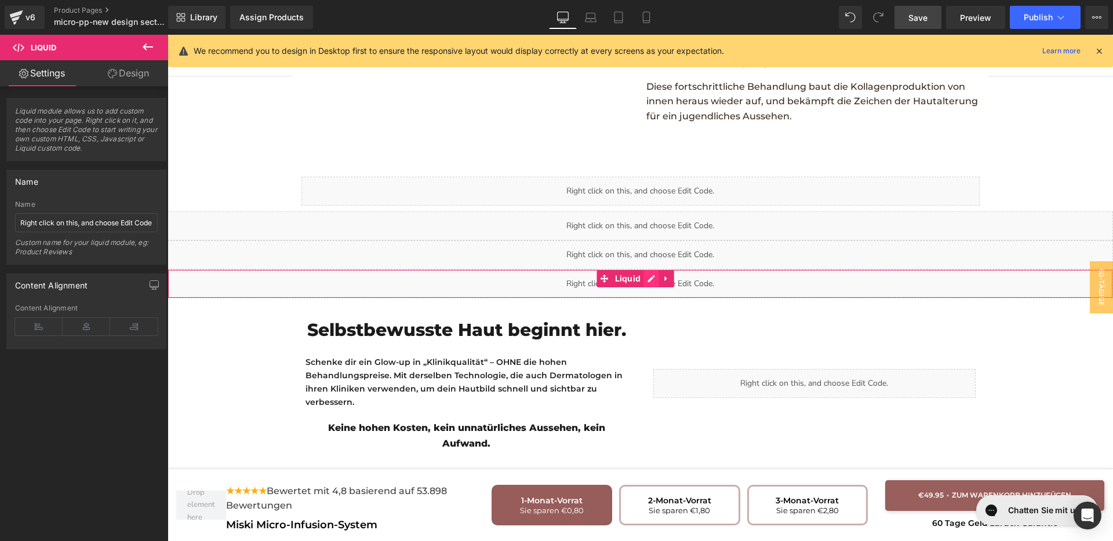
click at [651, 270] on div "Liquid" at bounding box center [640, 284] width 945 height 29
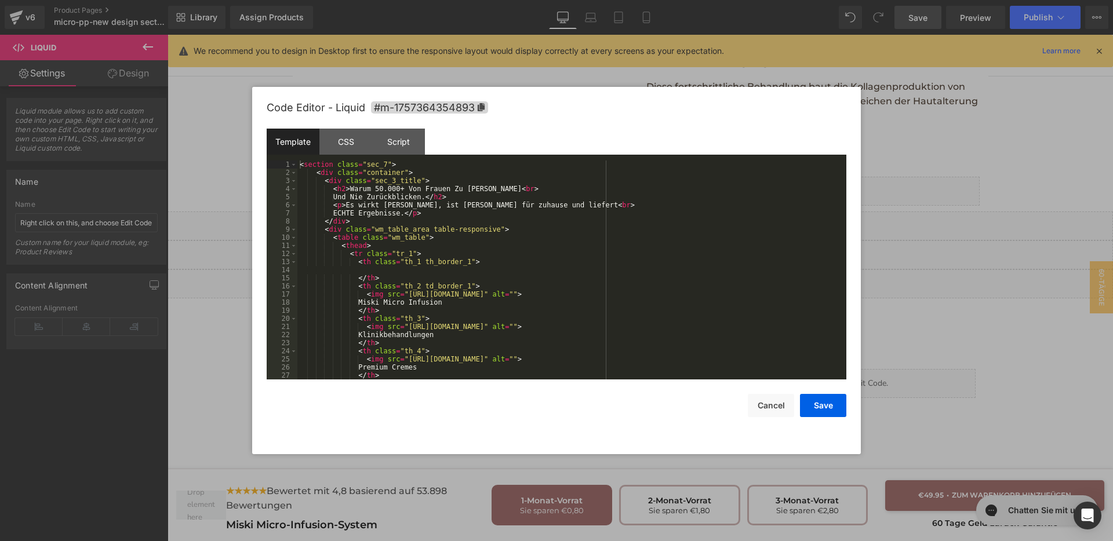
click at [536, 294] on div "< section class = "sec_7" > < div class = "container" > < div class = "sec_3_ti…" at bounding box center [569, 278] width 544 height 235
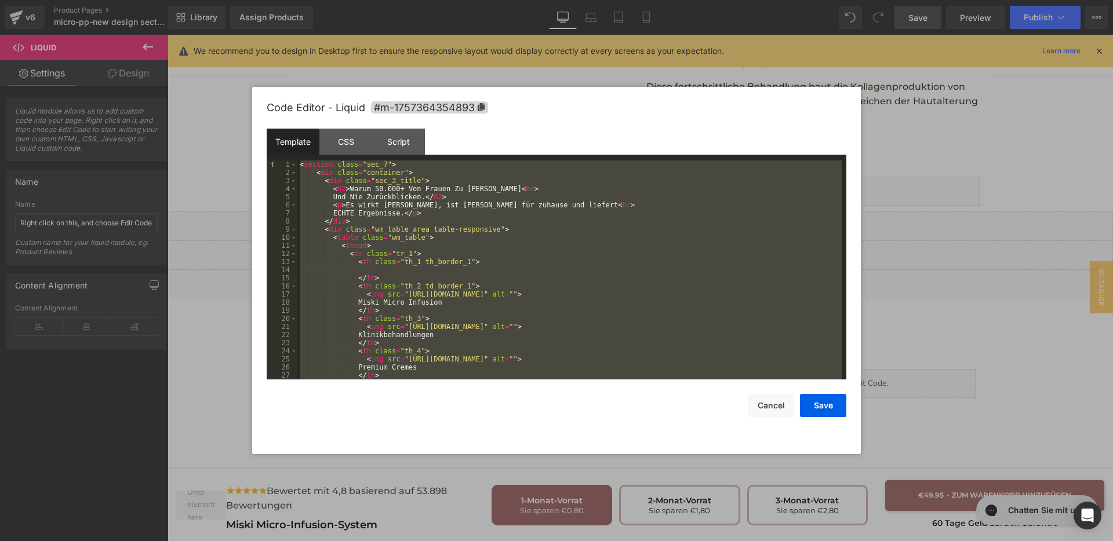
click at [445, 540] on div at bounding box center [556, 270] width 1113 height 541
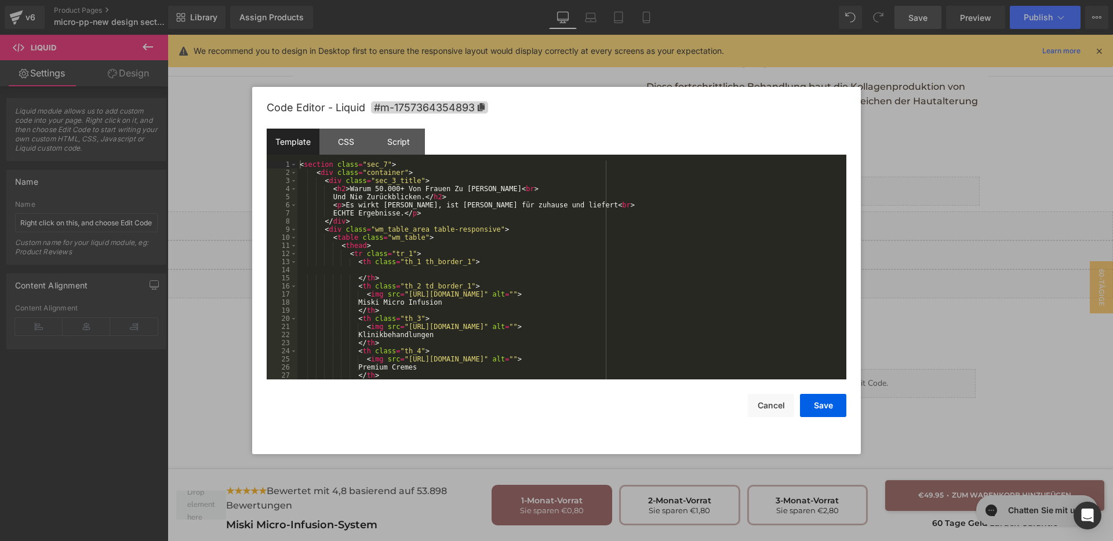
drag, startPoint x: 652, startPoint y: 241, endPoint x: 580, endPoint y: 270, distance: 78.3
click at [652, 270] on div "Liquid" at bounding box center [640, 284] width 945 height 29
click at [343, 151] on div "CSS" at bounding box center [345, 142] width 53 height 26
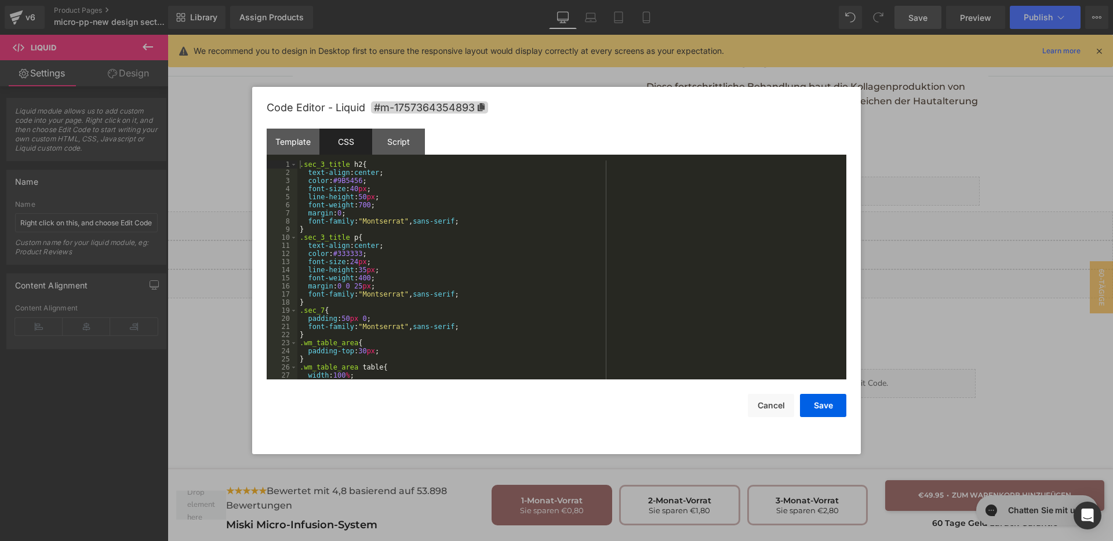
click at [685, 339] on div ".sec_3_title h2 { text-align : center ; color : #9B5456 ; font-size : 40 px ; l…" at bounding box center [569, 278] width 544 height 235
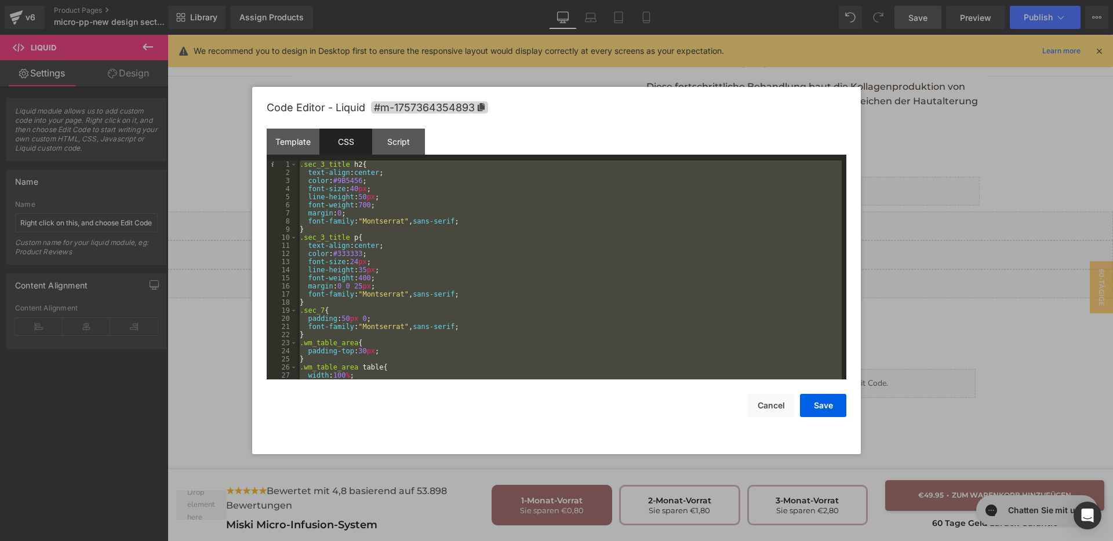
click at [474, 264] on div ".sec_3_title h2 { text-align : center ; color : #9B5456 ; font-size : 40 px ; l…" at bounding box center [569, 270] width 544 height 219
click at [414, 293] on div ".sec_3_title h2 { text-align : center ; color : #9B5456 ; font-size : 40 px ; l…" at bounding box center [569, 270] width 544 height 219
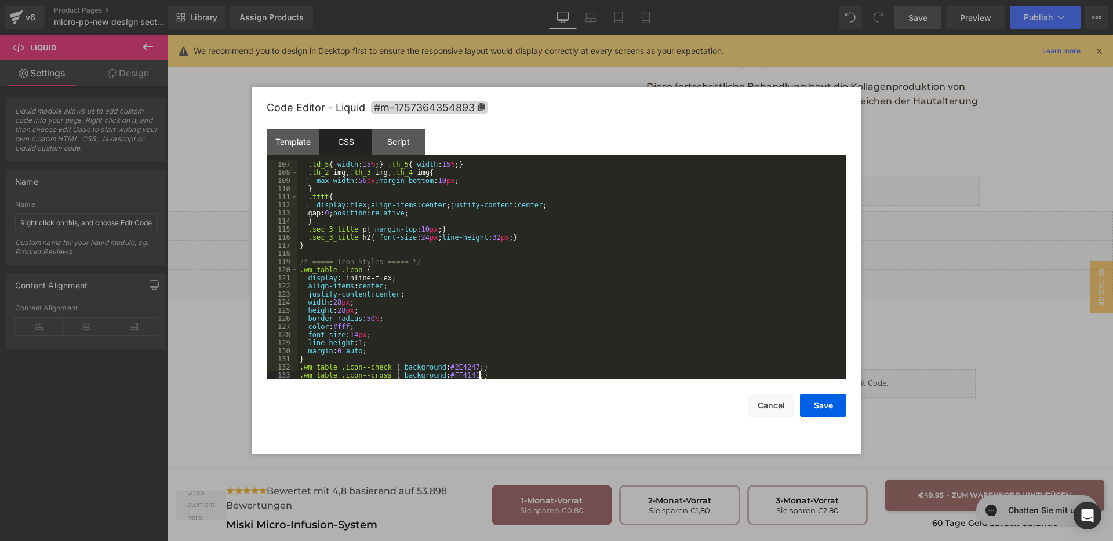
scroll to position [860, 0]
click at [472, 274] on div ".td_5 { width : 15 % ; } .th_5 { width : 15 % ; } .th_2 img , .th_3 img , .th_4…" at bounding box center [569, 278] width 544 height 235
click at [300, 147] on div "Template" at bounding box center [293, 142] width 53 height 26
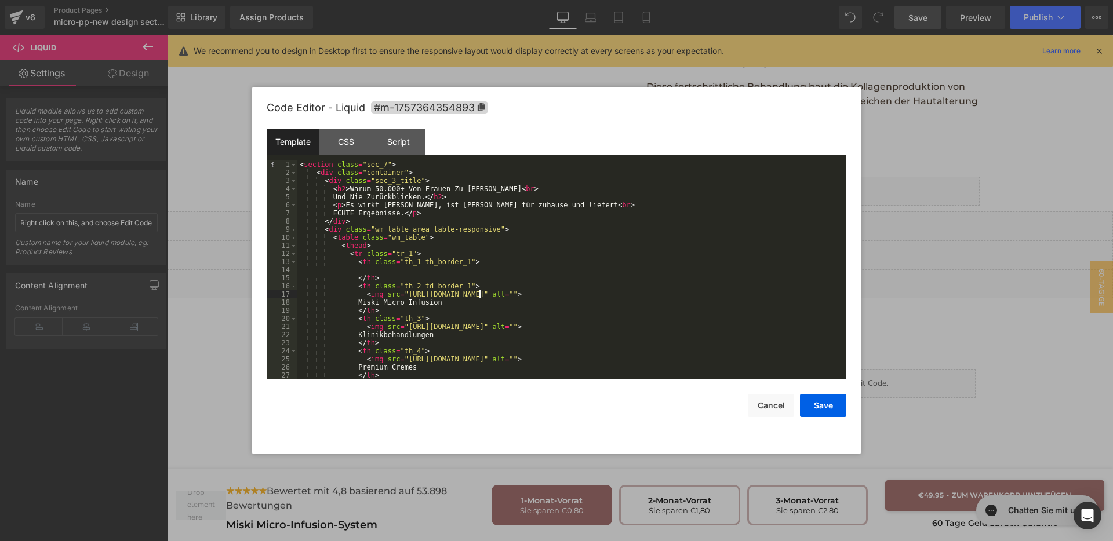
click at [481, 292] on div "< section class = "sec_7" > < div class = "container" > < div class = "sec_3_ti…" at bounding box center [569, 278] width 544 height 235
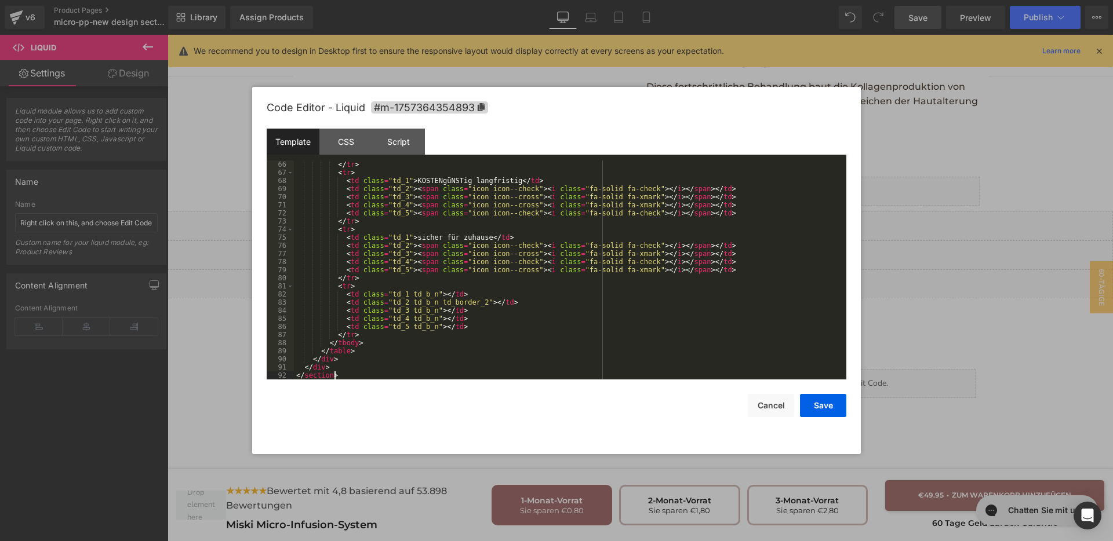
scroll to position [528, 0]
drag, startPoint x: 817, startPoint y: 403, endPoint x: 781, endPoint y: 37, distance: 368.1
click at [817, 403] on button "Save" at bounding box center [823, 405] width 46 height 23
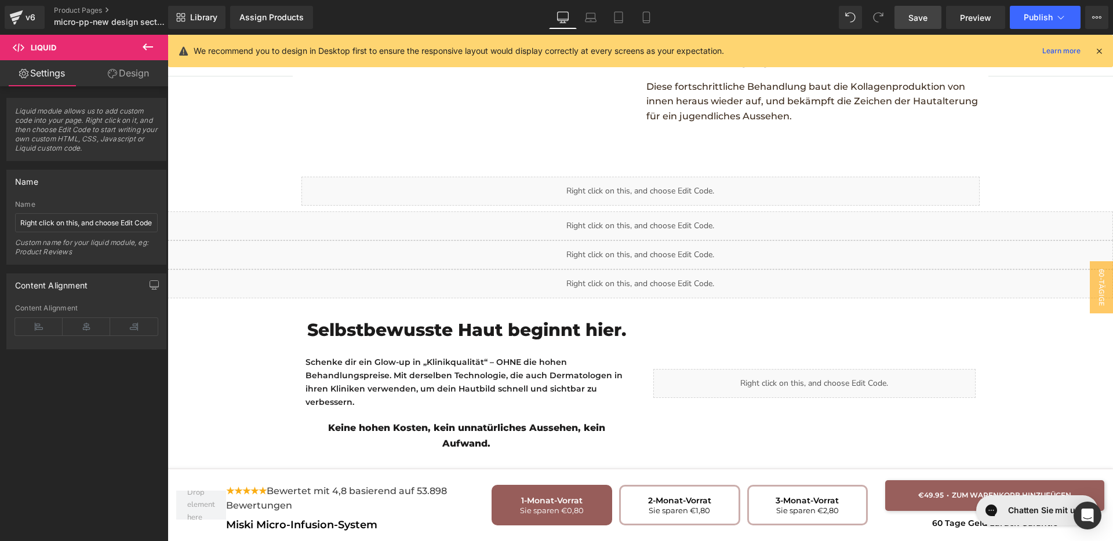
click at [918, 27] on link "Save" at bounding box center [917, 17] width 47 height 23
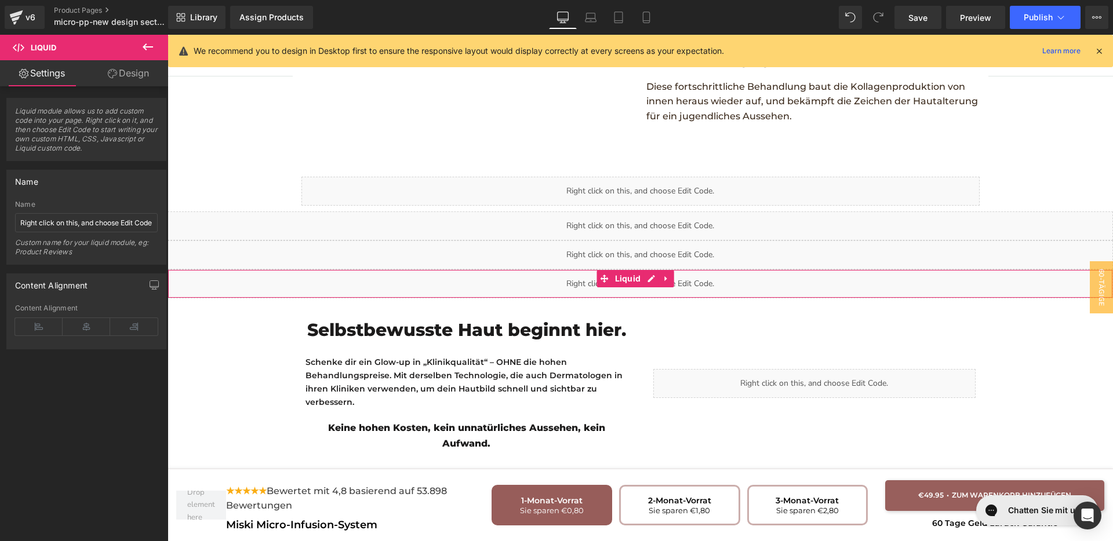
scroll to position [1983, 0]
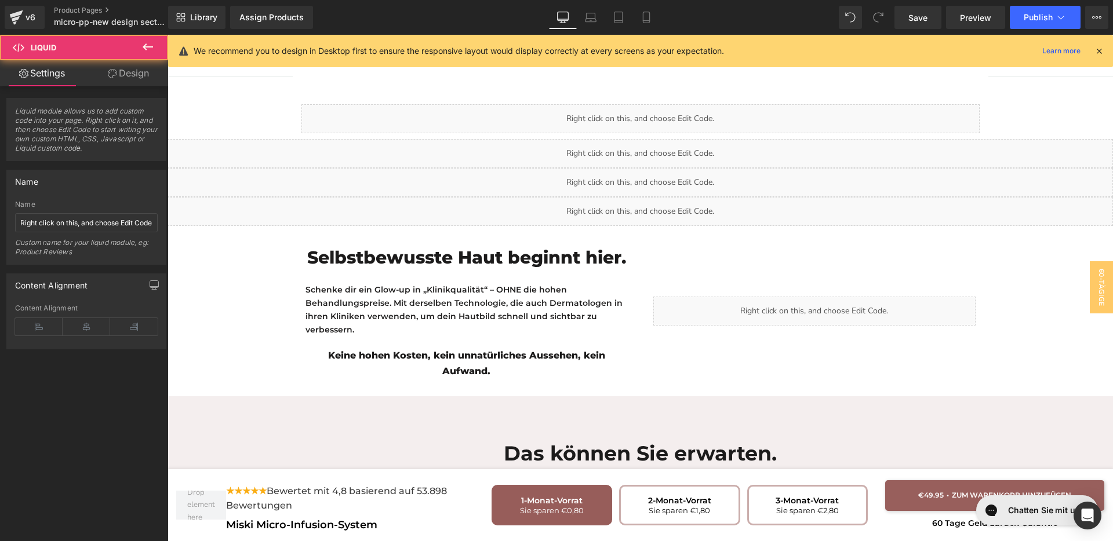
click at [621, 197] on div "Liquid" at bounding box center [640, 211] width 945 height 29
click at [645, 197] on div "Liquid" at bounding box center [640, 211] width 945 height 29
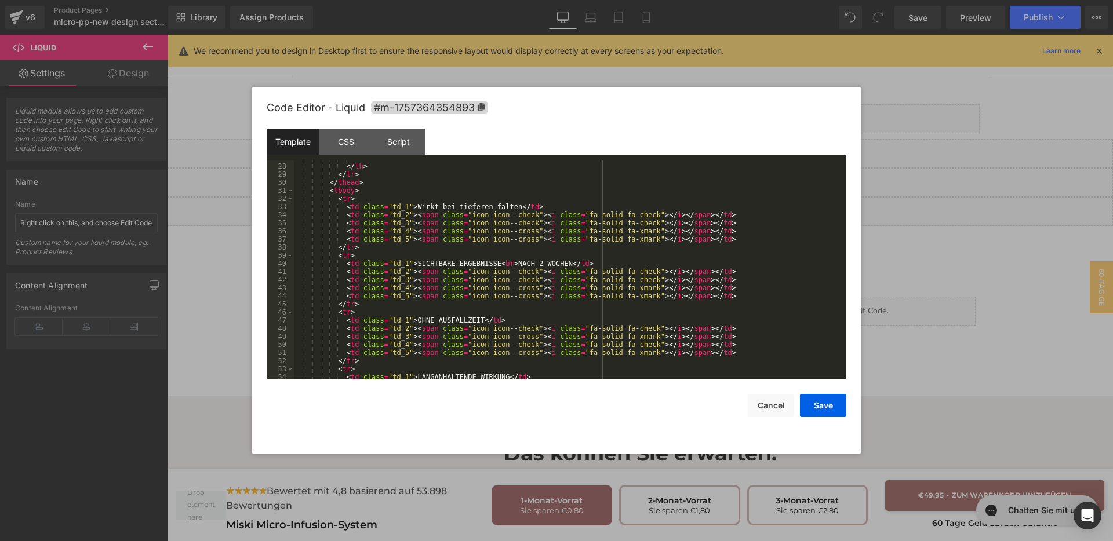
scroll to position [348, 0]
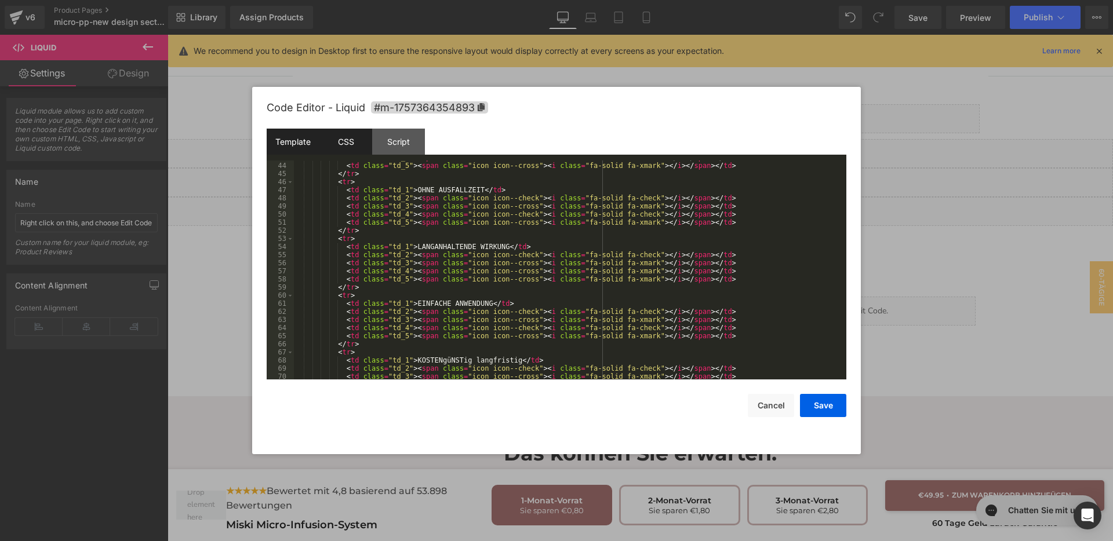
click at [353, 152] on div "CSS" at bounding box center [345, 142] width 53 height 26
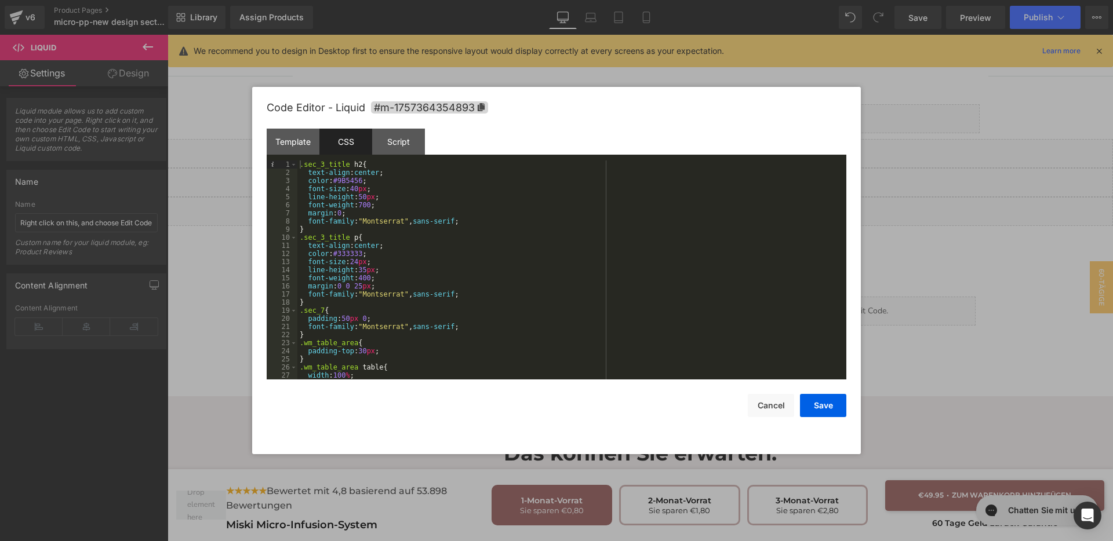
click at [482, 243] on div ".sec_3_title h2 { text-align : center ; color : #9B5456 ; font-size : 40 px ; l…" at bounding box center [569, 278] width 544 height 235
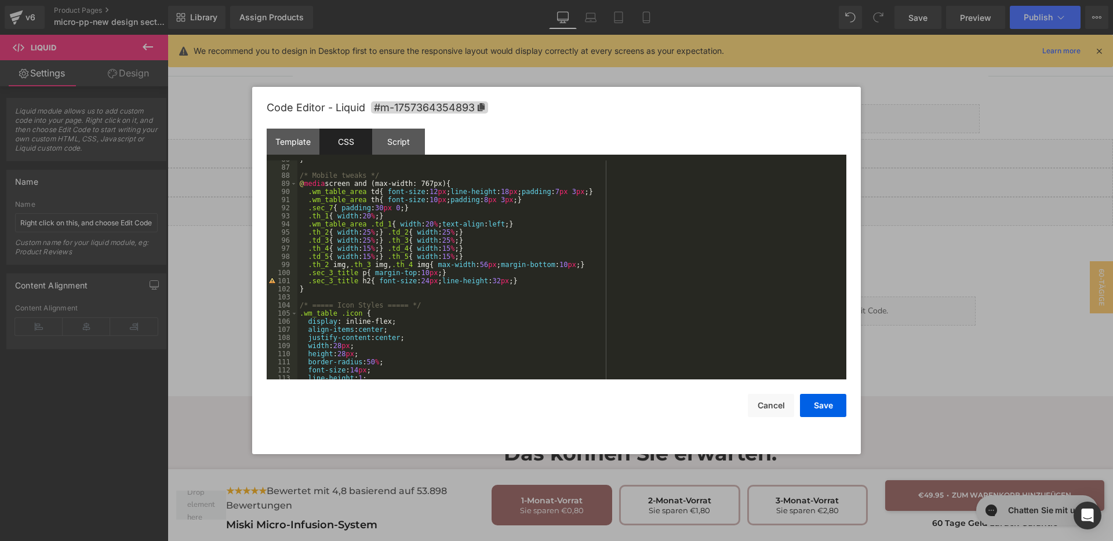
scroll to position [695, 0]
click at [827, 408] on button "Save" at bounding box center [823, 405] width 46 height 23
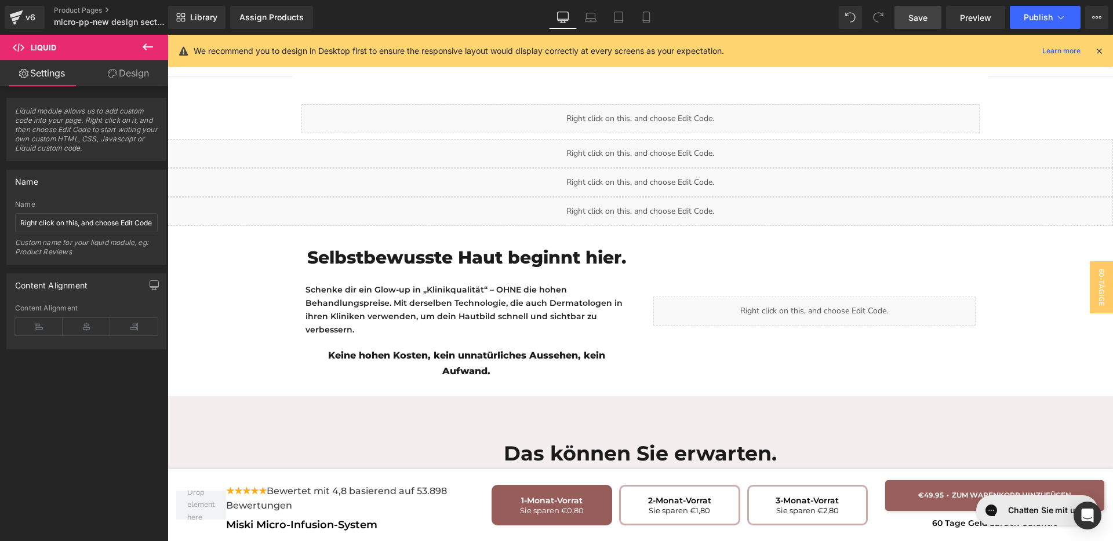
click at [911, 16] on span "Save" at bounding box center [917, 18] width 19 height 12
click at [643, 197] on div "Liquid" at bounding box center [640, 211] width 945 height 29
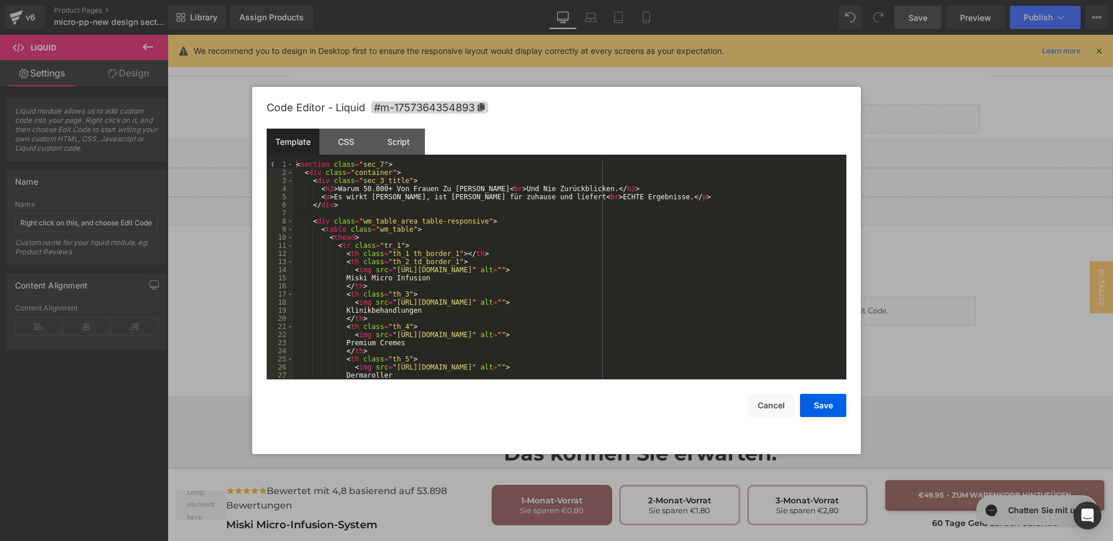
click at [539, 254] on div "< section class = "sec_7" > < div class = "container" > < div class = "sec_3_ti…" at bounding box center [568, 278] width 548 height 235
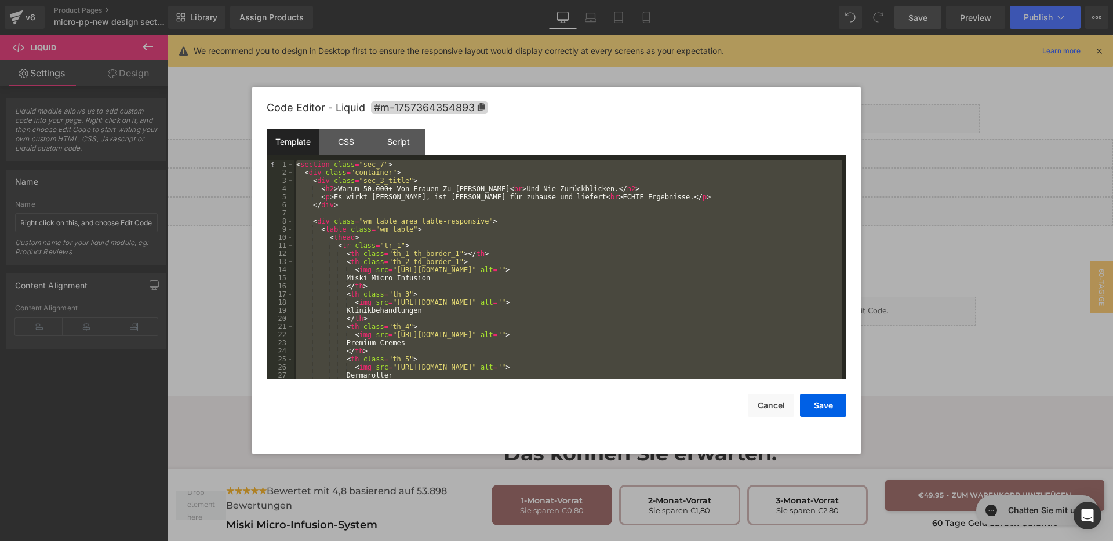
scroll to position [528, 0]
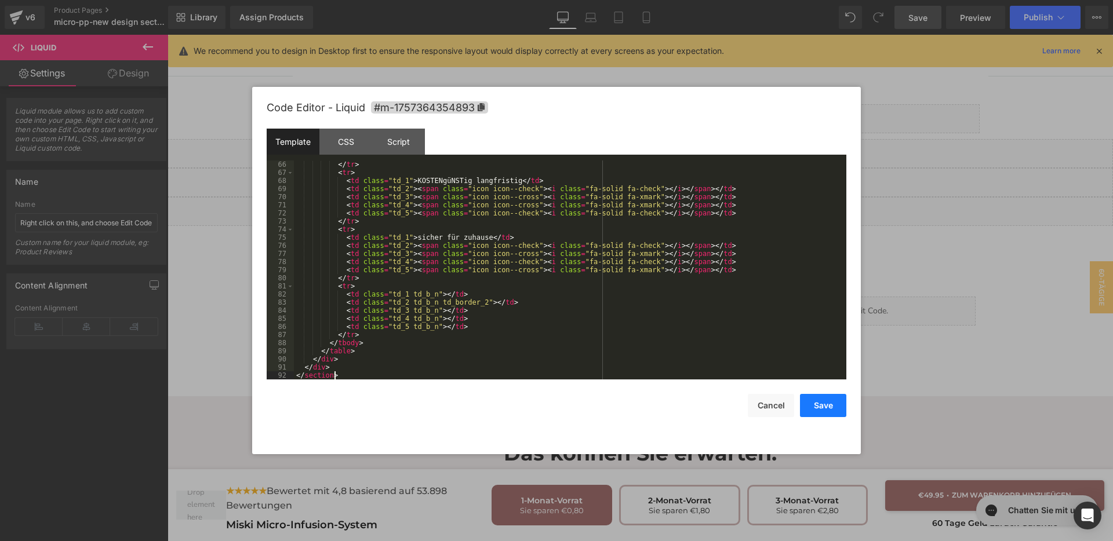
click at [806, 403] on button "Save" at bounding box center [823, 405] width 46 height 23
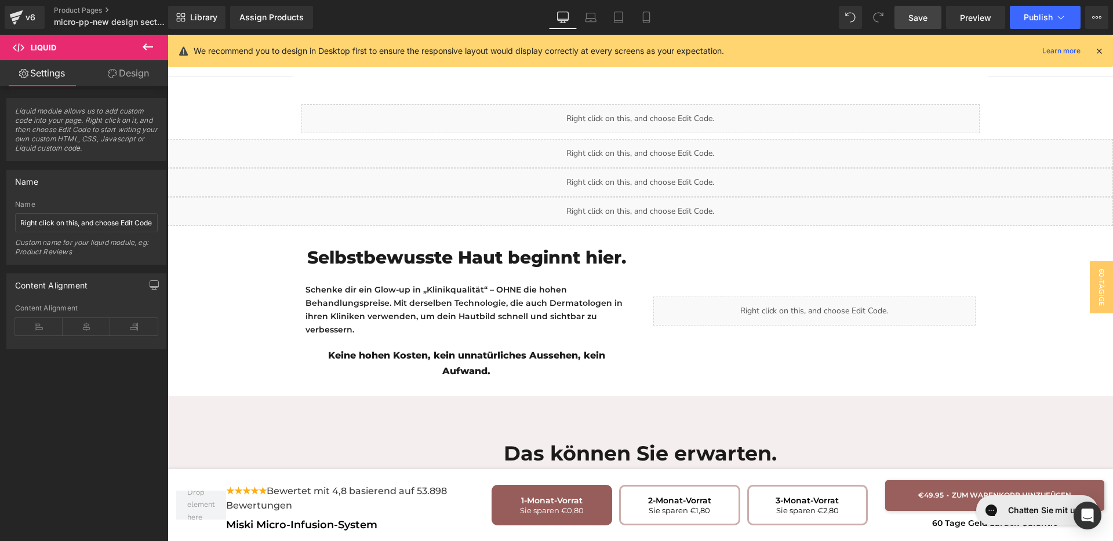
drag, startPoint x: 921, startPoint y: 16, endPoint x: 809, endPoint y: 199, distance: 215.1
click at [921, 16] on span "Save" at bounding box center [917, 18] width 19 height 12
click at [643, 197] on div "Liquid" at bounding box center [640, 211] width 945 height 29
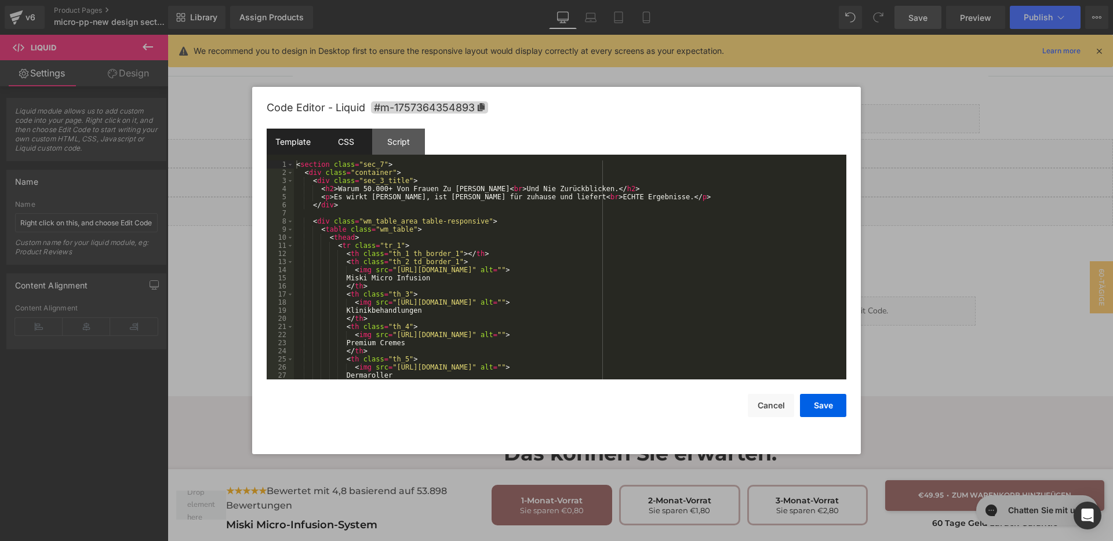
click at [357, 152] on div "CSS" at bounding box center [345, 142] width 53 height 26
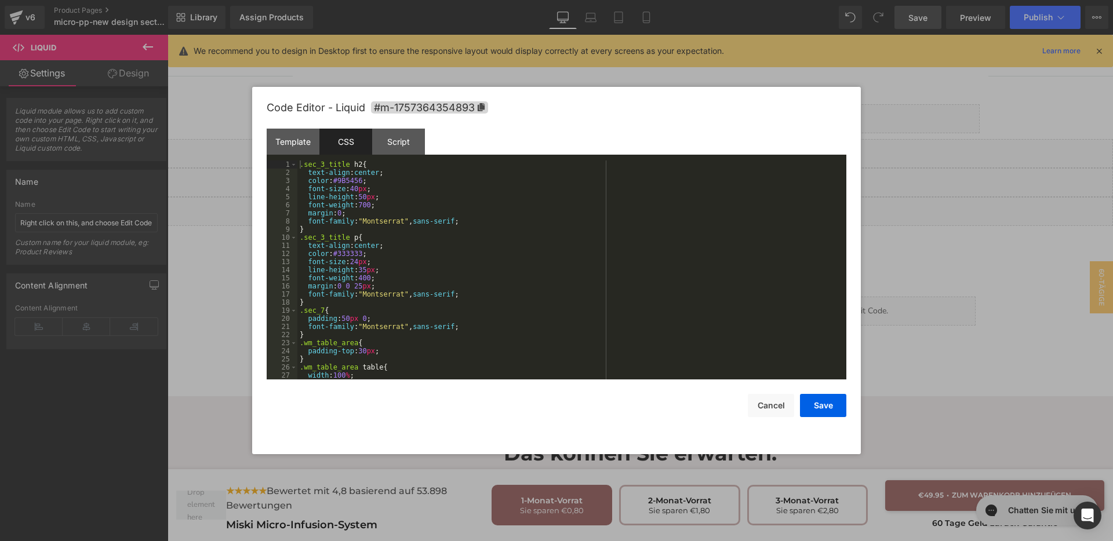
click at [615, 271] on div ".sec_3_title h2 { text-align : center ; color : #9B5456 ; font-size : 40 px ; l…" at bounding box center [569, 278] width 544 height 235
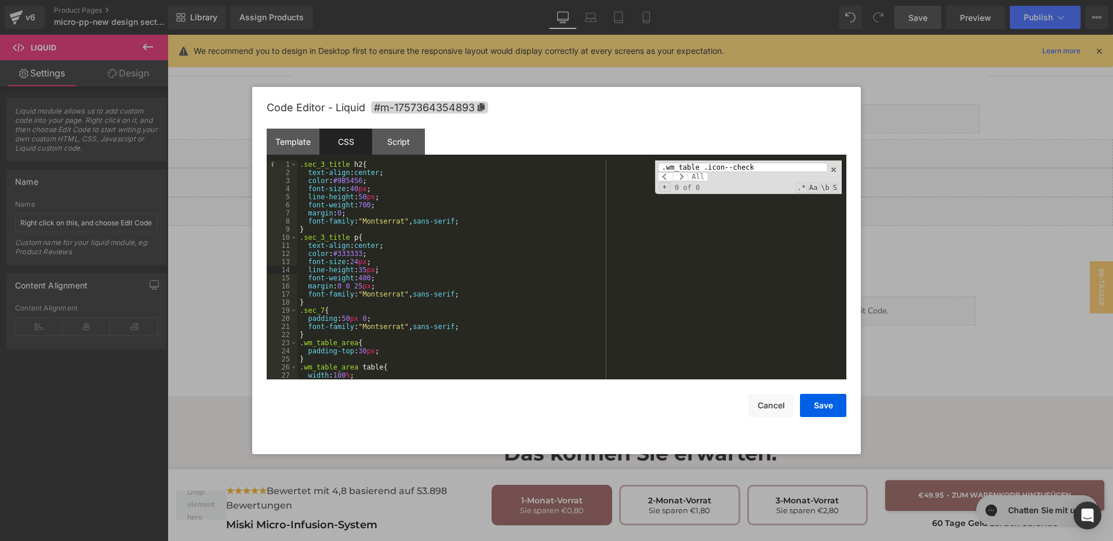
scroll to position [1217, 0]
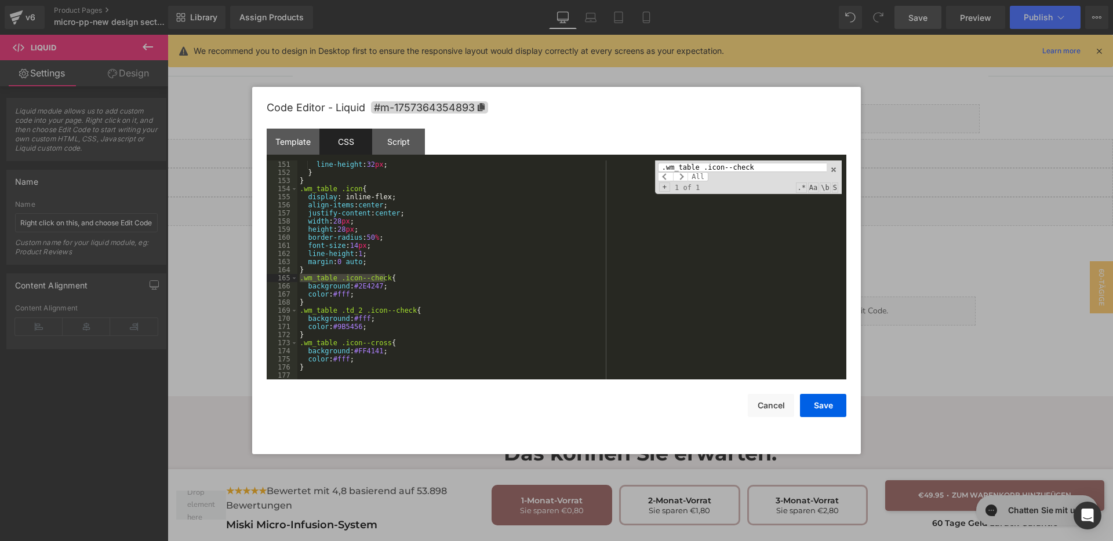
type input ".wm_table .icon--check"
click at [365, 285] on div "line-height : 32 px ; } } .wm_table .icon { display : inline-flex; align-items …" at bounding box center [569, 278] width 544 height 235
drag, startPoint x: 349, startPoint y: 288, endPoint x: 374, endPoint y: 289, distance: 25.5
click at [374, 289] on div "line-height : 32 px ; } } .wm_table .icon { display : inline-flex; align-items …" at bounding box center [569, 278] width 544 height 235
click at [821, 406] on button "Save" at bounding box center [823, 405] width 46 height 23
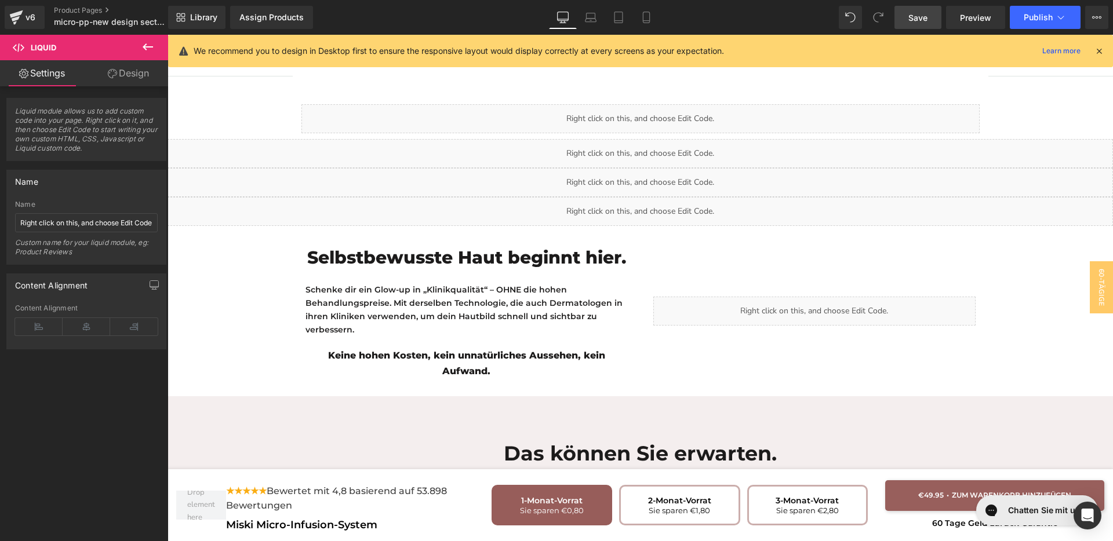
drag, startPoint x: 919, startPoint y: 26, endPoint x: 813, endPoint y: 154, distance: 166.7
click at [919, 26] on link "Save" at bounding box center [917, 17] width 47 height 23
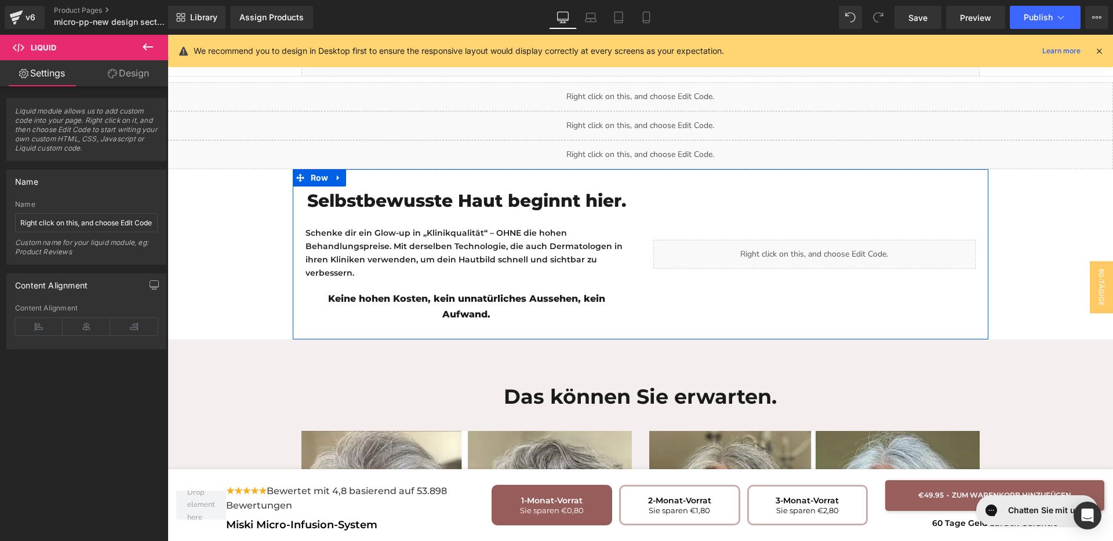
scroll to position [2056, 0]
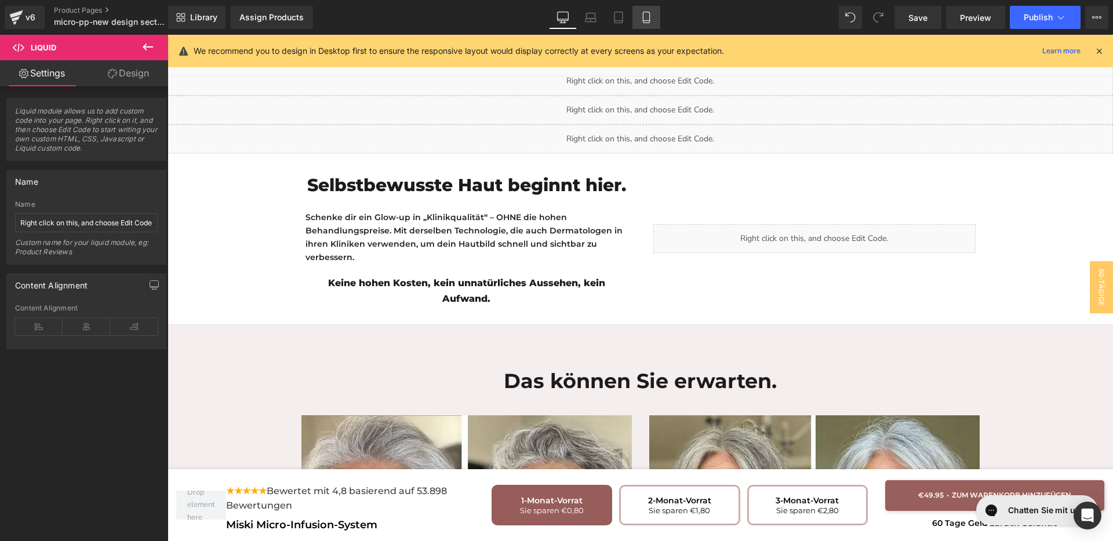
click at [652, 19] on icon at bounding box center [647, 18] width 12 height 12
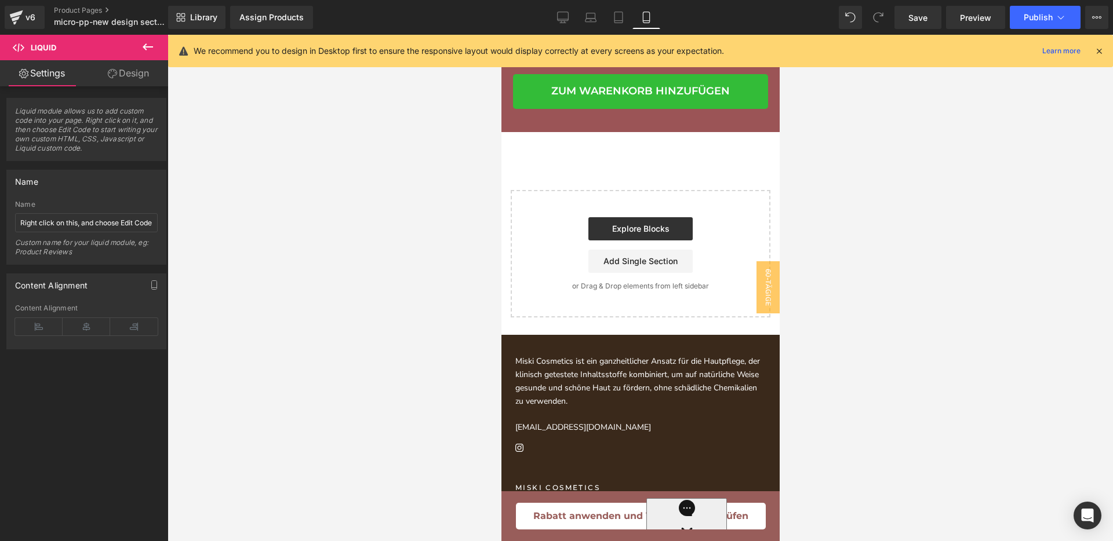
scroll to position [3873, 0]
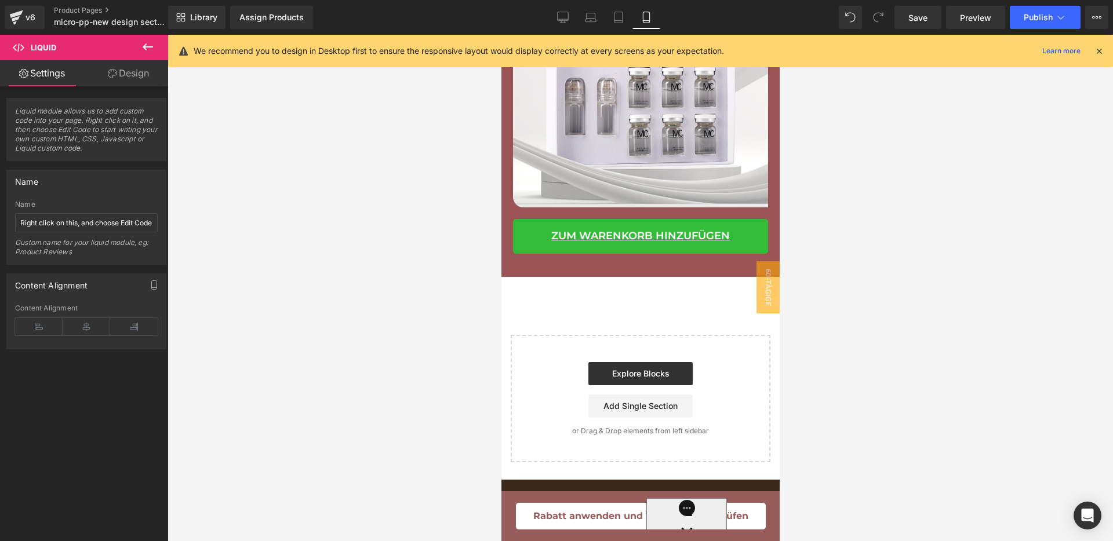
click at [669, 245] on span "Zum Warenkorb hinzufügen" at bounding box center [640, 236] width 179 height 17
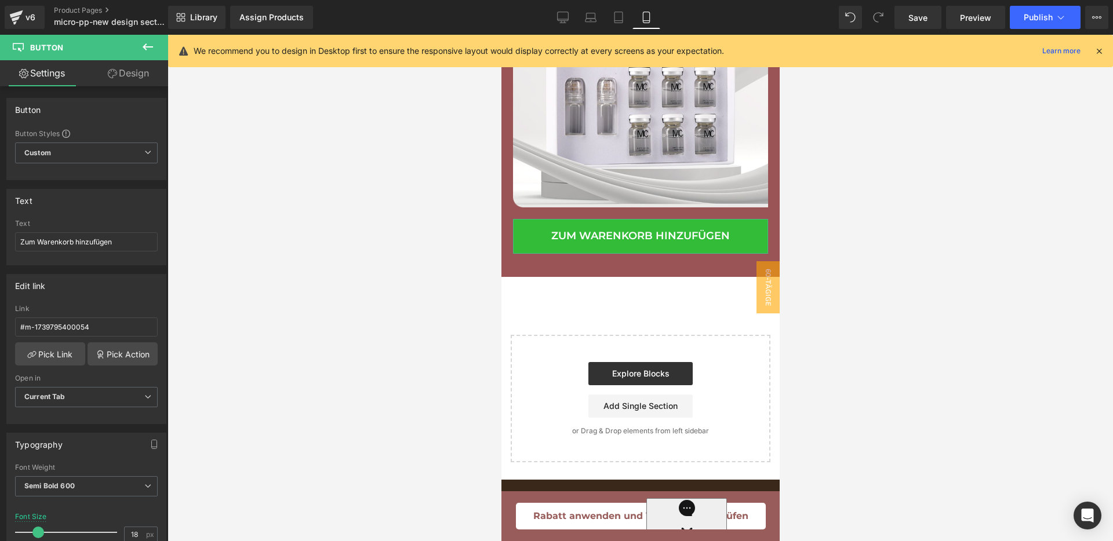
click at [118, 75] on link "Design" at bounding box center [128, 73] width 84 height 26
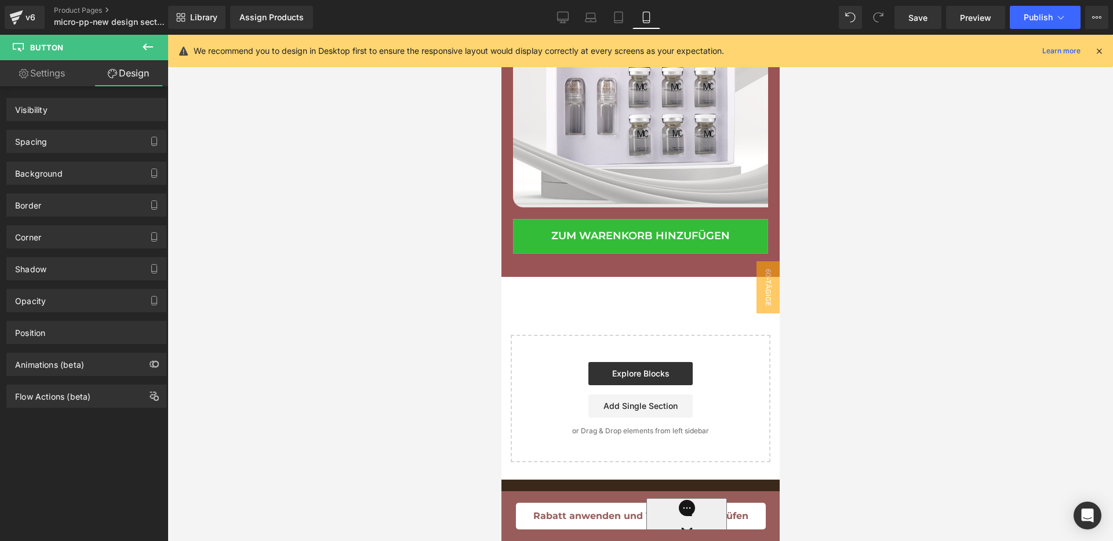
click at [75, 148] on div "Spacing" at bounding box center [86, 141] width 159 height 22
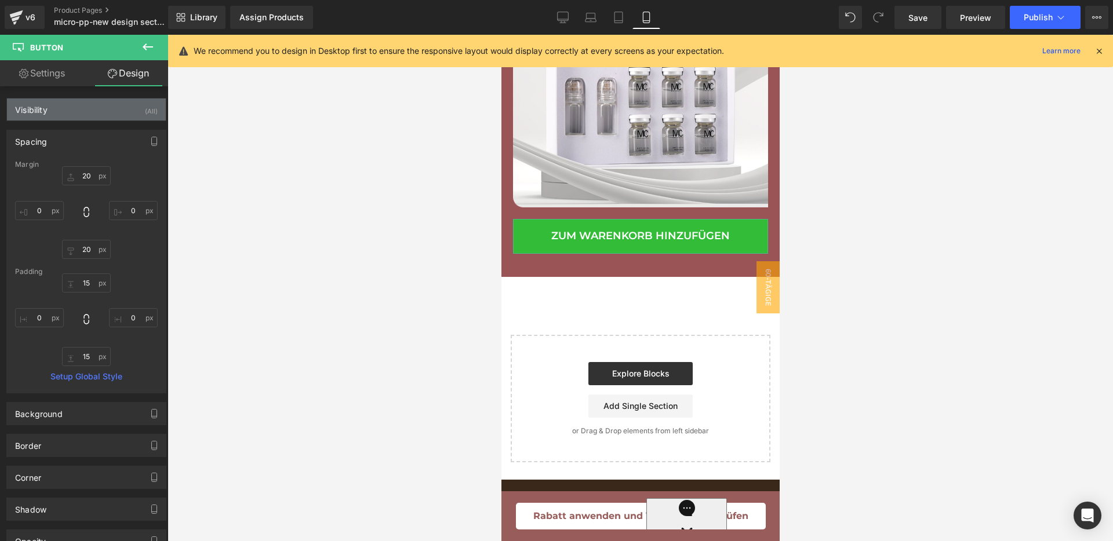
click at [81, 118] on div "Visibility (All)" at bounding box center [86, 110] width 159 height 22
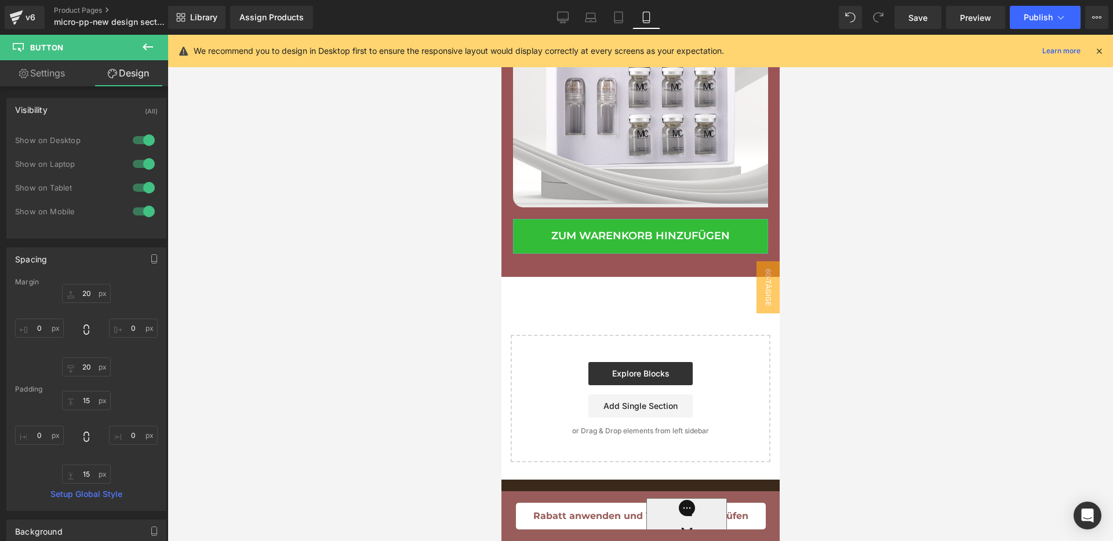
click at [136, 137] on div at bounding box center [144, 140] width 28 height 19
click at [137, 163] on div at bounding box center [144, 164] width 28 height 19
click at [137, 184] on div at bounding box center [144, 188] width 28 height 19
click at [925, 12] on span "Save" at bounding box center [917, 18] width 19 height 12
